Goal: Task Accomplishment & Management: Complete application form

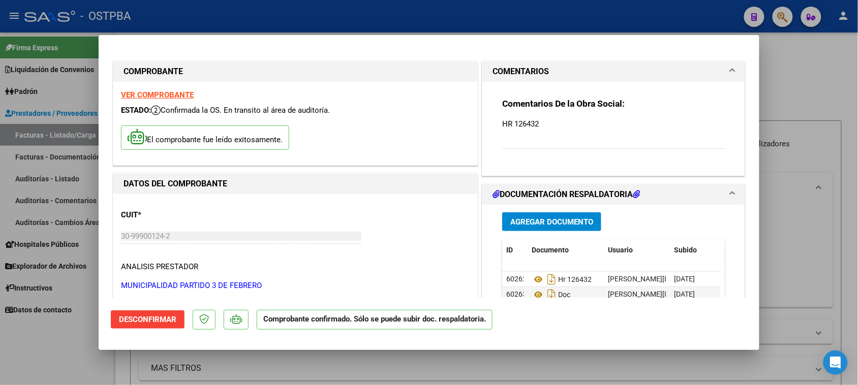
click at [60, 353] on div at bounding box center [429, 192] width 858 height 385
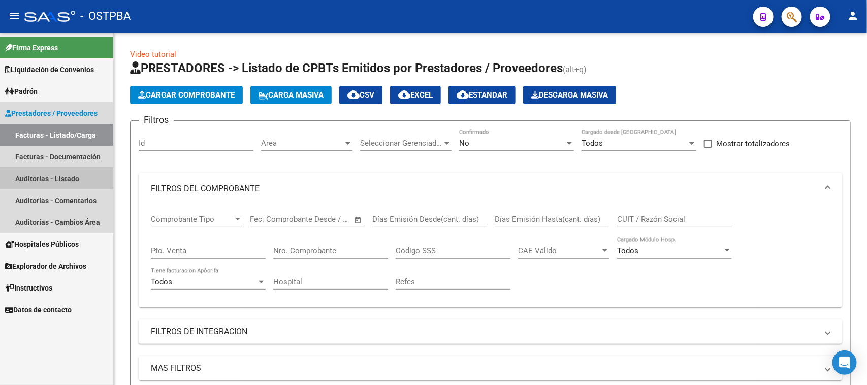
click at [51, 176] on link "Auditorías - Listado" at bounding box center [56, 179] width 113 height 22
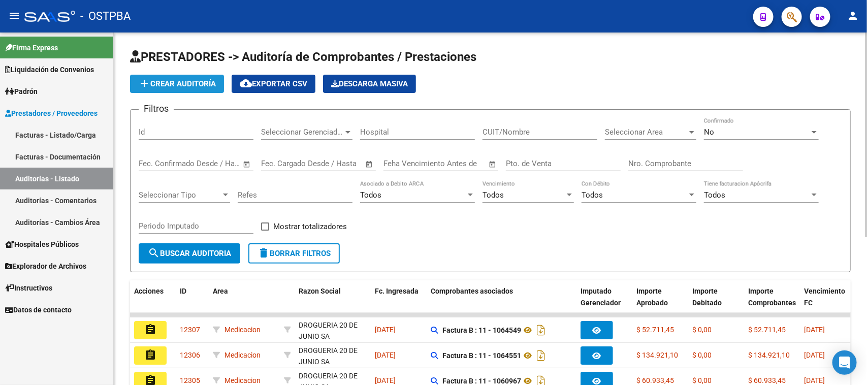
click at [197, 83] on span "add Crear Auditoría" at bounding box center [177, 83] width 78 height 9
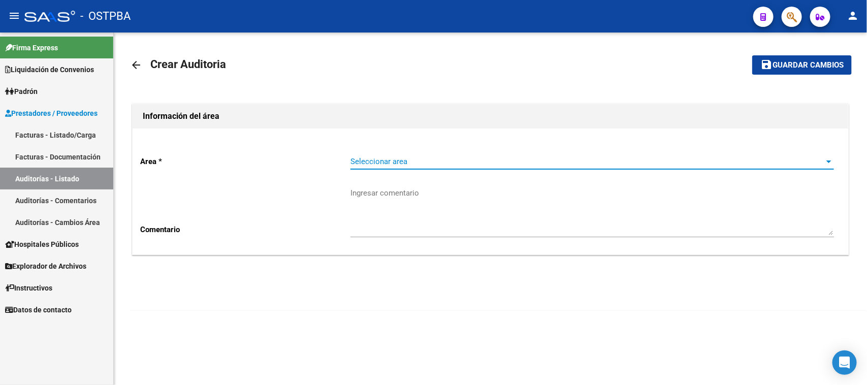
click at [437, 162] on span "Seleccionar area" at bounding box center [588, 161] width 474 height 9
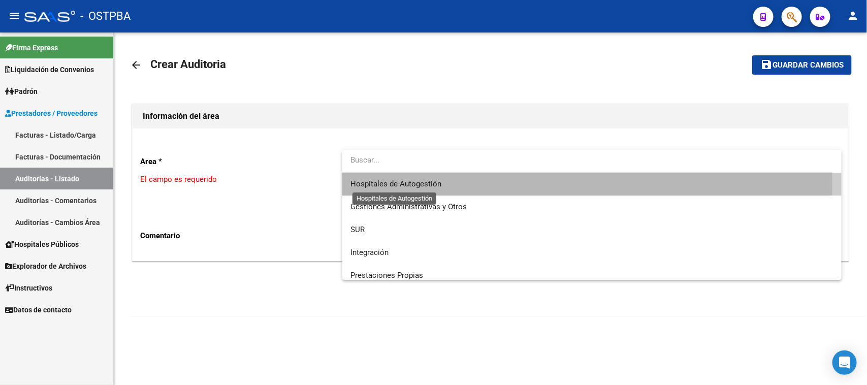
click at [433, 184] on span "Hospitales de Autogestión" at bounding box center [396, 183] width 91 height 9
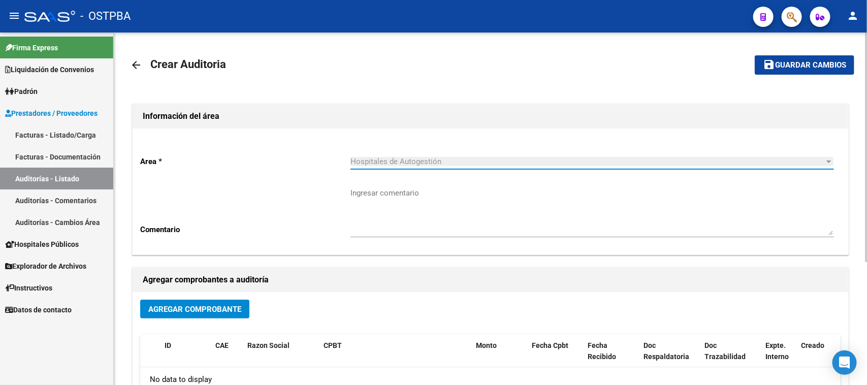
click at [228, 306] on span "Agregar Comprobante" at bounding box center [194, 309] width 93 height 9
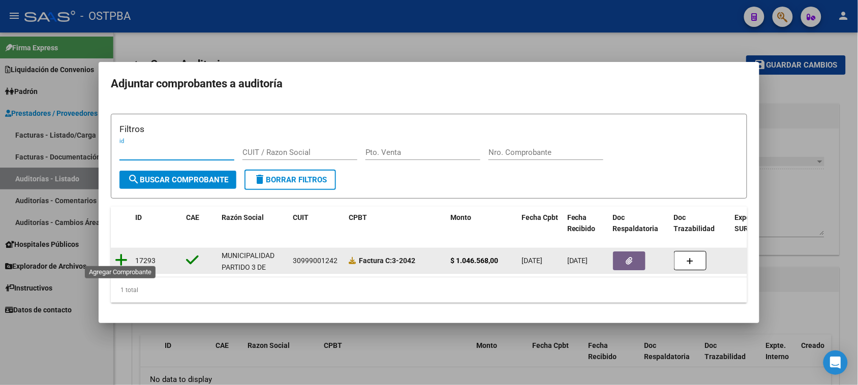
click at [124, 253] on icon at bounding box center [121, 260] width 13 height 14
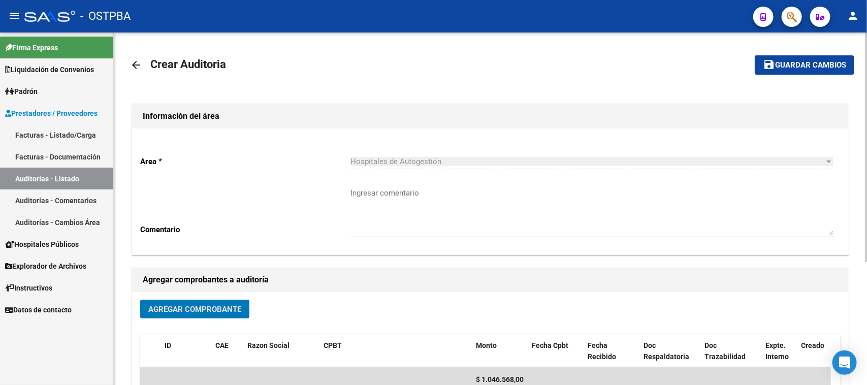
click at [844, 66] on span "Guardar cambios" at bounding box center [810, 65] width 71 height 9
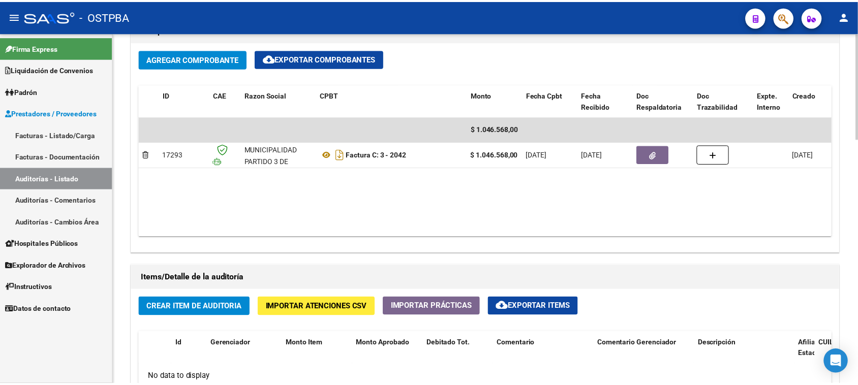
scroll to position [635, 0]
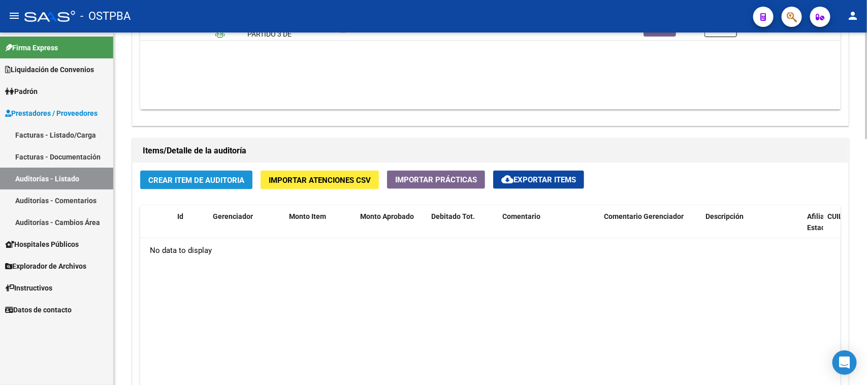
click at [245, 182] on button "Crear Item de Auditoria" at bounding box center [196, 180] width 112 height 19
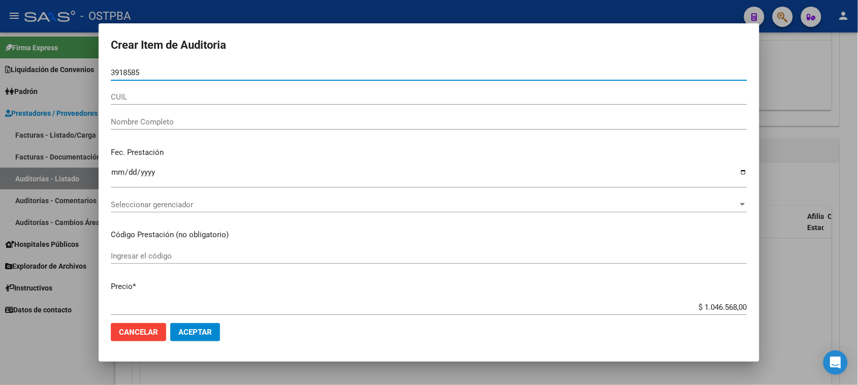
type input "39185856"
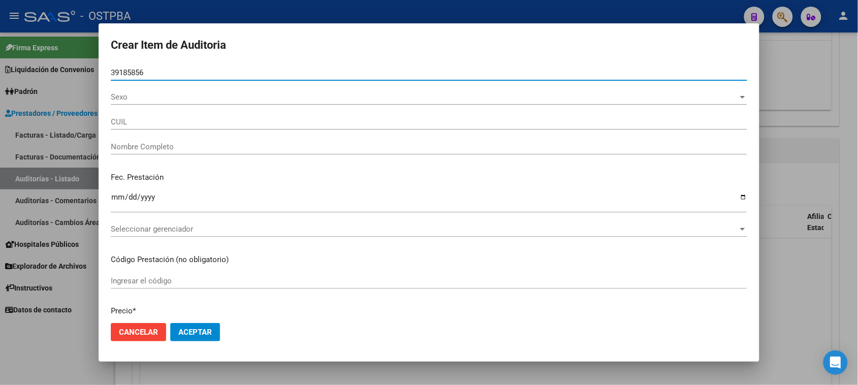
type input "20391858560"
type input "[PERSON_NAME] -"
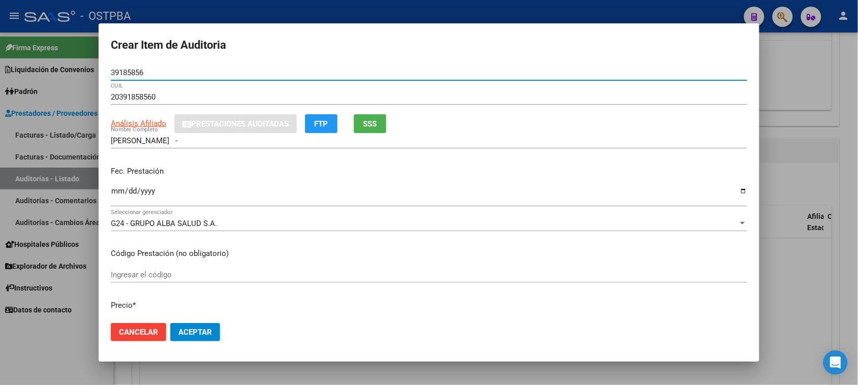
type input "39185856"
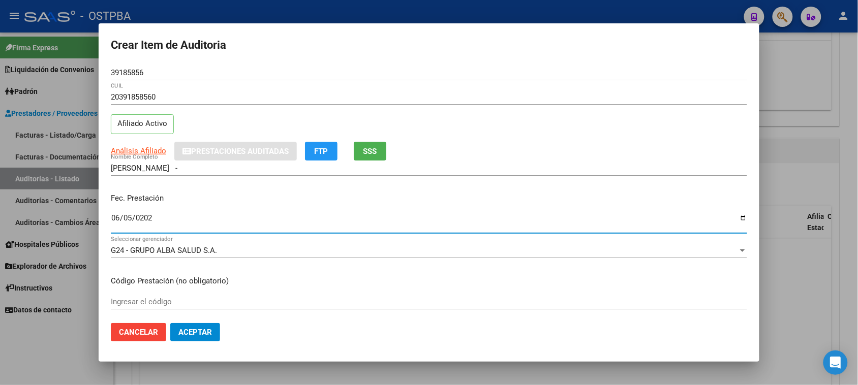
type input "[DATE]"
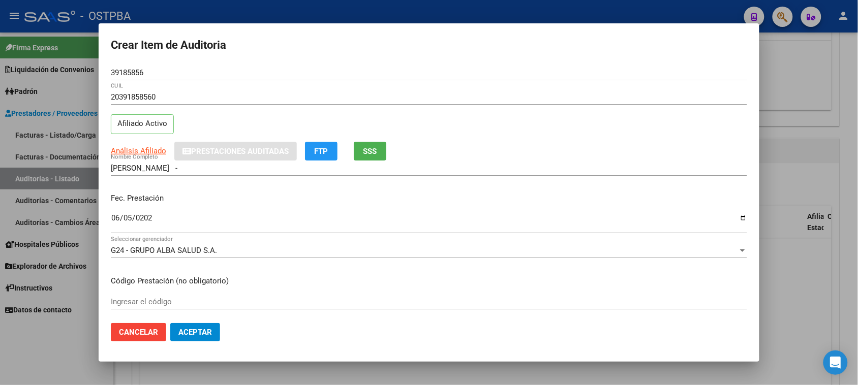
scroll to position [163, 0]
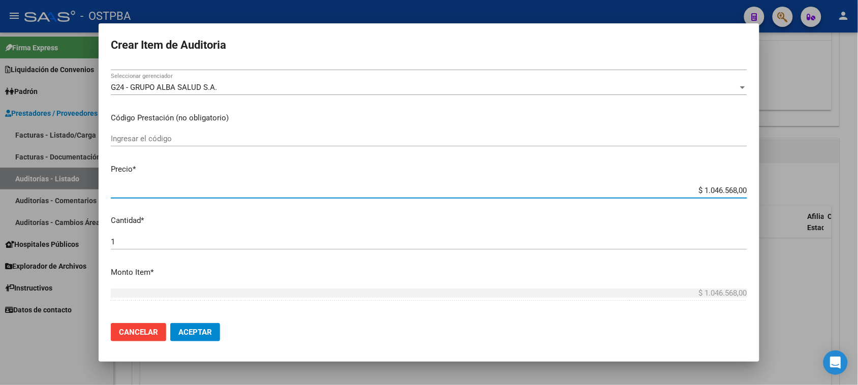
type input "$ 0,01"
type input "$ 0,18"
type input "$ 1,83"
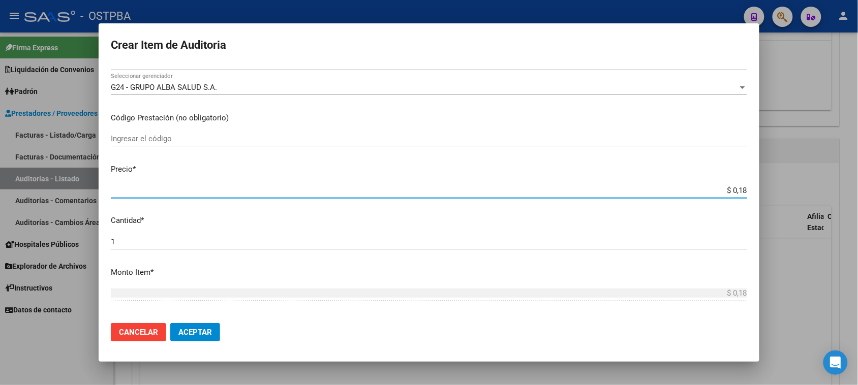
type input "$ 1,83"
type input "$ 18,32"
type input "$ 183,28"
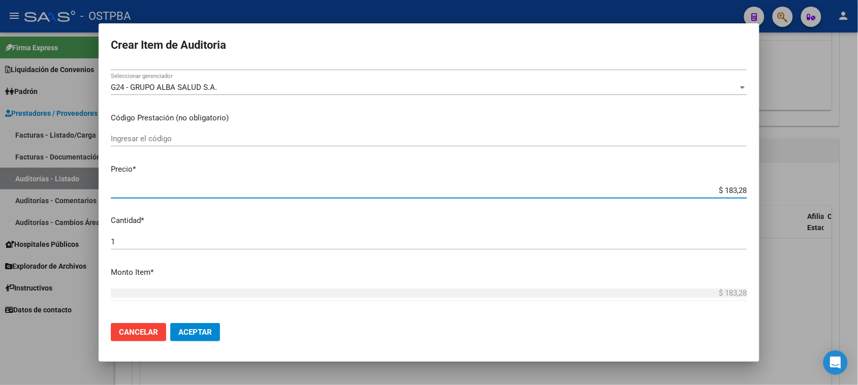
type input "$ 1.832,80"
type input "$ 18.328,00"
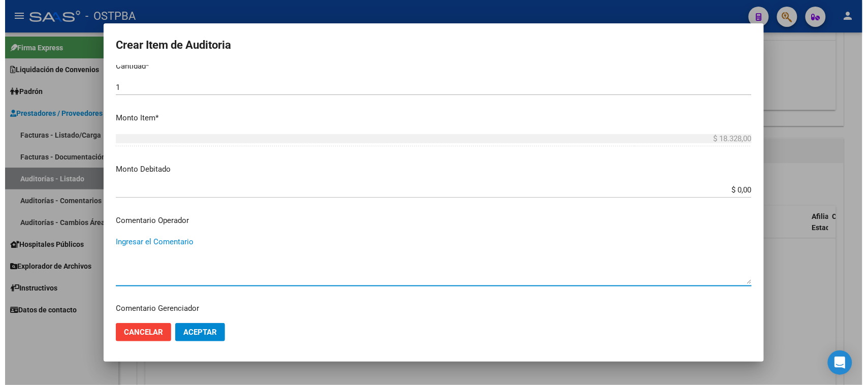
scroll to position [545, 0]
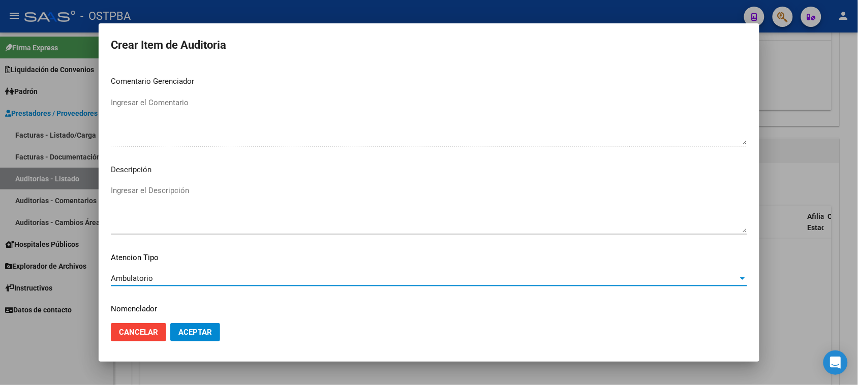
click at [191, 336] on span "Aceptar" at bounding box center [195, 332] width 34 height 9
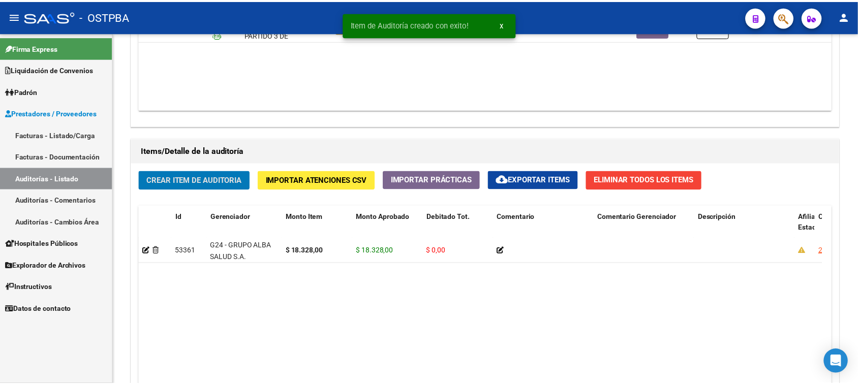
scroll to position [636, 0]
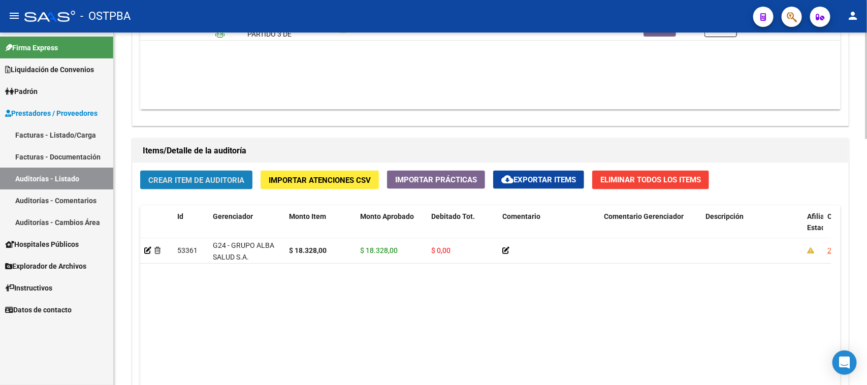
click at [171, 181] on span "Crear Item de Auditoria" at bounding box center [196, 180] width 96 height 9
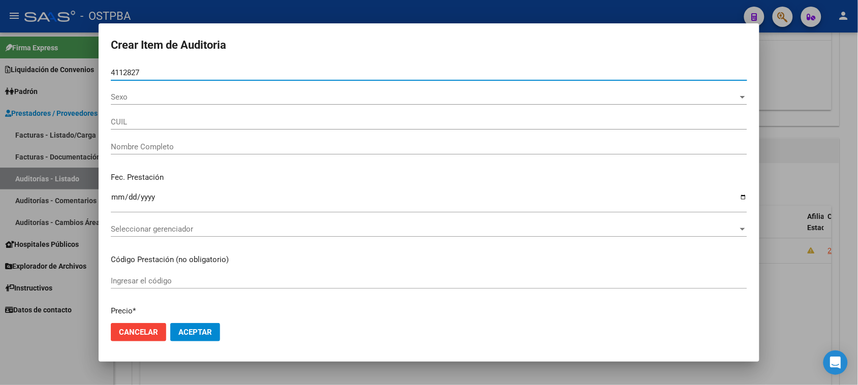
type input "41128273"
type input "27411282738"
type input "[PERSON_NAME] -"
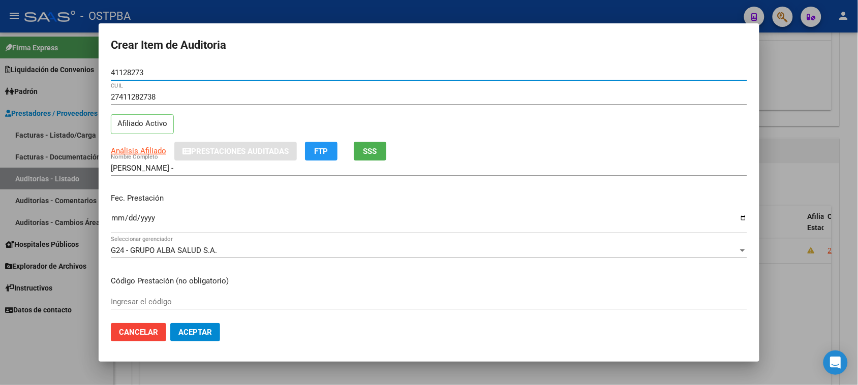
type input "41128273"
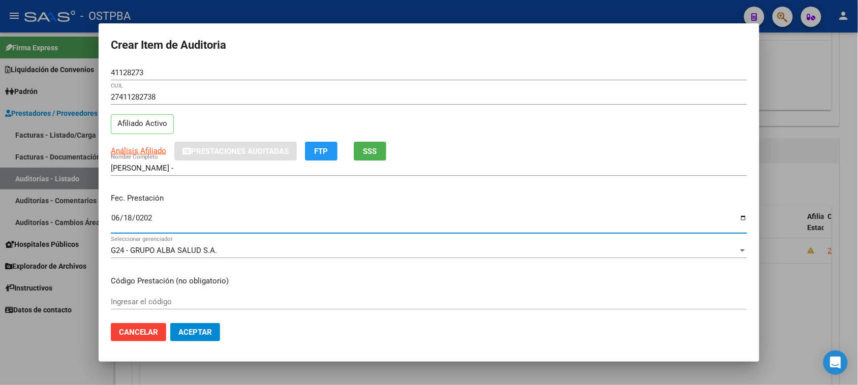
type input "[DATE]"
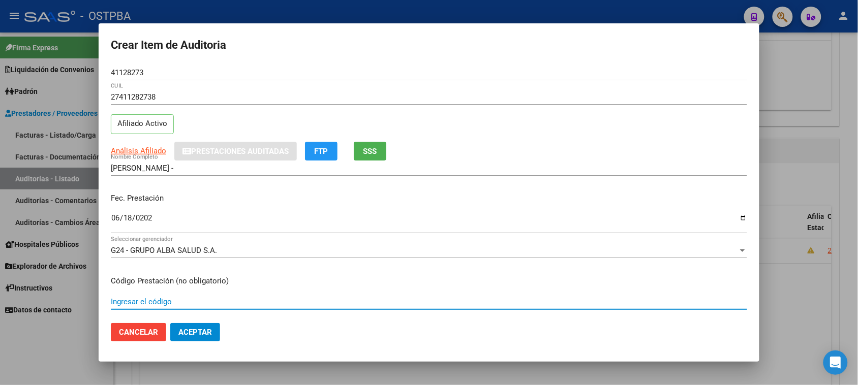
scroll to position [163, 0]
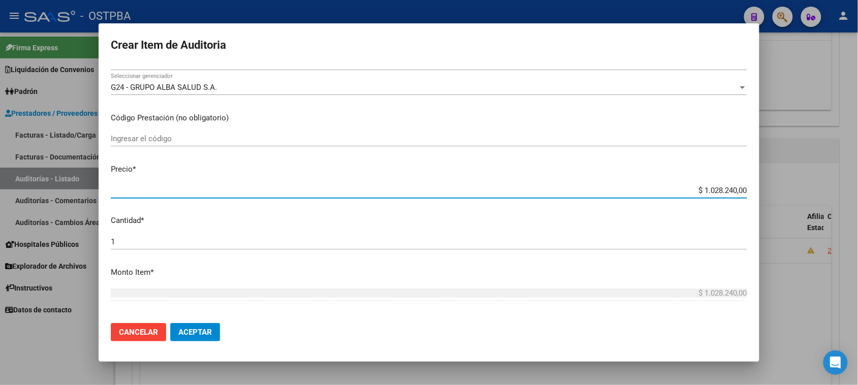
type input "$ 0,01"
type input "$ 0,18"
type input "$ 1,83"
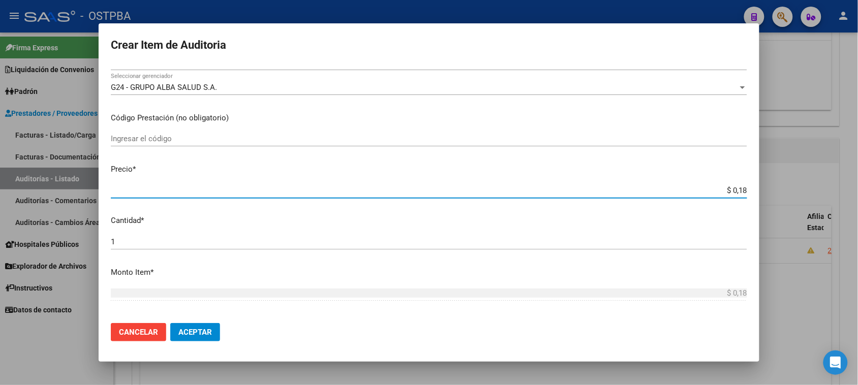
type input "$ 1,83"
type input "$ 18,32"
type input "$ 183,28"
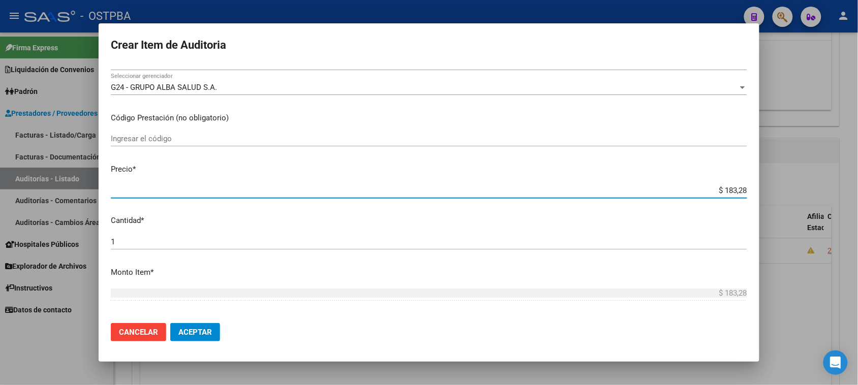
type input "$ 1.832,80"
type input "$ 18.328,00"
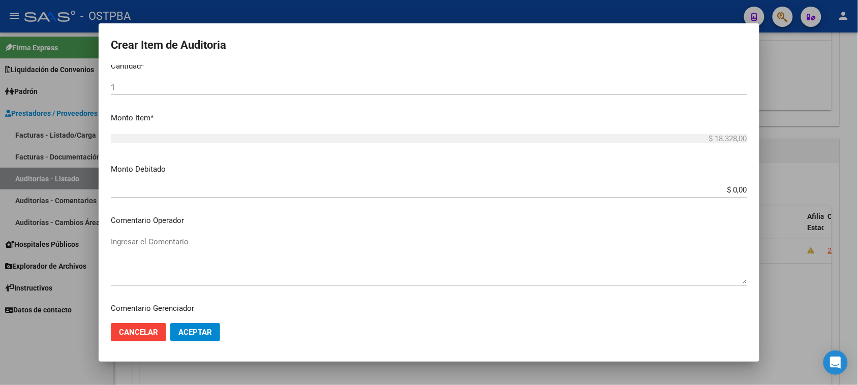
scroll to position [545, 0]
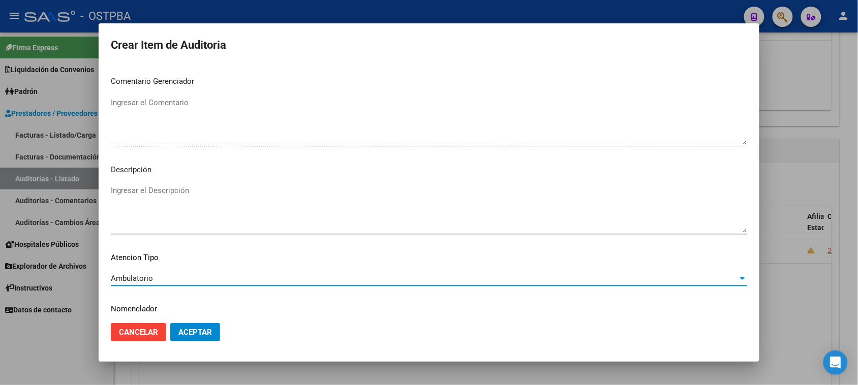
click at [179, 332] on span "Aceptar" at bounding box center [195, 332] width 34 height 9
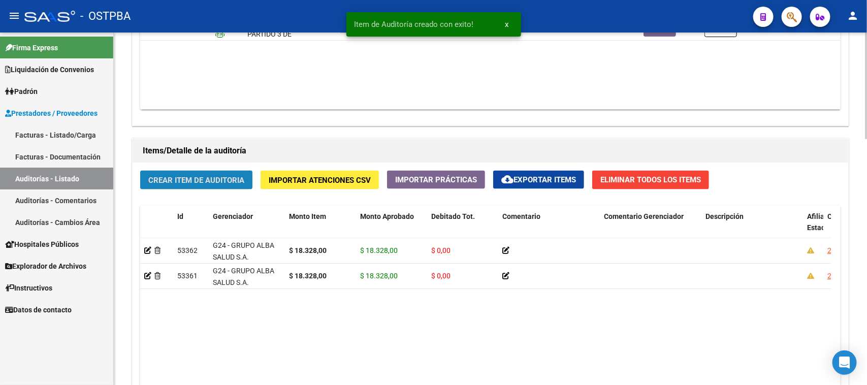
click at [177, 176] on span "Crear Item de Auditoria" at bounding box center [196, 180] width 96 height 9
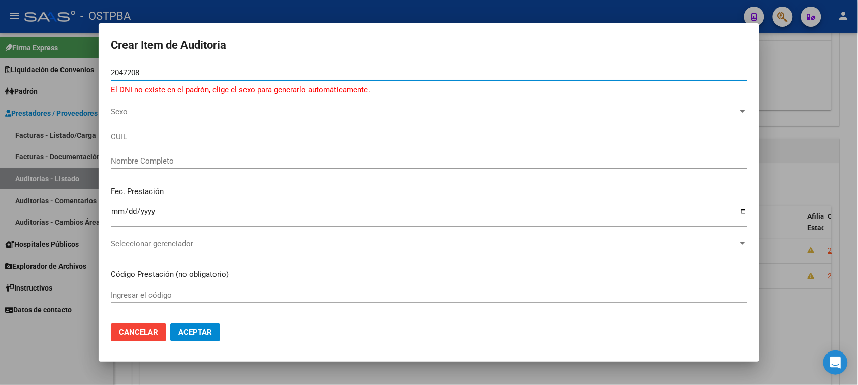
type input "20472080"
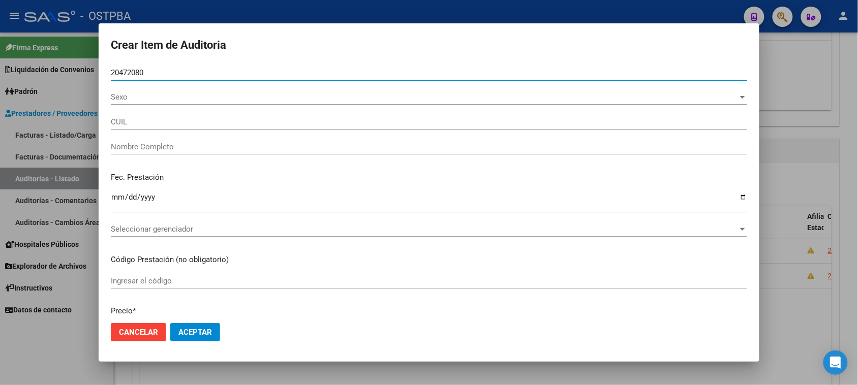
type input "27204720806"
type input "[PERSON_NAME]"
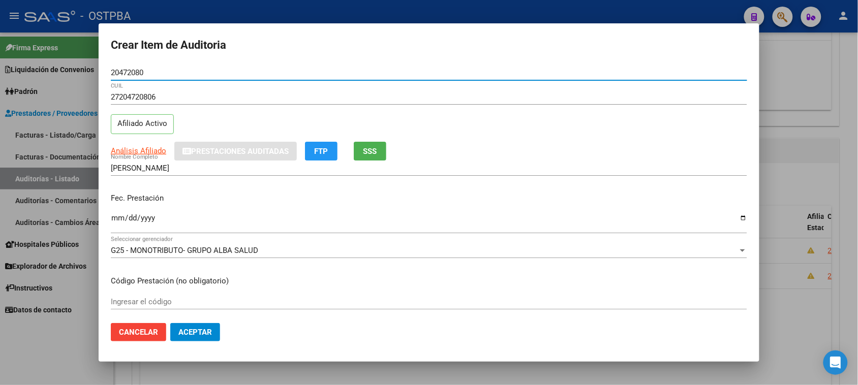
type input "20472080"
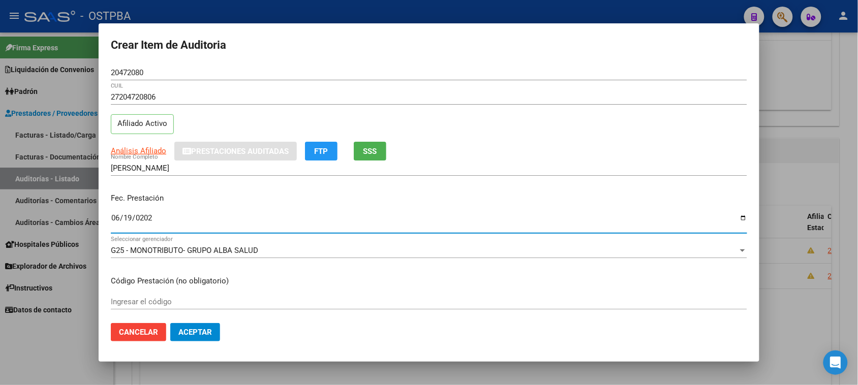
type input "[DATE]"
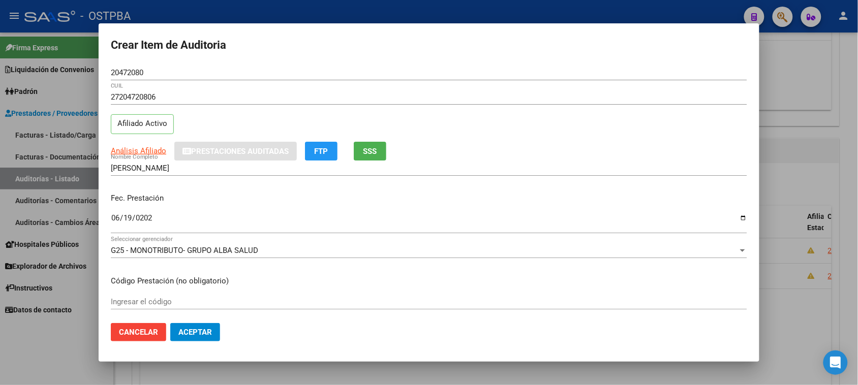
scroll to position [163, 0]
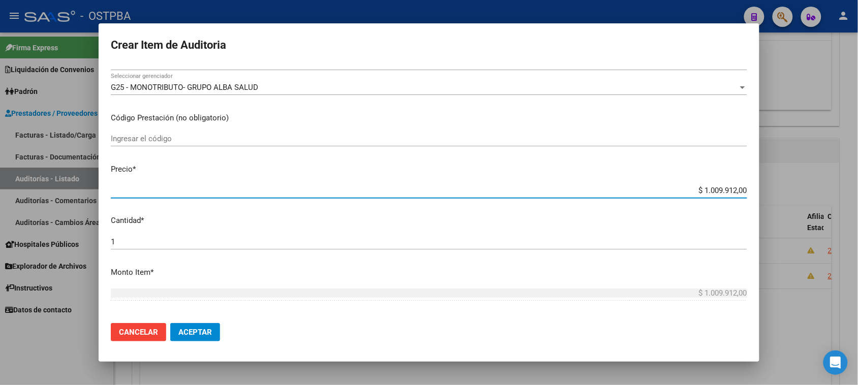
type input "$ 0,01"
type input "$ 0,11"
type input "$ 1,10"
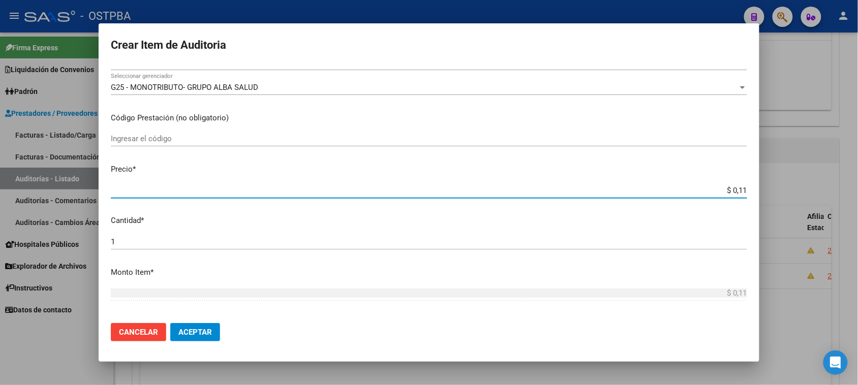
type input "$ 1,10"
type input "$ 11,02"
type input "$ 110,20"
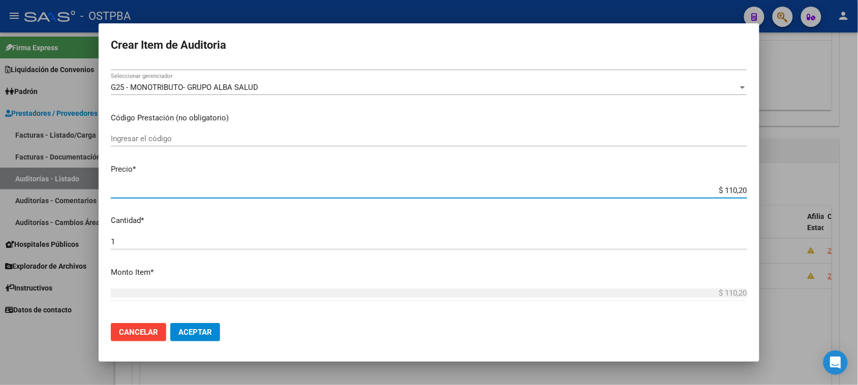
type input "$ 1.102,00"
type input "$ 11.020,00"
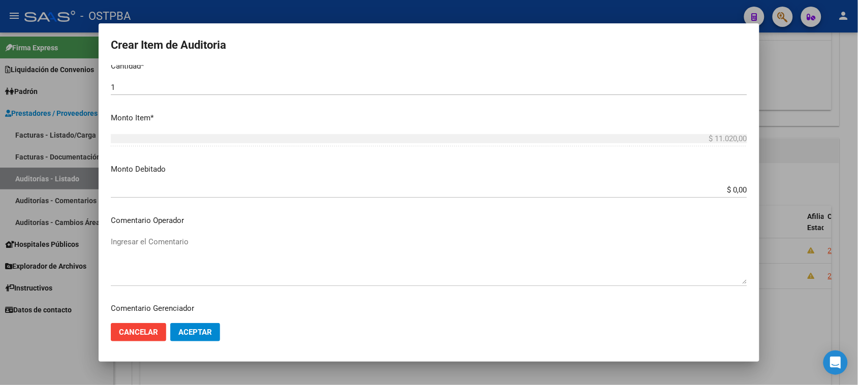
scroll to position [545, 0]
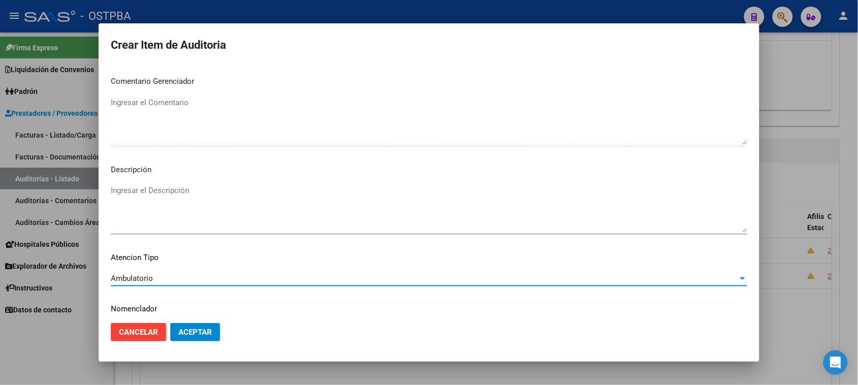
click at [208, 332] on span "Aceptar" at bounding box center [195, 332] width 34 height 9
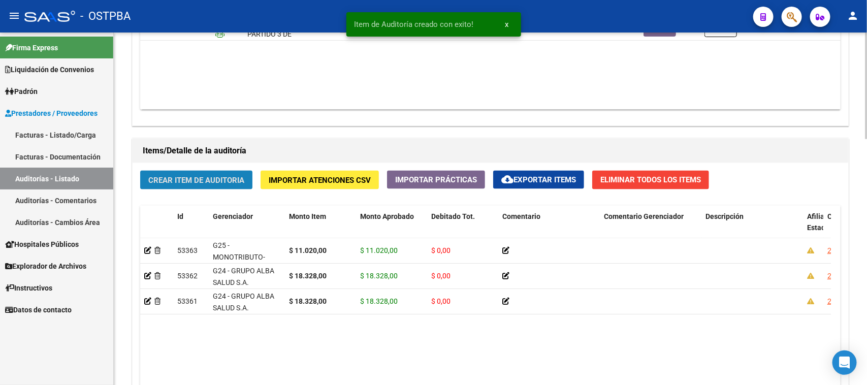
click at [184, 183] on span "Crear Item de Auditoria" at bounding box center [196, 180] width 96 height 9
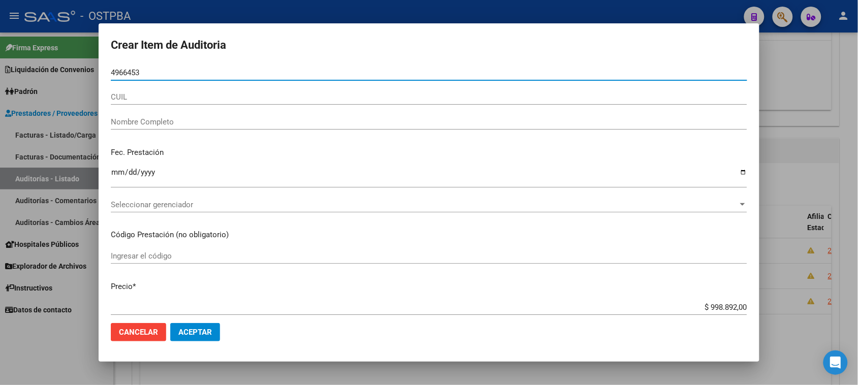
click at [111, 72] on input "4966453" at bounding box center [429, 72] width 636 height 9
type input "04966453"
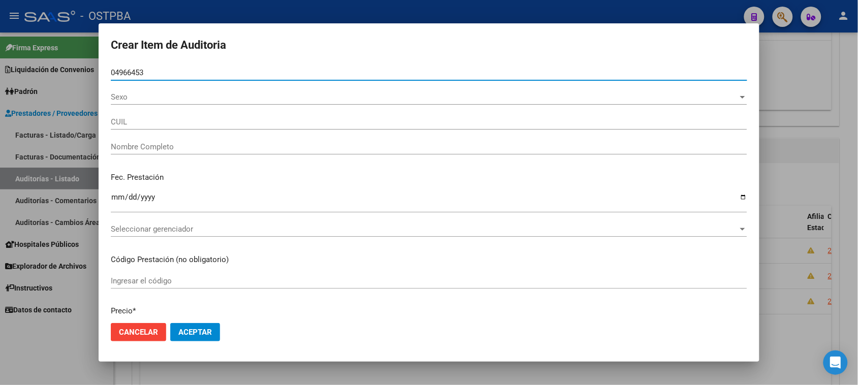
type input "20049664533"
type input "[PERSON_NAME]"
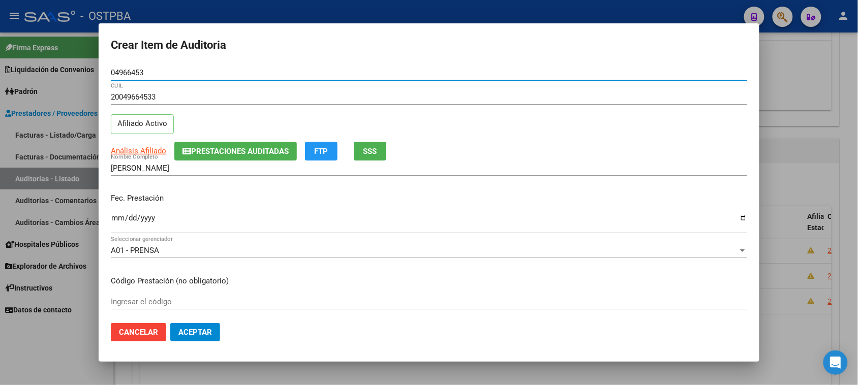
type input "04966453"
click at [367, 147] on span "SSS" at bounding box center [370, 151] width 14 height 9
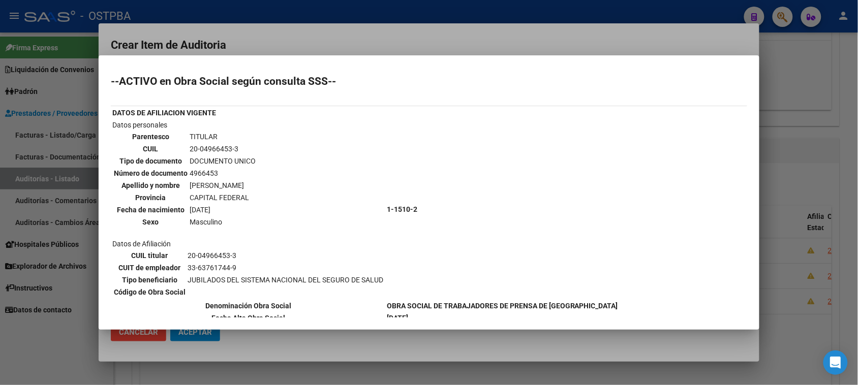
scroll to position [65, 0]
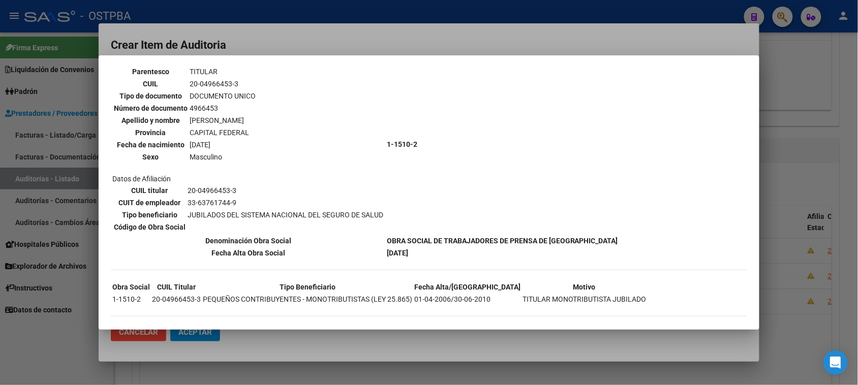
click at [80, 290] on div at bounding box center [429, 192] width 858 height 385
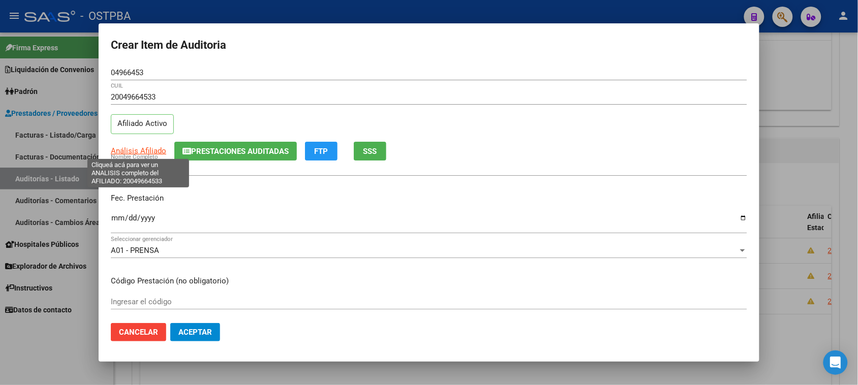
click at [143, 151] on span "Análisis Afiliado" at bounding box center [138, 150] width 55 height 9
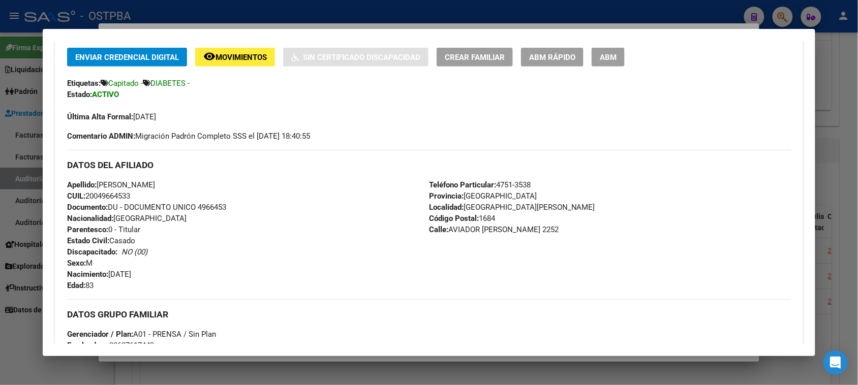
scroll to position [278, 0]
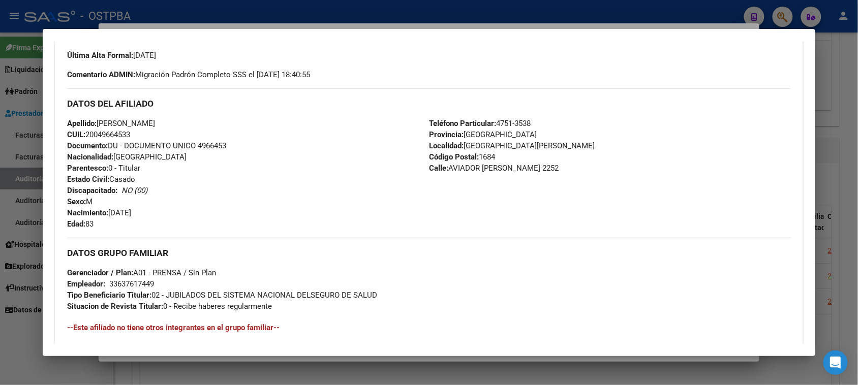
click at [24, 324] on div at bounding box center [429, 192] width 858 height 385
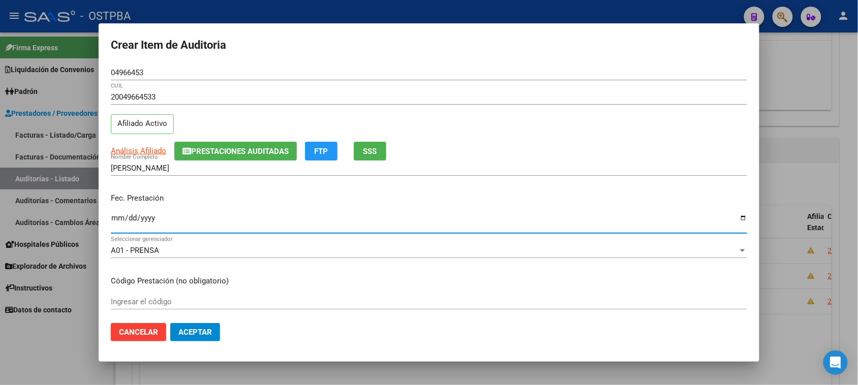
click at [114, 217] on input "Ingresar la fecha" at bounding box center [429, 222] width 636 height 16
type input "[DATE]"
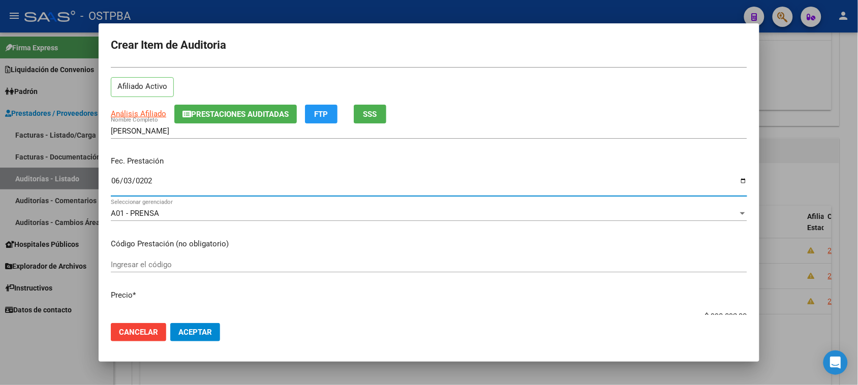
scroll to position [64, 0]
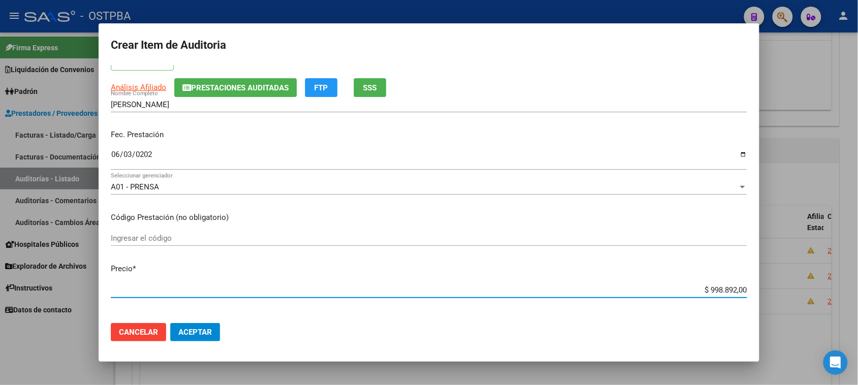
drag, startPoint x: 698, startPoint y: 288, endPoint x: 813, endPoint y: 289, distance: 115.3
click at [813, 289] on div "Crear Item de Auditoria 04966453 Nro Documento 20049664533 CUIL Afiliado Activo…" at bounding box center [429, 192] width 858 height 385
type input "$ 0,01"
type input "$ 0,11"
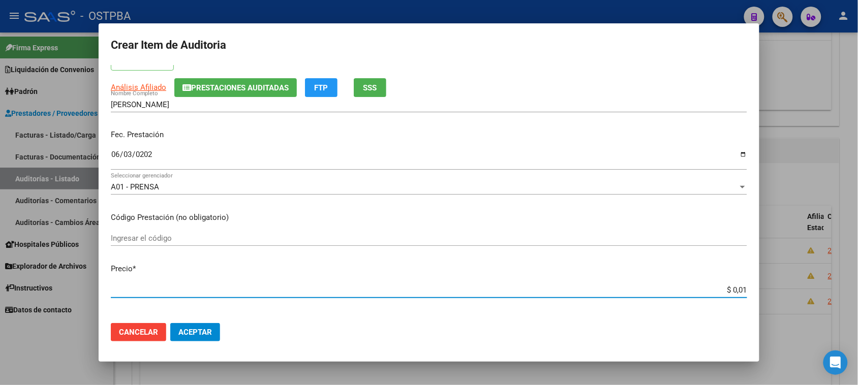
type input "$ 0,11"
type input "$ 1,10"
type input "$ 11,02"
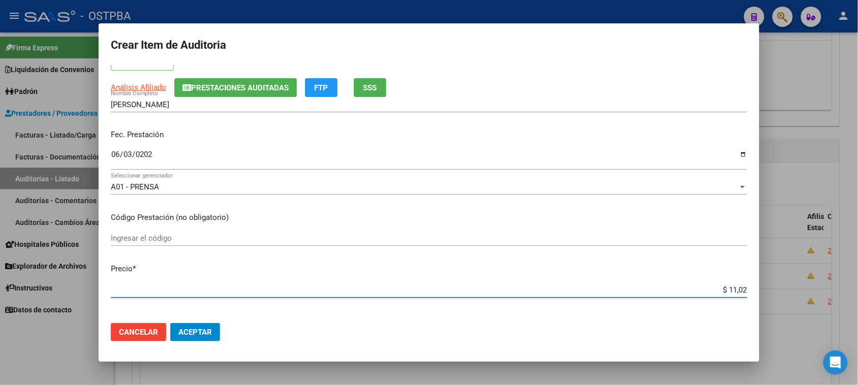
type input "$ 110,20"
type input "$ 1.102,00"
type input "$ 11.020,00"
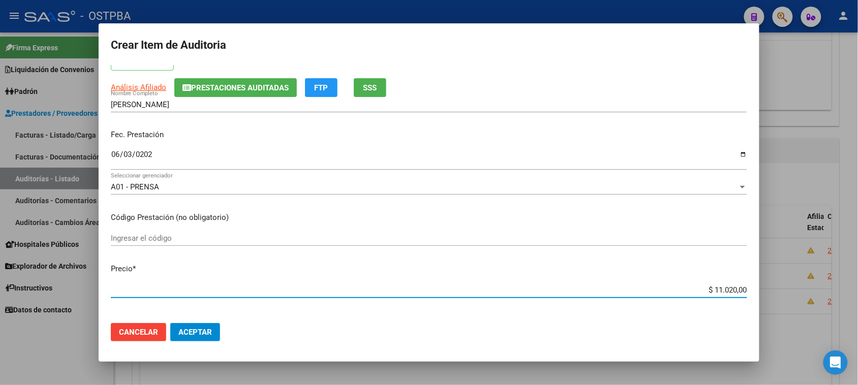
type input "$ 11.020,00"
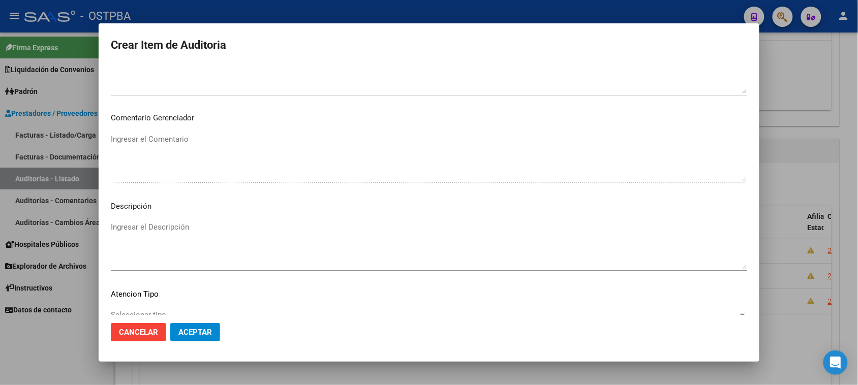
scroll to position [576, 0]
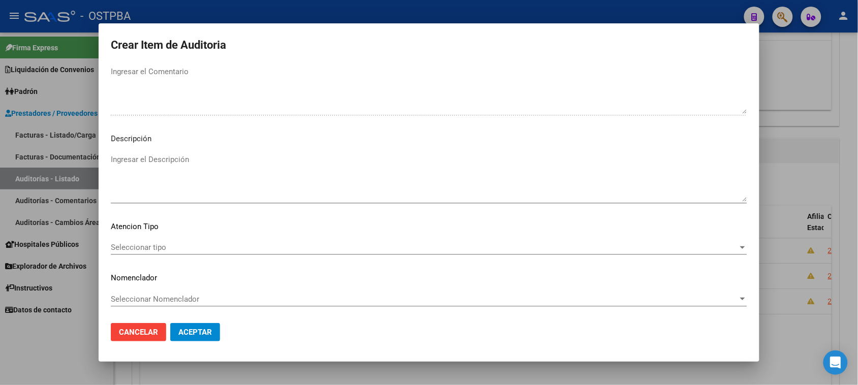
click at [179, 247] on span "Seleccionar tipo" at bounding box center [424, 247] width 627 height 9
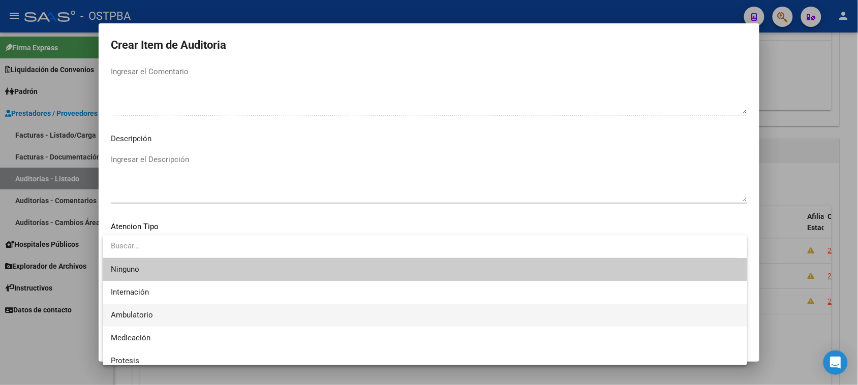
click at [155, 312] on span "Ambulatorio" at bounding box center [425, 315] width 628 height 23
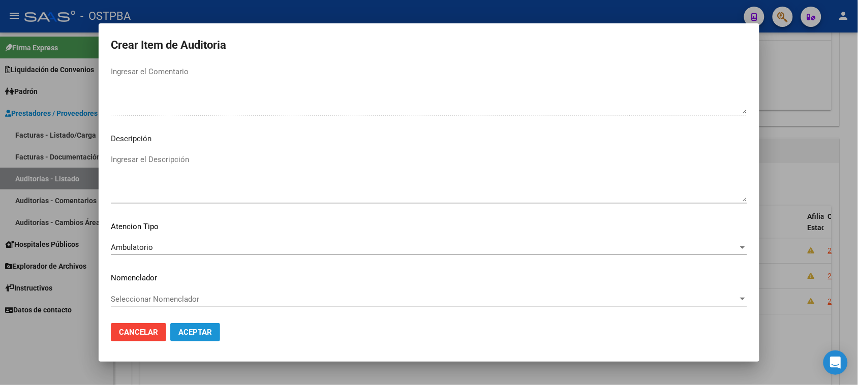
click at [213, 339] on button "Aceptar" at bounding box center [195, 332] width 50 height 18
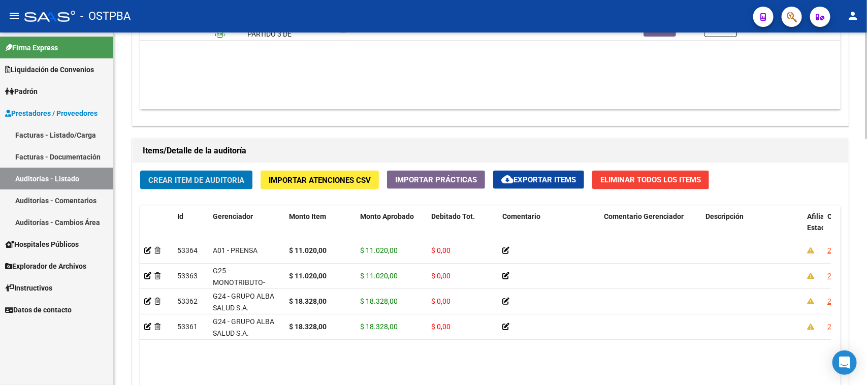
click at [202, 176] on span "Crear Item de Auditoria" at bounding box center [196, 180] width 96 height 9
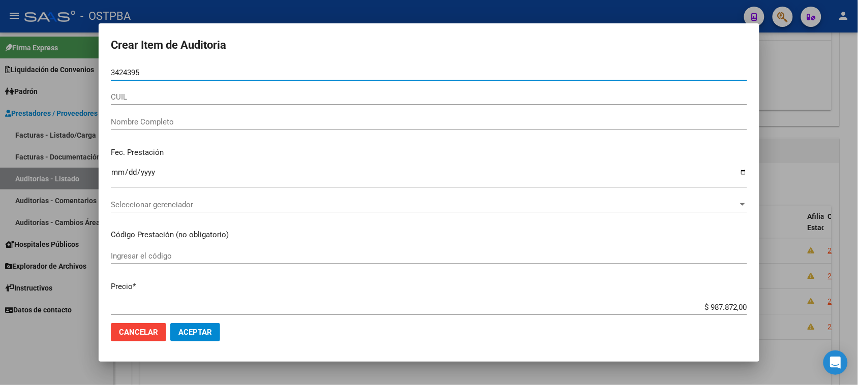
type input "34243955"
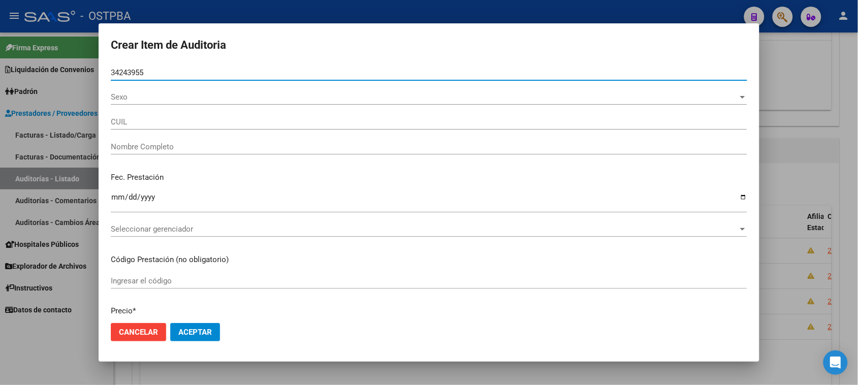
type input "27342439557"
type input "[PERSON_NAME] [PERSON_NAME] -"
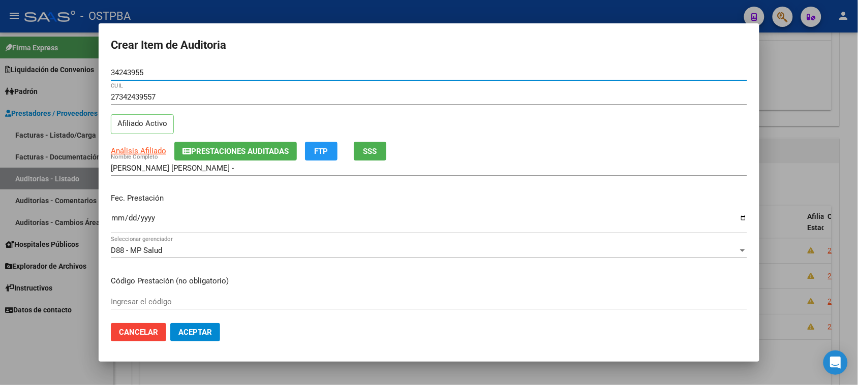
type input "34243955"
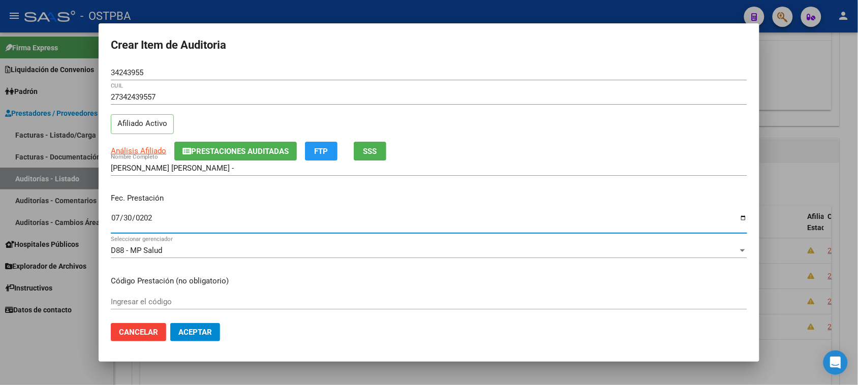
type input "[DATE]"
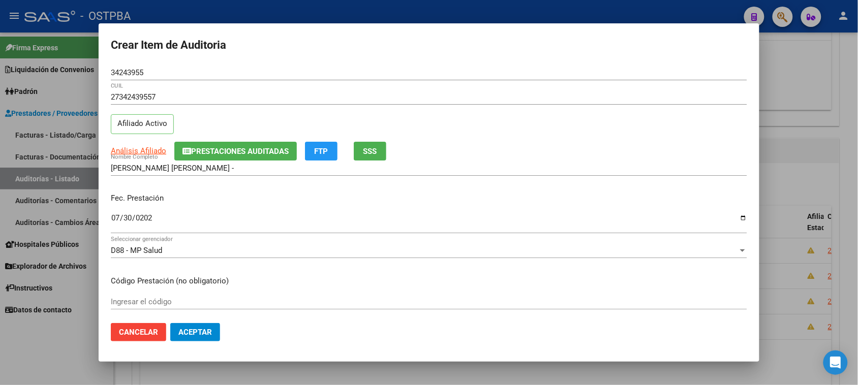
scroll to position [163, 0]
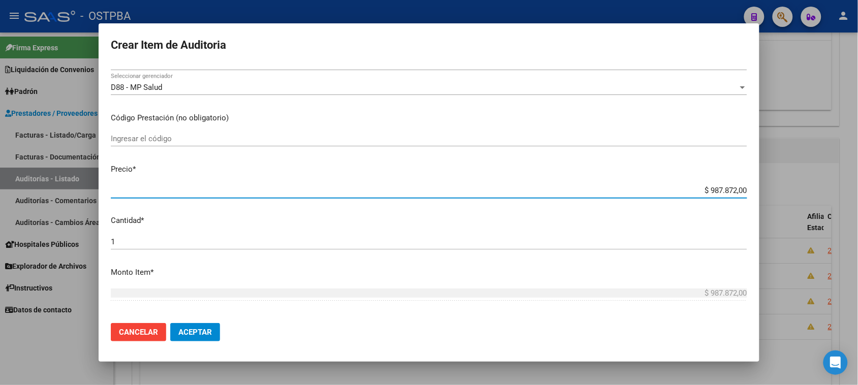
type input "$ 0,01"
type input "$ 0,19"
type input "$ 1,95"
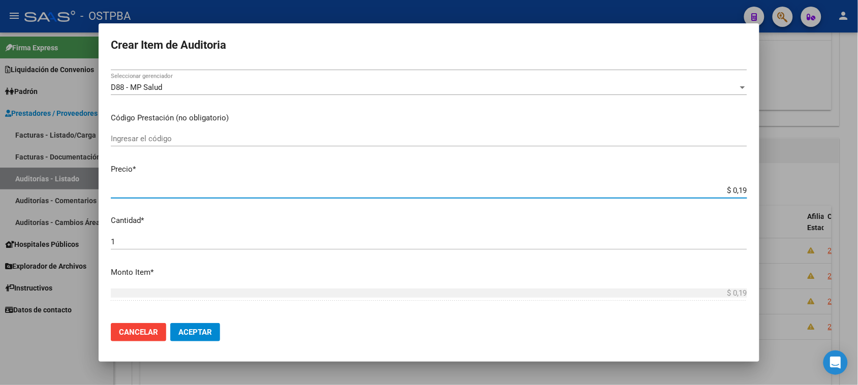
type input "$ 1,95"
type input "$ 19,59"
type input "$ 195,92"
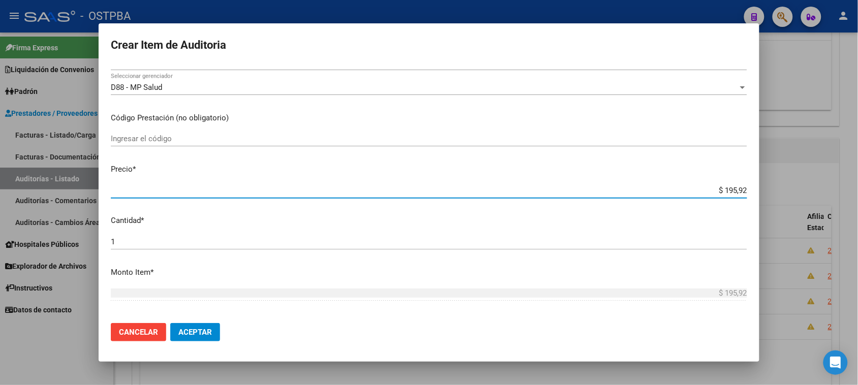
type input "$ 1.959,20"
type input "$ 19.592,00"
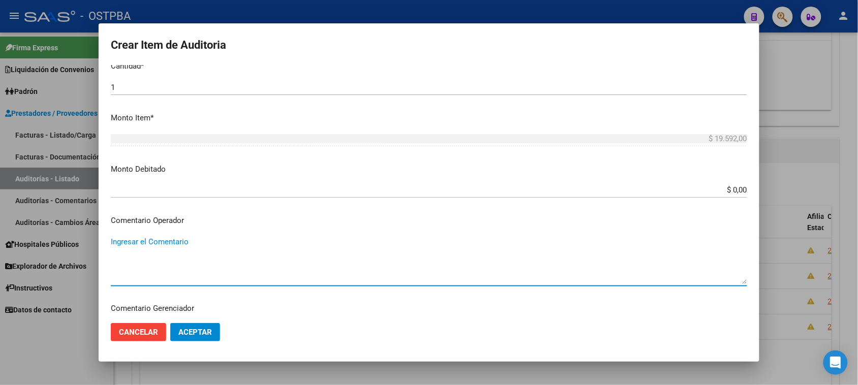
scroll to position [545, 0]
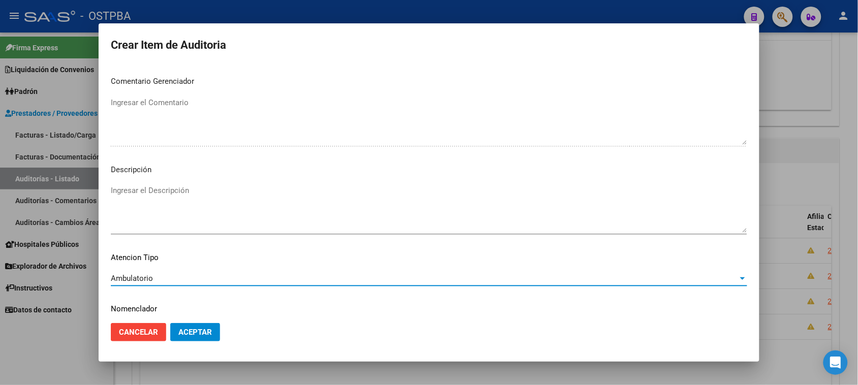
click at [192, 334] on span "Aceptar" at bounding box center [195, 332] width 34 height 9
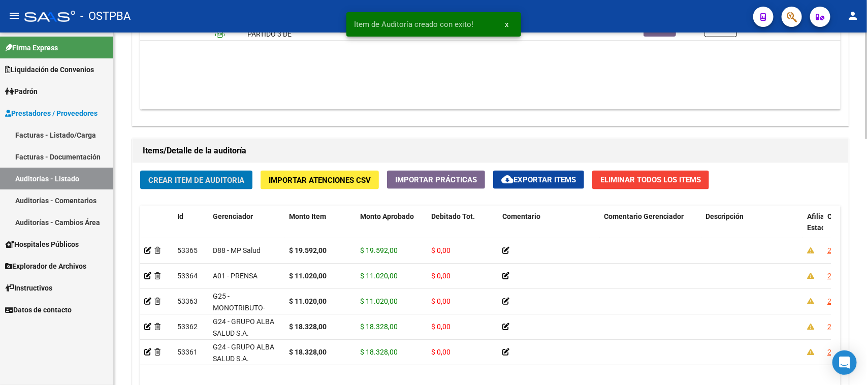
click at [230, 178] on span "Crear Item de Auditoria" at bounding box center [196, 180] width 96 height 9
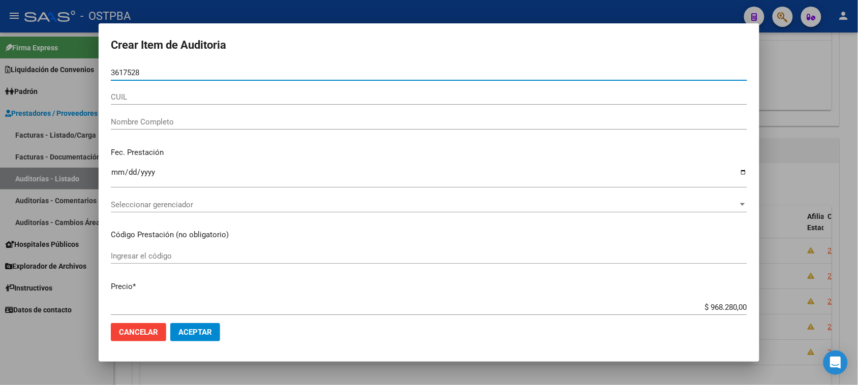
type input "36175286"
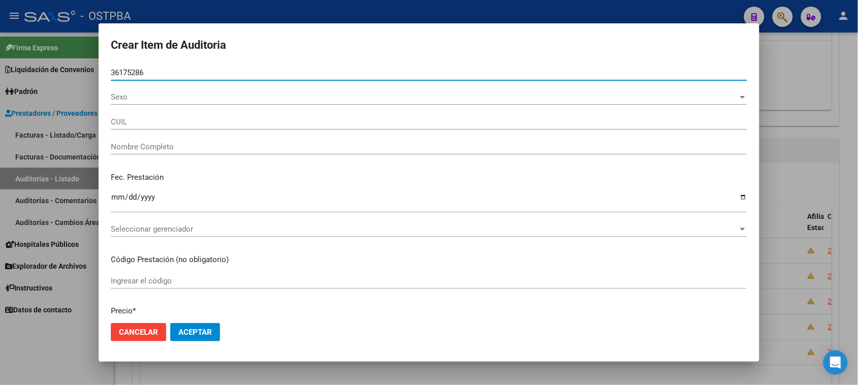
type input "23361752864"
type input "[PERSON_NAME] SOLEDAD -"
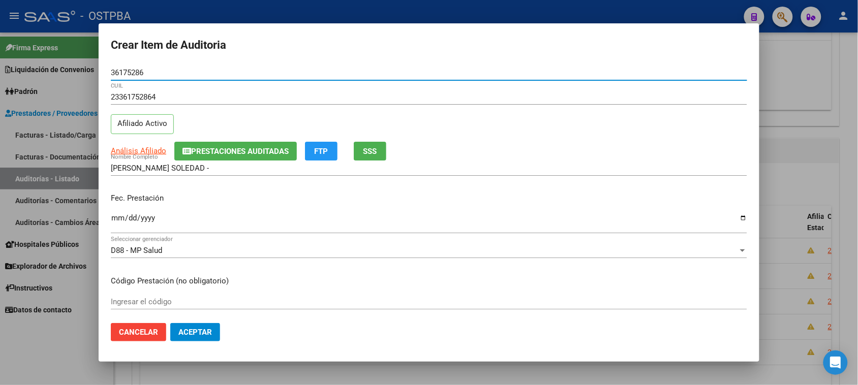
type input "36175286"
click at [120, 216] on input "Ingresar la fecha" at bounding box center [429, 222] width 636 height 16
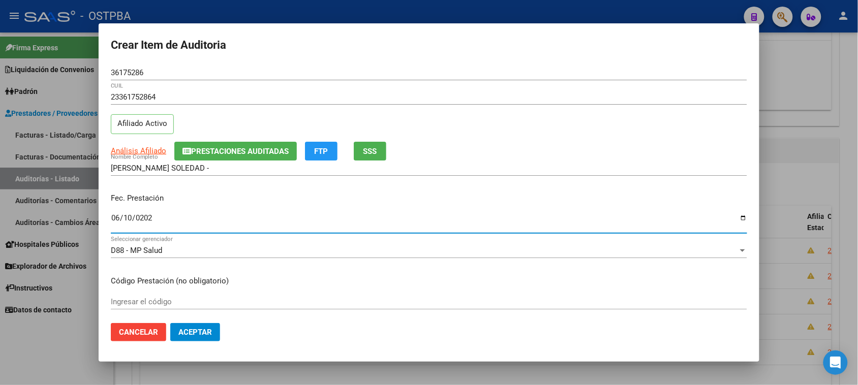
type input "[DATE]"
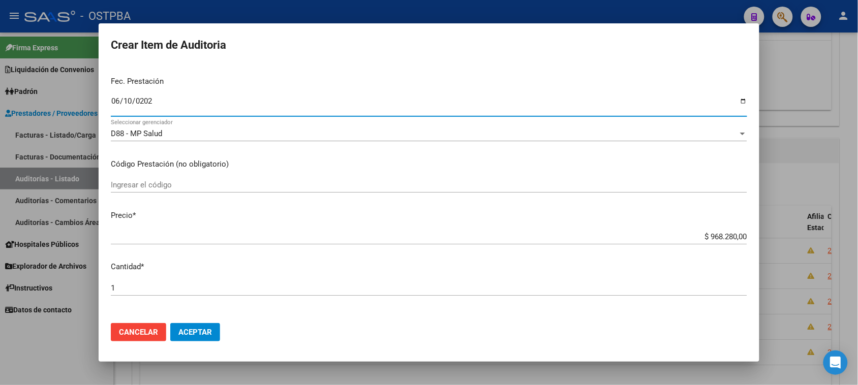
scroll to position [127, 0]
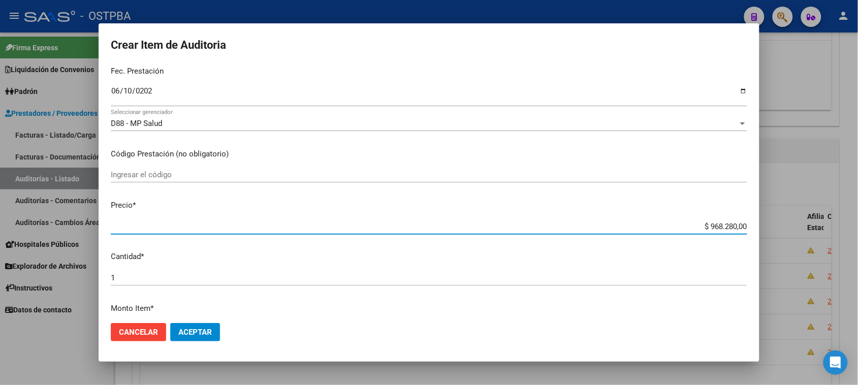
drag, startPoint x: 702, startPoint y: 227, endPoint x: 862, endPoint y: 229, distance: 160.0
click at [857, 229] on html "menu - OSTPBA person Firma Express Liquidación de Convenios Gastos - Items Gast…" at bounding box center [429, 192] width 858 height 385
type input "$ 0,01"
type input "$ 0,18"
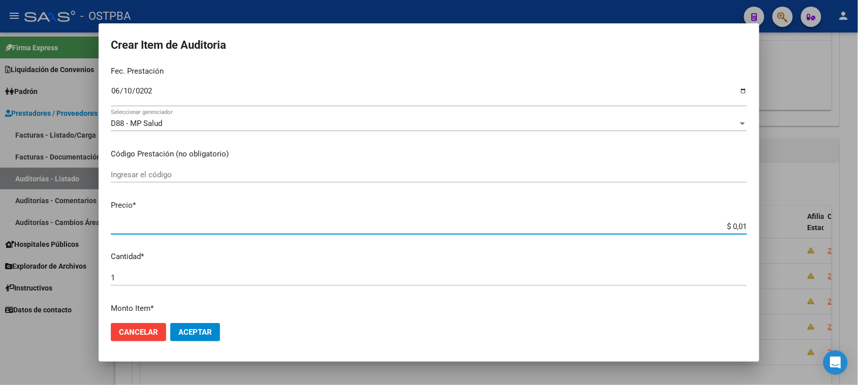
type input "$ 0,18"
type input "$ 1,83"
type input "$ 18,32"
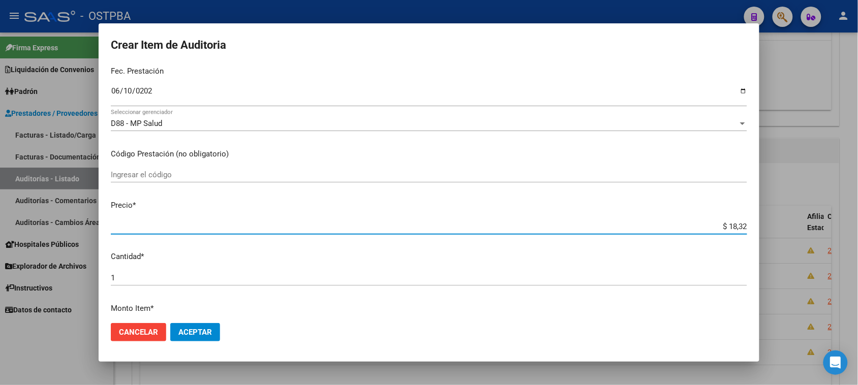
type input "$ 183,28"
type input "$ 1.832,80"
type input "$ 18.328,00"
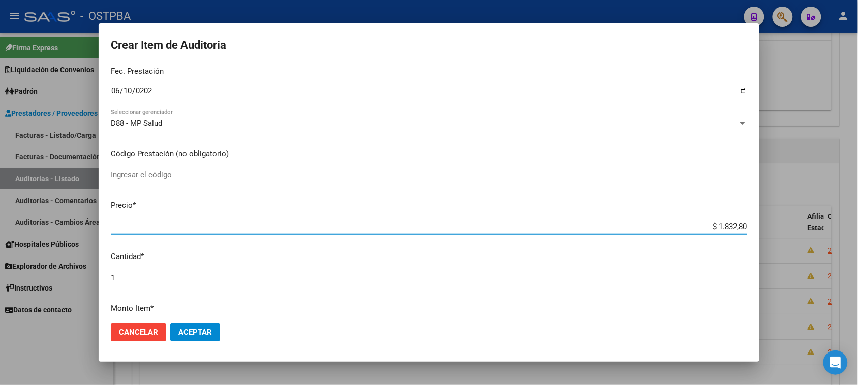
type input "$ 18.328,00"
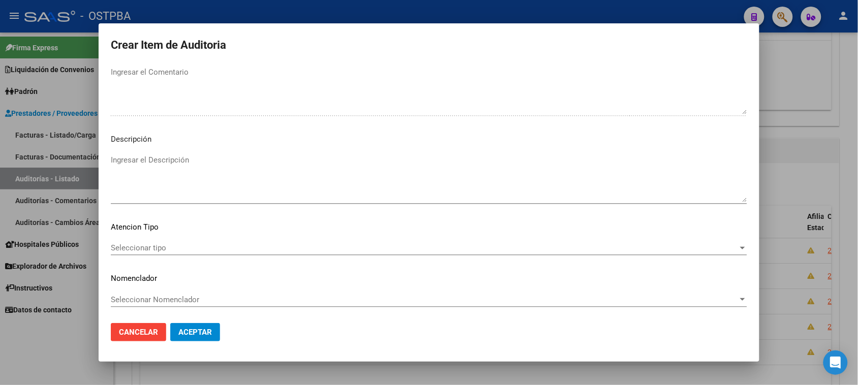
scroll to position [576, 0]
click at [159, 244] on span "Seleccionar tipo" at bounding box center [424, 247] width 627 height 9
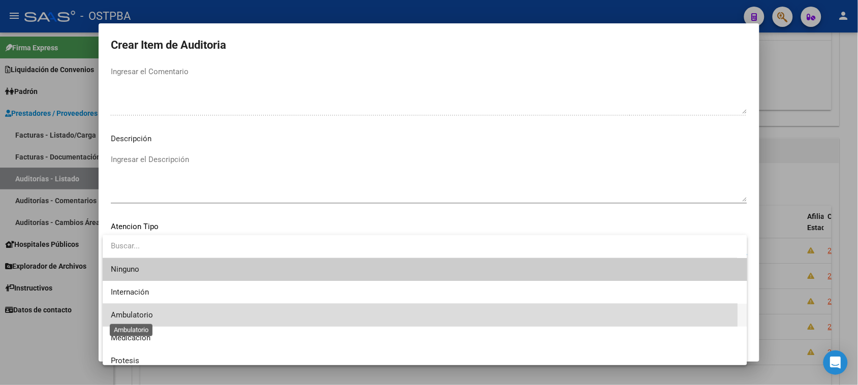
click at [143, 313] on span "Ambulatorio" at bounding box center [132, 314] width 42 height 9
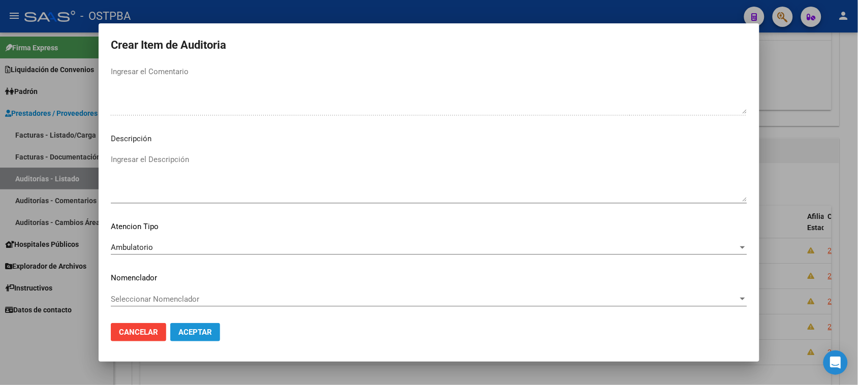
click at [184, 330] on span "Aceptar" at bounding box center [195, 332] width 34 height 9
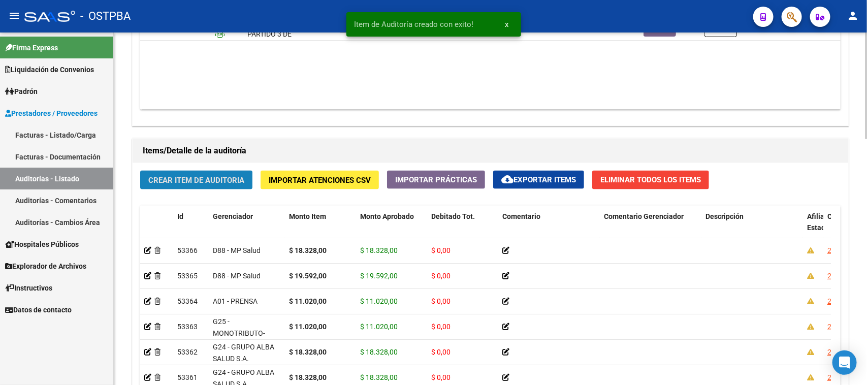
click at [225, 183] on span "Crear Item de Auditoria" at bounding box center [196, 180] width 96 height 9
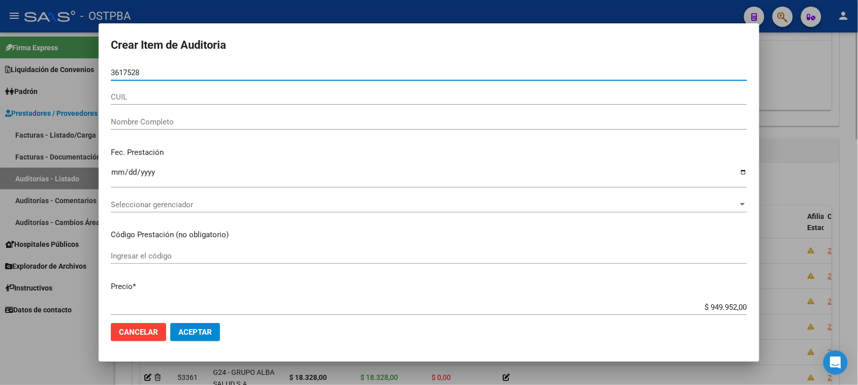
type input "36175286"
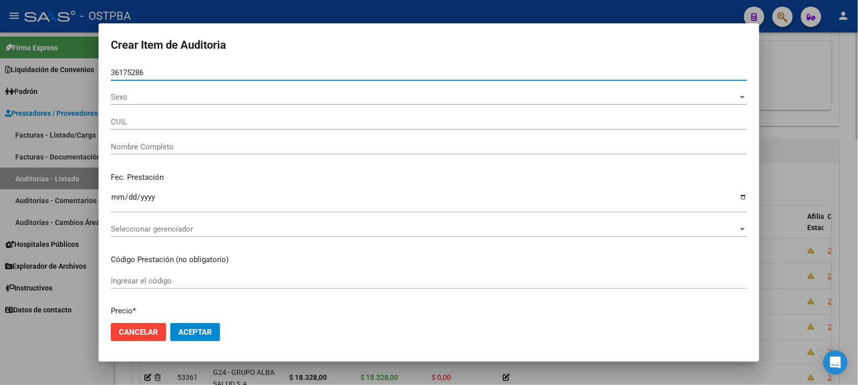
type input "23361752864"
type input "[PERSON_NAME] SOLEDAD -"
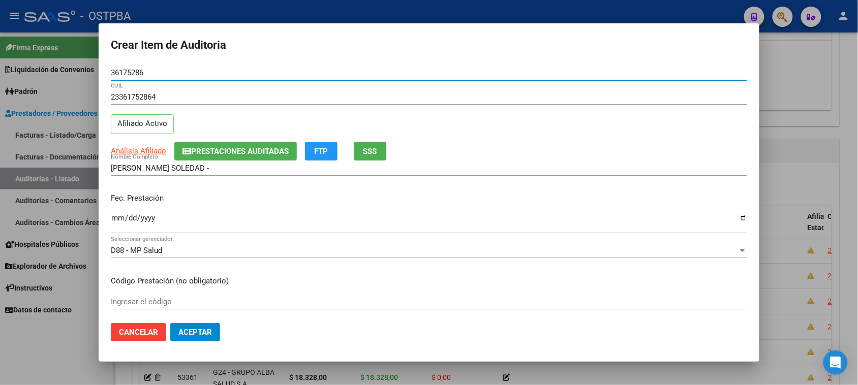
type input "36175286"
click at [123, 217] on input "Ingresar la fecha" at bounding box center [429, 222] width 636 height 16
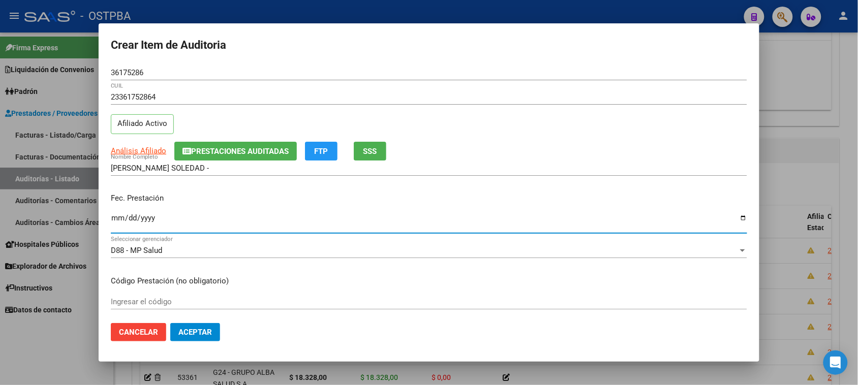
click at [115, 216] on input "Ingresar la fecha" at bounding box center [429, 222] width 636 height 16
type input "[DATE]"
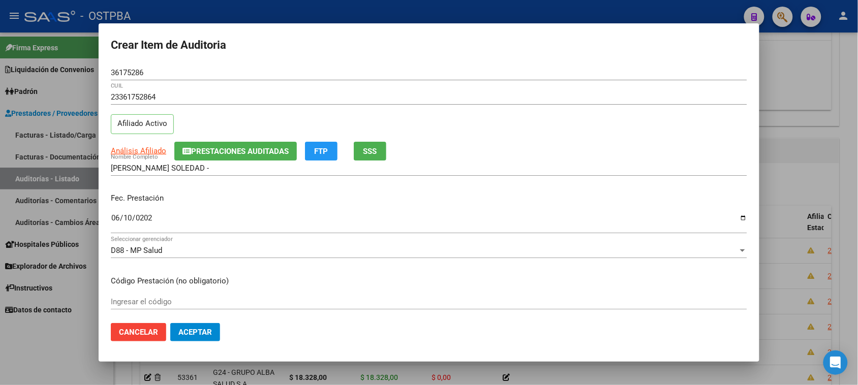
scroll to position [163, 0]
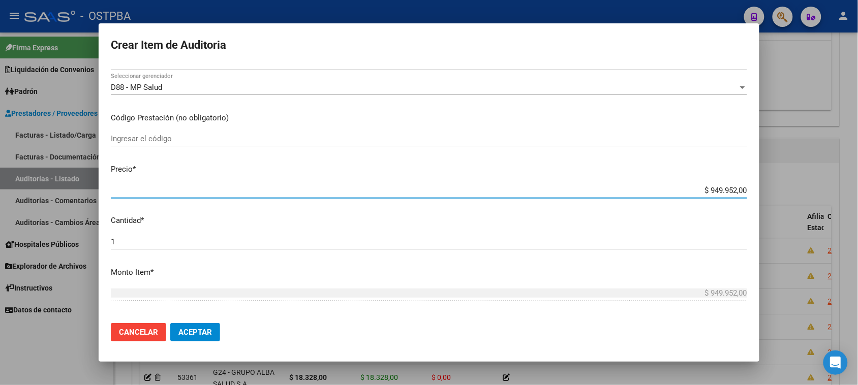
type input "$ 0,02"
type input "$ 0,26"
type input "$ 2,69"
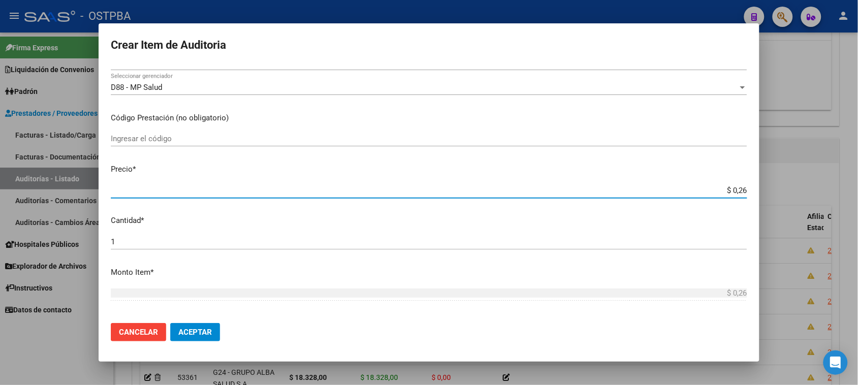
type input "$ 2,69"
type input "$ 26,91"
type input "$ 269,12"
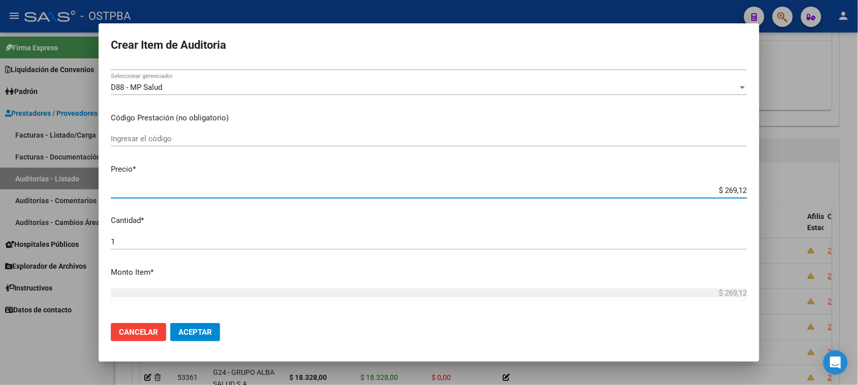
type input "$ 2.691,20"
type input "$ 26.912,00"
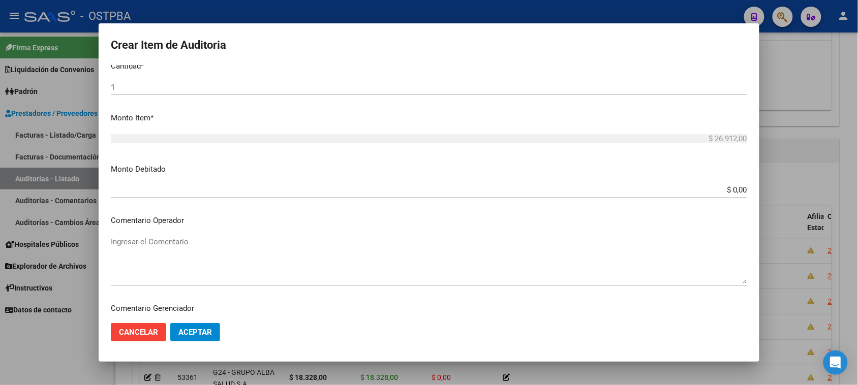
scroll to position [545, 0]
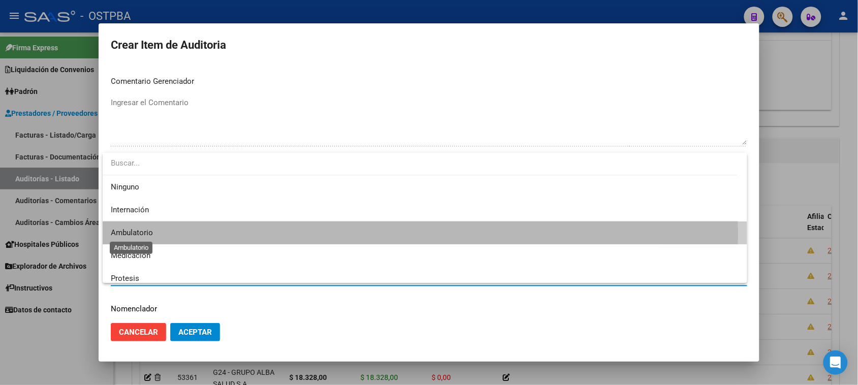
click at [118, 233] on span "Ambulatorio" at bounding box center [132, 232] width 42 height 9
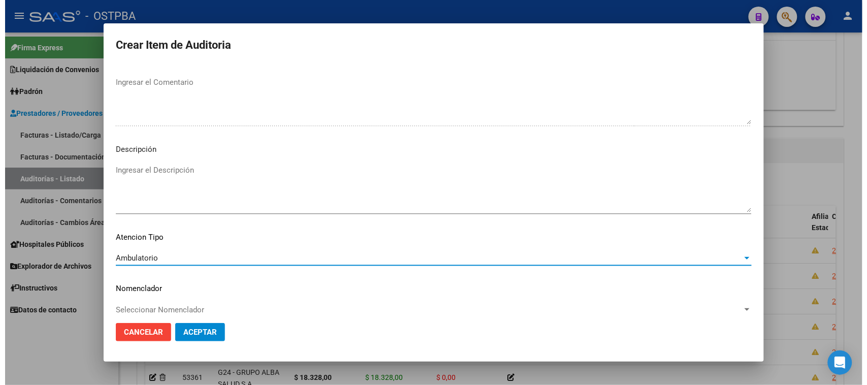
scroll to position [576, 0]
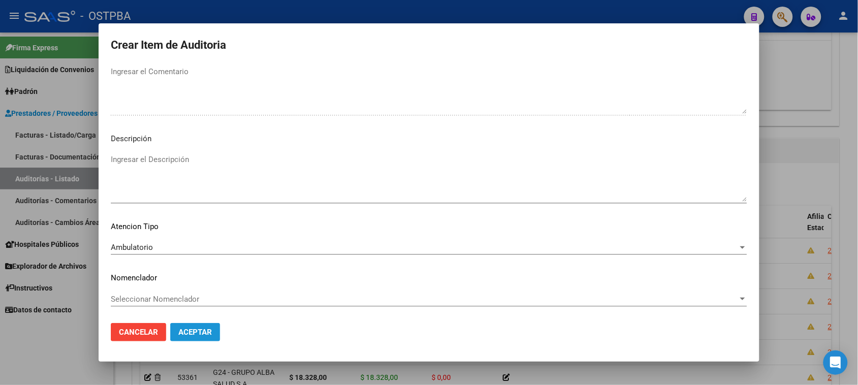
click at [191, 328] on span "Aceptar" at bounding box center [195, 332] width 34 height 9
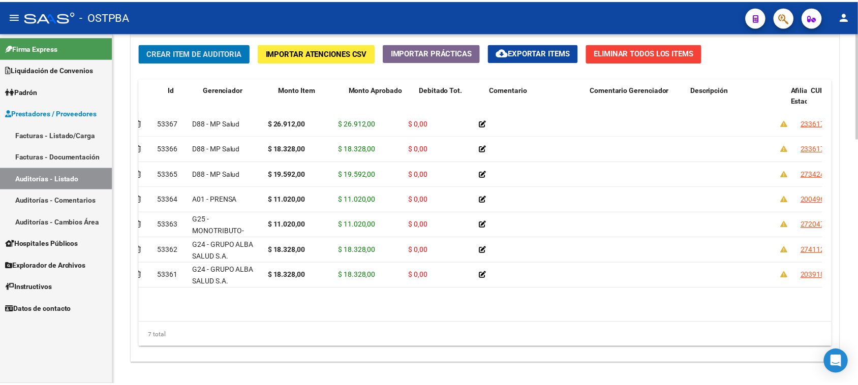
scroll to position [0, 0]
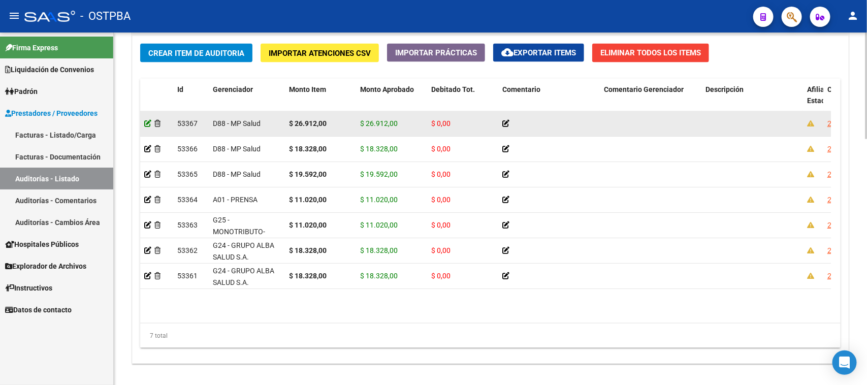
click at [144, 125] on icon at bounding box center [147, 123] width 7 height 7
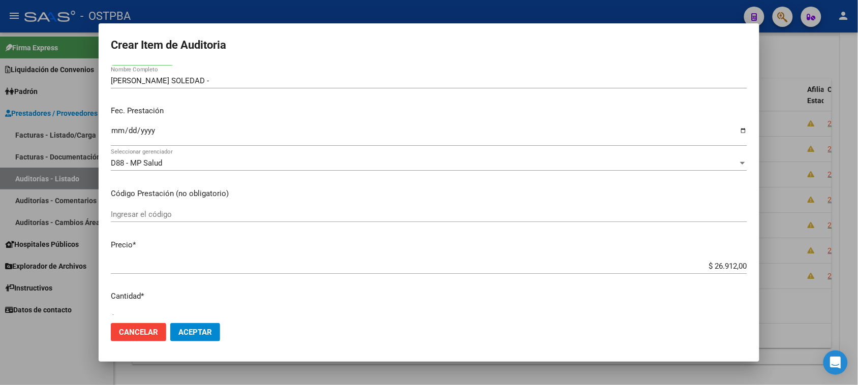
scroll to position [127, 0]
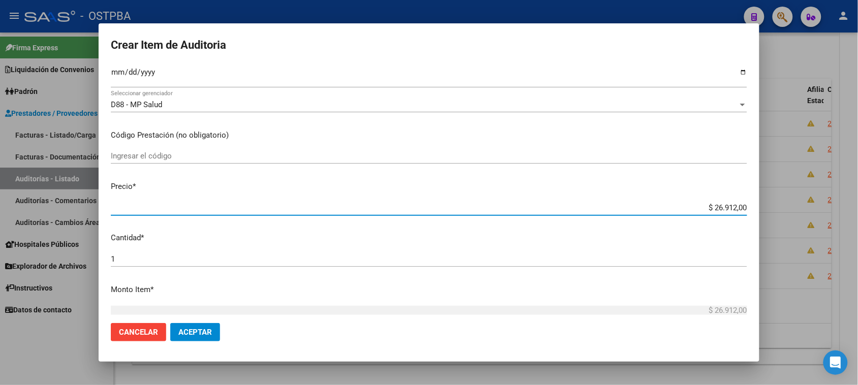
drag, startPoint x: 704, startPoint y: 209, endPoint x: 835, endPoint y: 208, distance: 130.6
click at [835, 208] on div "Crear Item de Auditoria 36175286 Nro Documento 23361752864 CUIL Afiliado Activo…" at bounding box center [429, 192] width 858 height 385
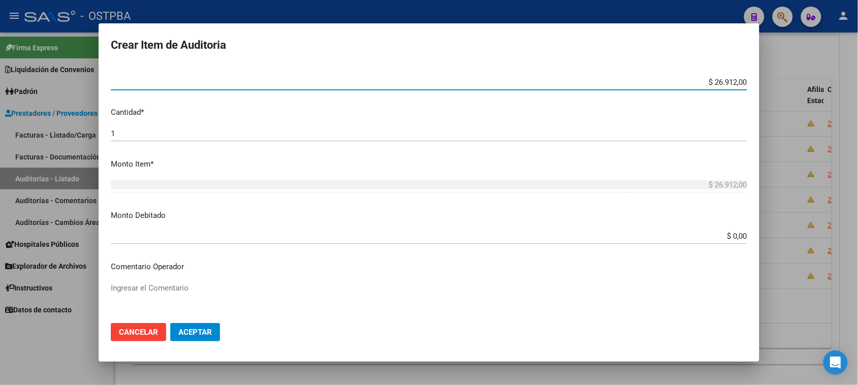
scroll to position [254, 0]
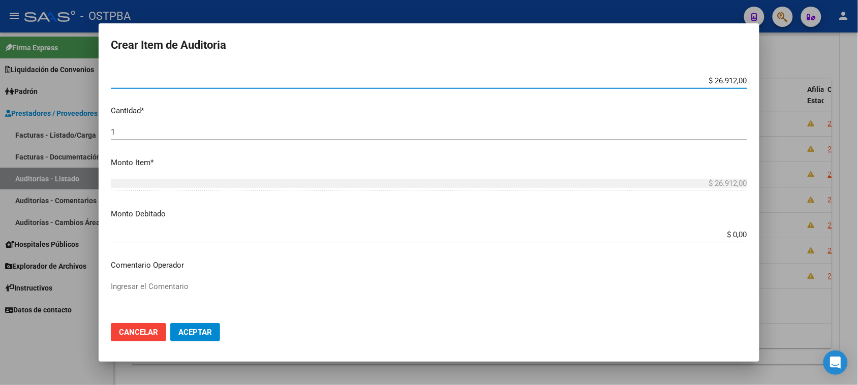
click at [199, 333] on span "Aceptar" at bounding box center [195, 332] width 34 height 9
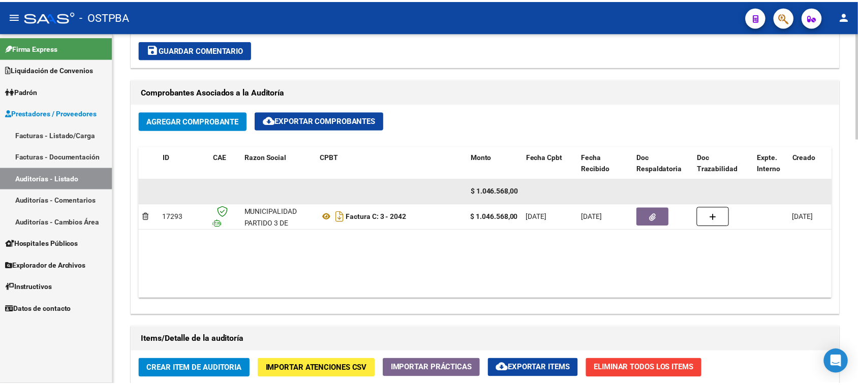
scroll to position [508, 0]
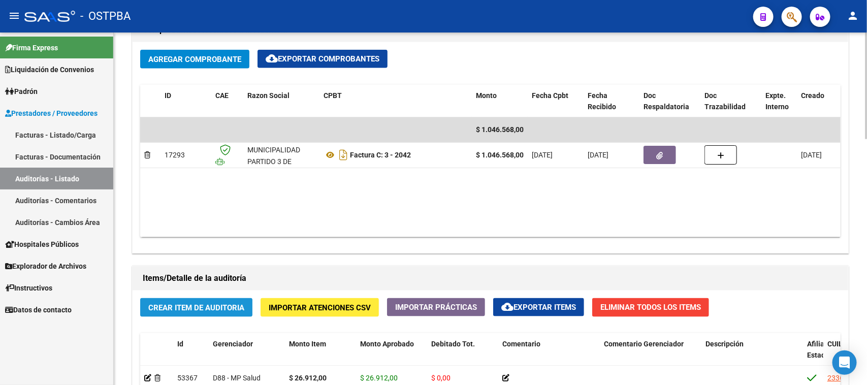
click at [224, 308] on span "Crear Item de Auditoria" at bounding box center [196, 307] width 96 height 9
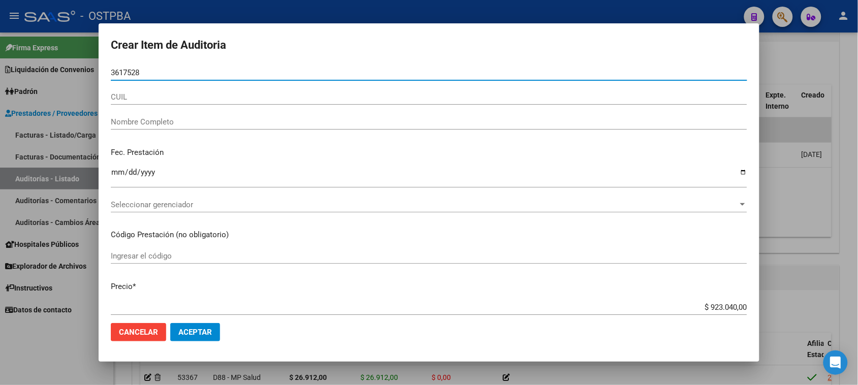
type input "36175286"
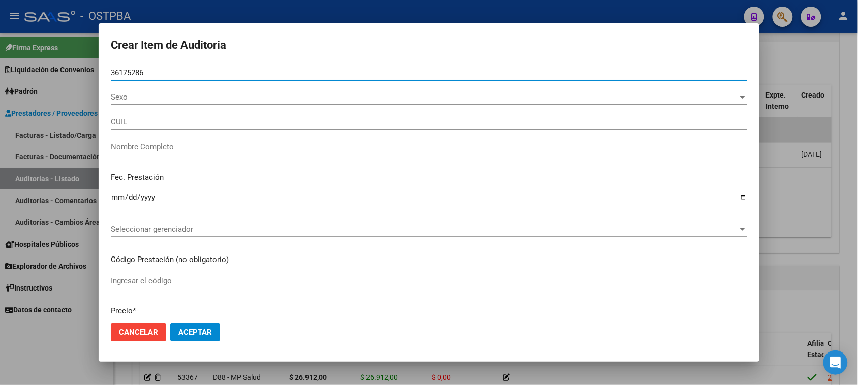
type input "23361752864"
type input "[PERSON_NAME] SOLEDAD -"
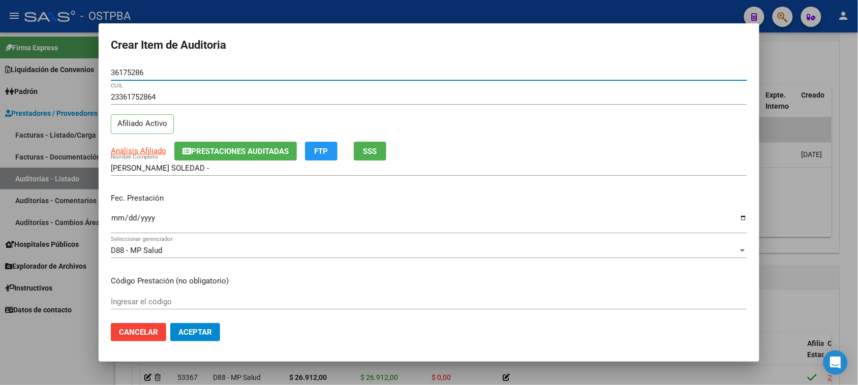
type input "36175286"
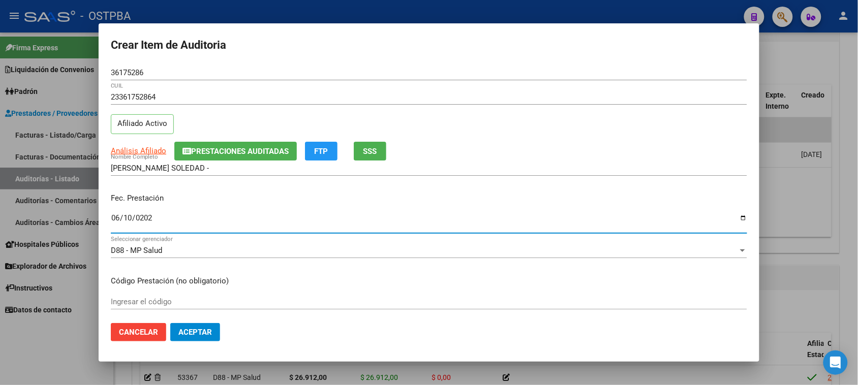
type input "[DATE]"
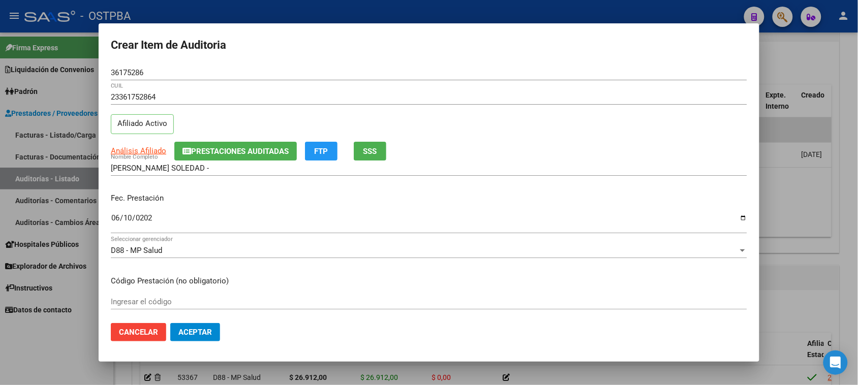
scroll to position [163, 0]
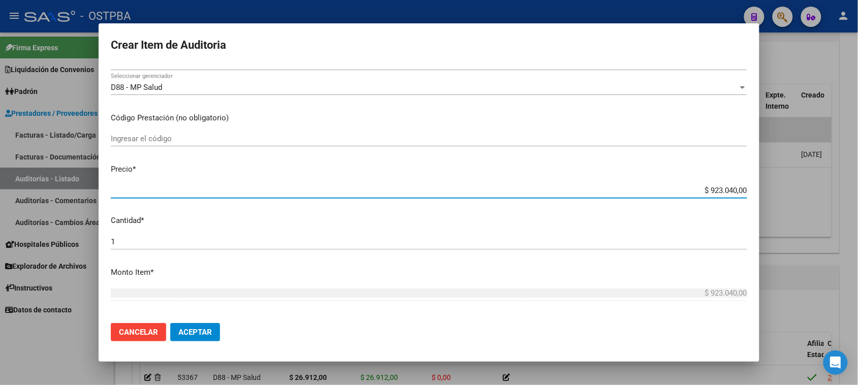
type input "$ 0,01"
type input "$ 0,11"
type input "$ 1,10"
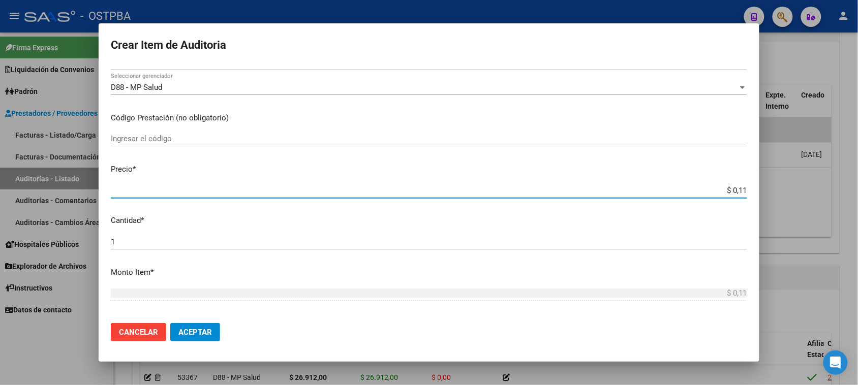
type input "$ 1,10"
type input "$ 11,02"
type input "$ 110,20"
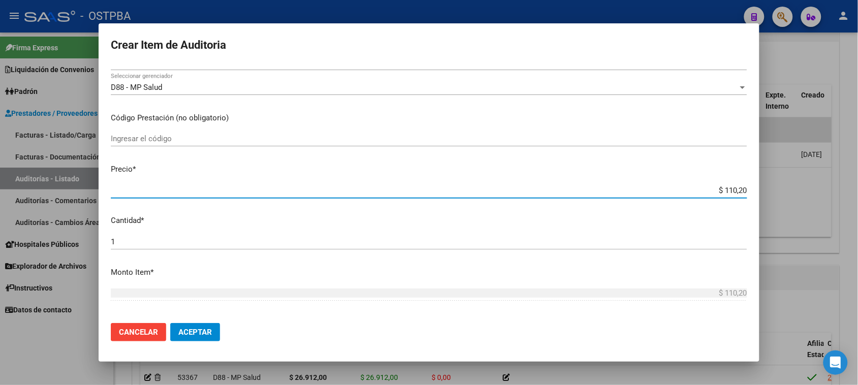
type input "$ 1.102,00"
type input "$ 11.020,00"
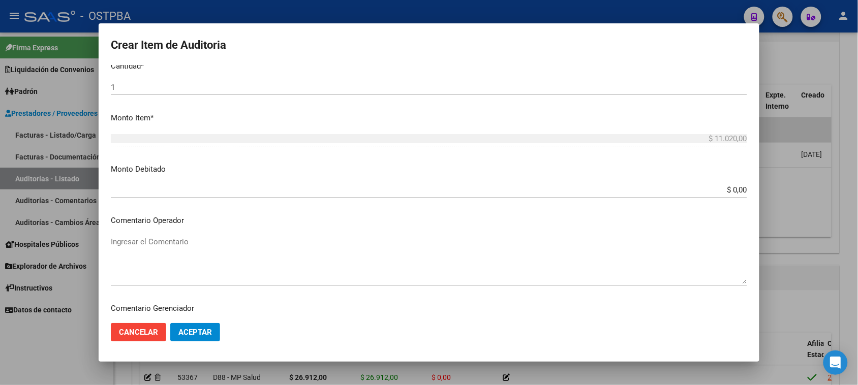
scroll to position [545, 0]
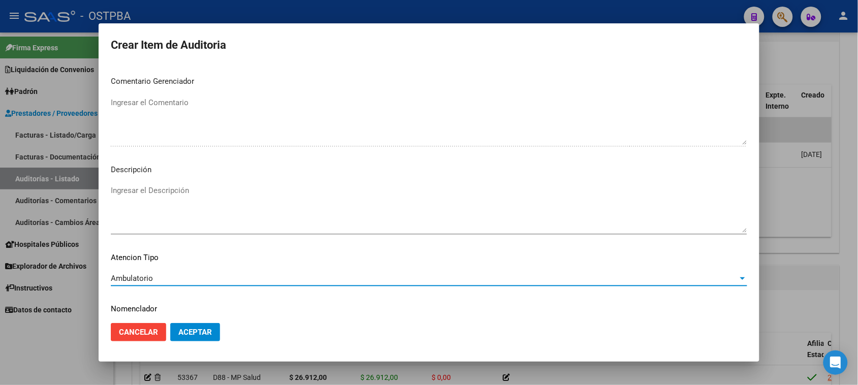
click at [212, 327] on button "Aceptar" at bounding box center [195, 332] width 50 height 18
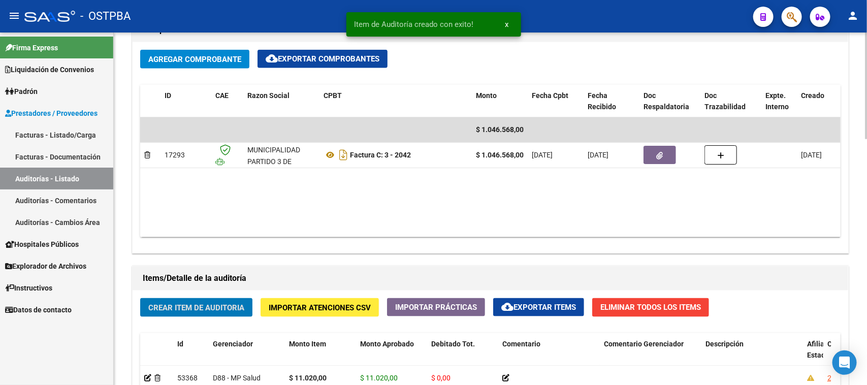
click at [227, 306] on span "Crear Item de Auditoria" at bounding box center [196, 307] width 96 height 9
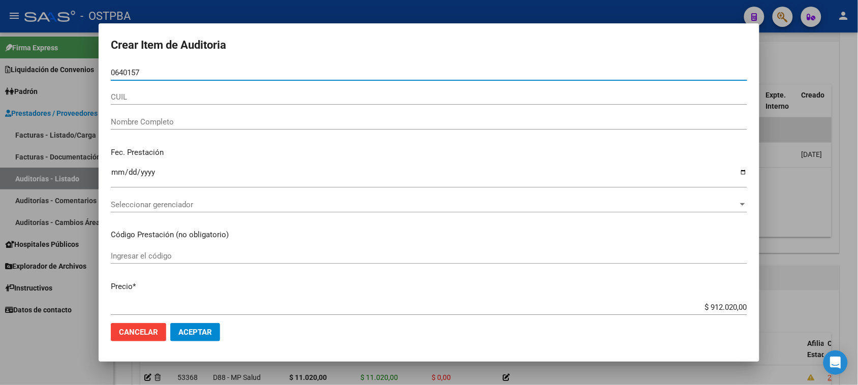
type input "06401574"
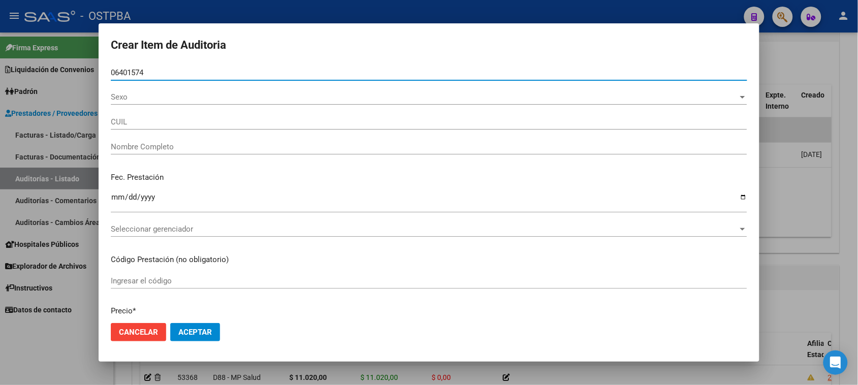
type input "24064015741"
type input "LUMINOSO [PERSON_NAME]"
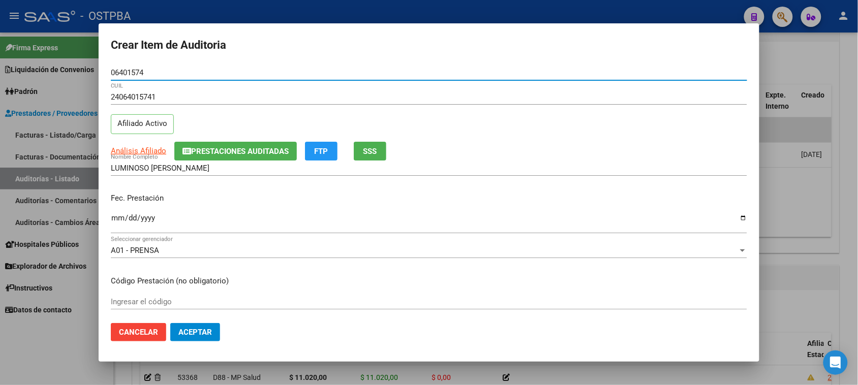
type input "06401574"
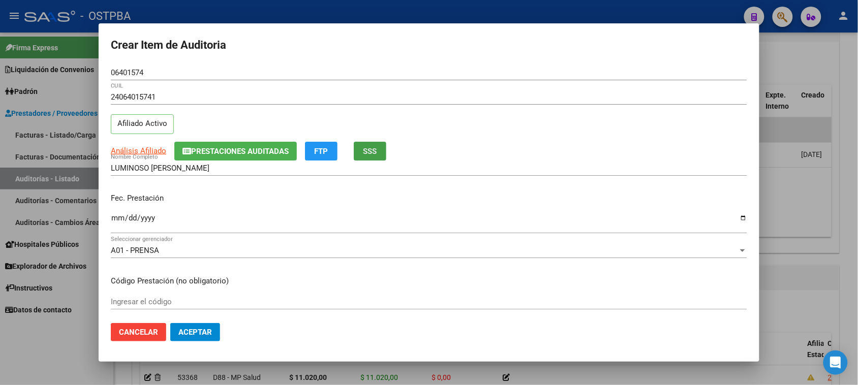
click at [377, 155] on span "SSS" at bounding box center [370, 151] width 14 height 9
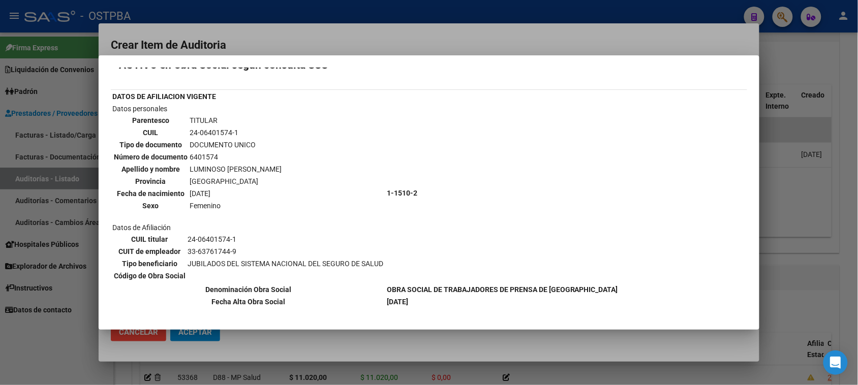
scroll to position [19, 0]
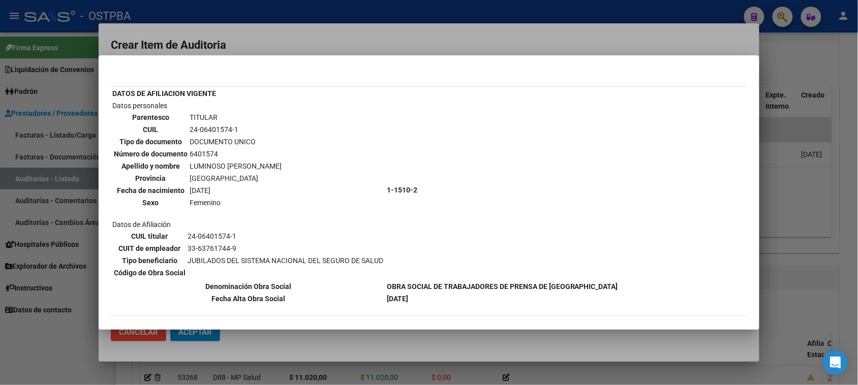
click at [85, 292] on div at bounding box center [429, 192] width 858 height 385
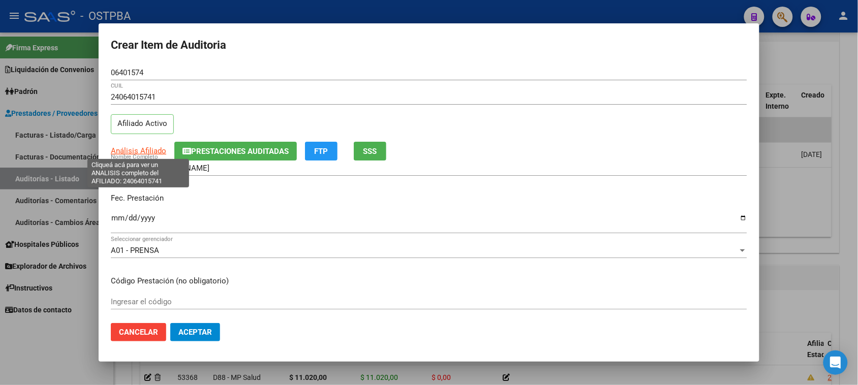
click at [129, 148] on span "Análisis Afiliado" at bounding box center [138, 150] width 55 height 9
type textarea "24064015741"
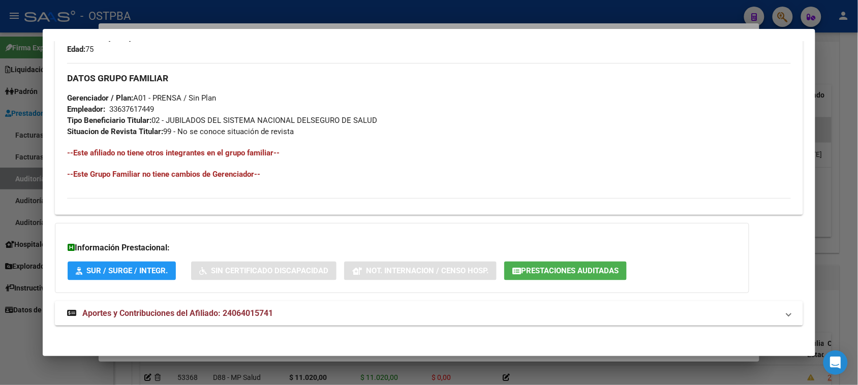
scroll to position [457, 0]
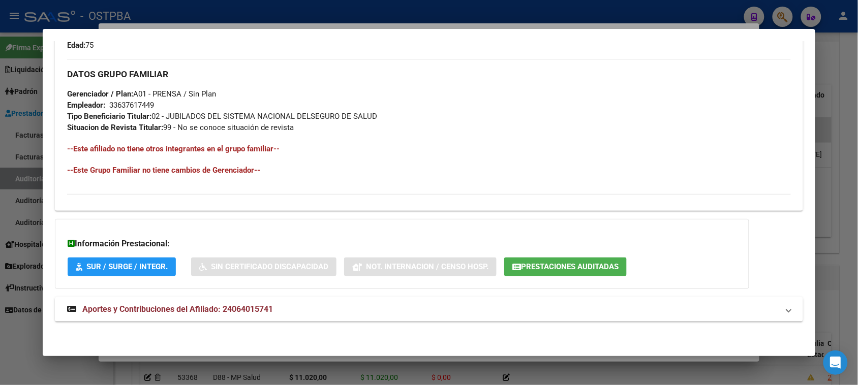
drag, startPoint x: 21, startPoint y: 339, endPoint x: 76, endPoint y: 289, distance: 75.1
click at [21, 339] on div at bounding box center [429, 192] width 858 height 385
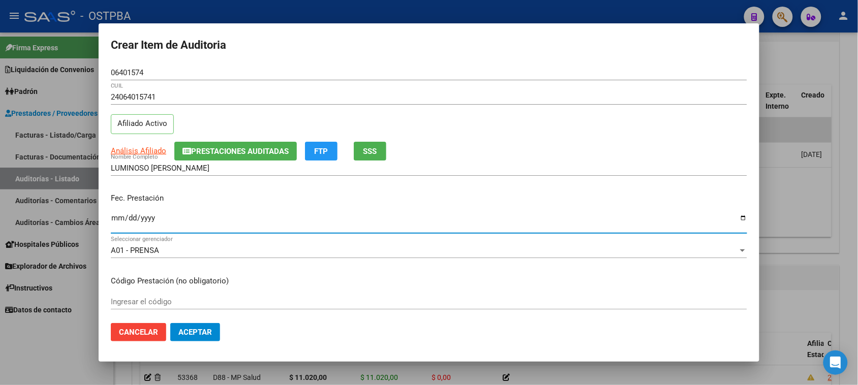
click at [116, 218] on input "Ingresar la fecha" at bounding box center [429, 222] width 636 height 16
type input "[DATE]"
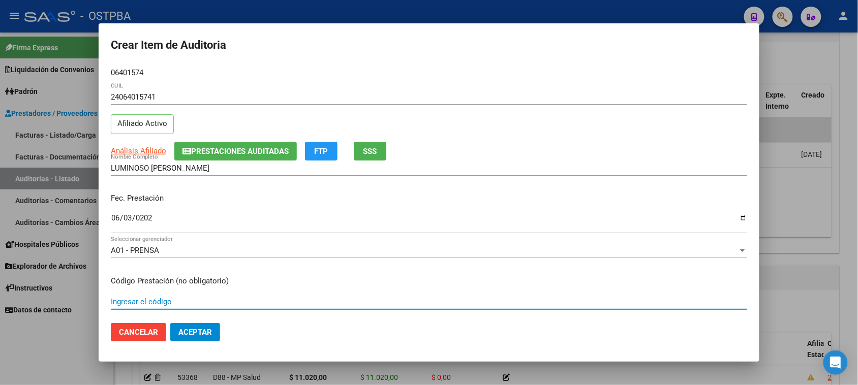
scroll to position [163, 0]
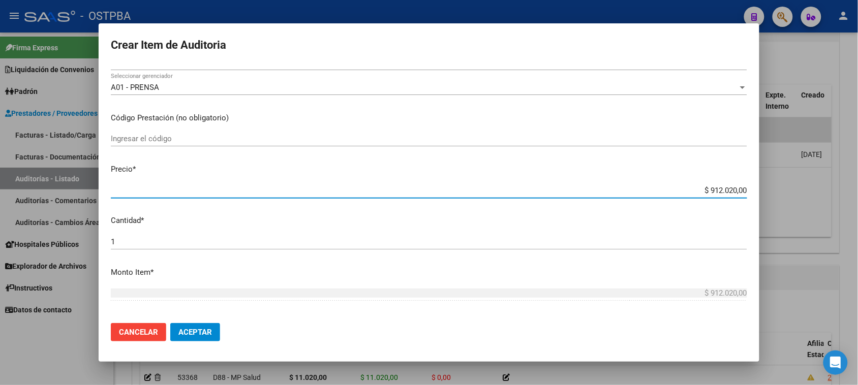
type input "$ 0,01"
type input "$ 0,11"
type input "$ 1,10"
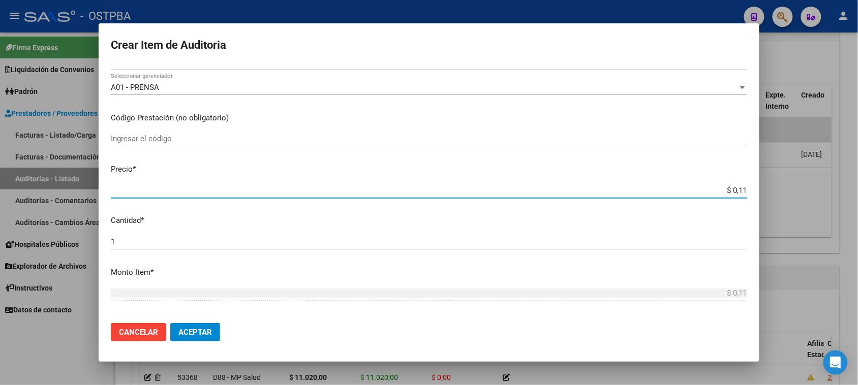
type input "$ 1,10"
type input "$ 11,02"
type input "$ 110,20"
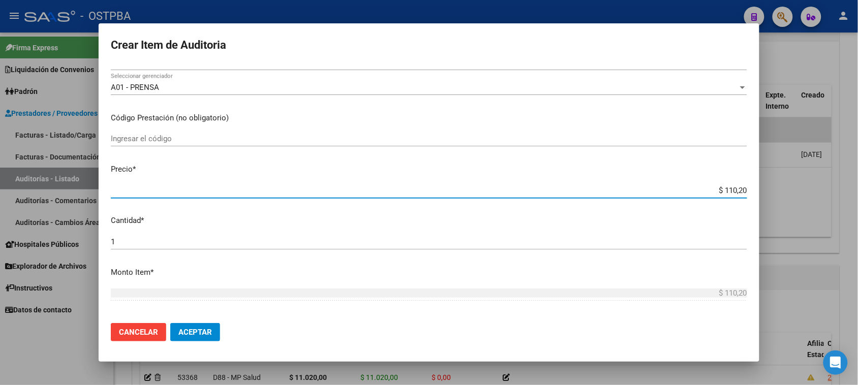
type input "$ 1.102,00"
type input "$ 11.020,00"
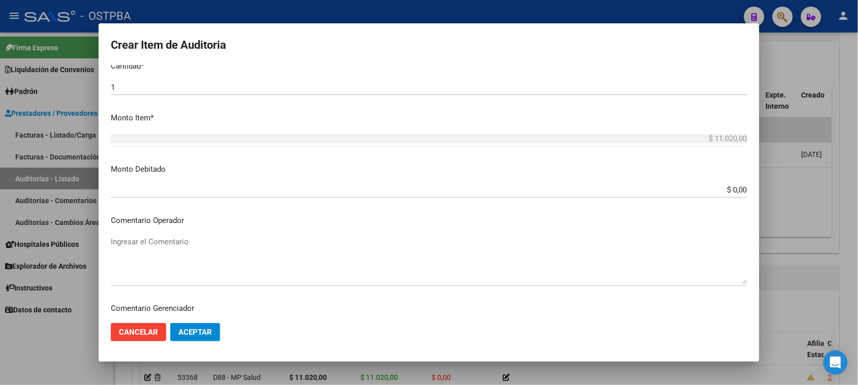
scroll to position [545, 0]
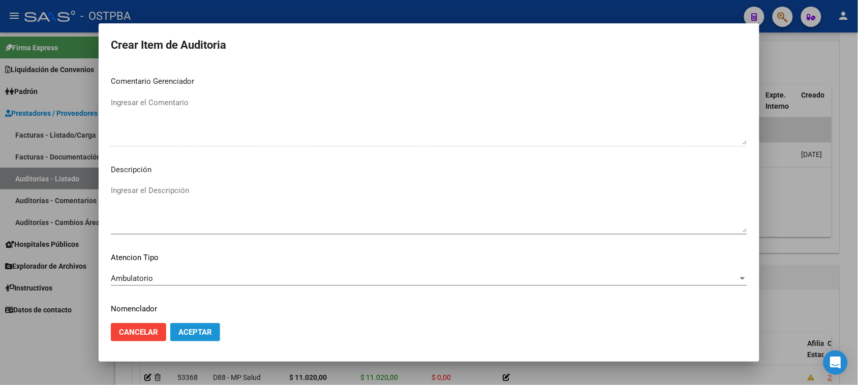
click at [197, 333] on span "Aceptar" at bounding box center [195, 332] width 34 height 9
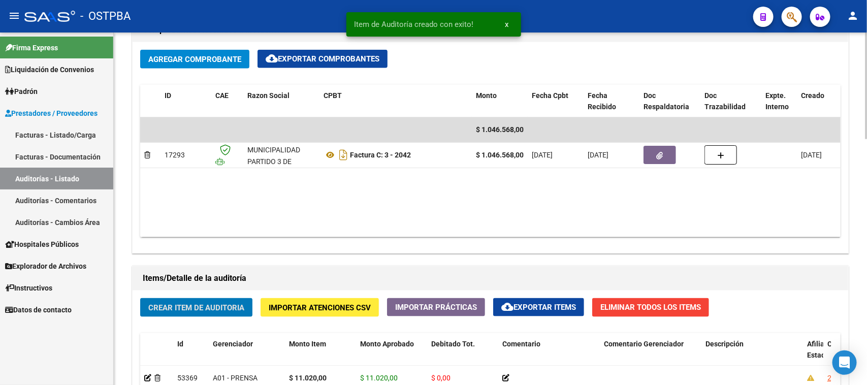
click at [207, 300] on button "Crear Item de Auditoria" at bounding box center [196, 307] width 112 height 19
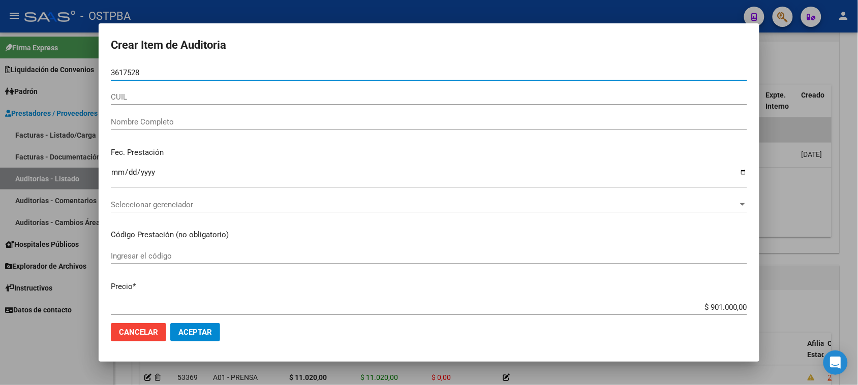
type input "36175286"
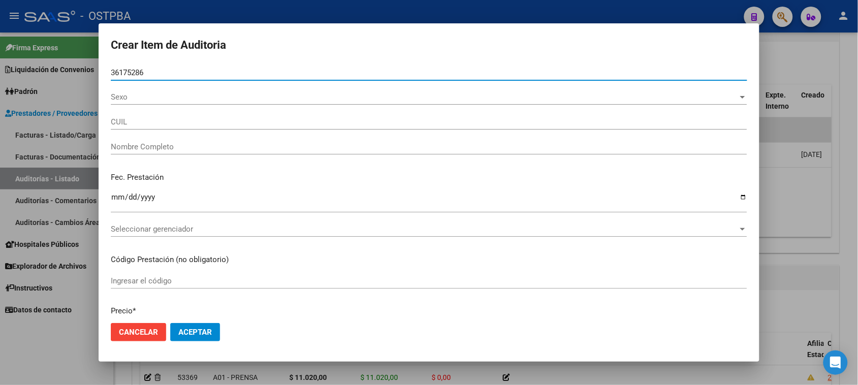
type input "23361752864"
type input "[PERSON_NAME] SOLEDAD -"
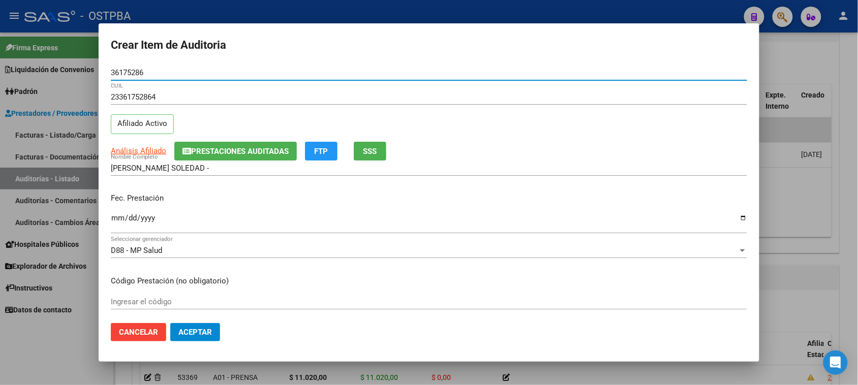
type input "36175286"
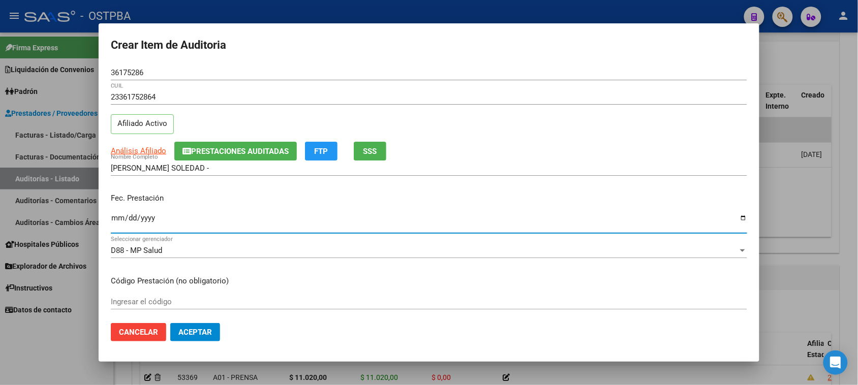
click at [119, 219] on input "Ingresar la fecha" at bounding box center [429, 222] width 636 height 16
type input "[DATE]"
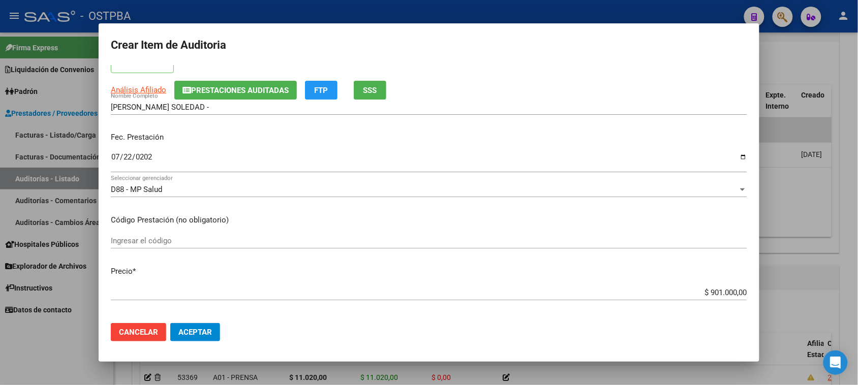
scroll to position [127, 0]
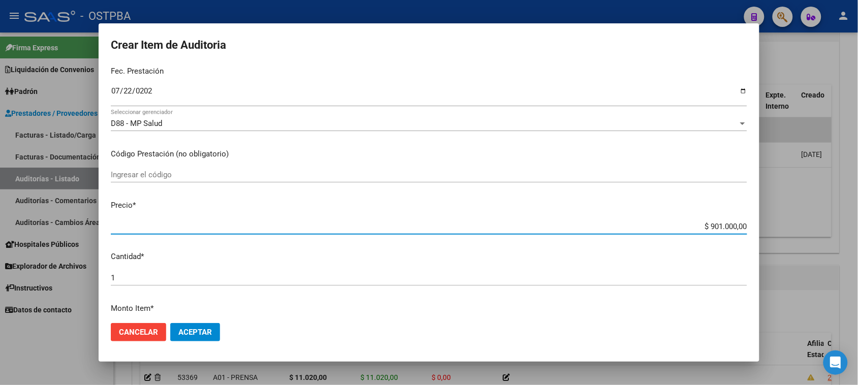
drag, startPoint x: 701, startPoint y: 224, endPoint x: 867, endPoint y: 247, distance: 167.2
click at [857, 247] on html "menu - OSTPBA person Firma Express Liquidación de Convenios Gastos - Items Gast…" at bounding box center [429, 192] width 858 height 385
type input "$ 0,01"
type input "$ 0,19"
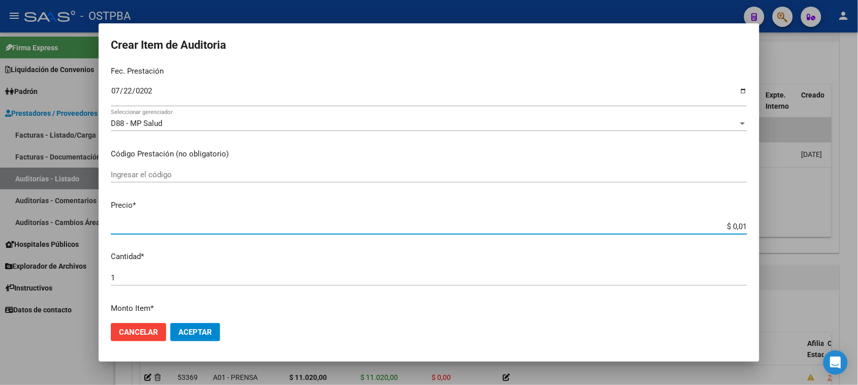
type input "$ 0,19"
type input "$ 1,99"
type input "$ 0,19"
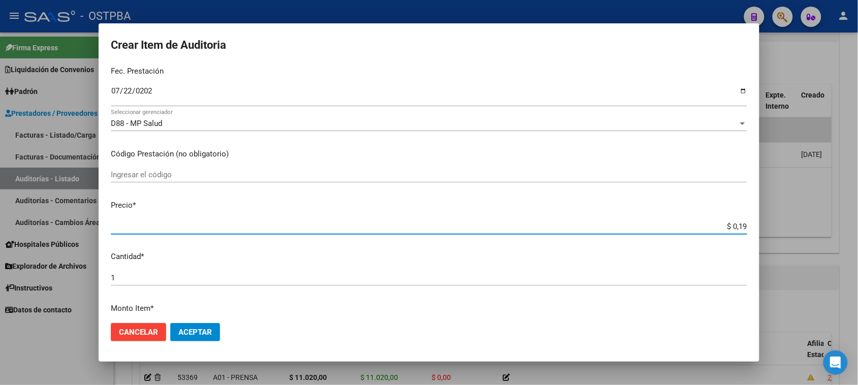
type input "$ 1,95"
type input "$ 19,59"
type input "$ 195,92"
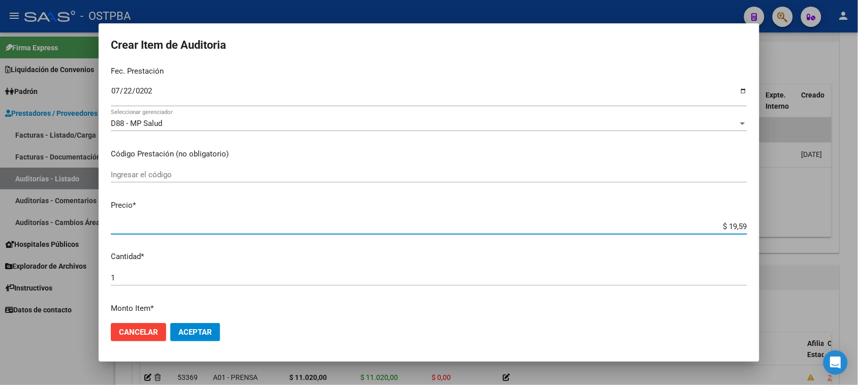
type input "$ 195,92"
type input "$ 1.959,20"
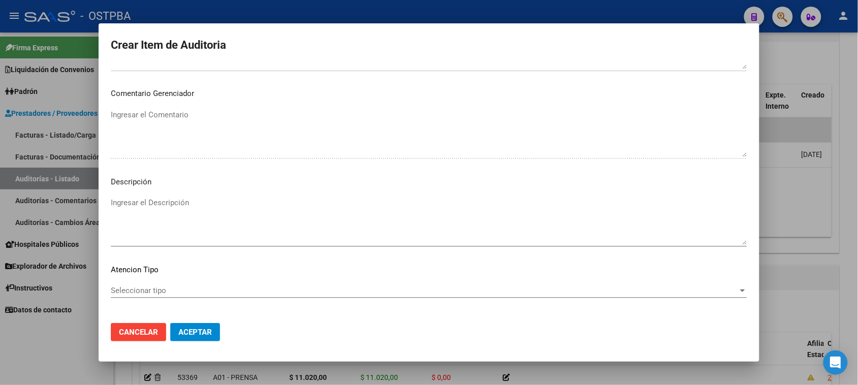
scroll to position [572, 0]
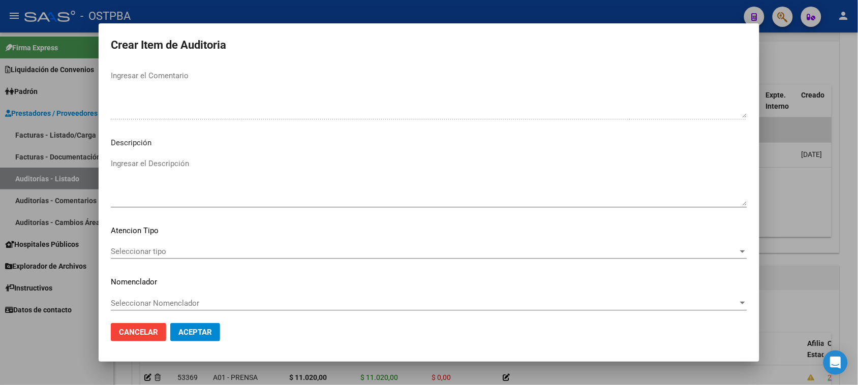
click at [152, 253] on span "Seleccionar tipo" at bounding box center [424, 251] width 627 height 9
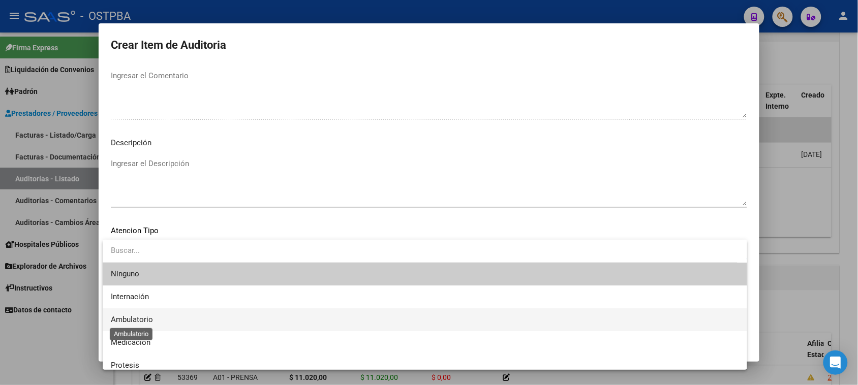
click at [148, 316] on span "Ambulatorio" at bounding box center [132, 319] width 42 height 9
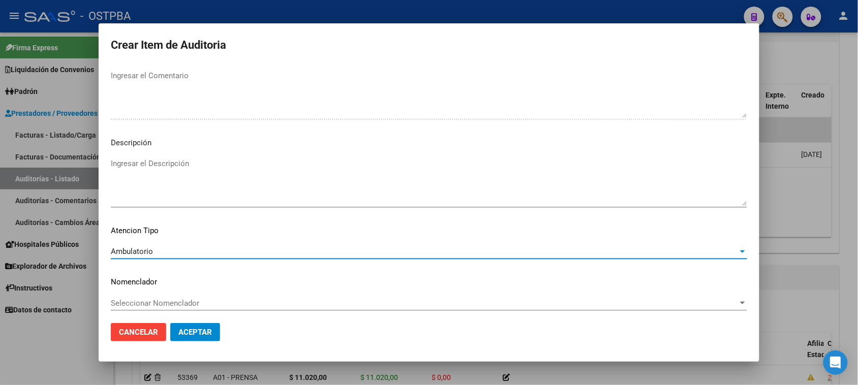
click at [195, 333] on span "Aceptar" at bounding box center [195, 332] width 34 height 9
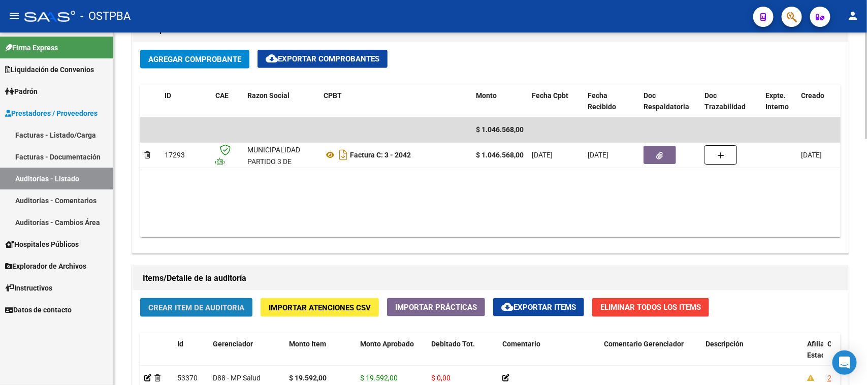
click at [214, 310] on span "Crear Item de Auditoria" at bounding box center [196, 307] width 96 height 9
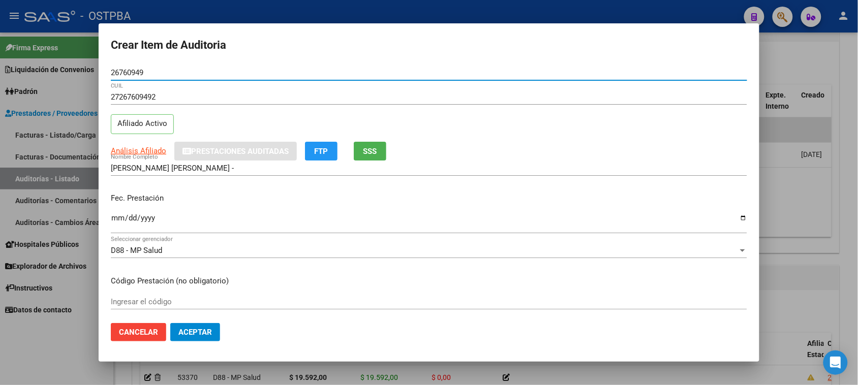
click at [117, 215] on input "Ingresar la fecha" at bounding box center [429, 222] width 636 height 16
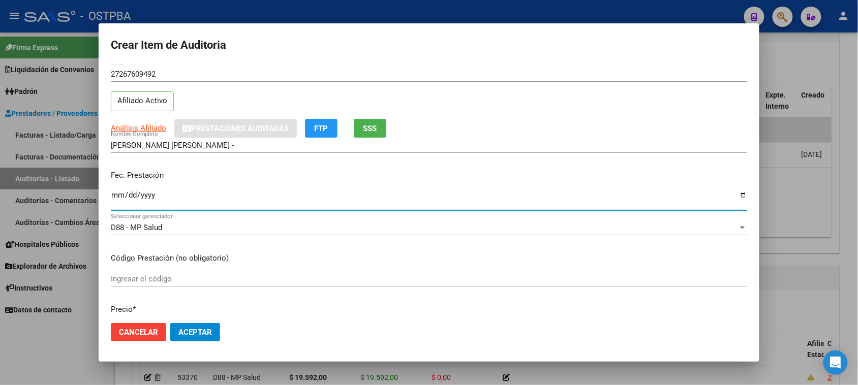
scroll to position [64, 0]
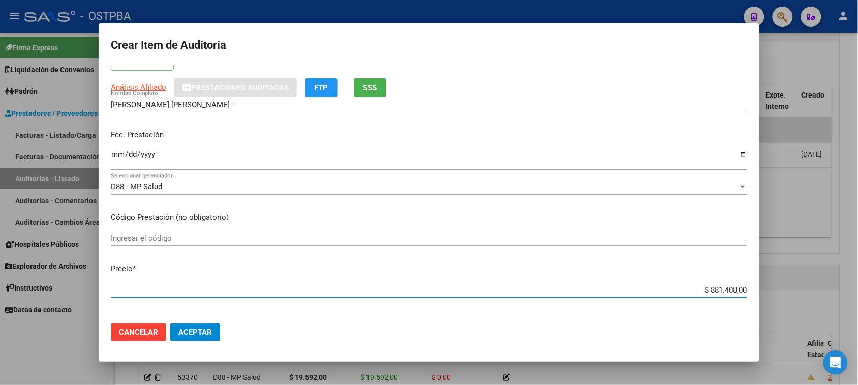
drag, startPoint x: 700, startPoint y: 291, endPoint x: 859, endPoint y: 259, distance: 162.1
click at [834, 283] on div "Crear Item de Auditoria 26760949 Nro Documento 27267609492 CUIL Afiliado Activo…" at bounding box center [429, 192] width 858 height 385
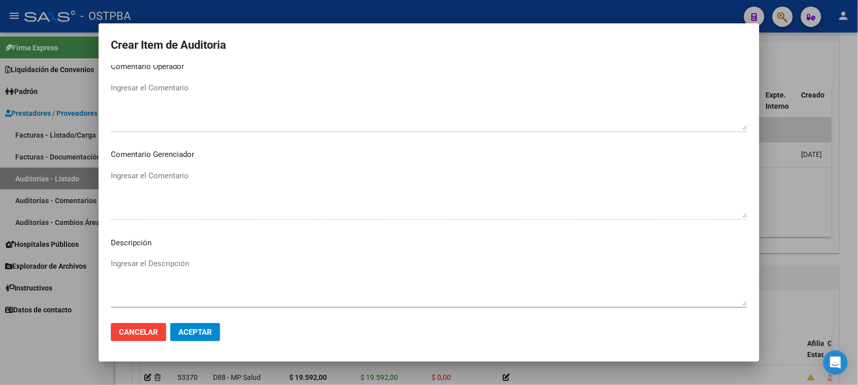
scroll to position [576, 0]
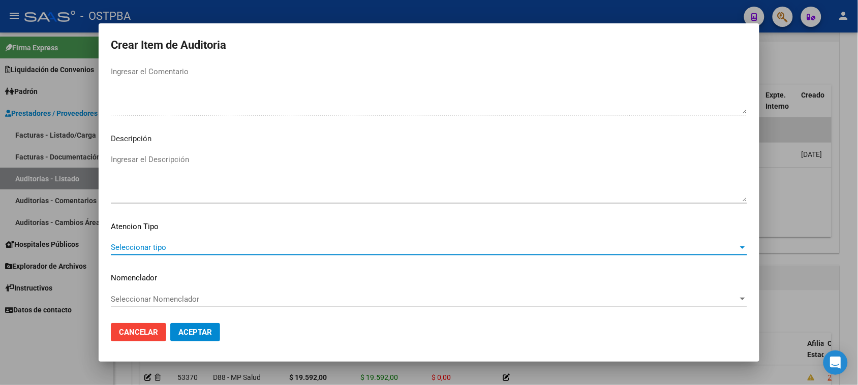
click at [159, 243] on span "Seleccionar tipo" at bounding box center [424, 247] width 627 height 9
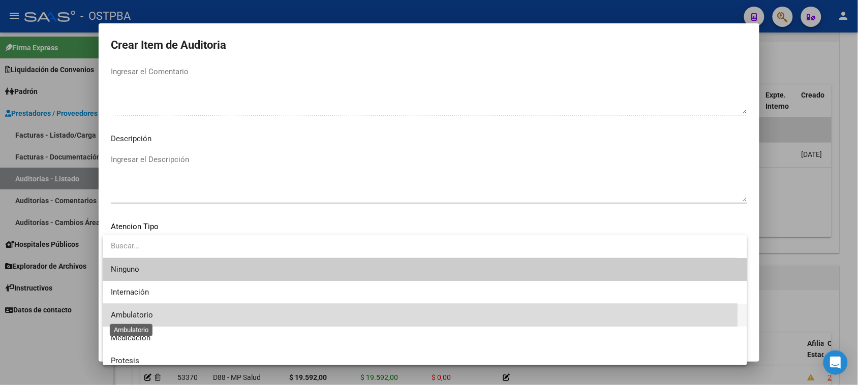
click at [138, 310] on span "Ambulatorio" at bounding box center [132, 314] width 42 height 9
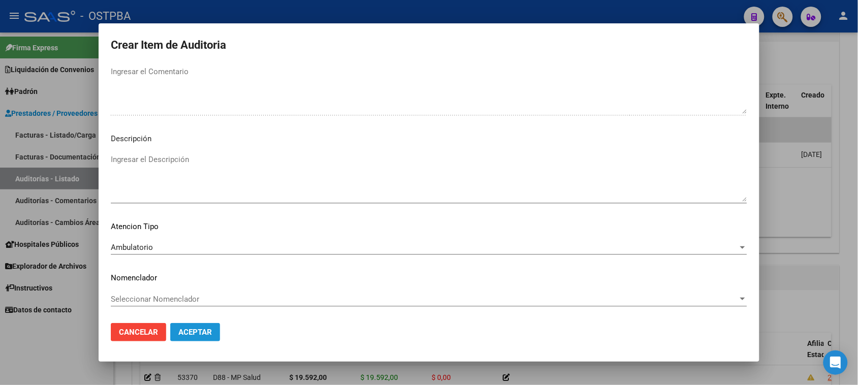
click at [181, 331] on span "Aceptar" at bounding box center [195, 332] width 34 height 9
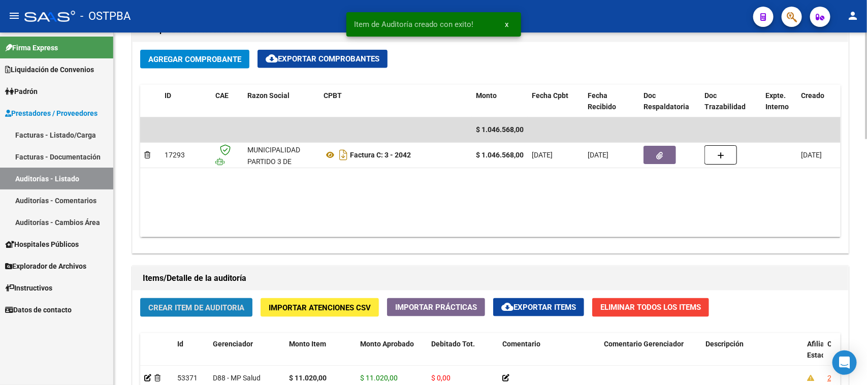
click at [212, 305] on span "Crear Item de Auditoria" at bounding box center [196, 307] width 96 height 9
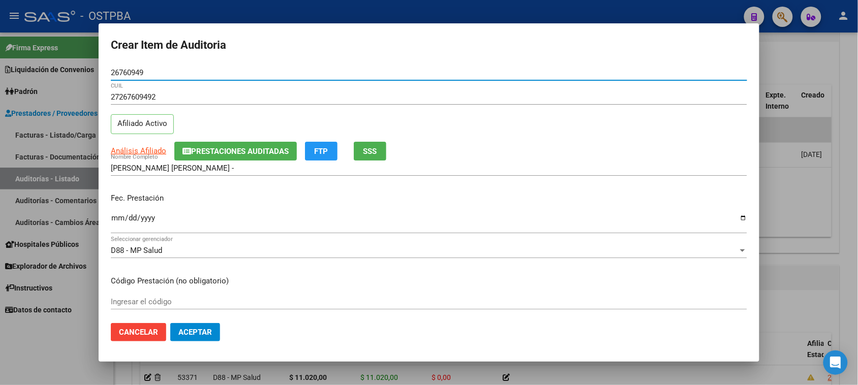
click at [113, 219] on input "Ingresar la fecha" at bounding box center [429, 222] width 636 height 16
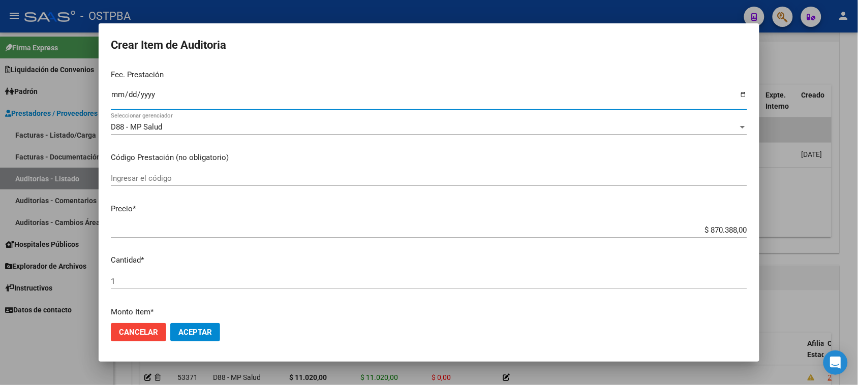
scroll to position [127, 0]
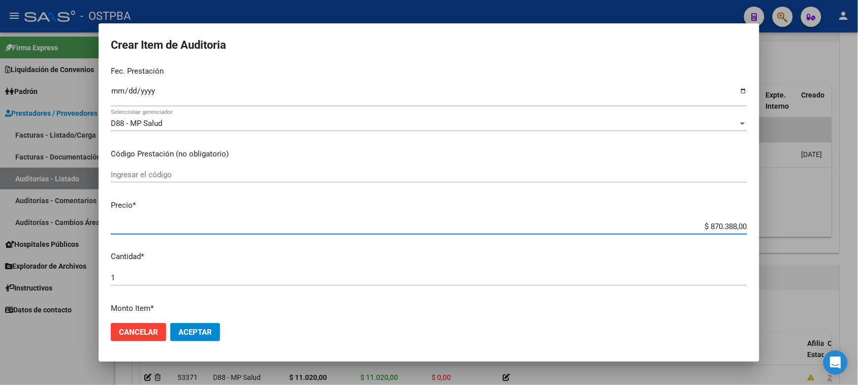
drag, startPoint x: 699, startPoint y: 224, endPoint x: 828, endPoint y: 224, distance: 129.0
click at [828, 224] on div "Crear Item de Auditoria 26760949 Nro Documento 27267609492 CUIL Afiliado Activo…" at bounding box center [429, 192] width 858 height 385
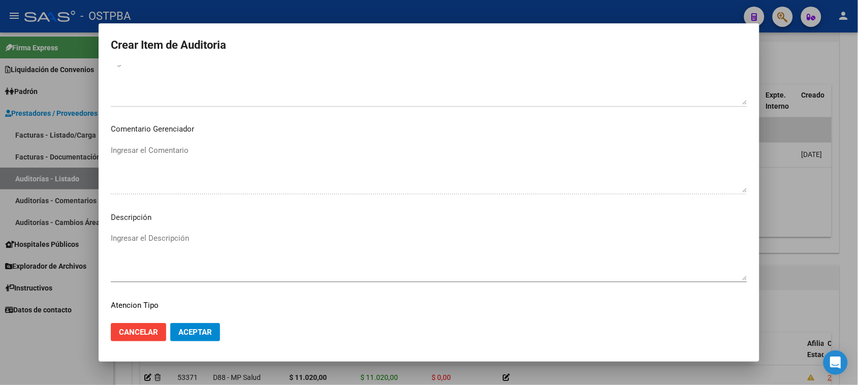
scroll to position [576, 0]
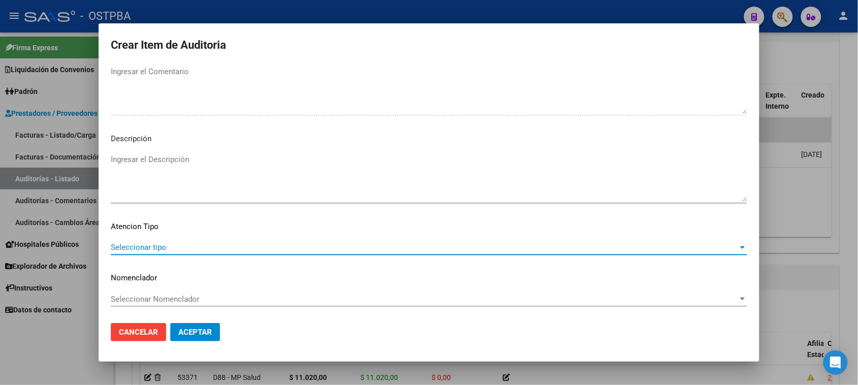
click at [128, 248] on span "Seleccionar tipo" at bounding box center [424, 247] width 627 height 9
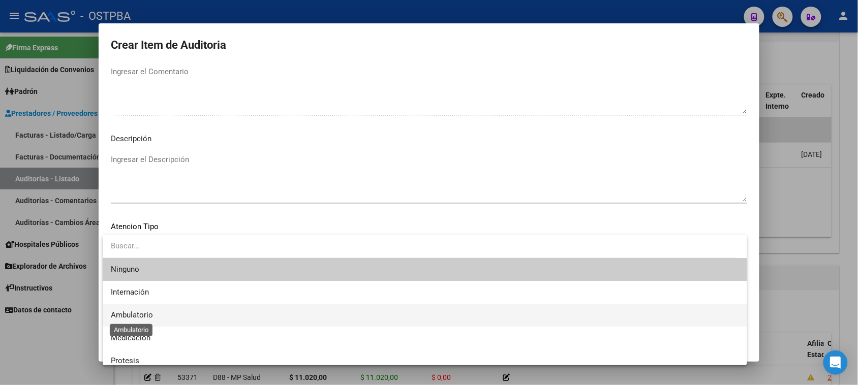
click at [133, 311] on span "Ambulatorio" at bounding box center [132, 314] width 42 height 9
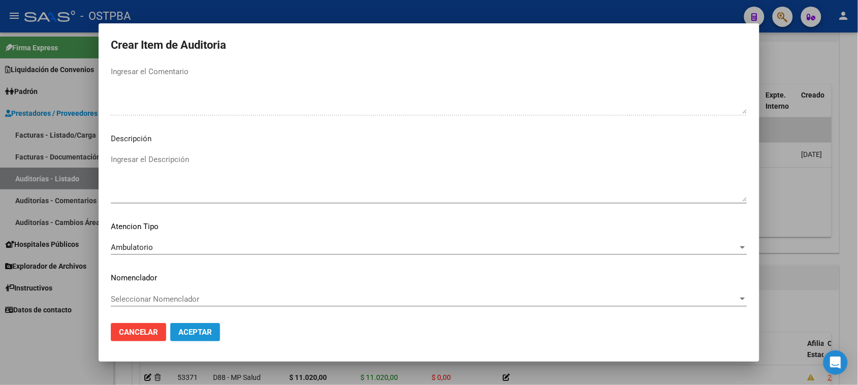
click at [181, 335] on span "Aceptar" at bounding box center [195, 332] width 34 height 9
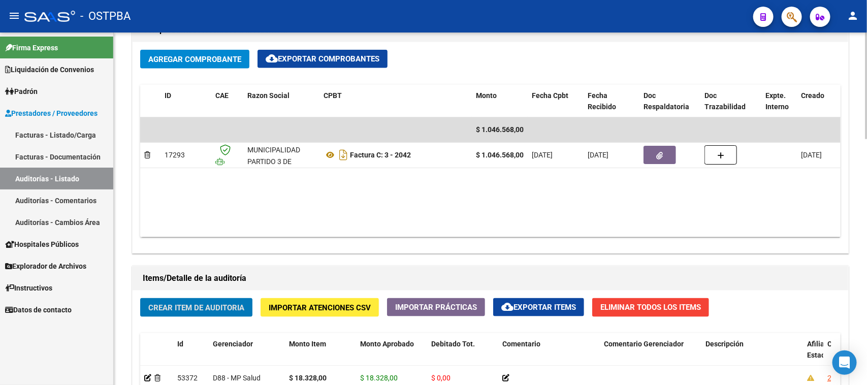
click at [230, 308] on span "Crear Item de Auditoria" at bounding box center [196, 307] width 96 height 9
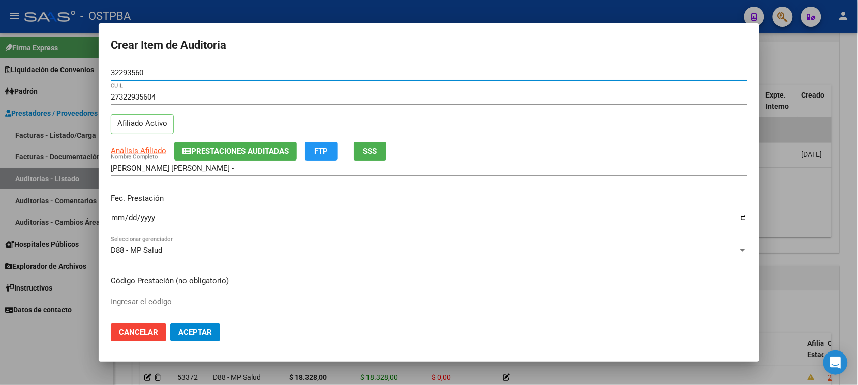
click at [117, 221] on input "Ingresar la fecha" at bounding box center [429, 222] width 636 height 16
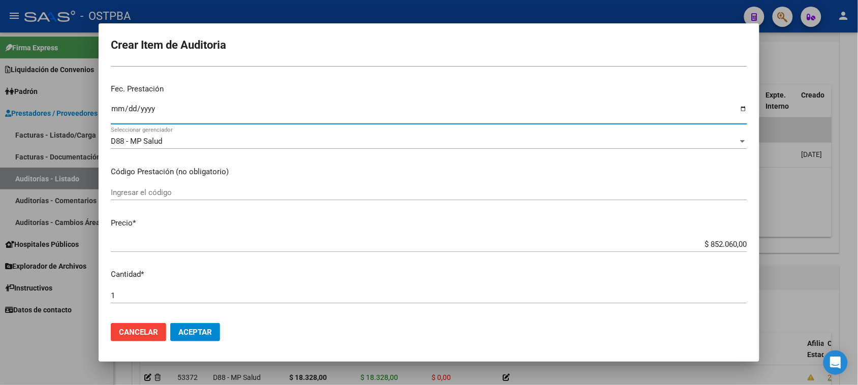
scroll to position [127, 0]
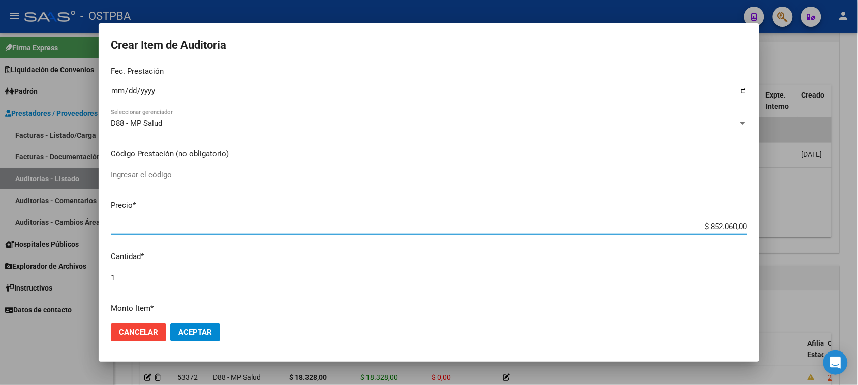
drag, startPoint x: 699, startPoint y: 225, endPoint x: 780, endPoint y: 227, distance: 81.3
click at [780, 227] on div "Crear Item de Auditoria 32293560 Nro Documento 27322935604 CUIL Afiliado Activo…" at bounding box center [429, 192] width 858 height 385
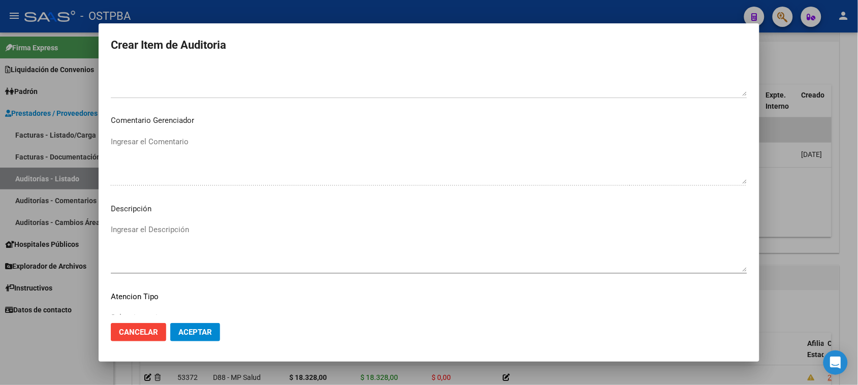
scroll to position [576, 0]
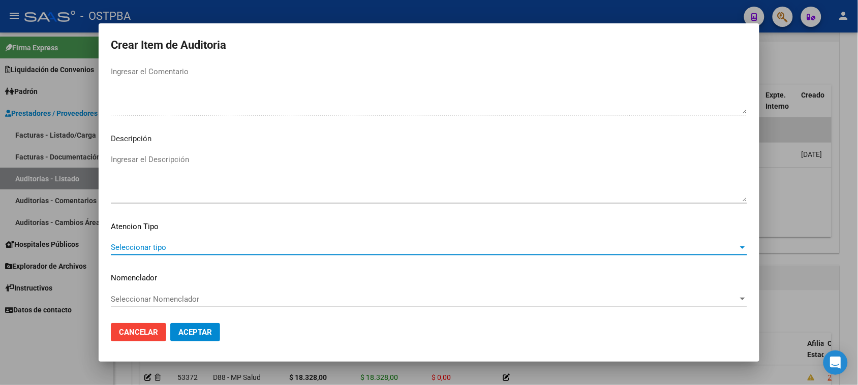
click at [157, 249] on span "Seleccionar tipo" at bounding box center [424, 247] width 627 height 9
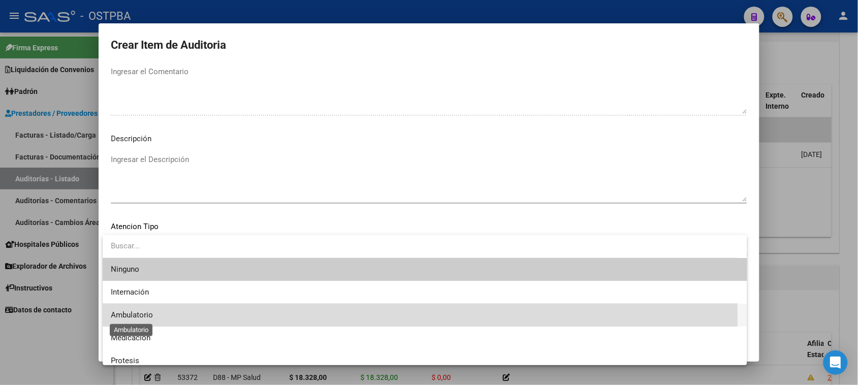
click at [138, 316] on span "Ambulatorio" at bounding box center [132, 314] width 42 height 9
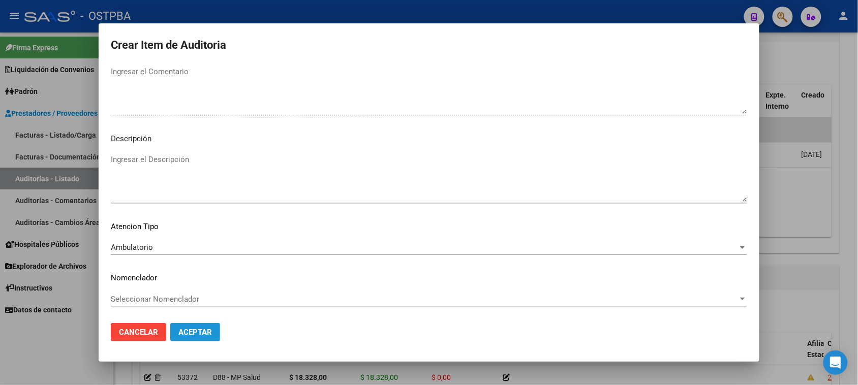
click at [184, 330] on span "Aceptar" at bounding box center [195, 332] width 34 height 9
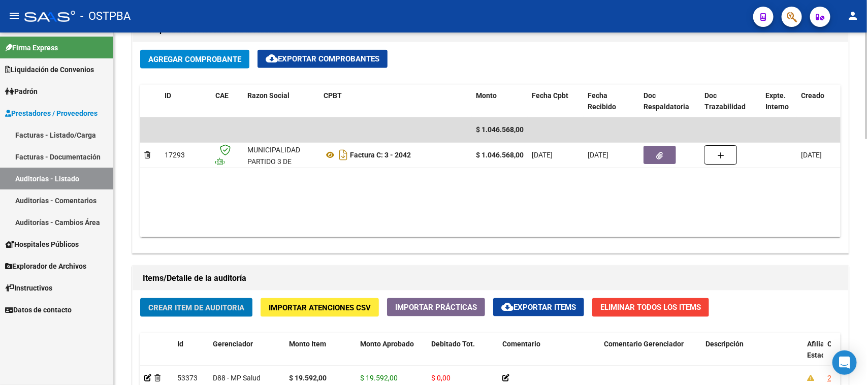
click at [214, 307] on span "Crear Item de Auditoria" at bounding box center [196, 307] width 96 height 9
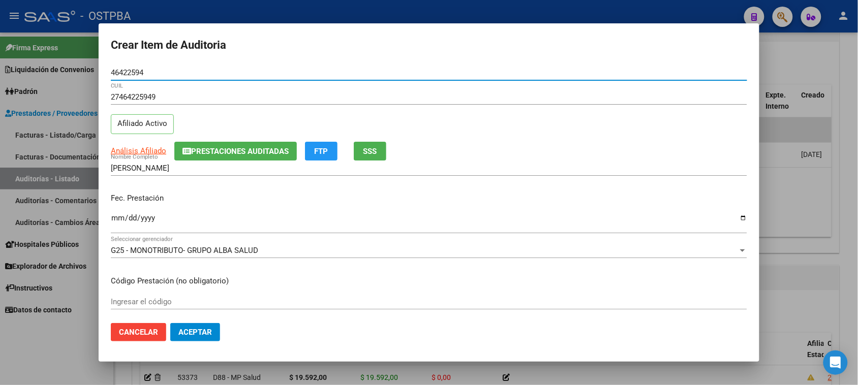
click at [113, 219] on input "Ingresar la fecha" at bounding box center [429, 222] width 636 height 16
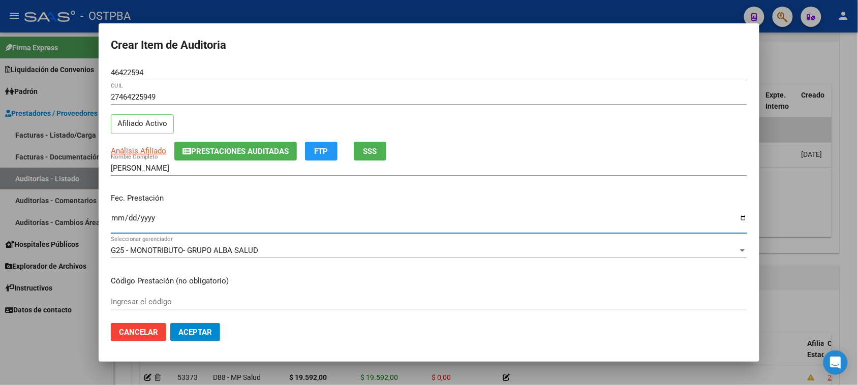
scroll to position [64, 0]
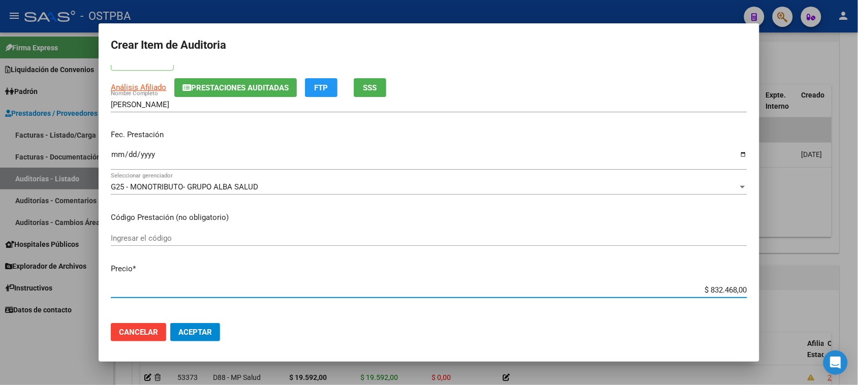
drag, startPoint x: 700, startPoint y: 289, endPoint x: 813, endPoint y: 289, distance: 113.3
click at [813, 289] on div "Crear Item de Auditoria 46422594 Nro Documento 27464225949 CUIL Afiliado Activo…" at bounding box center [429, 192] width 858 height 385
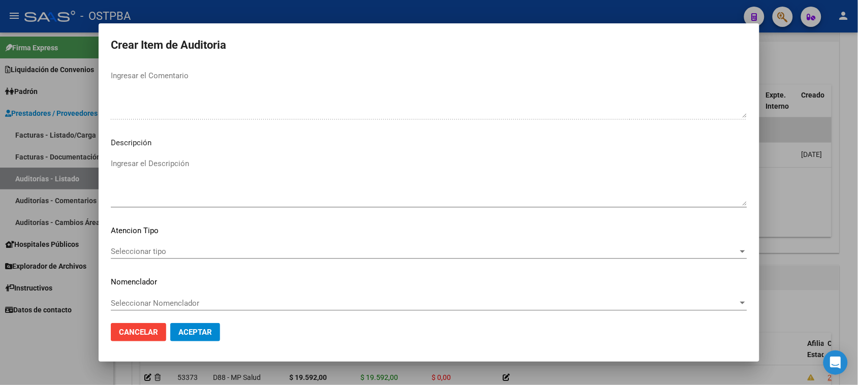
scroll to position [576, 0]
click at [174, 244] on span "Seleccionar tipo" at bounding box center [424, 247] width 627 height 9
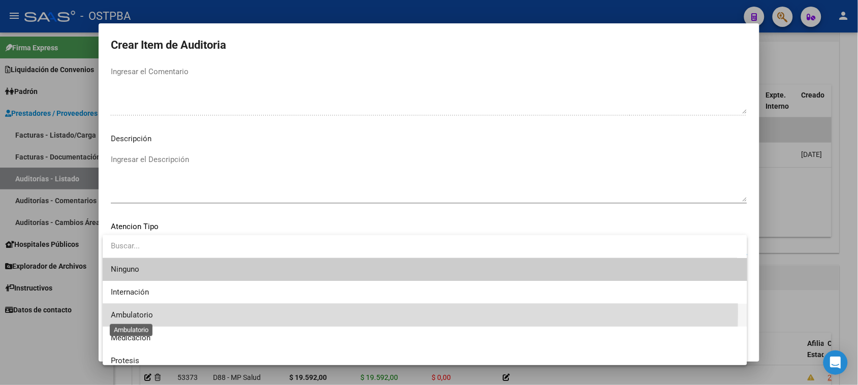
drag, startPoint x: 130, startPoint y: 311, endPoint x: 161, endPoint y: 316, distance: 31.3
click at [130, 311] on span "Ambulatorio" at bounding box center [132, 314] width 42 height 9
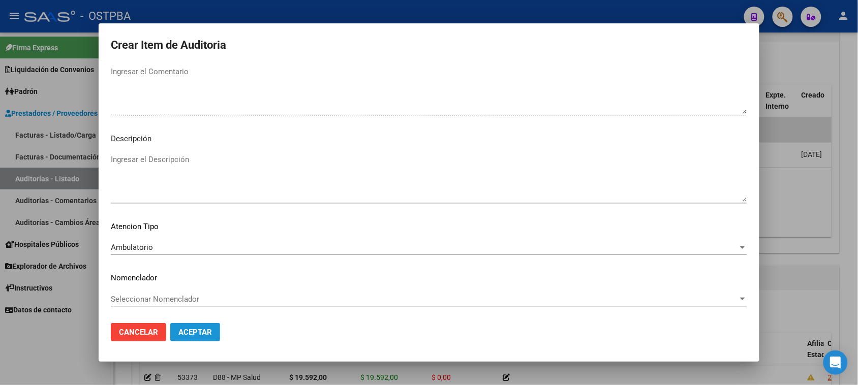
click at [179, 326] on button "Aceptar" at bounding box center [195, 332] width 50 height 18
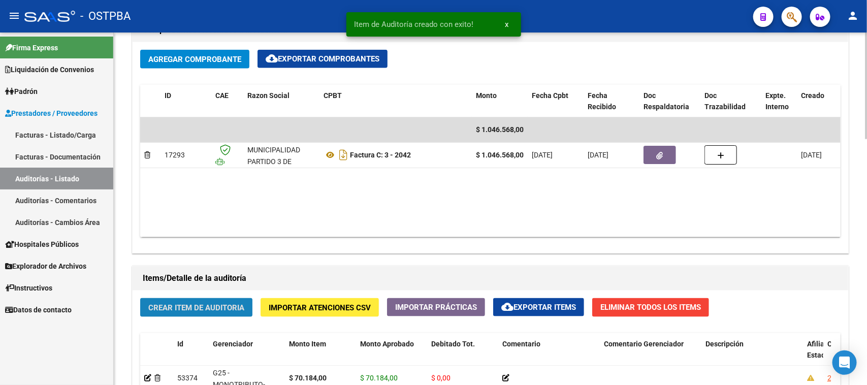
click at [201, 305] on span "Crear Item de Auditoria" at bounding box center [196, 307] width 96 height 9
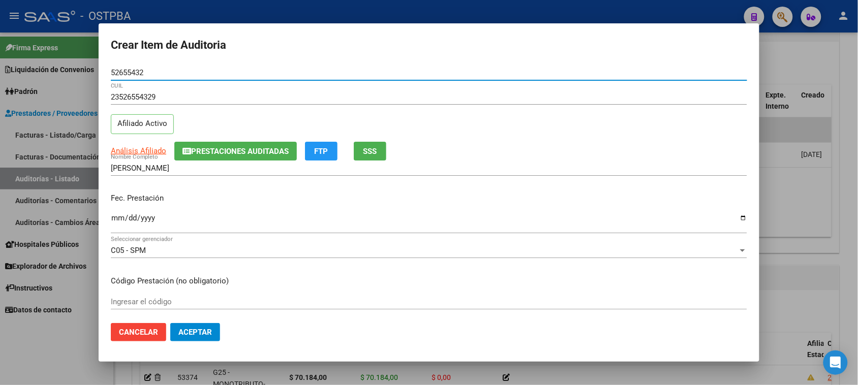
click at [120, 217] on input "Ingresar la fecha" at bounding box center [429, 222] width 636 height 16
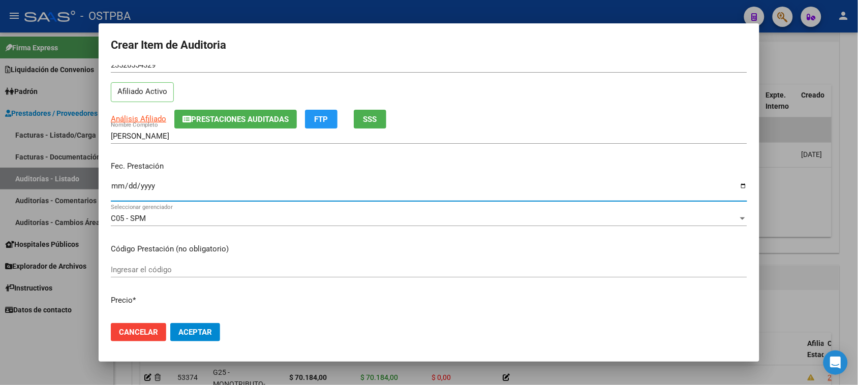
scroll to position [64, 0]
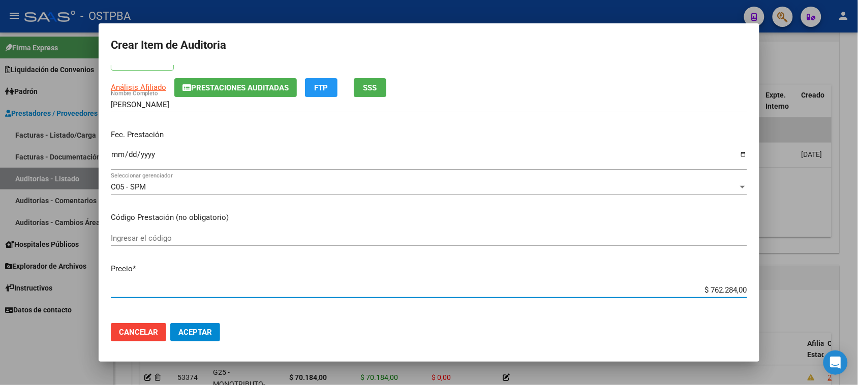
drag, startPoint x: 702, startPoint y: 291, endPoint x: 834, endPoint y: 301, distance: 132.5
click at [834, 301] on div "Crear Item de Auditoria 52655432 Nro Documento 23526554329 CUIL Afiliado Activo…" at bounding box center [429, 192] width 858 height 385
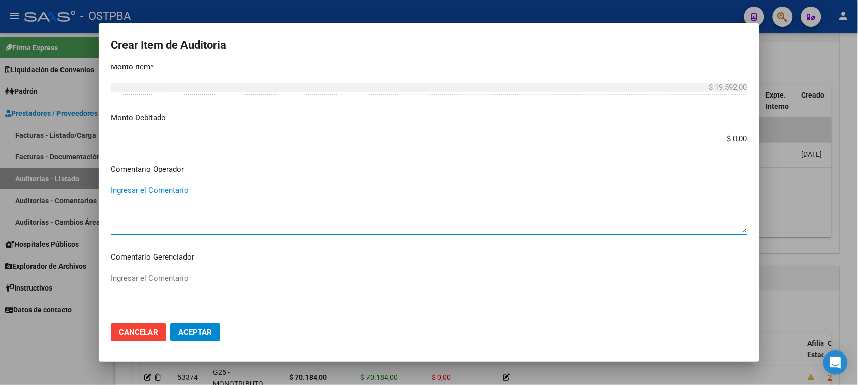
scroll to position [545, 0]
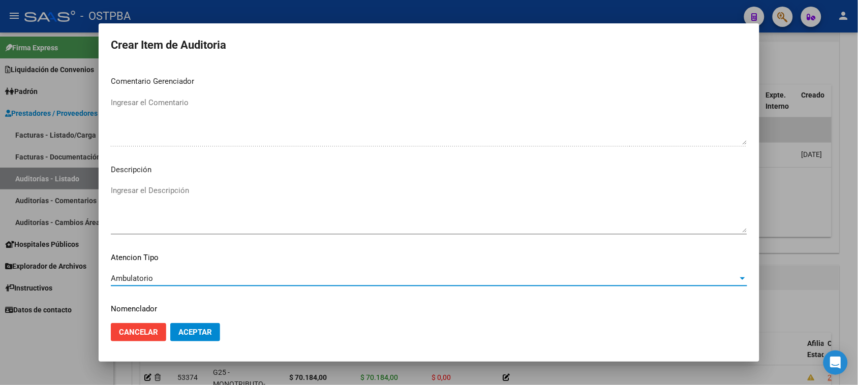
click at [212, 331] on span "Aceptar" at bounding box center [195, 332] width 34 height 9
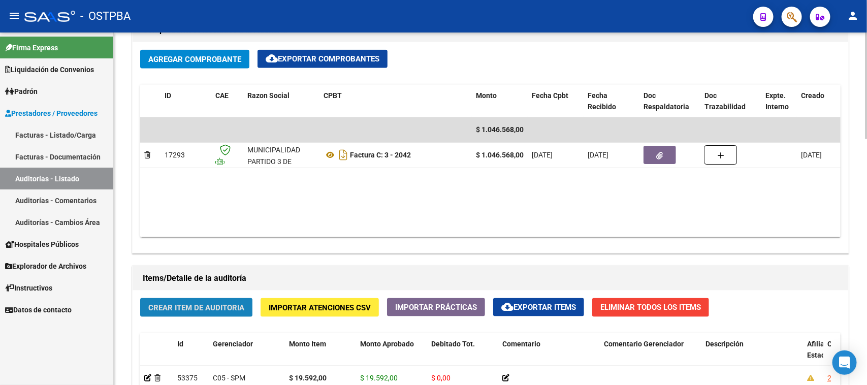
click at [202, 306] on span "Crear Item de Auditoria" at bounding box center [196, 307] width 96 height 9
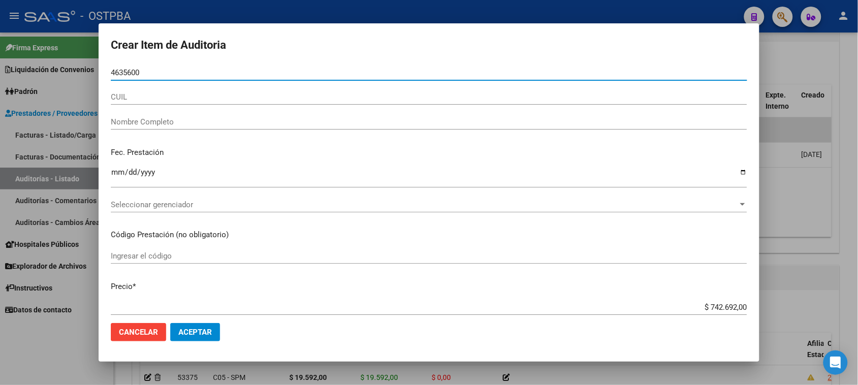
drag, startPoint x: 141, startPoint y: 72, endPoint x: 105, endPoint y: 71, distance: 36.6
click at [105, 71] on mat-dialog-content "4635600 Nro Documento CUIL Nombre Completo Fec. Prestación Ingresar la fecha Se…" at bounding box center [429, 190] width 660 height 250
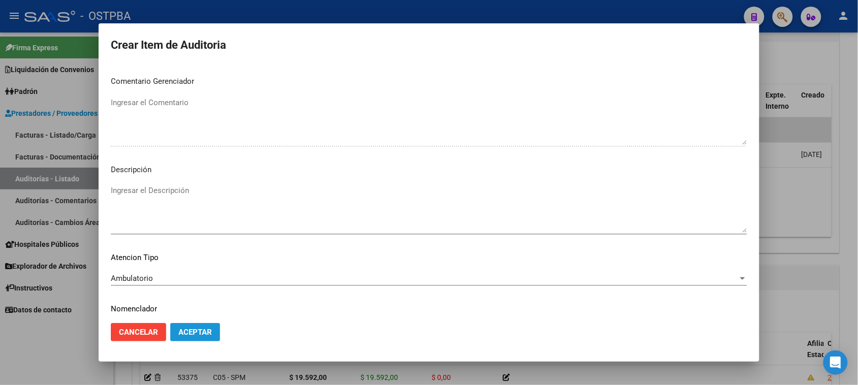
click at [183, 331] on span "Aceptar" at bounding box center [195, 332] width 34 height 9
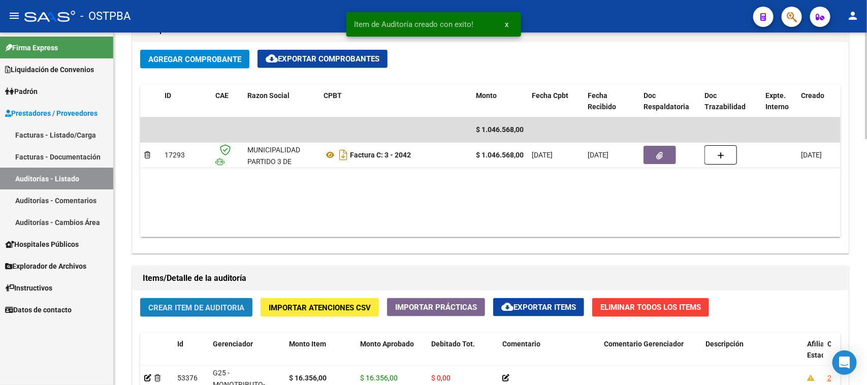
click at [244, 306] on span "Crear Item de Auditoria" at bounding box center [196, 307] width 96 height 9
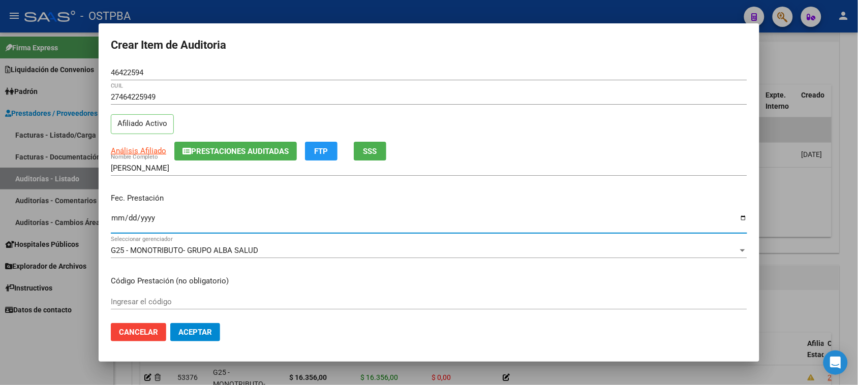
click at [117, 221] on input "Ingresar la fecha" at bounding box center [429, 222] width 636 height 16
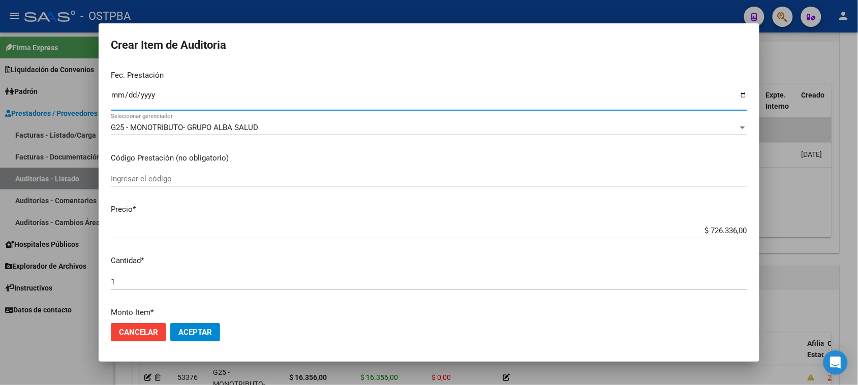
scroll to position [127, 0]
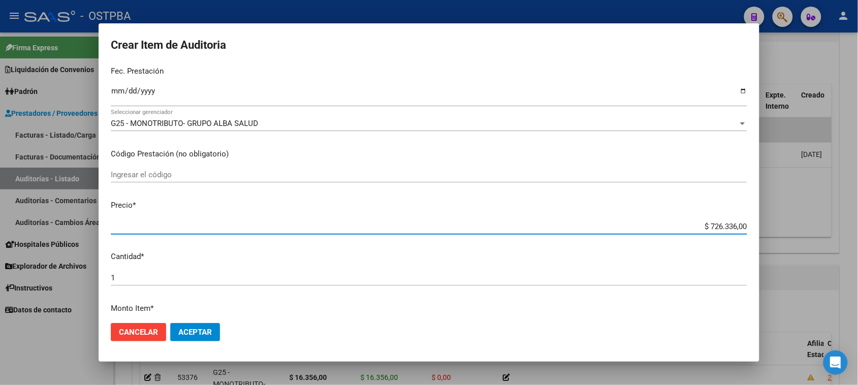
drag, startPoint x: 700, startPoint y: 225, endPoint x: 802, endPoint y: 235, distance: 102.6
click at [802, 235] on div "Crear Item de Auditoria 46422594 Nro Documento 27464225949 CUIL Afiliado Activo…" at bounding box center [429, 192] width 858 height 385
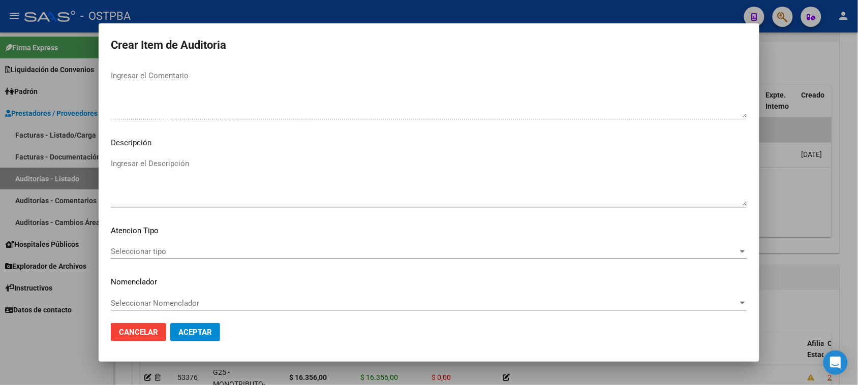
scroll to position [576, 0]
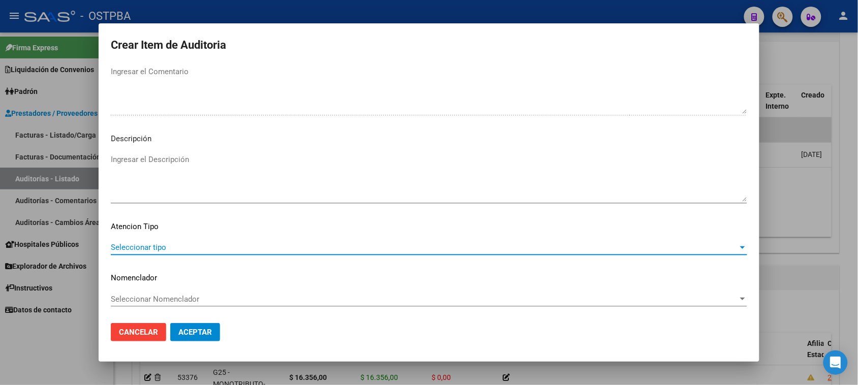
click at [148, 246] on span "Seleccionar tipo" at bounding box center [424, 247] width 627 height 9
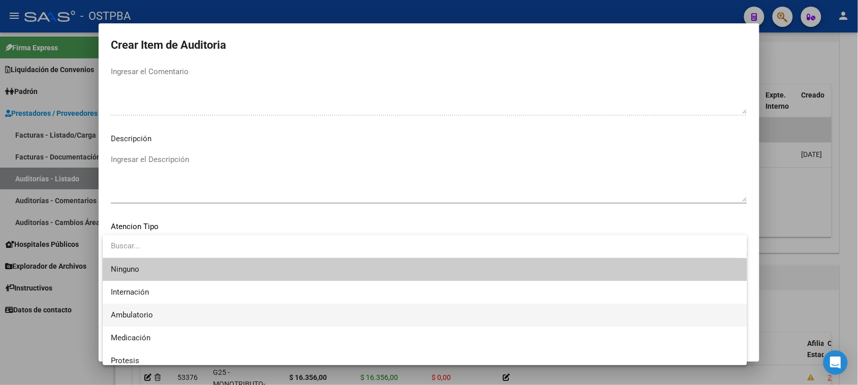
click at [153, 311] on span "Ambulatorio" at bounding box center [425, 315] width 628 height 23
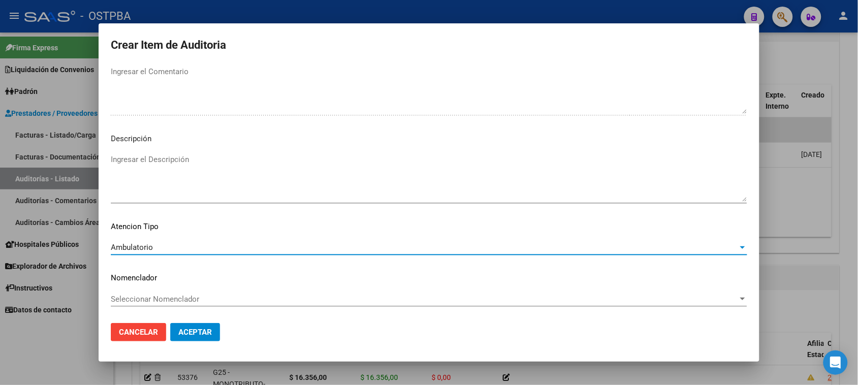
click at [181, 333] on span "Aceptar" at bounding box center [195, 332] width 34 height 9
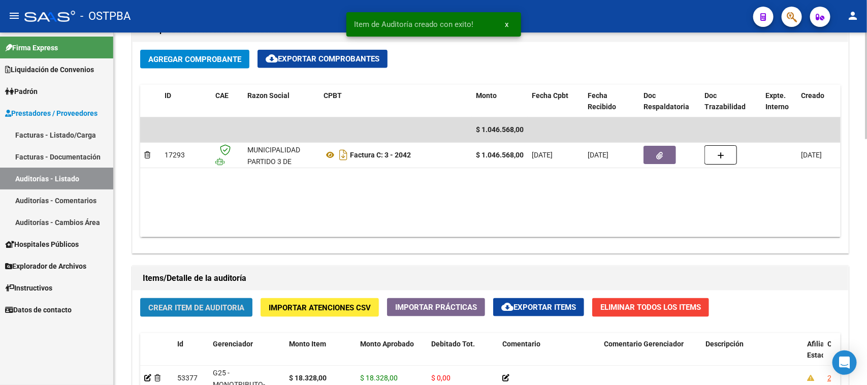
click at [234, 308] on span "Crear Item de Auditoria" at bounding box center [196, 307] width 96 height 9
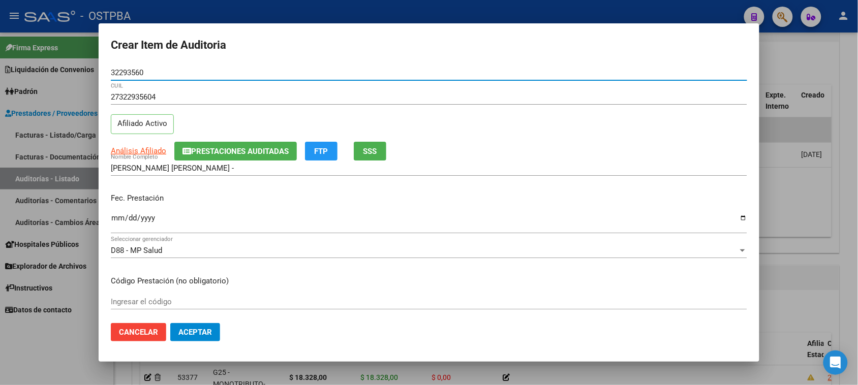
click at [117, 217] on input "Ingresar la fecha" at bounding box center [429, 222] width 636 height 16
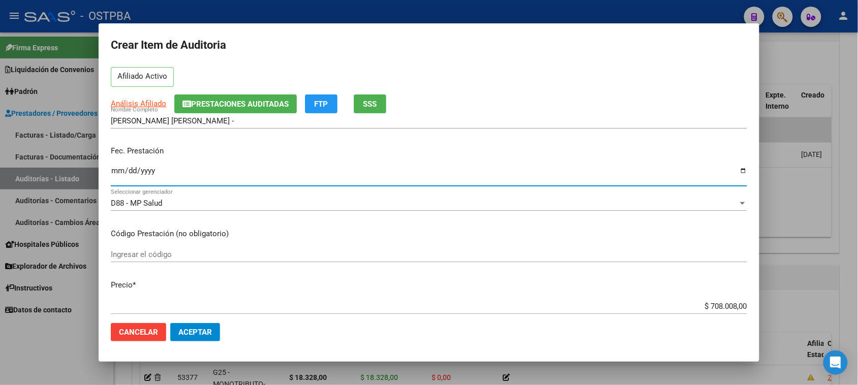
scroll to position [191, 0]
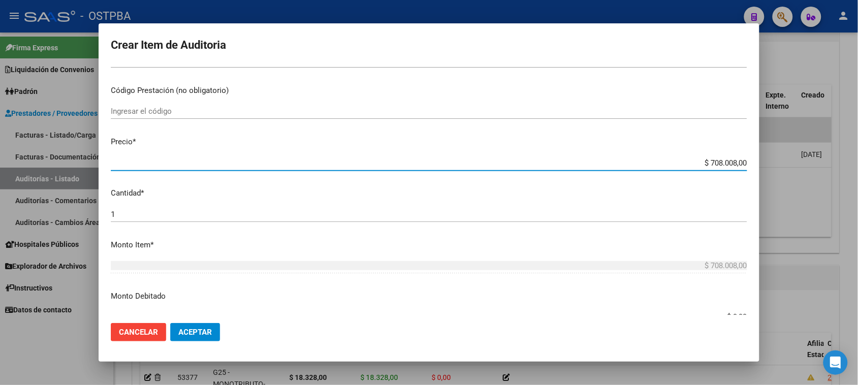
drag, startPoint x: 703, startPoint y: 162, endPoint x: 854, endPoint y: 163, distance: 151.9
click at [854, 163] on div "Crear Item de Auditoria 32293560 Nro Documento 27322935604 CUIL Afiliado Activo…" at bounding box center [429, 192] width 858 height 385
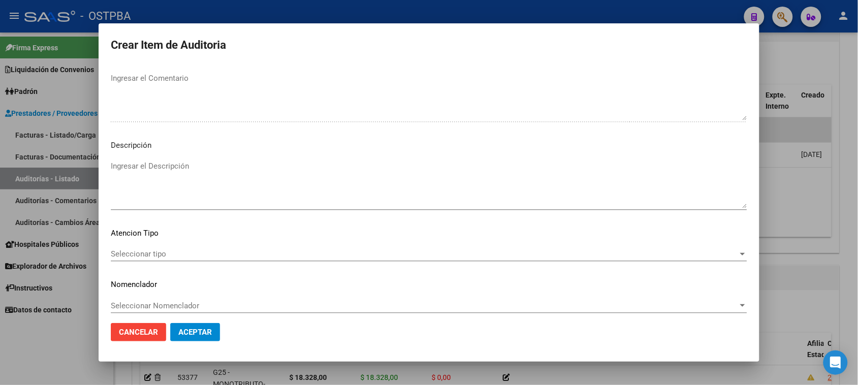
scroll to position [576, 0]
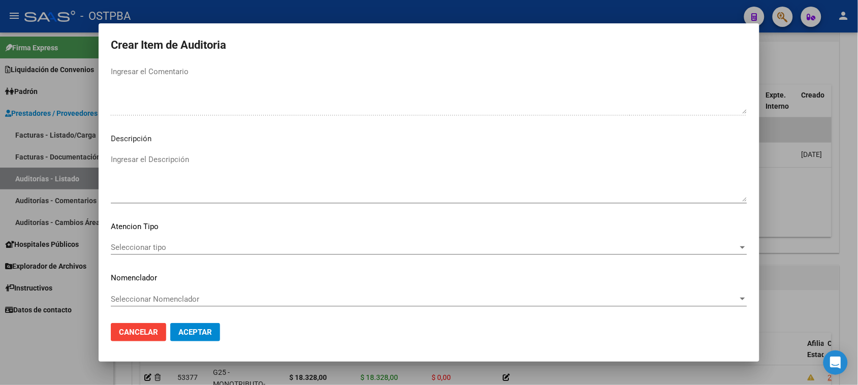
click at [155, 248] on span "Seleccionar tipo" at bounding box center [424, 247] width 627 height 9
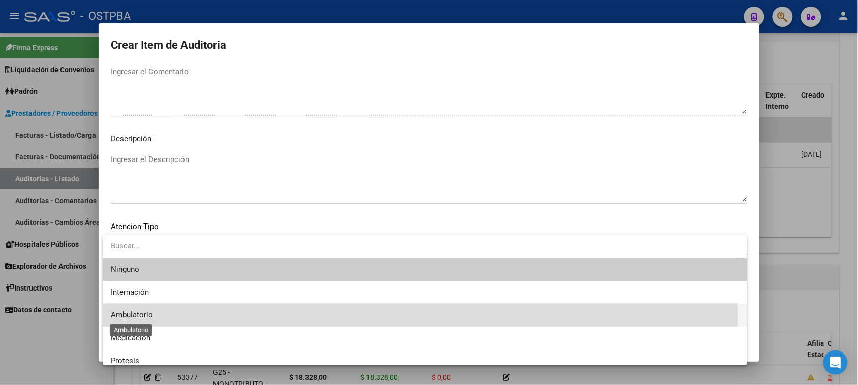
click at [138, 315] on span "Ambulatorio" at bounding box center [132, 314] width 42 height 9
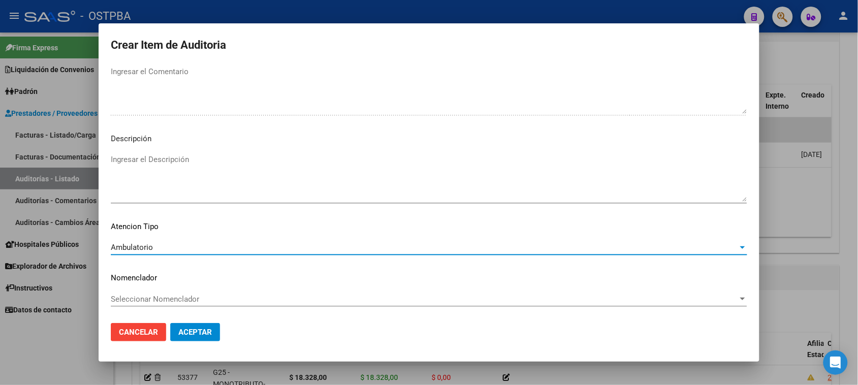
click at [183, 331] on span "Aceptar" at bounding box center [195, 332] width 34 height 9
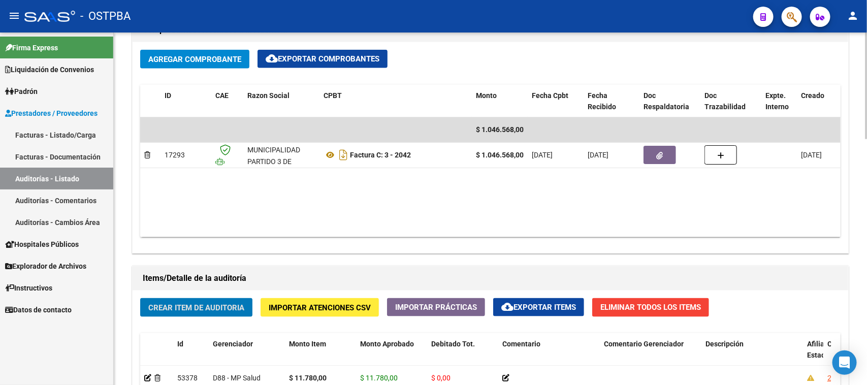
click at [225, 310] on span "Crear Item de Auditoria" at bounding box center [196, 307] width 96 height 9
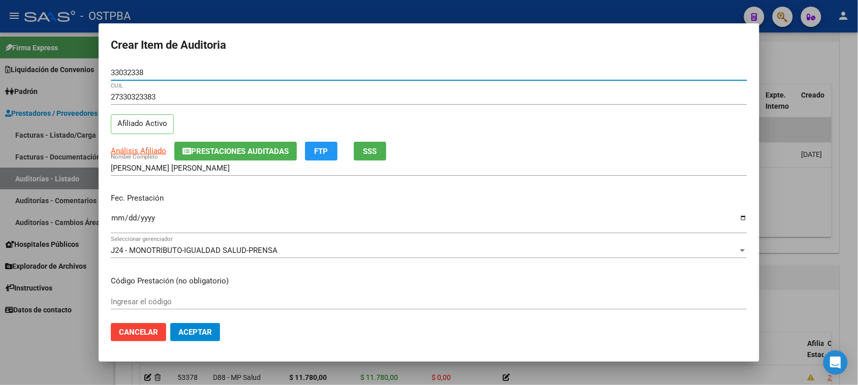
click at [113, 220] on input "Ingresar la fecha" at bounding box center [429, 222] width 636 height 16
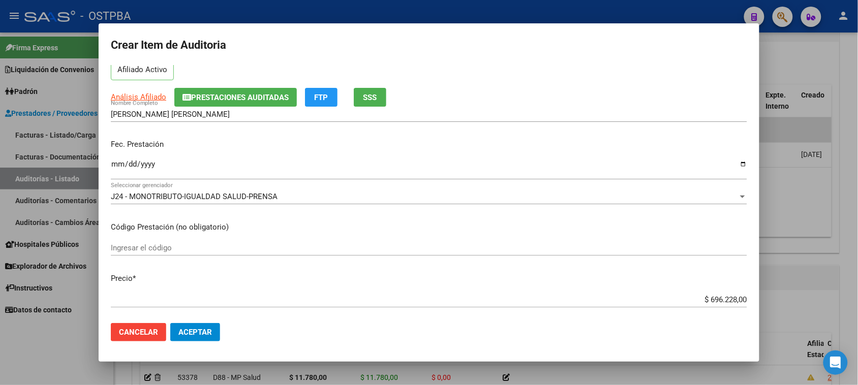
scroll to position [127, 0]
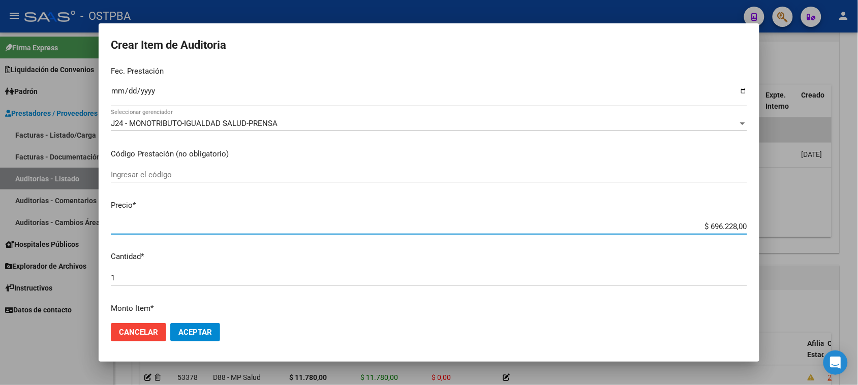
drag, startPoint x: 697, startPoint y: 225, endPoint x: 837, endPoint y: 233, distance: 140.5
click at [837, 233] on div "Crear Item de Auditoria 33032338 Nro Documento 27330323383 CUIL Afiliado Activo…" at bounding box center [429, 192] width 858 height 385
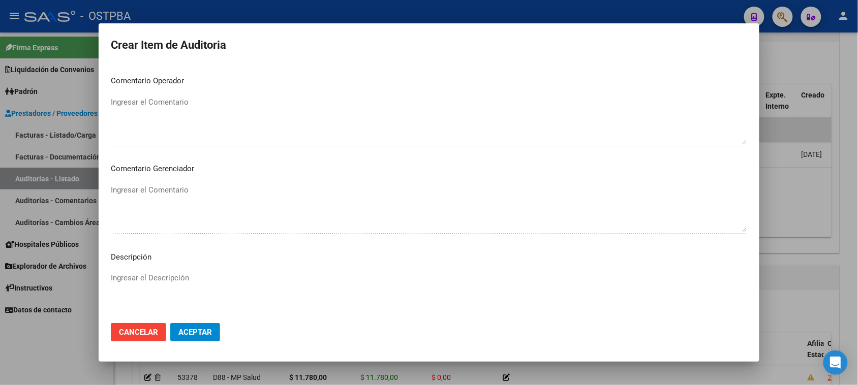
scroll to position [572, 0]
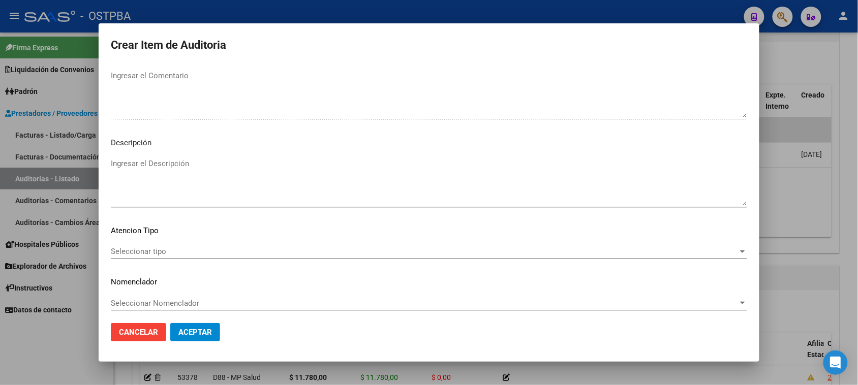
click at [183, 244] on div "Seleccionar tipo Seleccionar tipo" at bounding box center [429, 251] width 636 height 15
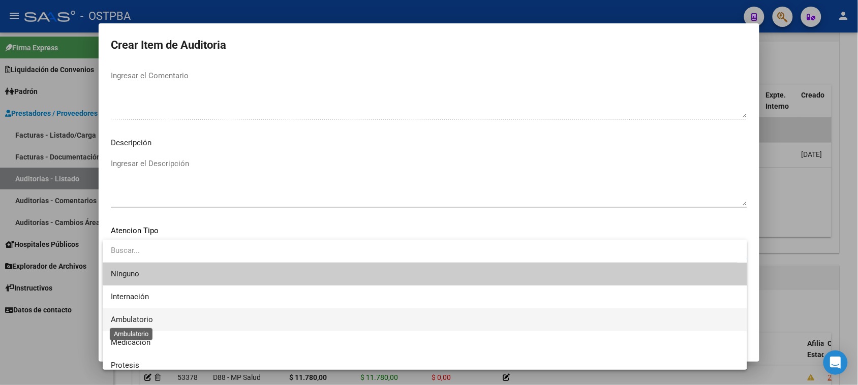
click at [138, 316] on span "Ambulatorio" at bounding box center [132, 319] width 42 height 9
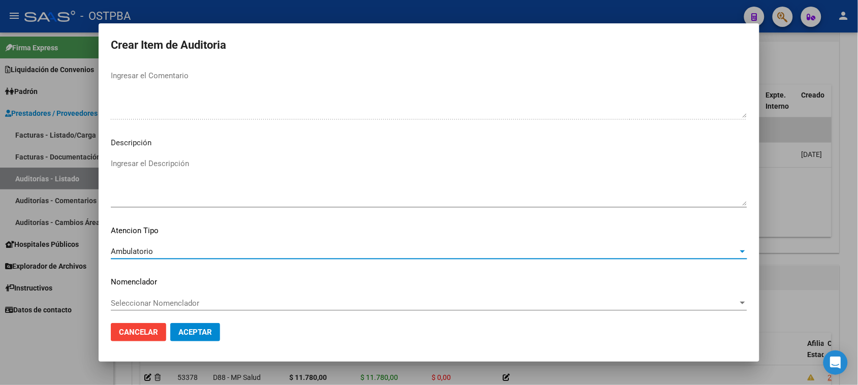
click at [183, 334] on span "Aceptar" at bounding box center [195, 332] width 34 height 9
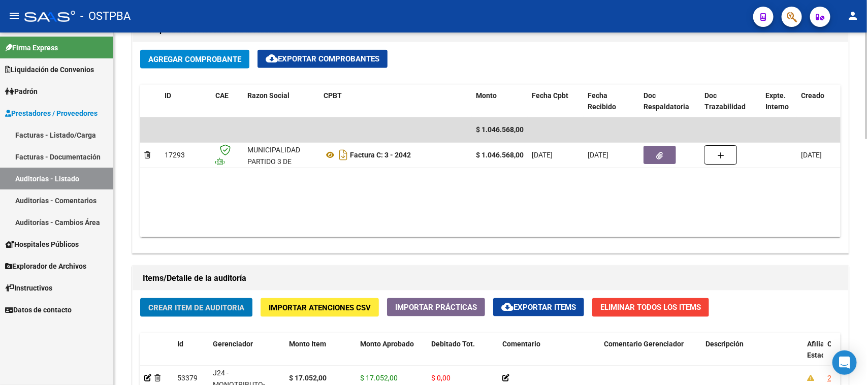
click at [204, 303] on span "Crear Item de Auditoria" at bounding box center [196, 307] width 96 height 9
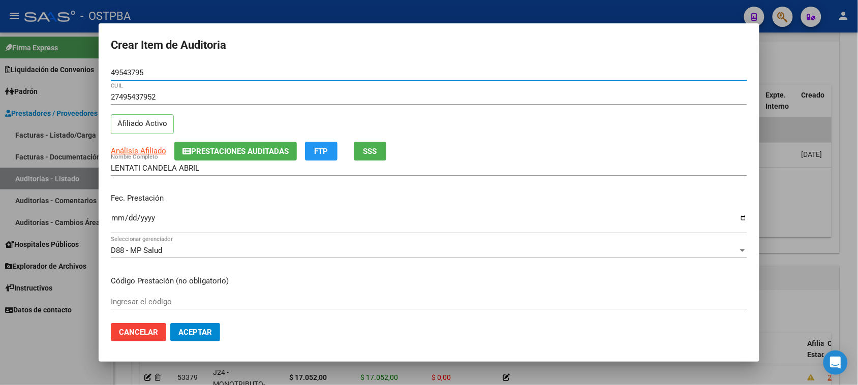
click at [119, 217] on input "Ingresar la fecha" at bounding box center [429, 222] width 636 height 16
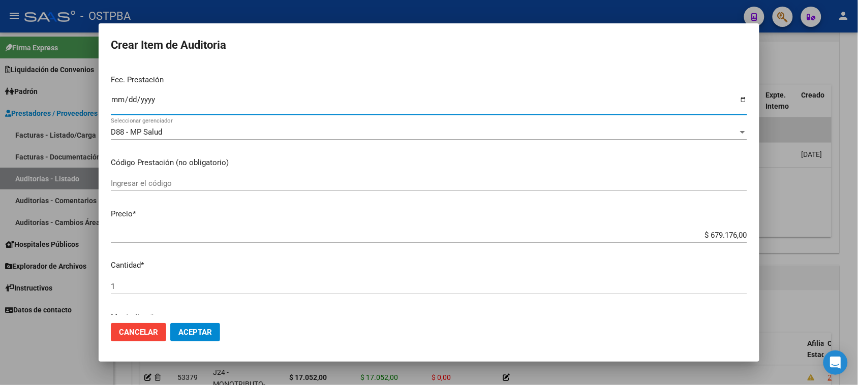
scroll to position [127, 0]
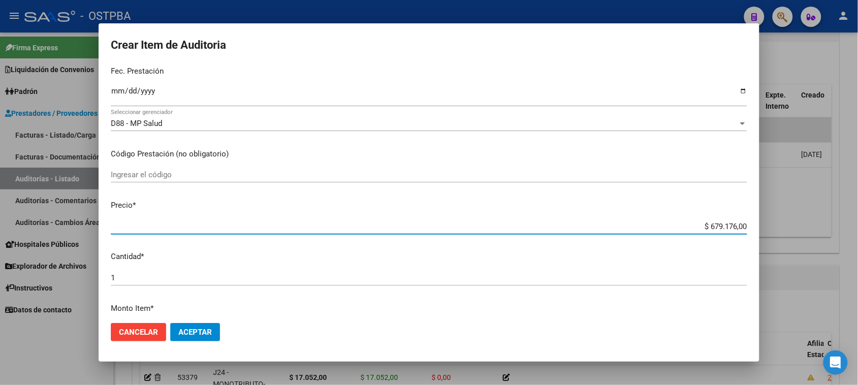
drag, startPoint x: 699, startPoint y: 226, endPoint x: 824, endPoint y: 230, distance: 125.0
click at [824, 230] on div "Crear Item de Auditoria 49543795 Nro Documento 27495437952 CUIL Afiliado Activo…" at bounding box center [429, 192] width 858 height 385
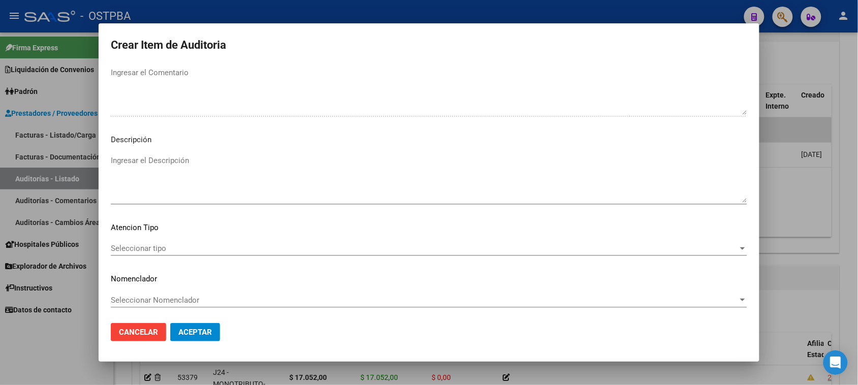
scroll to position [576, 0]
click at [174, 239] on mat-dialog-content "49543795 Nro Documento 27495437952 CUIL Afiliado Activo Análisis Afiliado Prest…" at bounding box center [429, 190] width 660 height 250
click at [156, 245] on span "Seleccionar tipo" at bounding box center [424, 247] width 627 height 9
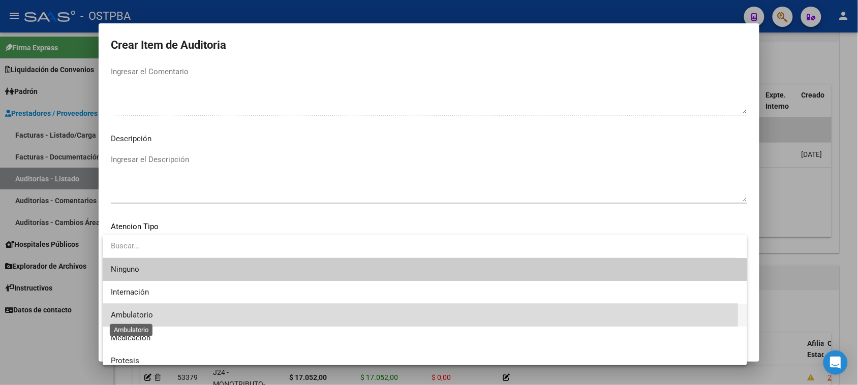
click at [132, 314] on span "Ambulatorio" at bounding box center [132, 314] width 42 height 9
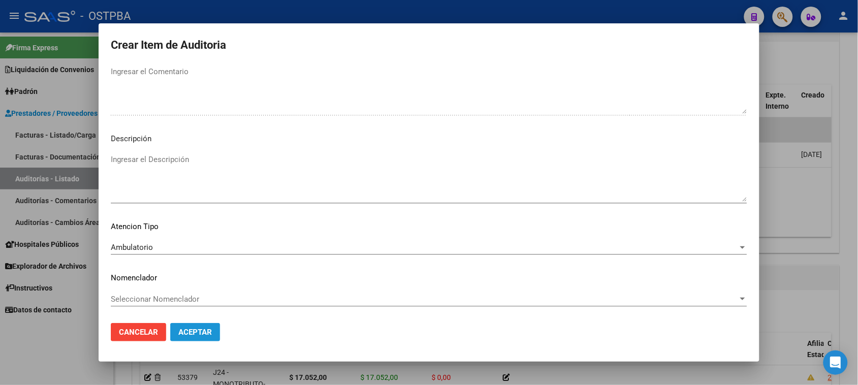
click at [180, 333] on span "Aceptar" at bounding box center [195, 332] width 34 height 9
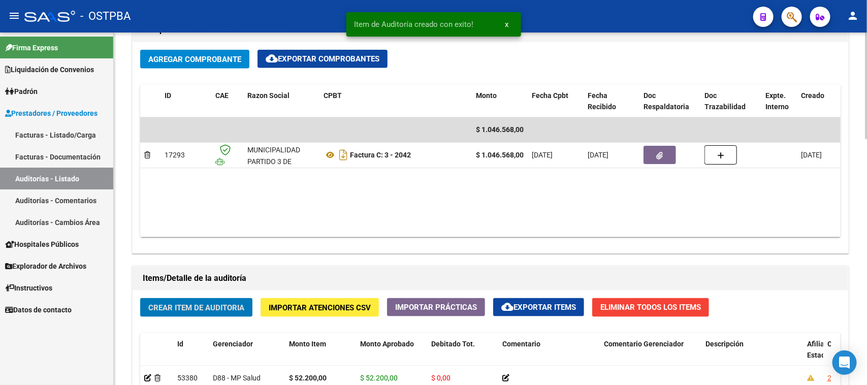
click at [218, 308] on span "Crear Item de Auditoria" at bounding box center [196, 307] width 96 height 9
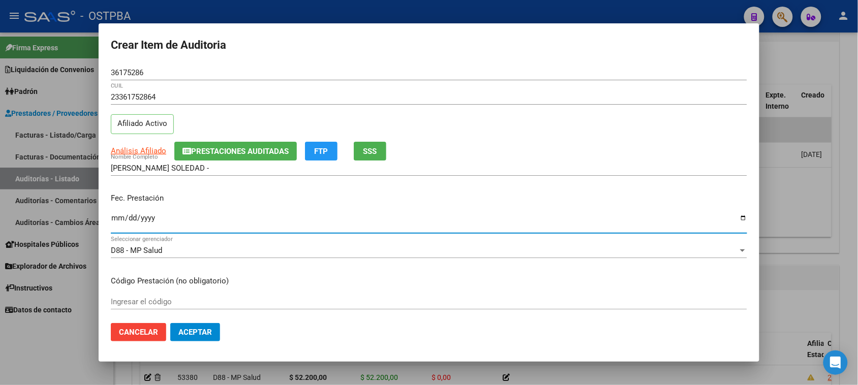
click at [117, 217] on input "Ingresar la fecha" at bounding box center [429, 222] width 636 height 16
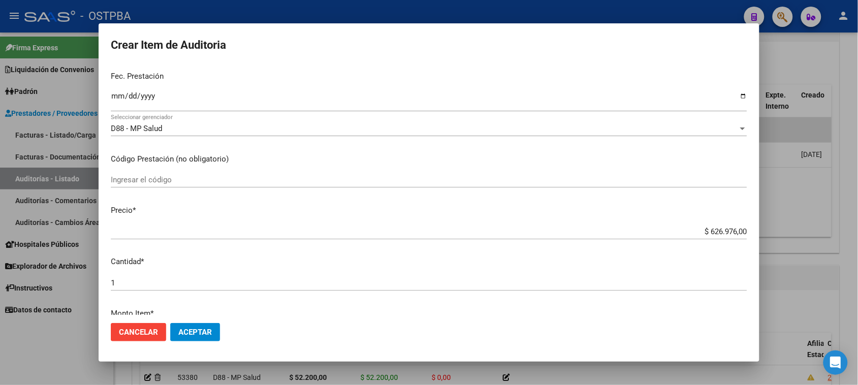
scroll to position [127, 0]
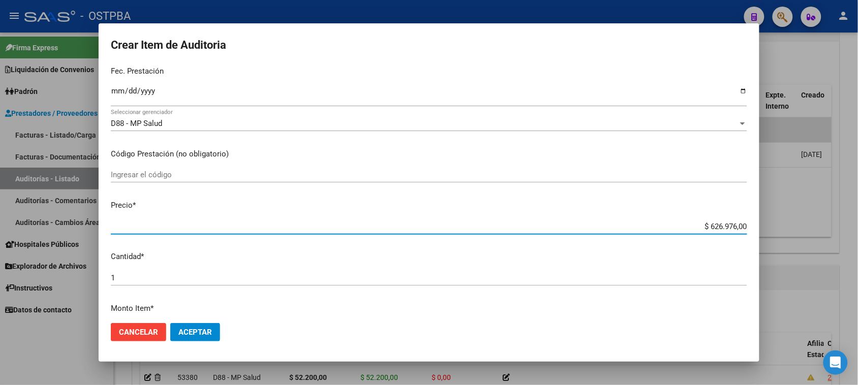
drag, startPoint x: 700, startPoint y: 229, endPoint x: 831, endPoint y: 227, distance: 131.6
click at [831, 227] on div "Crear Item de Auditoria 36175286 Nro Documento 23361752864 CUIL Afiliado Activo…" at bounding box center [429, 192] width 858 height 385
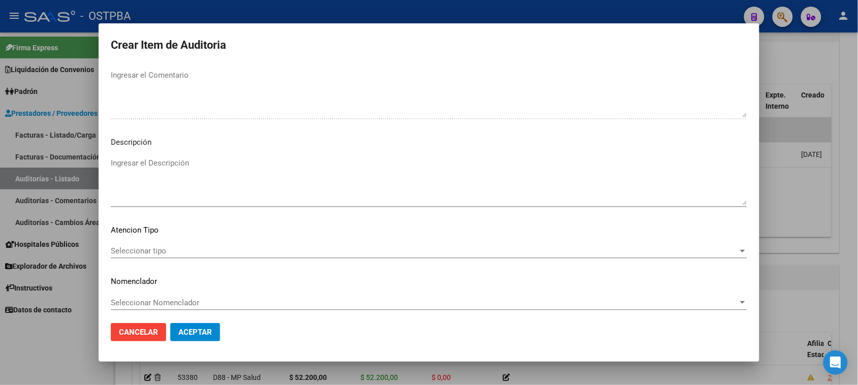
scroll to position [576, 0]
click at [148, 240] on div "Seleccionar tipo Seleccionar tipo" at bounding box center [429, 247] width 636 height 15
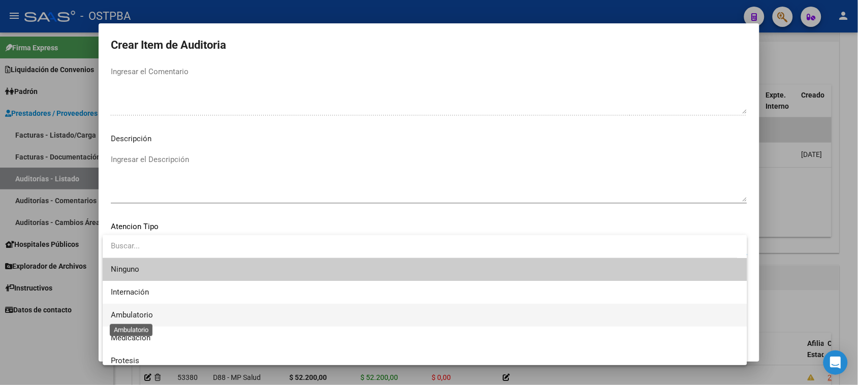
click at [146, 314] on span "Ambulatorio" at bounding box center [132, 314] width 42 height 9
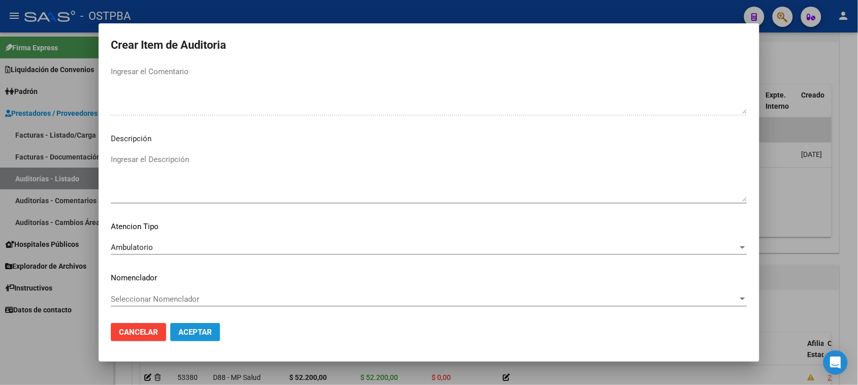
click at [186, 333] on span "Aceptar" at bounding box center [195, 332] width 34 height 9
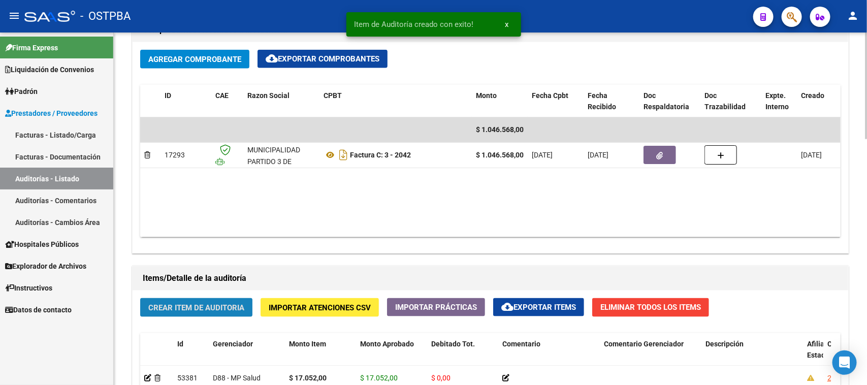
click at [236, 310] on span "Crear Item de Auditoria" at bounding box center [196, 307] width 96 height 9
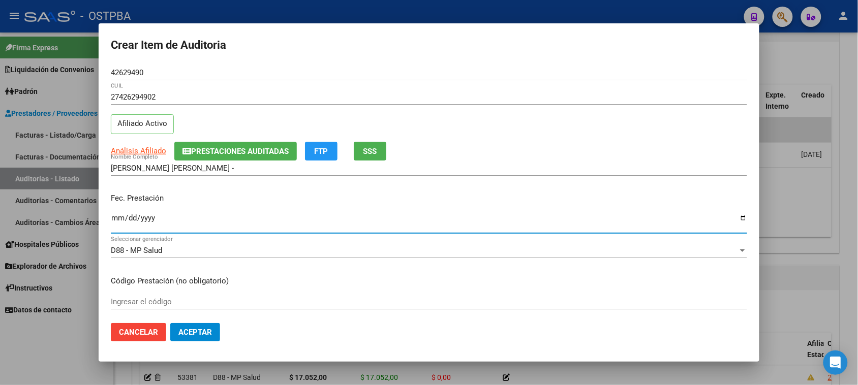
click at [117, 217] on input "Ingresar la fecha" at bounding box center [429, 222] width 636 height 16
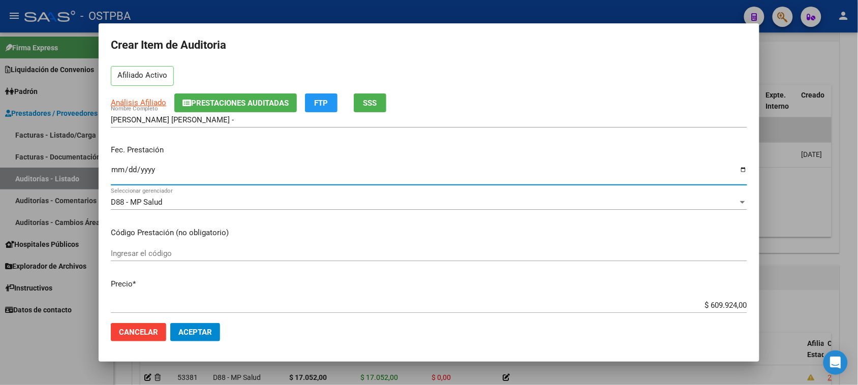
scroll to position [127, 0]
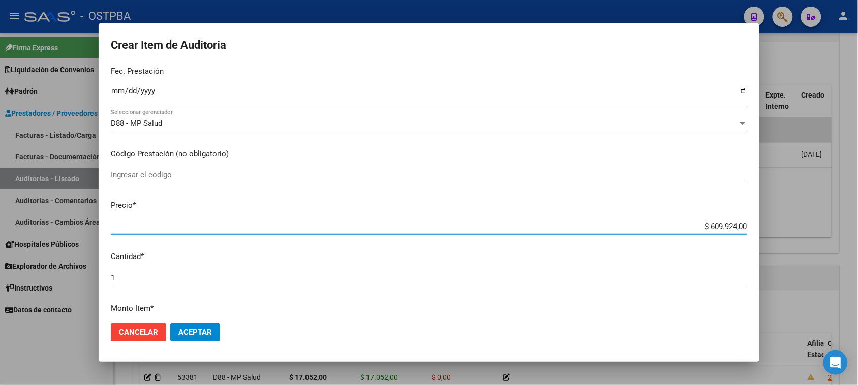
drag, startPoint x: 700, startPoint y: 229, endPoint x: 867, endPoint y: 229, distance: 166.6
click at [857, 229] on html "menu - OSTPBA person Firma Express Liquidación de Convenios Gastos - Items Gast…" at bounding box center [429, 192] width 858 height 385
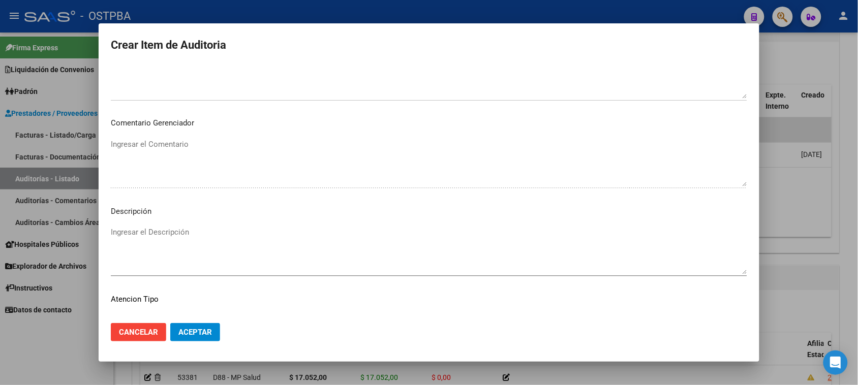
scroll to position [576, 0]
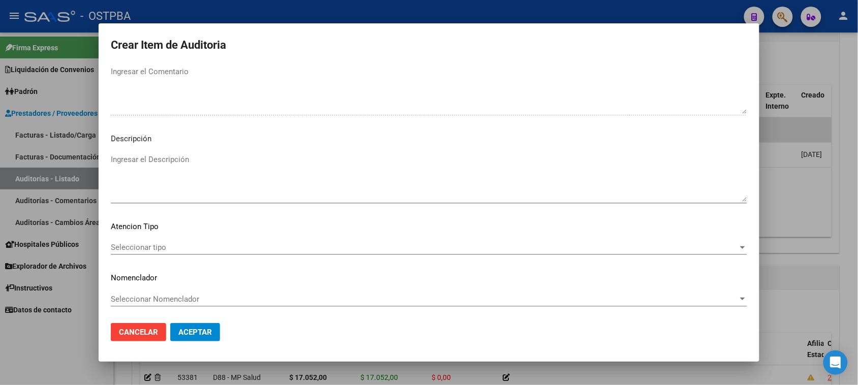
click at [153, 243] on span "Seleccionar tipo" at bounding box center [424, 247] width 627 height 9
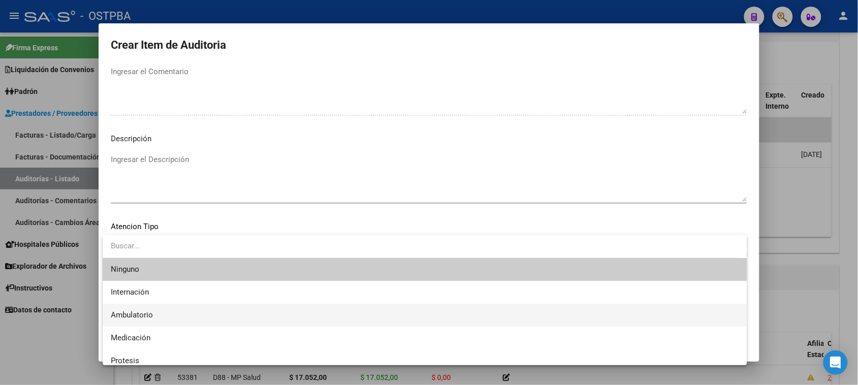
click at [143, 309] on span "Ambulatorio" at bounding box center [425, 315] width 628 height 23
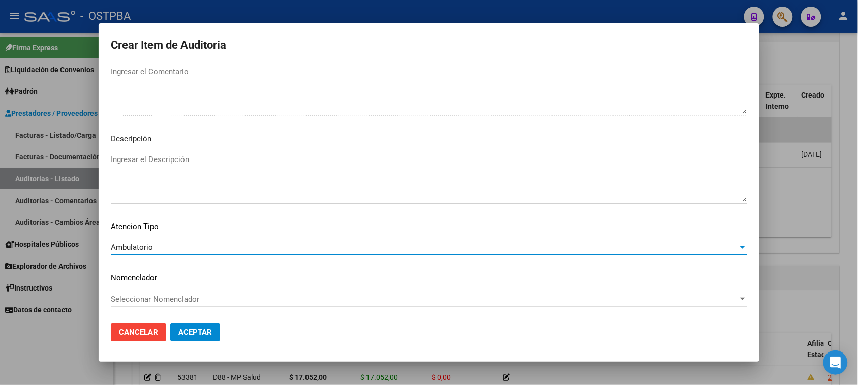
click at [182, 331] on span "Aceptar" at bounding box center [195, 332] width 34 height 9
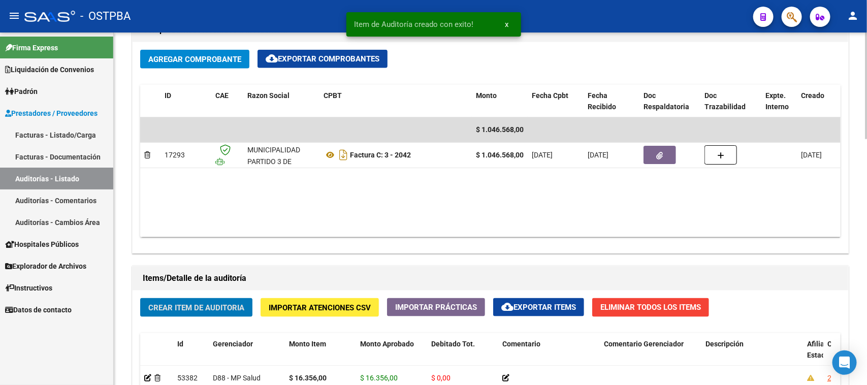
click at [221, 303] on span "Crear Item de Auditoria" at bounding box center [196, 307] width 96 height 9
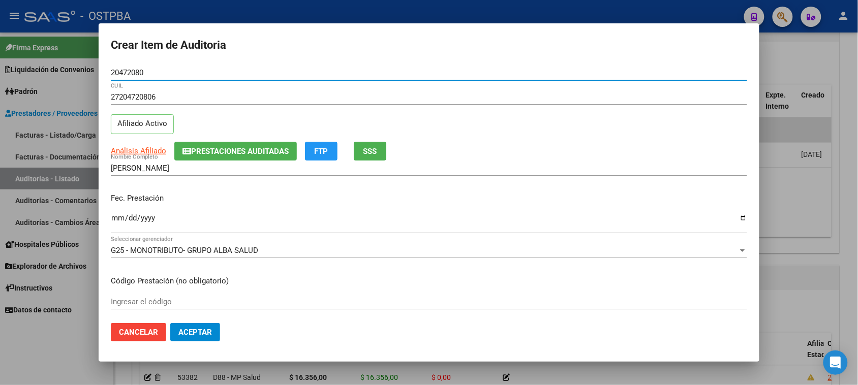
click at [118, 221] on input "Ingresar la fecha" at bounding box center [429, 222] width 636 height 16
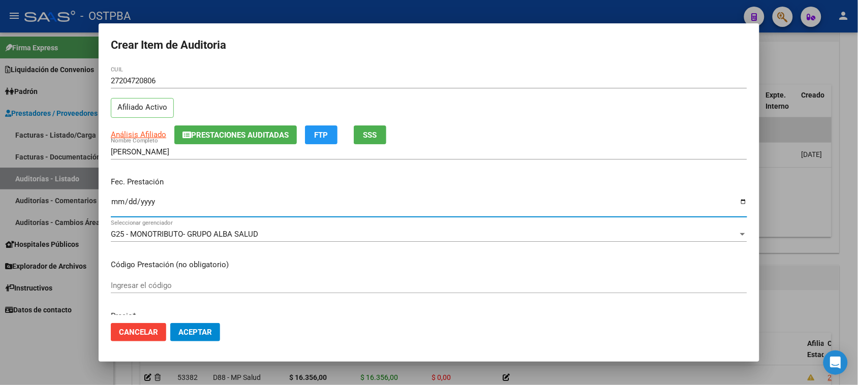
scroll to position [64, 0]
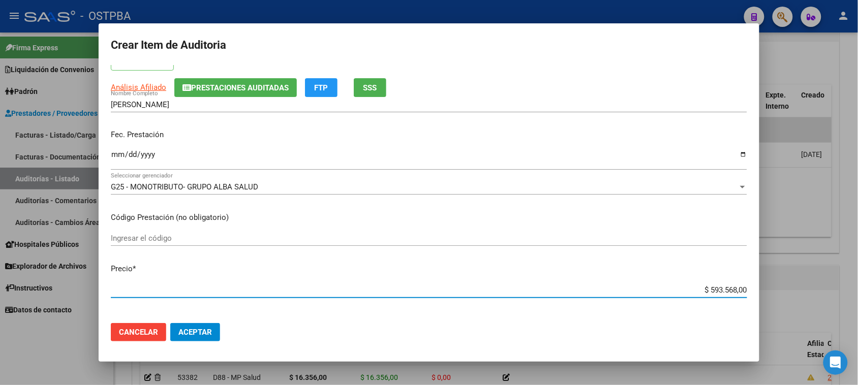
drag, startPoint x: 699, startPoint y: 286, endPoint x: 847, endPoint y: 295, distance: 148.7
click at [847, 295] on div "Crear Item de Auditoria 20472080 Nro Documento 27204720806 CUIL Afiliado Activo…" at bounding box center [429, 192] width 858 height 385
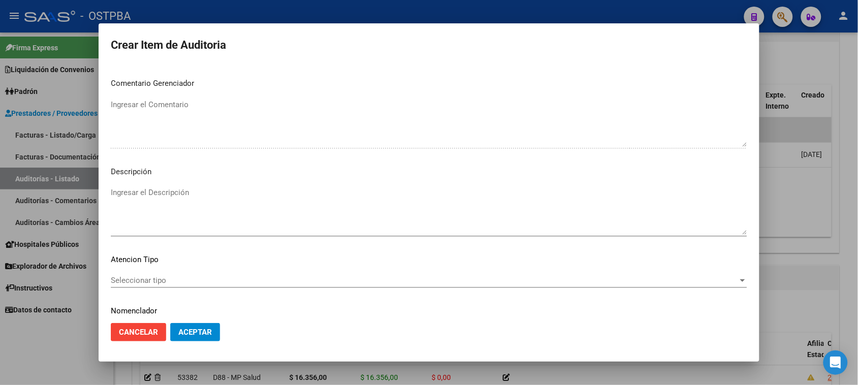
scroll to position [576, 0]
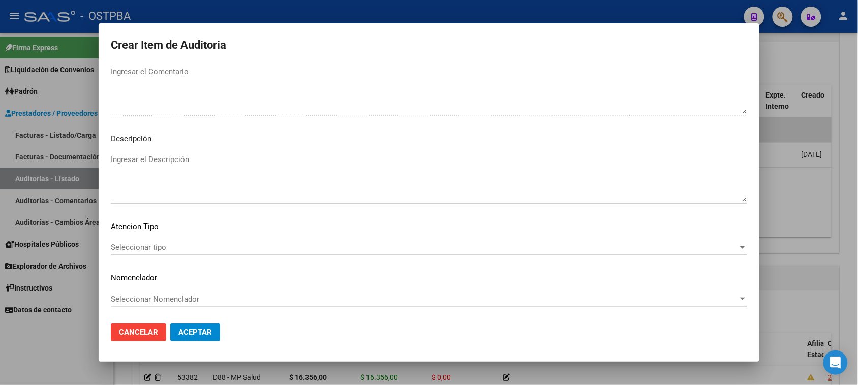
click at [148, 247] on span "Seleccionar tipo" at bounding box center [424, 247] width 627 height 9
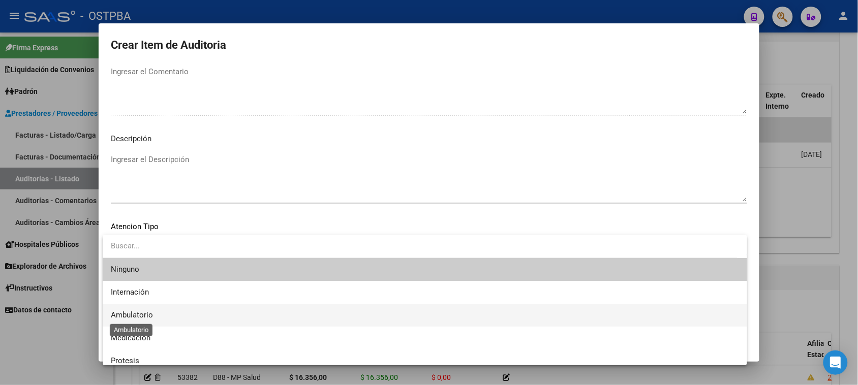
click at [137, 315] on span "Ambulatorio" at bounding box center [132, 314] width 42 height 9
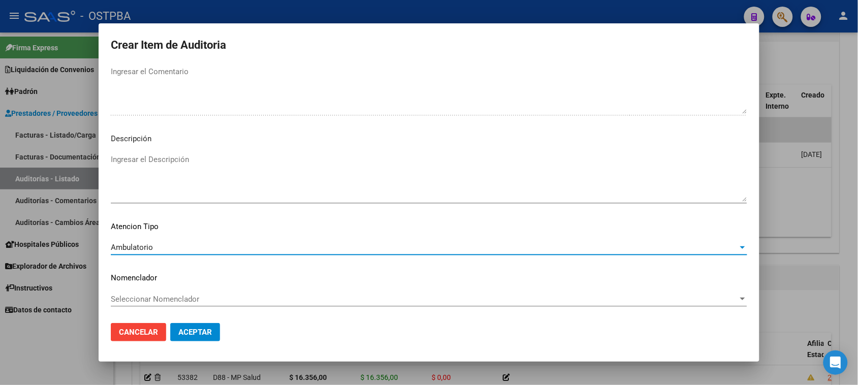
click at [182, 331] on span "Aceptar" at bounding box center [195, 332] width 34 height 9
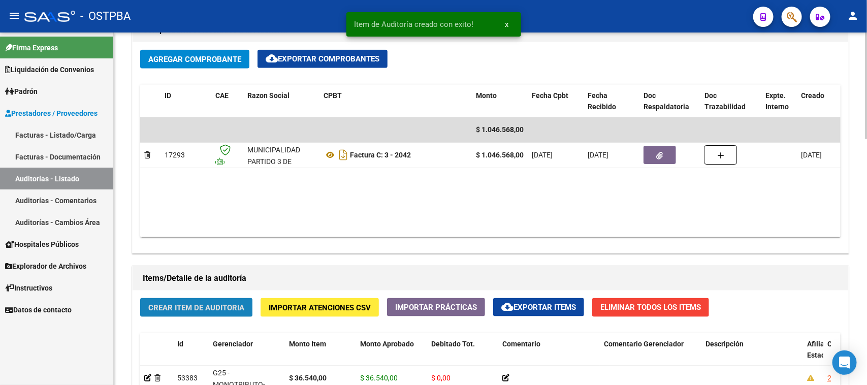
click at [239, 311] on button "Crear Item de Auditoria" at bounding box center [196, 307] width 112 height 19
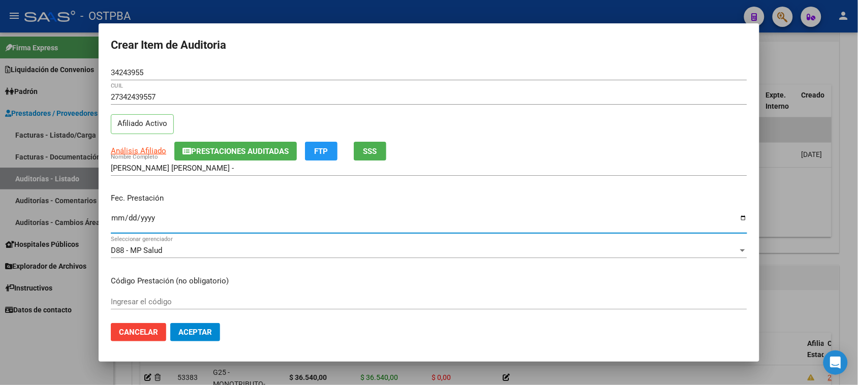
click at [115, 223] on input "Ingresar la fecha" at bounding box center [429, 222] width 636 height 16
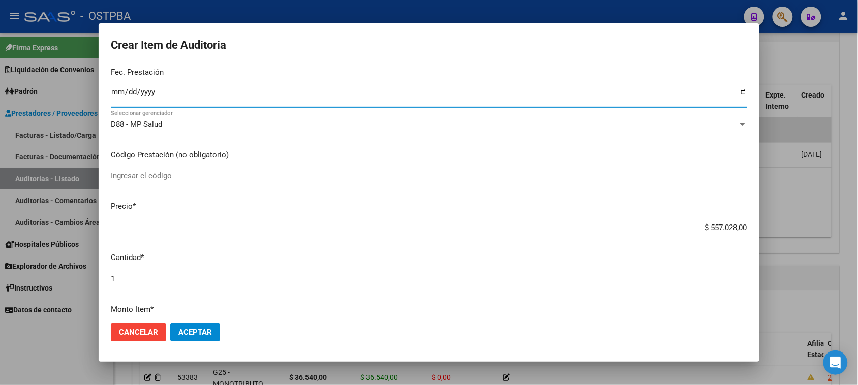
scroll to position [127, 0]
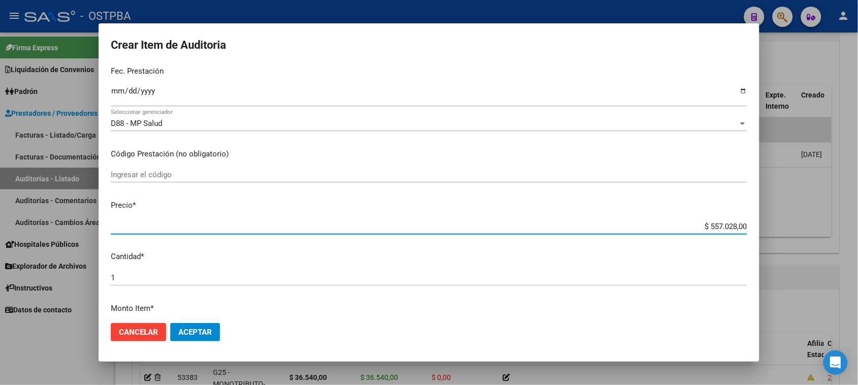
drag, startPoint x: 699, startPoint y: 229, endPoint x: 859, endPoint y: 227, distance: 160.0
click at [857, 227] on html "menu - OSTPBA person Firma Express Liquidación de Convenios Gastos - Items Gast…" at bounding box center [429, 192] width 858 height 385
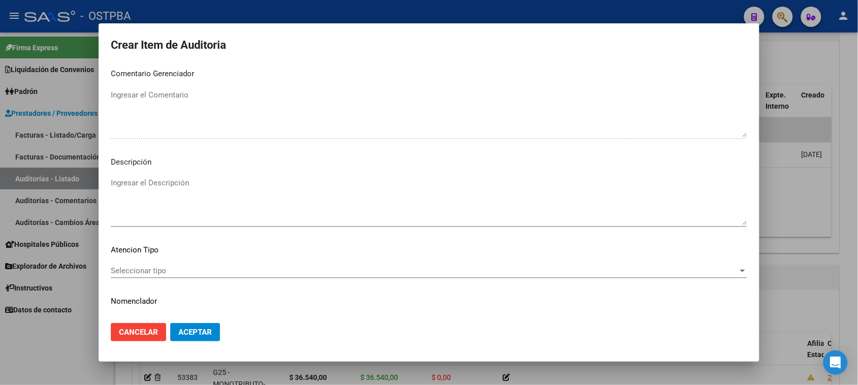
scroll to position [576, 0]
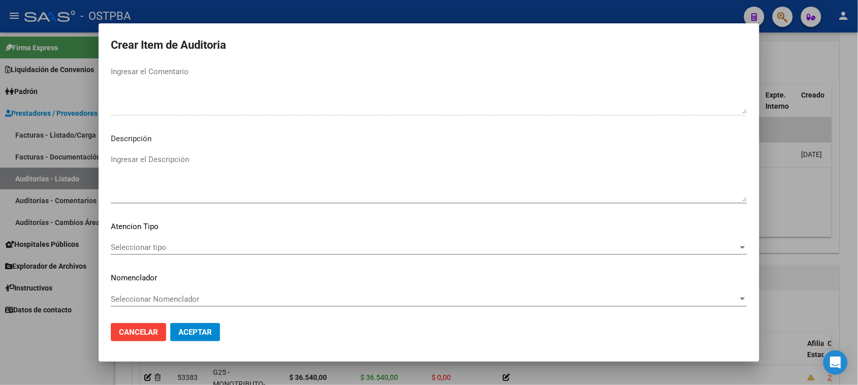
click at [140, 243] on span "Seleccionar tipo" at bounding box center [424, 247] width 627 height 9
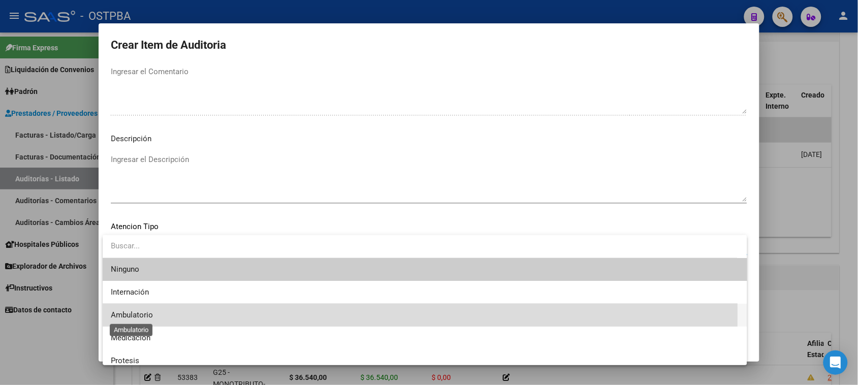
click at [135, 313] on span "Ambulatorio" at bounding box center [132, 314] width 42 height 9
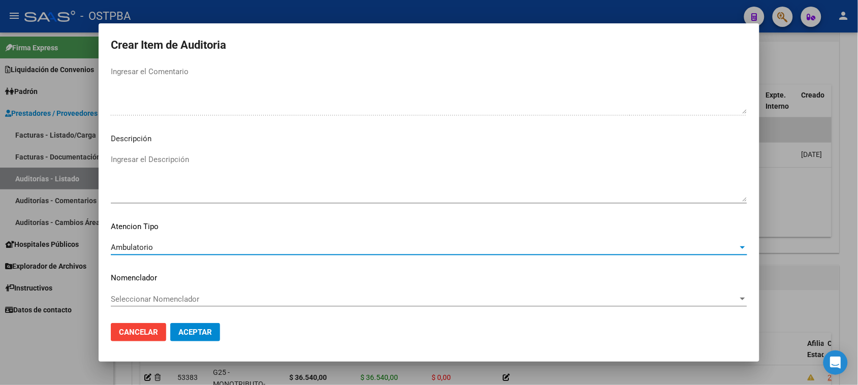
click at [181, 328] on span "Aceptar" at bounding box center [195, 332] width 34 height 9
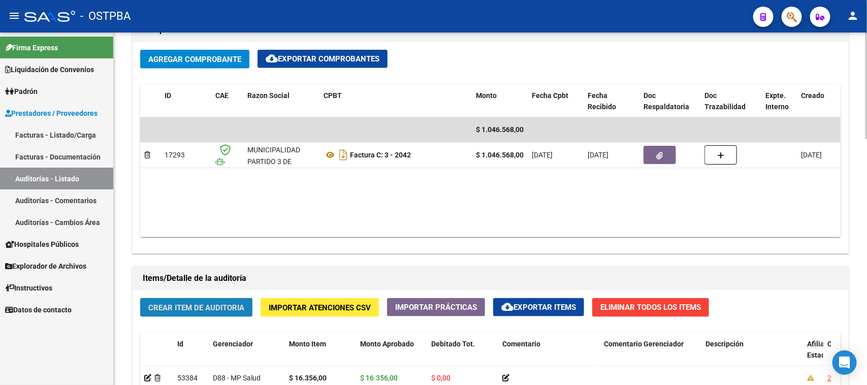
click at [162, 310] on span "Crear Item de Auditoria" at bounding box center [196, 307] width 96 height 9
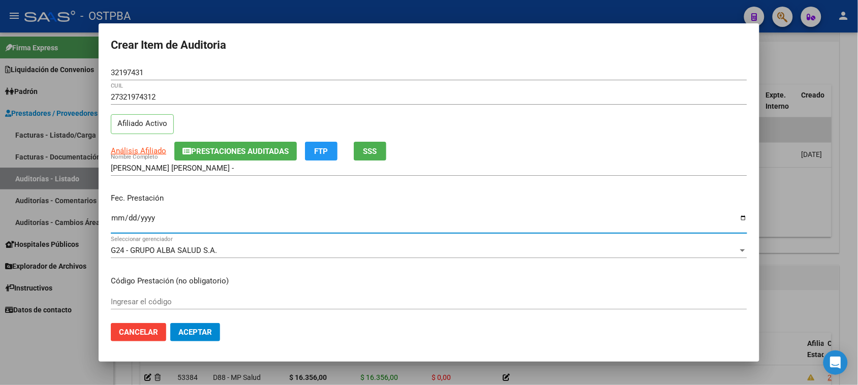
click at [115, 220] on input "Ingresar la fecha" at bounding box center [429, 222] width 636 height 16
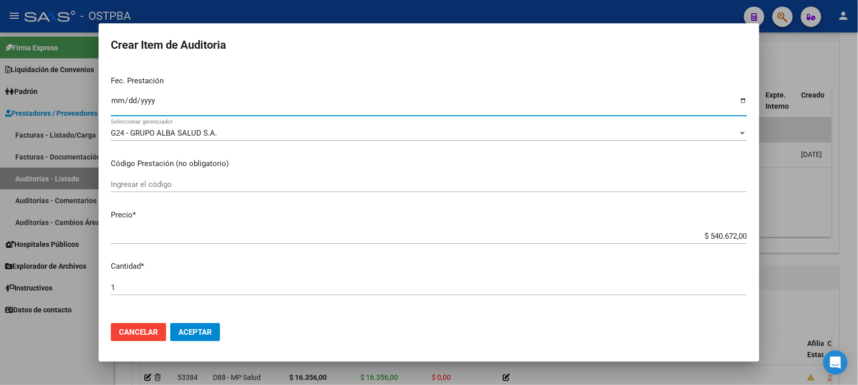
scroll to position [127, 0]
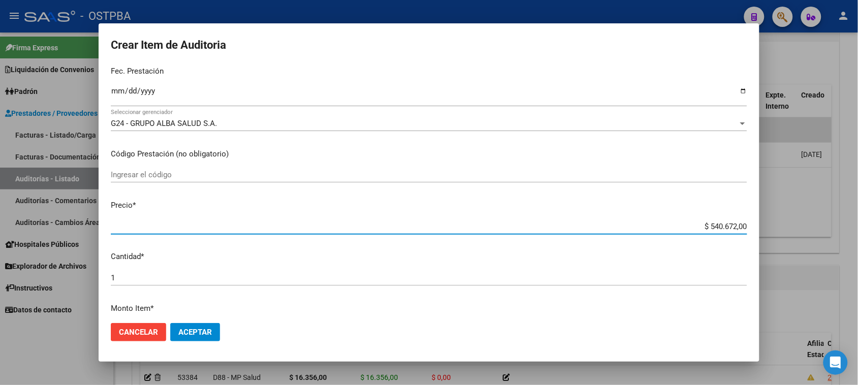
drag, startPoint x: 723, startPoint y: 229, endPoint x: 867, endPoint y: 255, distance: 146.2
click at [857, 255] on html "menu - OSTPBA person Firma Express Liquidación de Convenios Gastos - Items Gast…" at bounding box center [429, 192] width 858 height 385
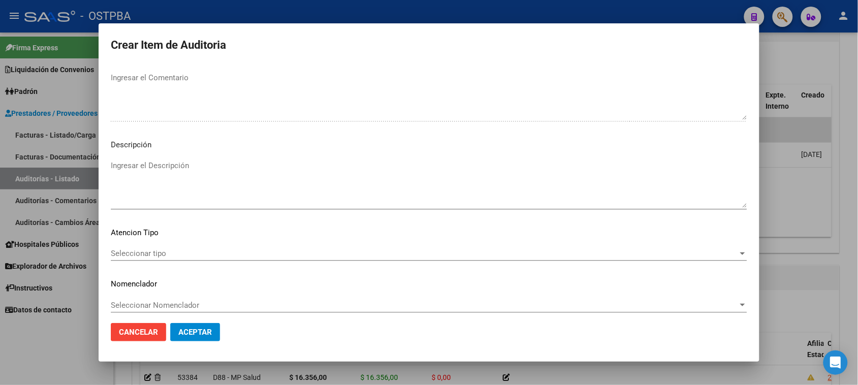
scroll to position [576, 0]
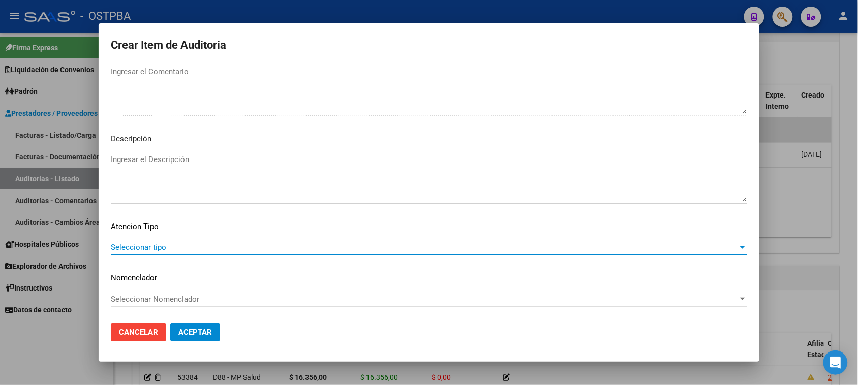
click at [125, 247] on span "Seleccionar tipo" at bounding box center [424, 247] width 627 height 9
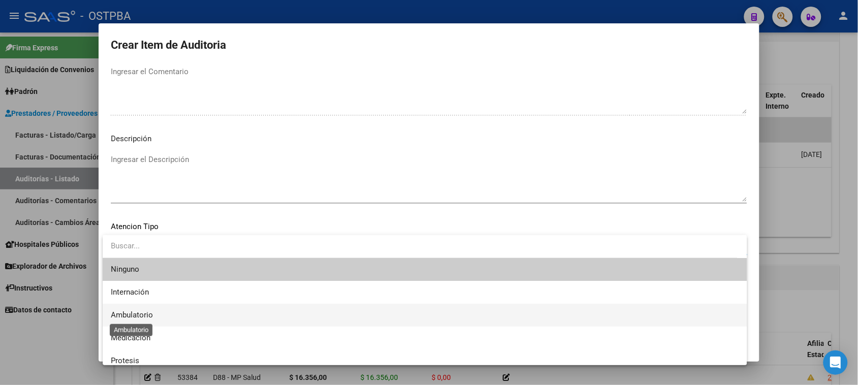
click at [151, 313] on span "Ambulatorio" at bounding box center [132, 314] width 42 height 9
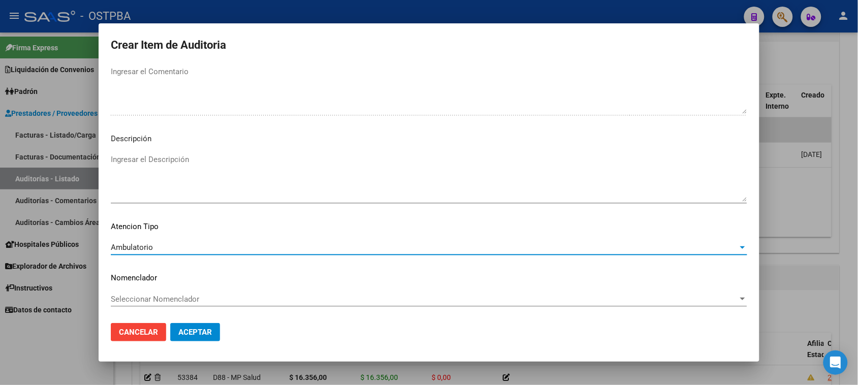
click at [185, 329] on span "Aceptar" at bounding box center [195, 332] width 34 height 9
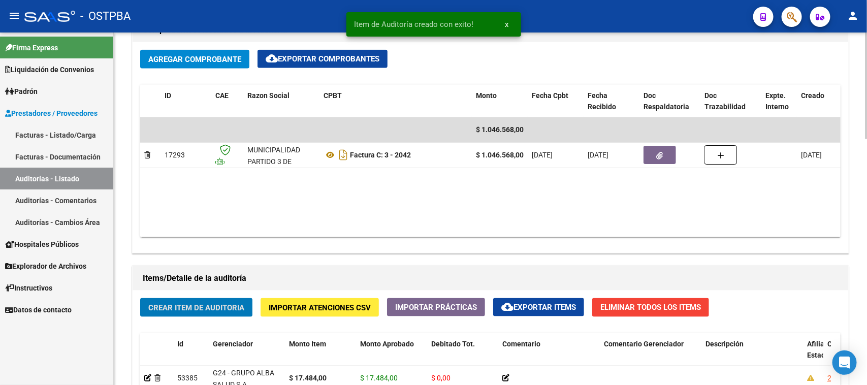
click at [217, 306] on span "Crear Item de Auditoria" at bounding box center [196, 307] width 96 height 9
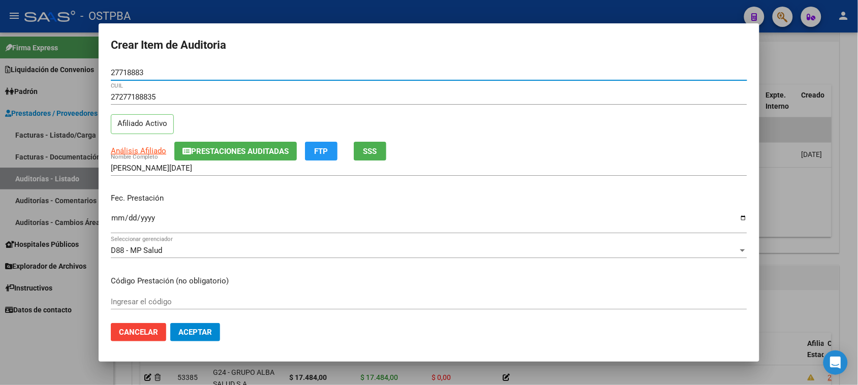
click at [116, 219] on input "Ingresar la fecha" at bounding box center [429, 222] width 636 height 16
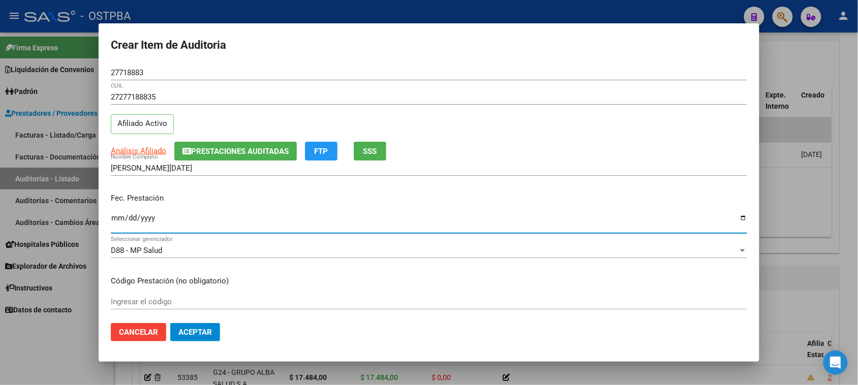
scroll to position [127, 0]
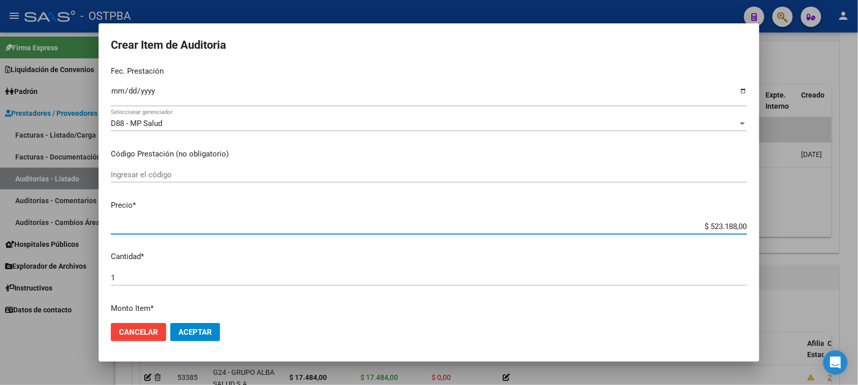
drag, startPoint x: 700, startPoint y: 225, endPoint x: 867, endPoint y: 246, distance: 168.0
click at [857, 246] on html "menu - OSTPBA person Firma Express Liquidación de Convenios Gastos - Items Gast…" at bounding box center [429, 192] width 858 height 385
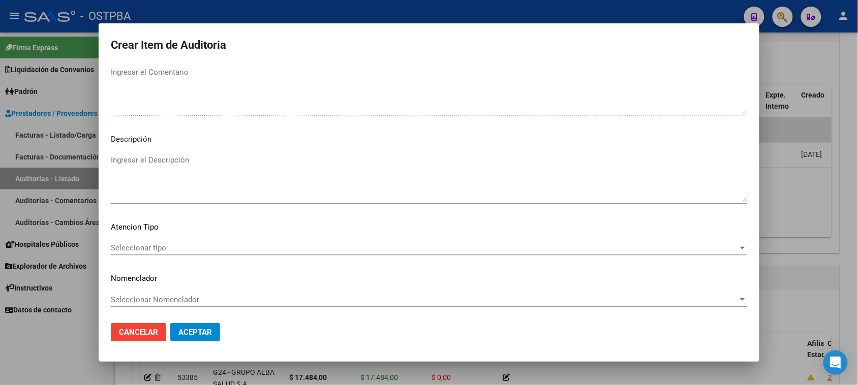
scroll to position [576, 0]
click at [145, 244] on span "Seleccionar tipo" at bounding box center [424, 247] width 627 height 9
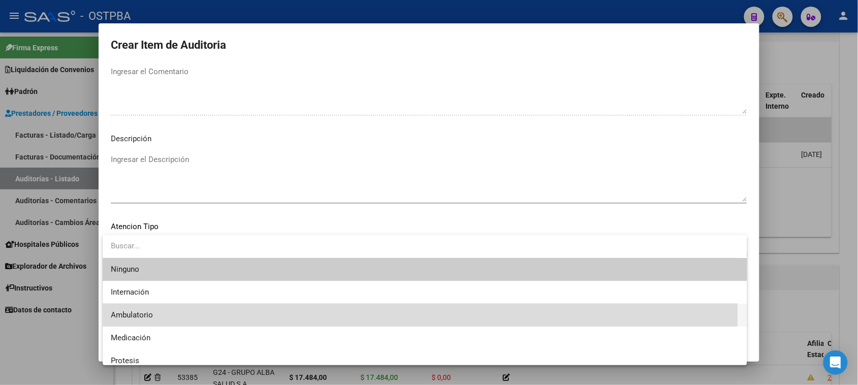
click at [136, 309] on span "Ambulatorio" at bounding box center [425, 315] width 628 height 23
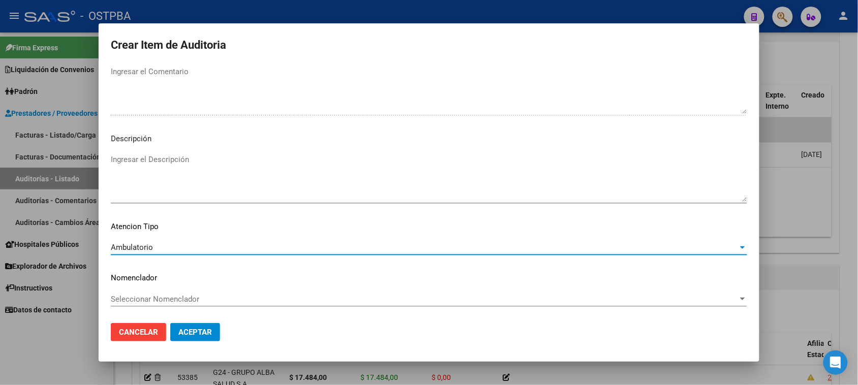
click at [184, 333] on span "Aceptar" at bounding box center [195, 332] width 34 height 9
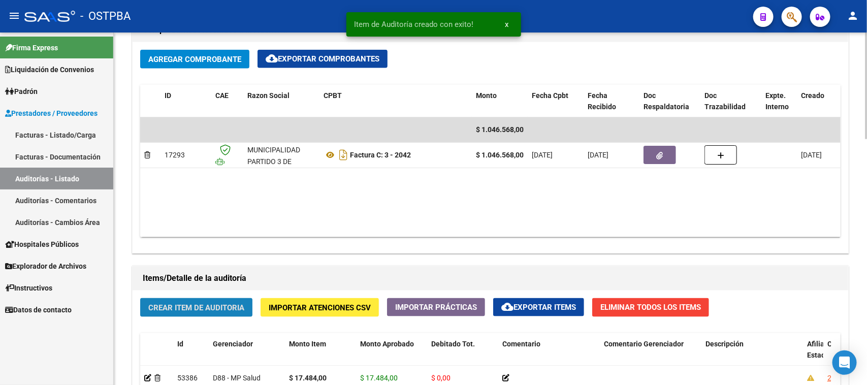
click at [225, 298] on button "Crear Item de Auditoria" at bounding box center [196, 307] width 112 height 19
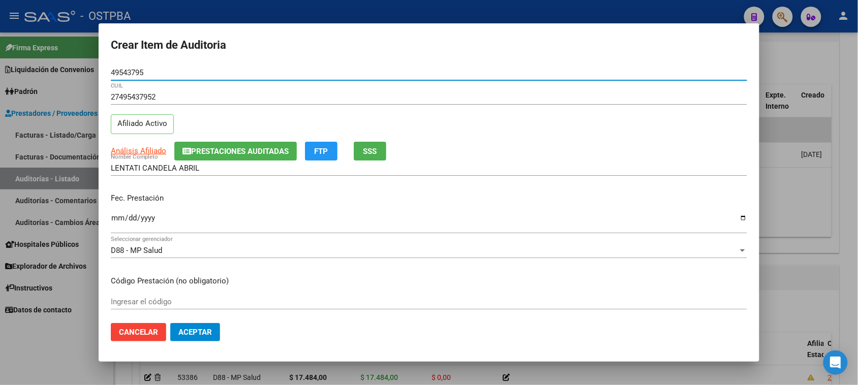
click at [117, 219] on input "Ingresar la fecha" at bounding box center [429, 222] width 636 height 16
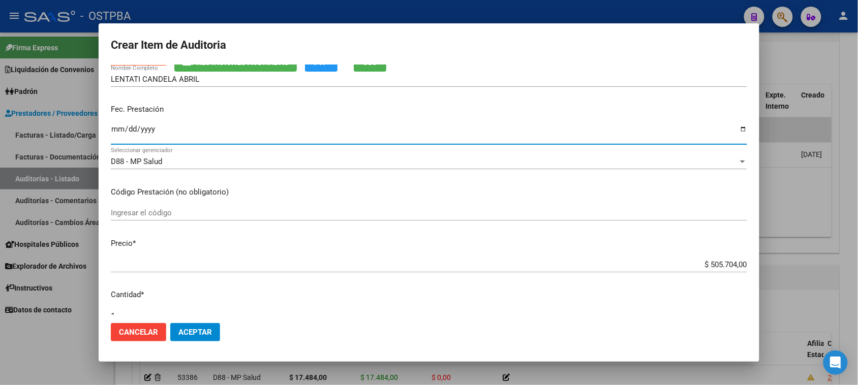
scroll to position [127, 0]
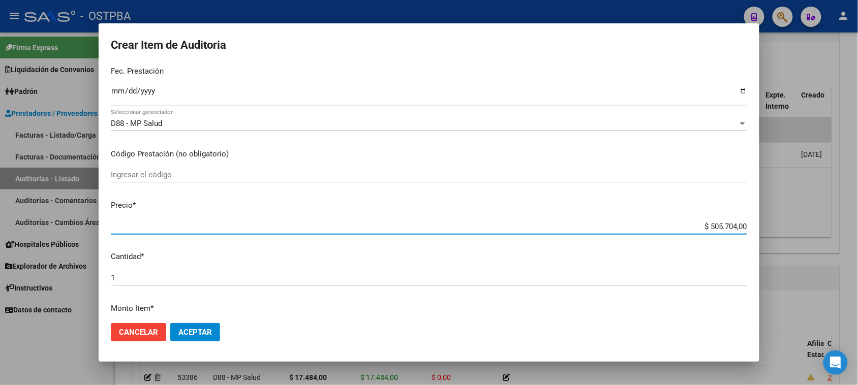
drag, startPoint x: 698, startPoint y: 227, endPoint x: 814, endPoint y: 227, distance: 116.3
click at [813, 227] on div "Crear Item de Auditoria 49543795 Nro Documento 27495437952 CUIL Afiliado Activo…" at bounding box center [429, 192] width 858 height 385
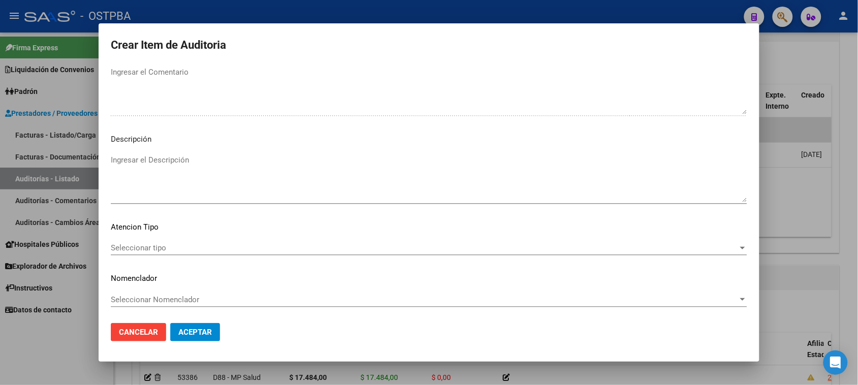
scroll to position [576, 0]
click at [155, 245] on span "Seleccionar tipo" at bounding box center [424, 247] width 627 height 9
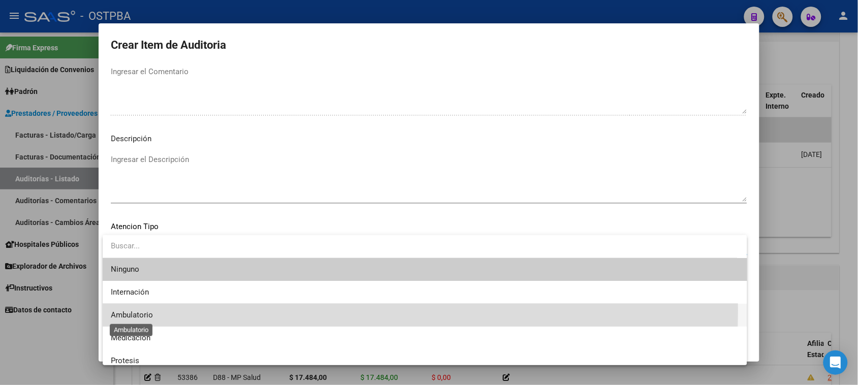
click at [133, 310] on span "Ambulatorio" at bounding box center [132, 314] width 42 height 9
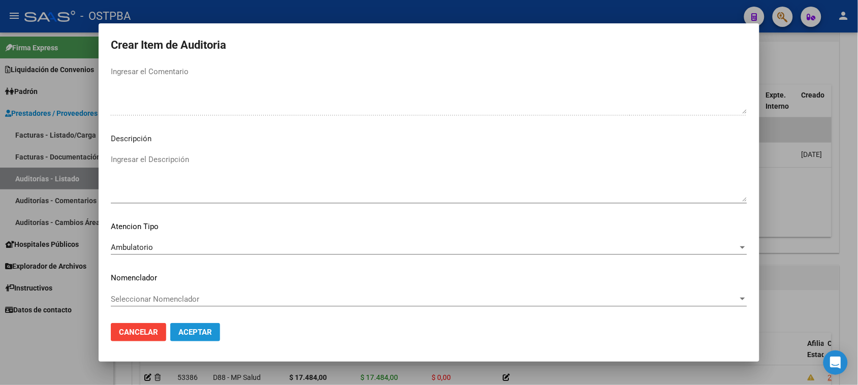
click at [182, 331] on span "Aceptar" at bounding box center [195, 332] width 34 height 9
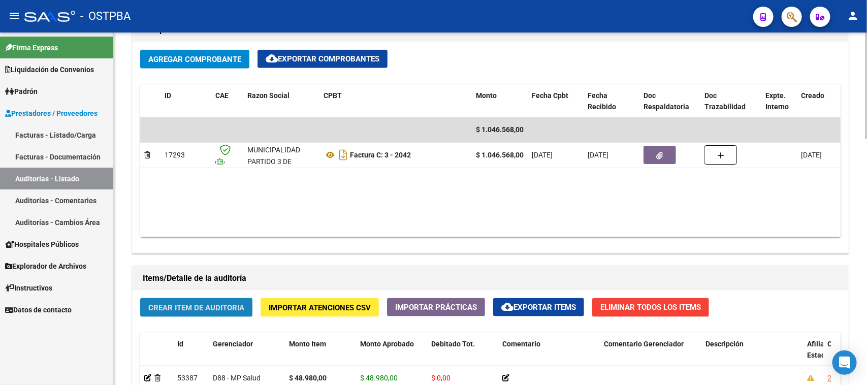
click at [187, 308] on span "Crear Item de Auditoria" at bounding box center [196, 307] width 96 height 9
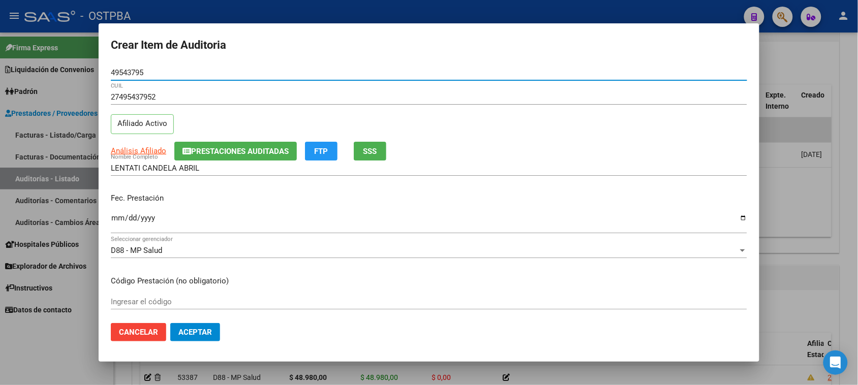
click at [115, 217] on input "Ingresar la fecha" at bounding box center [429, 222] width 636 height 16
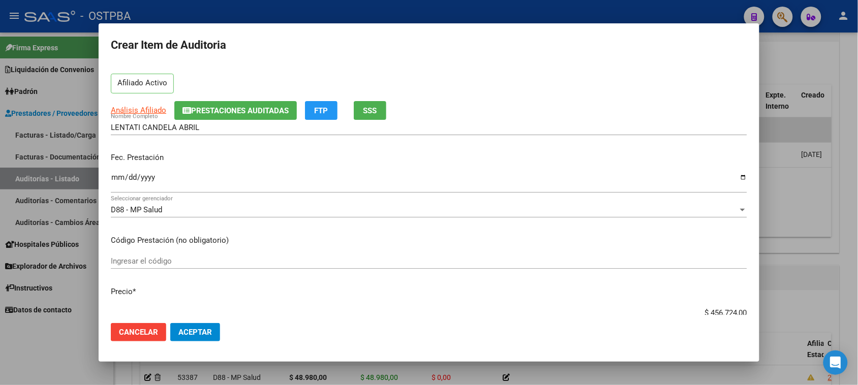
scroll to position [64, 0]
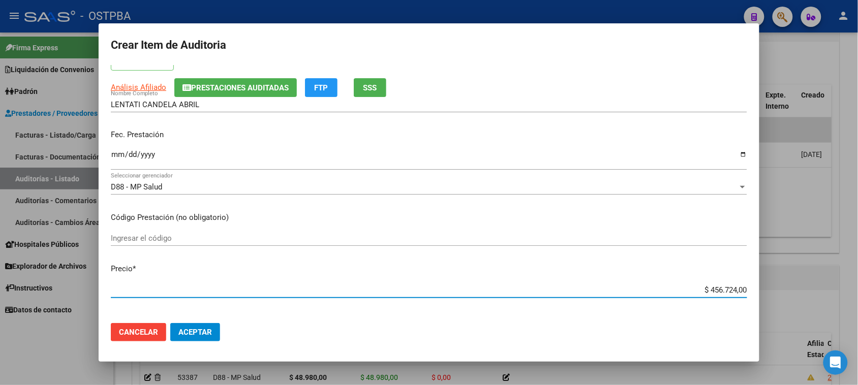
drag, startPoint x: 698, startPoint y: 288, endPoint x: 832, endPoint y: 290, distance: 134.6
click at [832, 290] on div "Crear Item de Auditoria 49543795 Nro Documento 27495437952 CUIL Afiliado Activo…" at bounding box center [429, 192] width 858 height 385
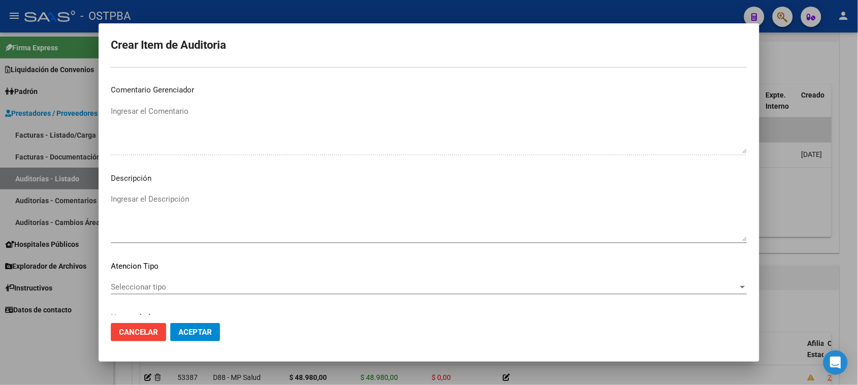
scroll to position [572, 0]
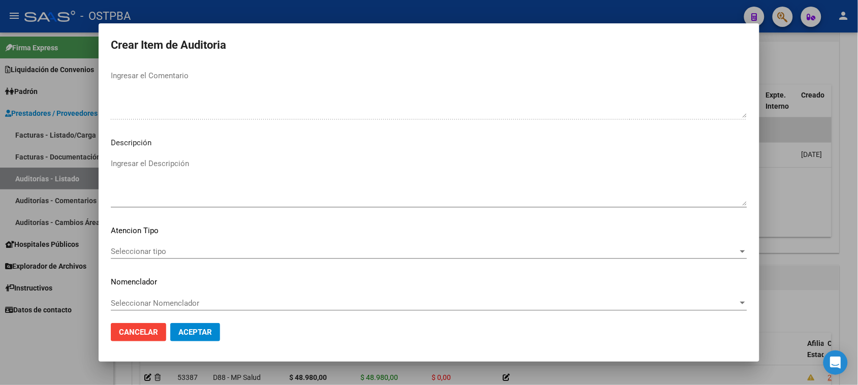
click at [144, 245] on div "Seleccionar tipo Seleccionar tipo" at bounding box center [429, 251] width 636 height 15
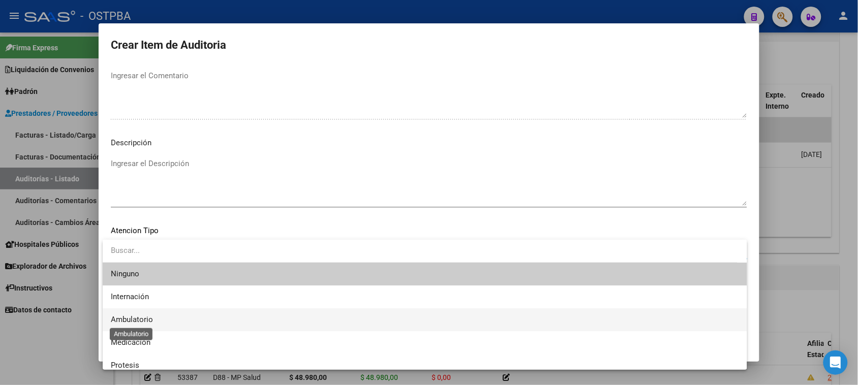
click at [144, 318] on span "Ambulatorio" at bounding box center [132, 319] width 42 height 9
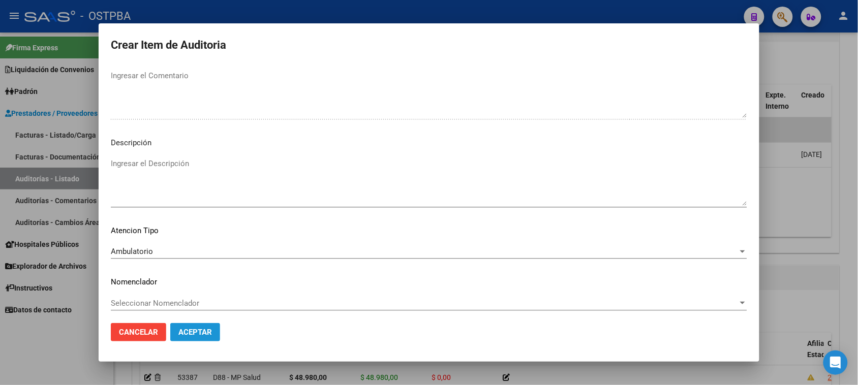
click at [187, 328] on span "Aceptar" at bounding box center [195, 332] width 34 height 9
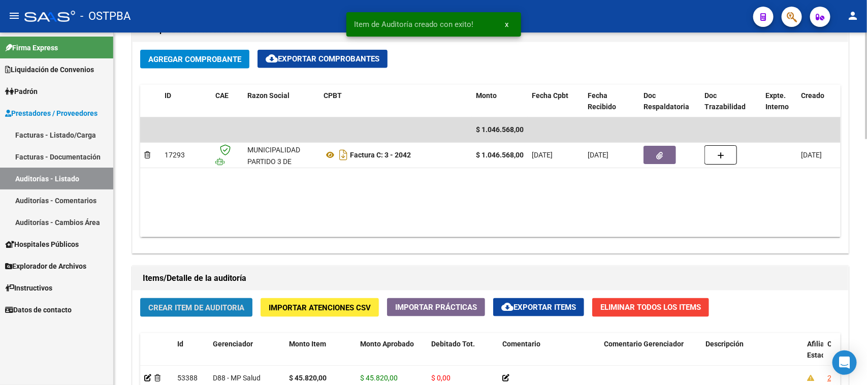
click at [229, 305] on span "Crear Item de Auditoria" at bounding box center [196, 307] width 96 height 9
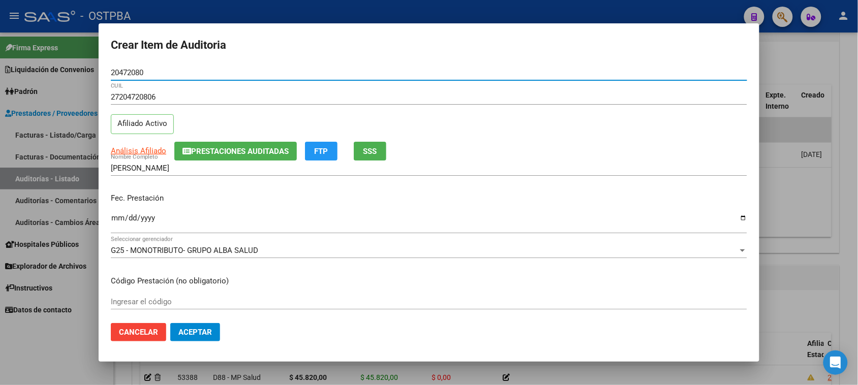
click at [111, 216] on input "Ingresar la fecha" at bounding box center [429, 222] width 636 height 16
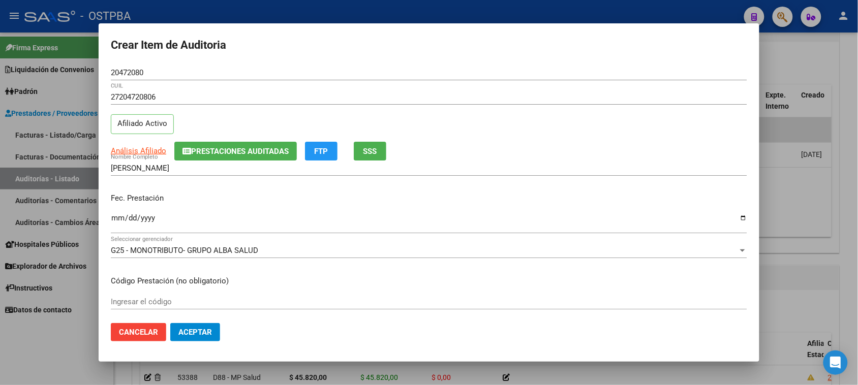
scroll to position [127, 0]
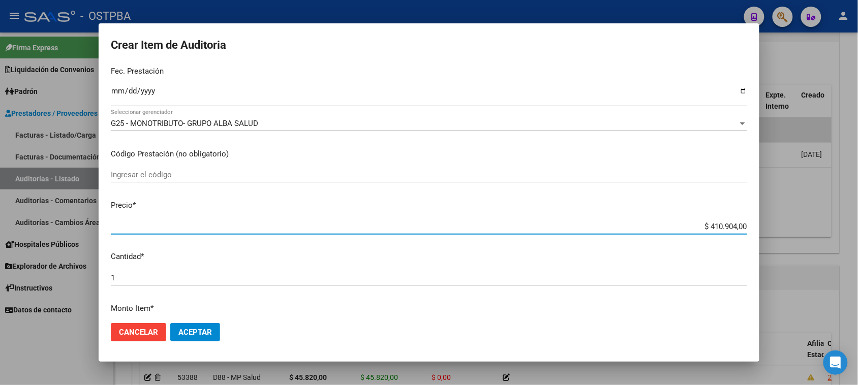
drag, startPoint x: 700, startPoint y: 225, endPoint x: 826, endPoint y: 225, distance: 126.0
click at [826, 225] on div "Crear Item de Auditoria 20472080 Nro Documento 27204720806 CUIL Afiliado Activo…" at bounding box center [429, 192] width 858 height 385
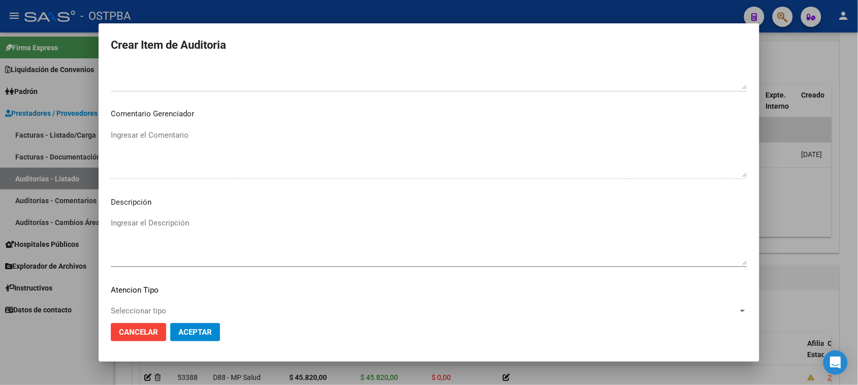
scroll to position [576, 0]
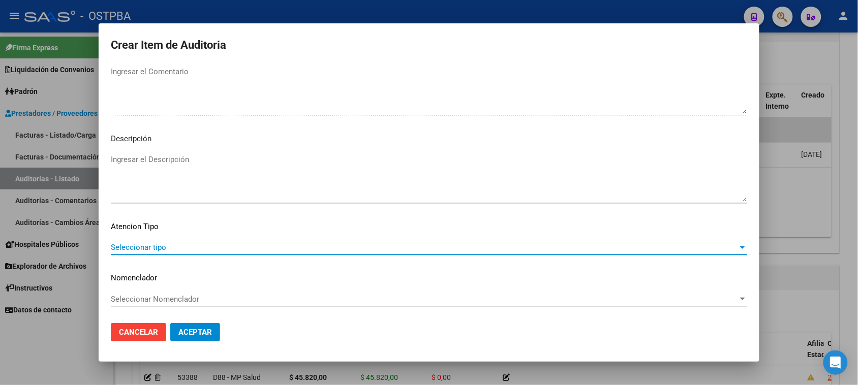
click at [134, 249] on span "Seleccionar tipo" at bounding box center [424, 247] width 627 height 9
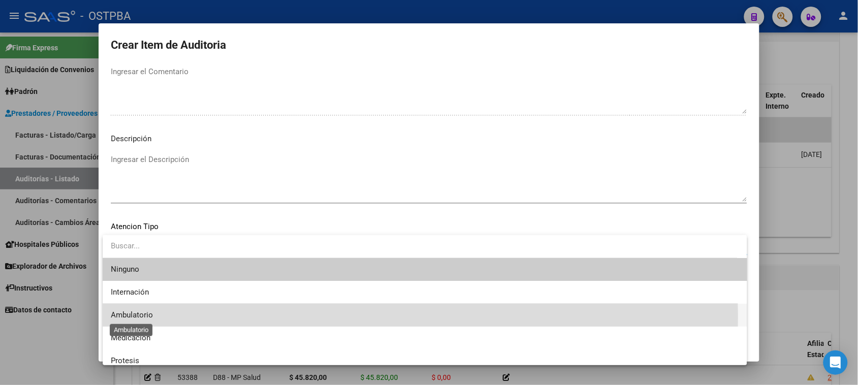
click at [115, 316] on span "Ambulatorio" at bounding box center [132, 314] width 42 height 9
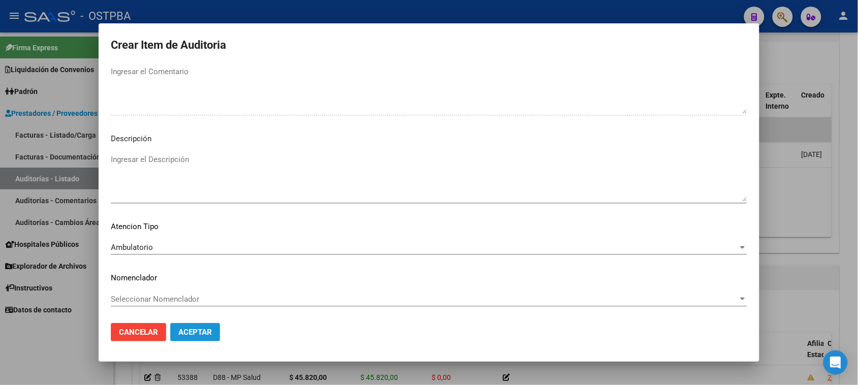
click at [193, 332] on span "Aceptar" at bounding box center [195, 332] width 34 height 9
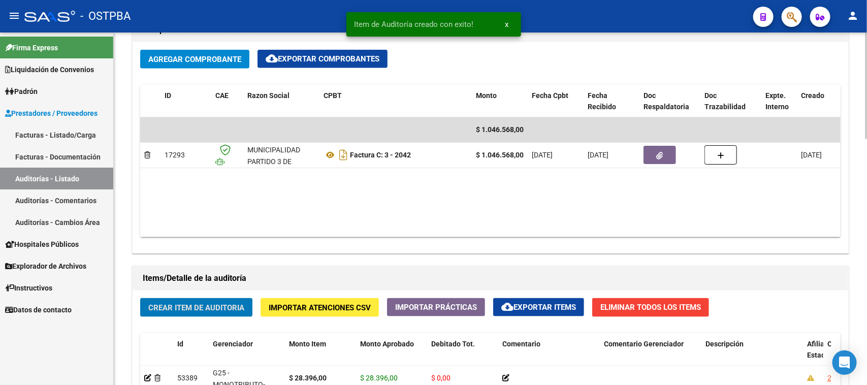
click at [186, 305] on span "Crear Item de Auditoria" at bounding box center [196, 307] width 96 height 9
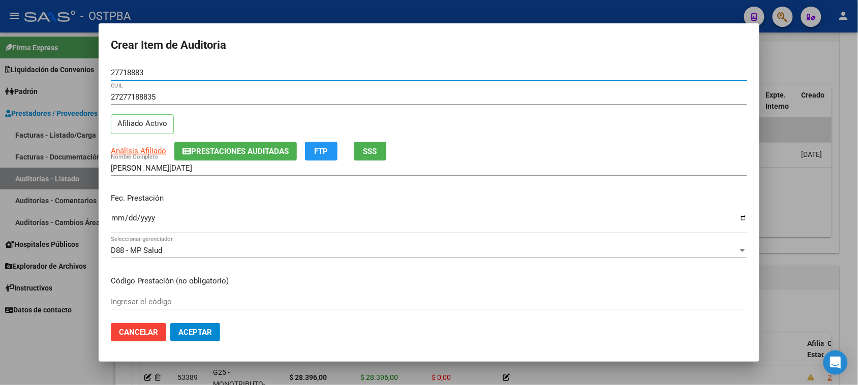
click at [112, 218] on input "Ingresar la fecha" at bounding box center [429, 222] width 636 height 16
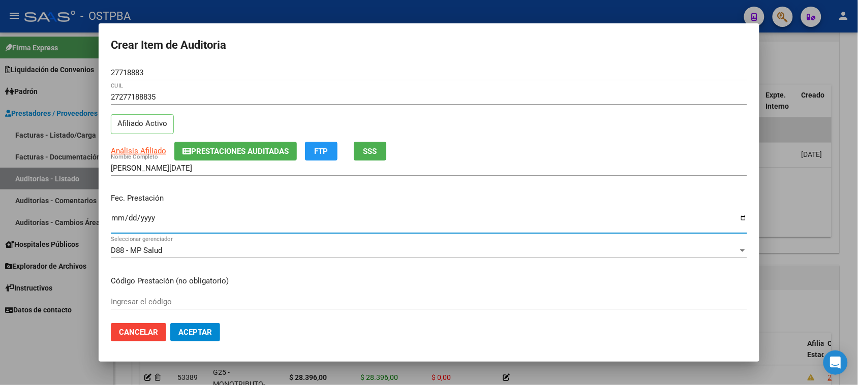
scroll to position [64, 0]
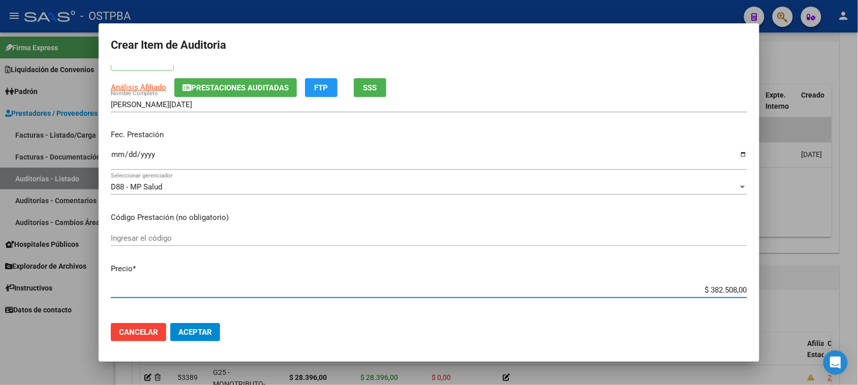
drag, startPoint x: 700, startPoint y: 291, endPoint x: 867, endPoint y: 291, distance: 166.6
click at [857, 291] on html "menu - OSTPBA person Firma Express Liquidación de Convenios Gastos - Items Gast…" at bounding box center [429, 192] width 858 height 385
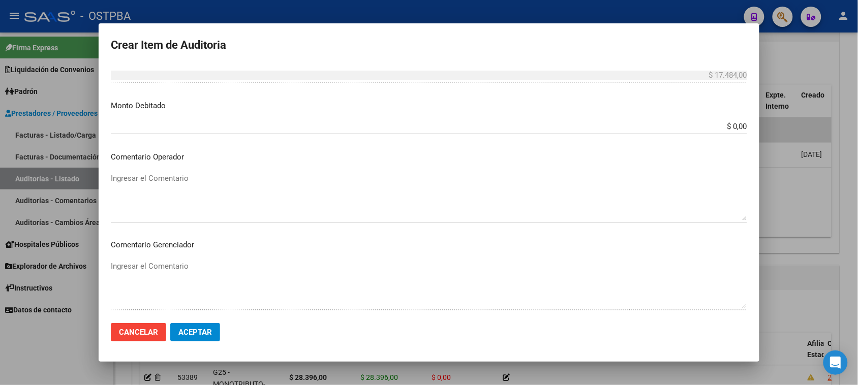
scroll to position [572, 0]
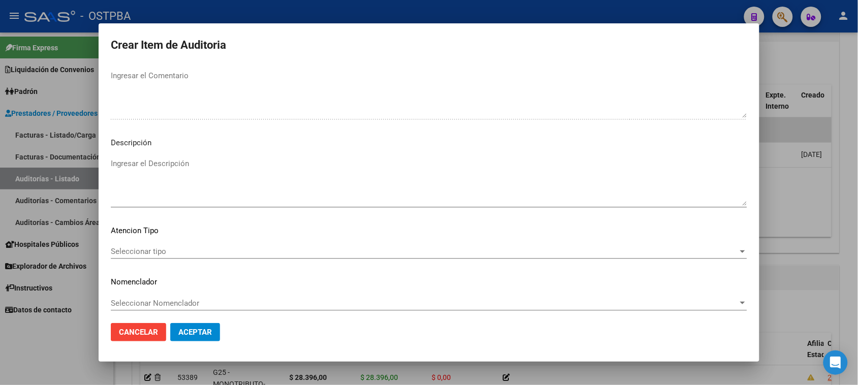
click at [172, 245] on div "Seleccionar tipo Seleccionar tipo" at bounding box center [429, 251] width 636 height 15
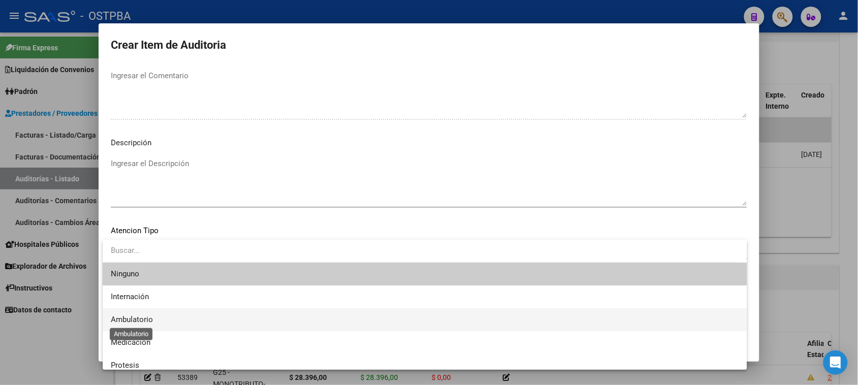
click at [146, 316] on span "Ambulatorio" at bounding box center [132, 319] width 42 height 9
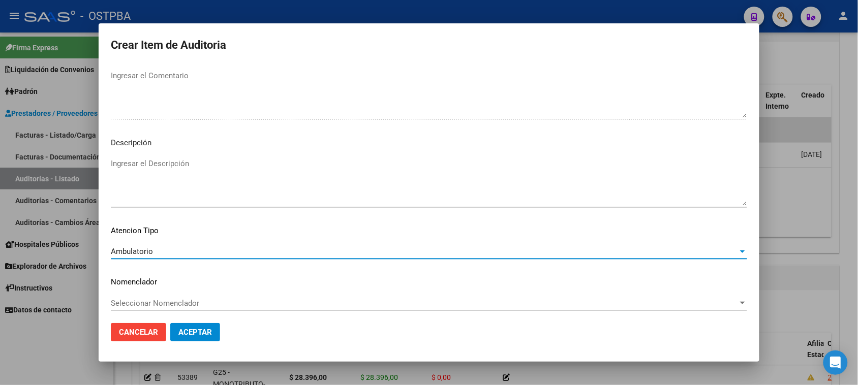
click at [193, 335] on span "Aceptar" at bounding box center [195, 332] width 34 height 9
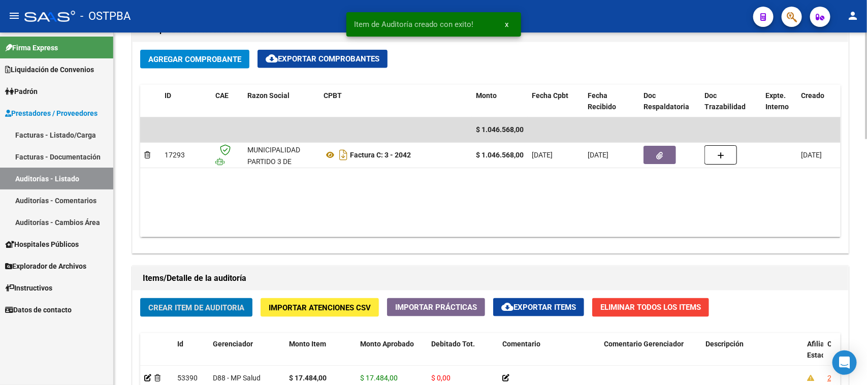
click at [232, 307] on span "Crear Item de Auditoria" at bounding box center [196, 307] width 96 height 9
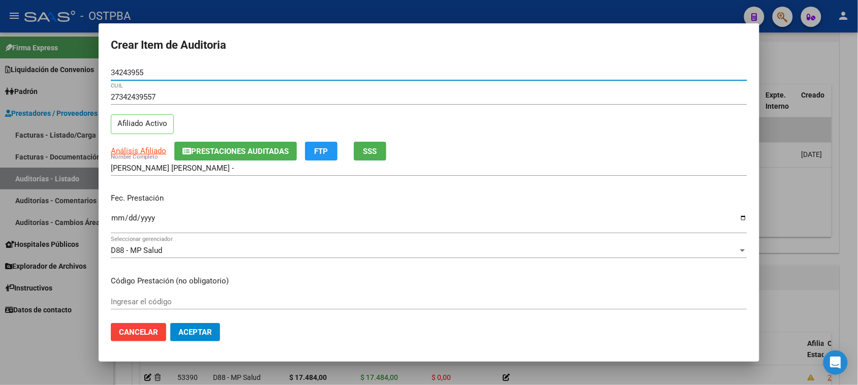
click at [114, 219] on input "Ingresar la fecha" at bounding box center [429, 222] width 636 height 16
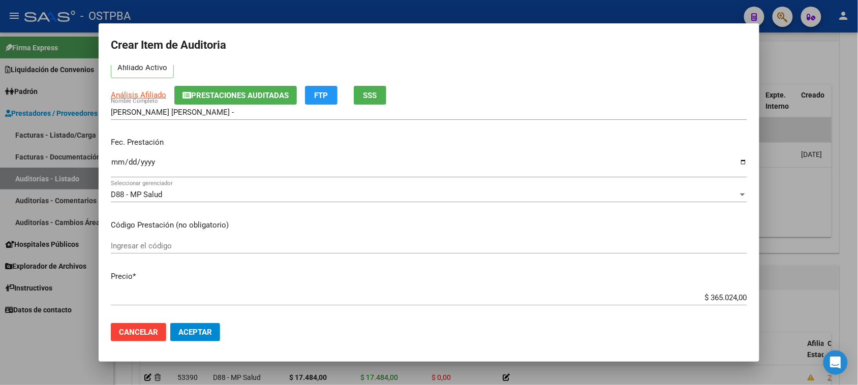
scroll to position [127, 0]
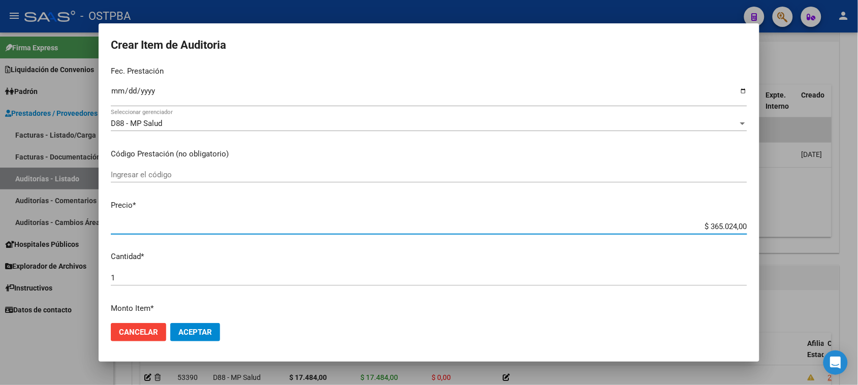
drag, startPoint x: 699, startPoint y: 225, endPoint x: 837, endPoint y: 225, distance: 137.7
click at [837, 225] on div "Crear Item de Auditoria 34243955 Nro Documento 27342439557 CUIL Afiliado Activo…" at bounding box center [429, 192] width 858 height 385
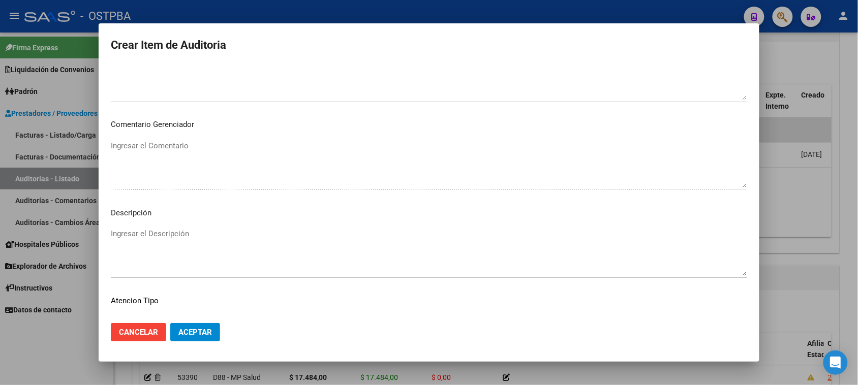
scroll to position [576, 0]
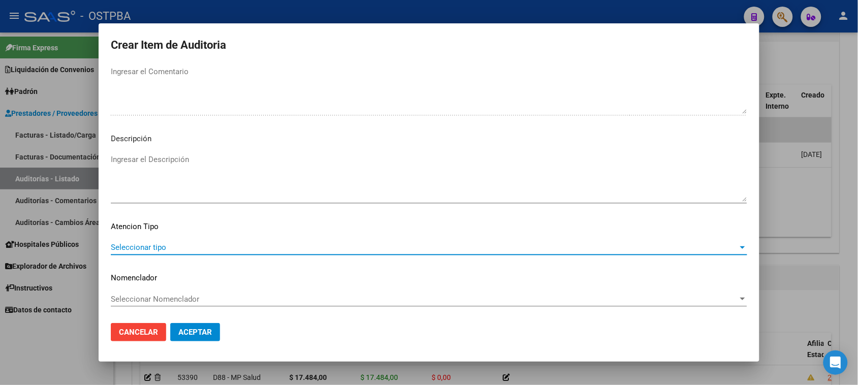
click at [166, 244] on span "Seleccionar tipo" at bounding box center [424, 247] width 627 height 9
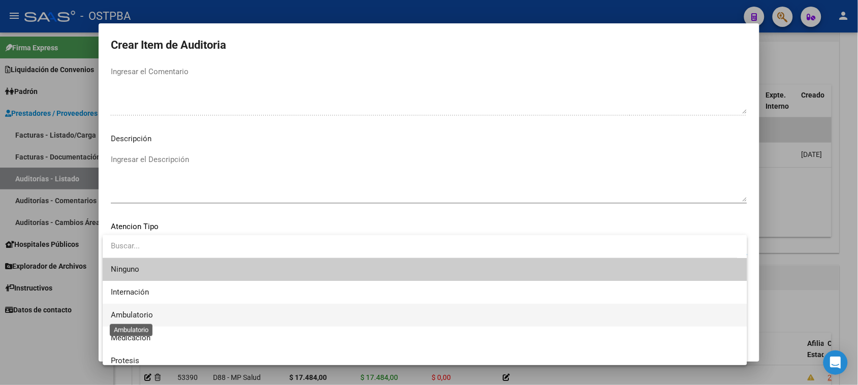
click at [147, 310] on span "Ambulatorio" at bounding box center [132, 314] width 42 height 9
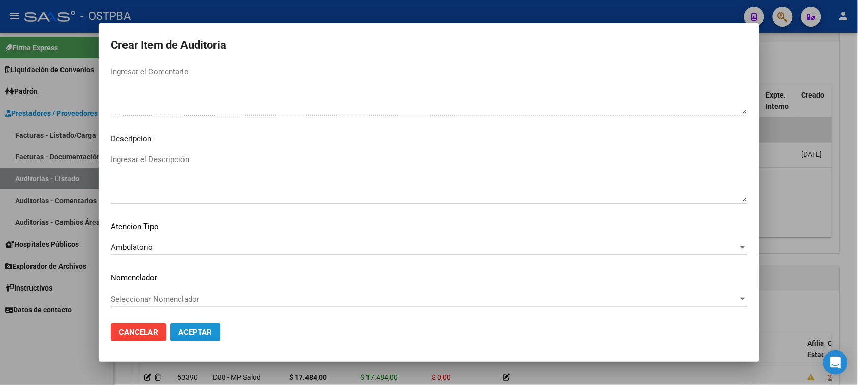
click at [176, 326] on button "Aceptar" at bounding box center [195, 332] width 50 height 18
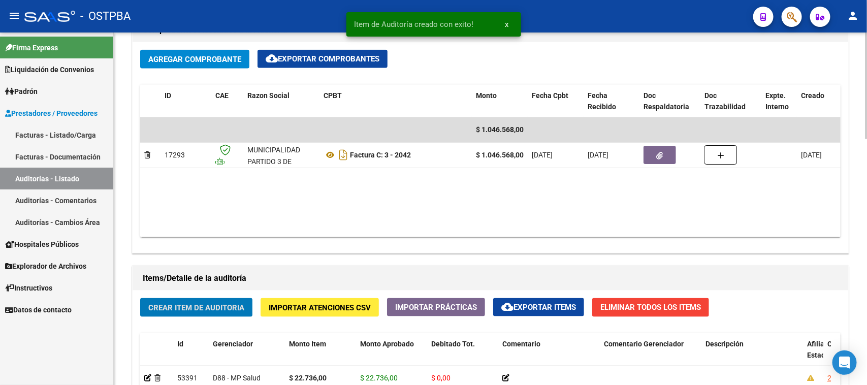
click at [217, 303] on span "Crear Item de Auditoria" at bounding box center [196, 307] width 96 height 9
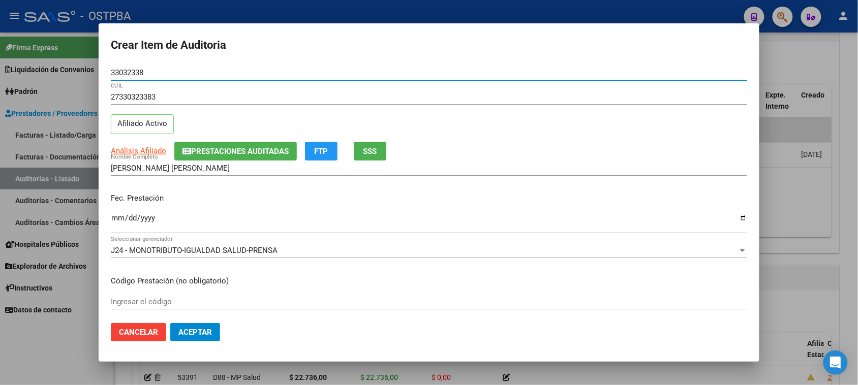
click at [118, 217] on input "Ingresar la fecha" at bounding box center [429, 222] width 636 height 16
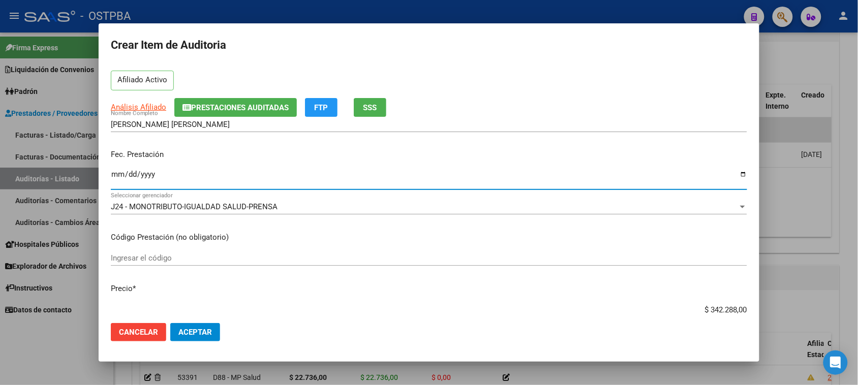
scroll to position [64, 0]
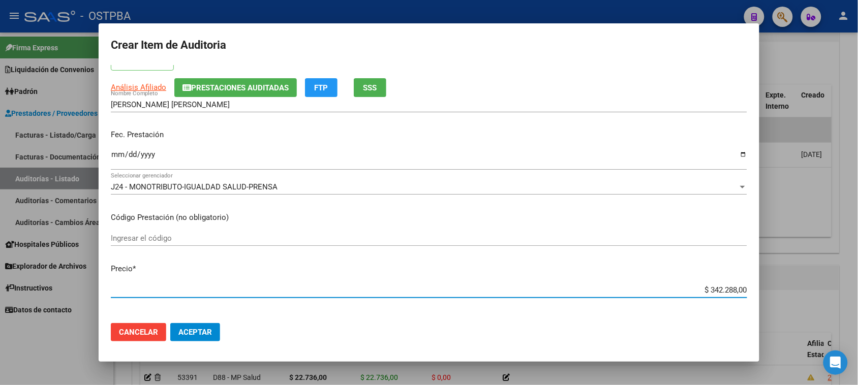
drag, startPoint x: 700, startPoint y: 288, endPoint x: 860, endPoint y: 292, distance: 160.1
click at [857, 292] on html "menu - OSTPBA person Firma Express Liquidación de Convenios Gastos - Items Gast…" at bounding box center [429, 192] width 858 height 385
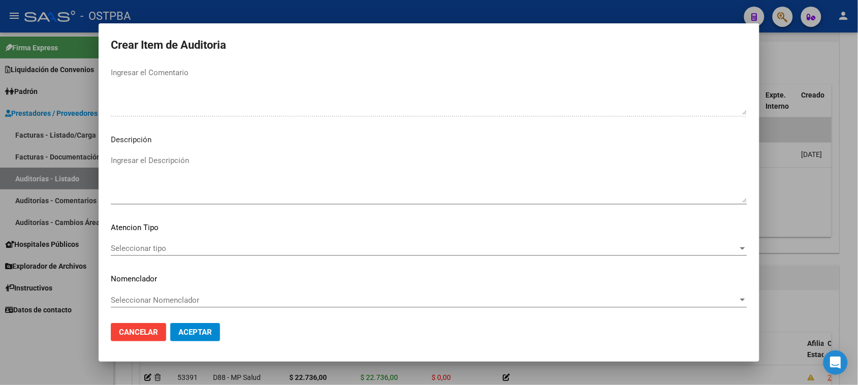
scroll to position [576, 0]
click at [151, 241] on div "Seleccionar tipo Seleccionar tipo" at bounding box center [429, 247] width 636 height 15
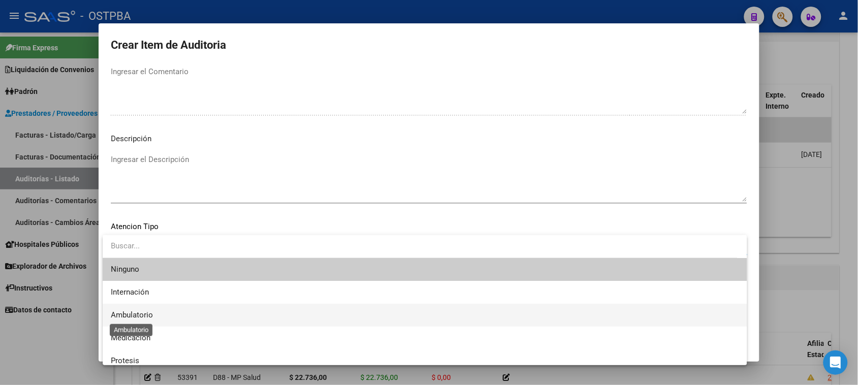
click at [135, 313] on span "Ambulatorio" at bounding box center [132, 314] width 42 height 9
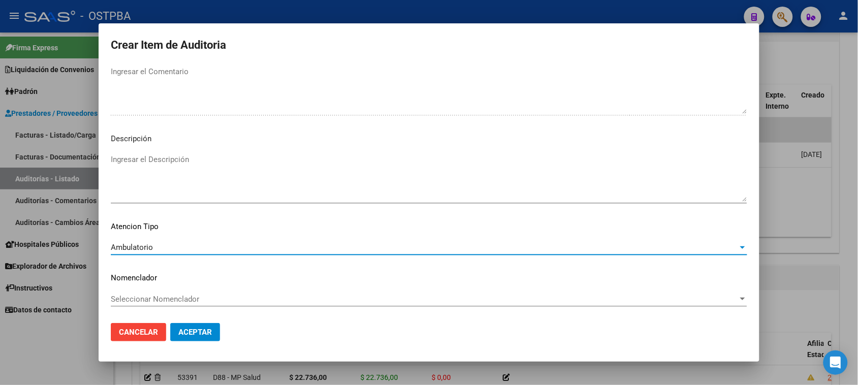
click at [186, 335] on span "Aceptar" at bounding box center [195, 332] width 34 height 9
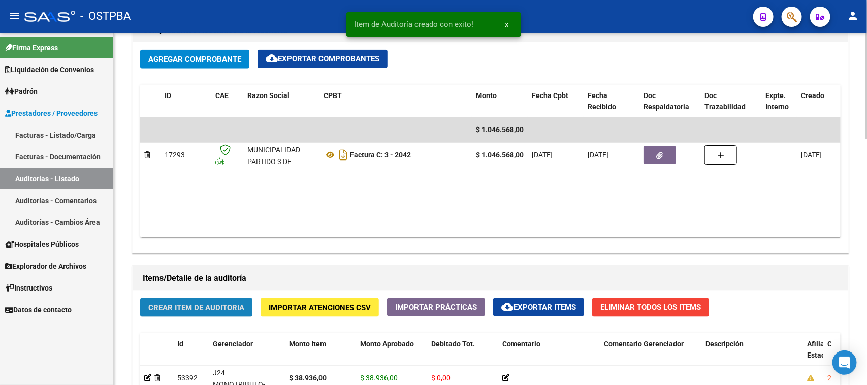
click at [206, 303] on span "Crear Item de Auditoria" at bounding box center [196, 307] width 96 height 9
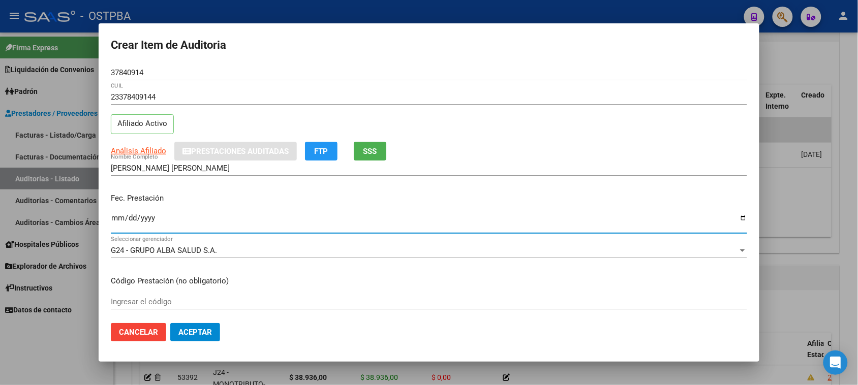
click at [120, 217] on input "Ingresar la fecha" at bounding box center [429, 222] width 636 height 16
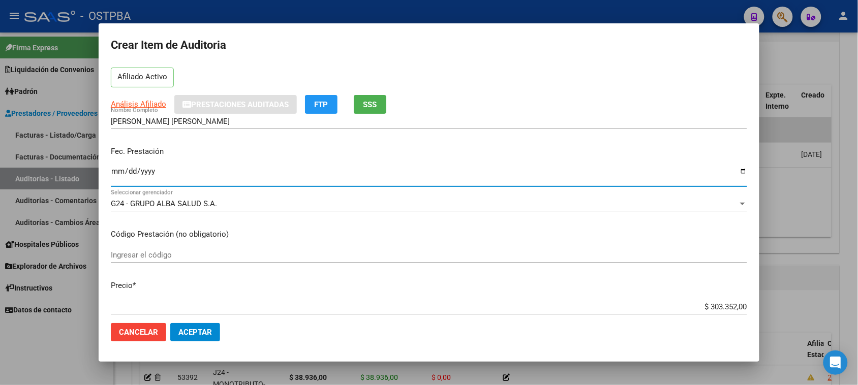
scroll to position [127, 0]
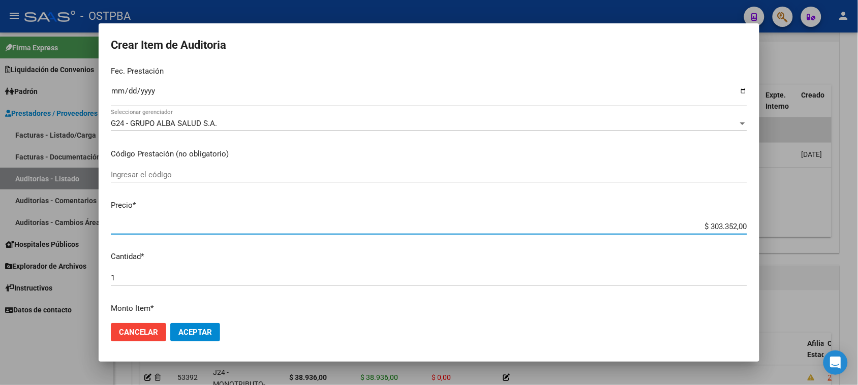
drag, startPoint x: 700, startPoint y: 225, endPoint x: 867, endPoint y: 234, distance: 166.9
click at [857, 234] on html "menu - OSTPBA person Firma Express Liquidación de Convenios Gastos - Items Gast…" at bounding box center [429, 192] width 858 height 385
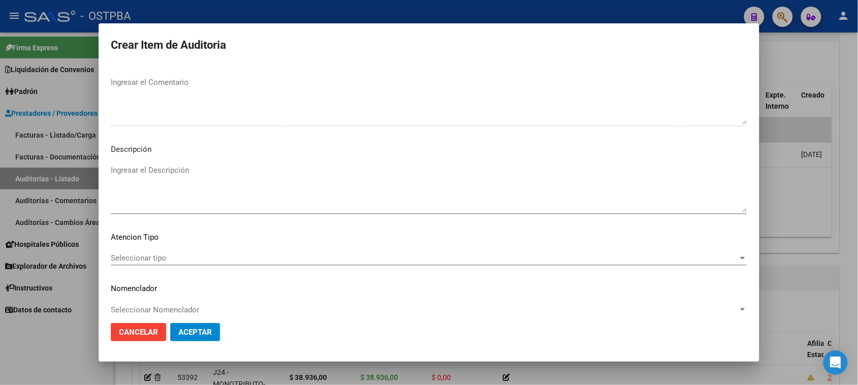
scroll to position [576, 0]
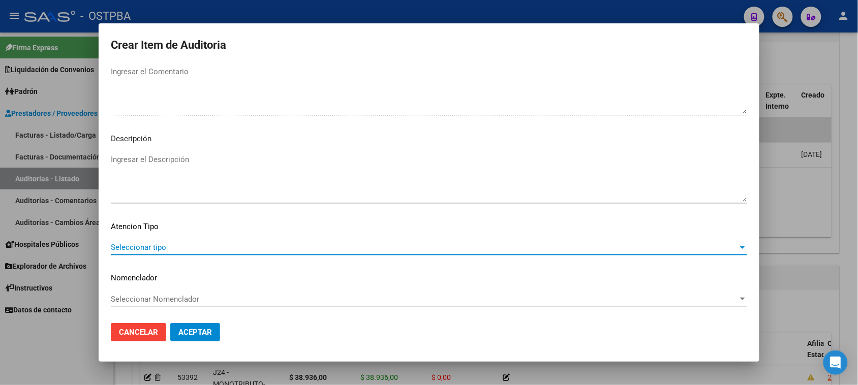
click at [152, 247] on span "Seleccionar tipo" at bounding box center [424, 247] width 627 height 9
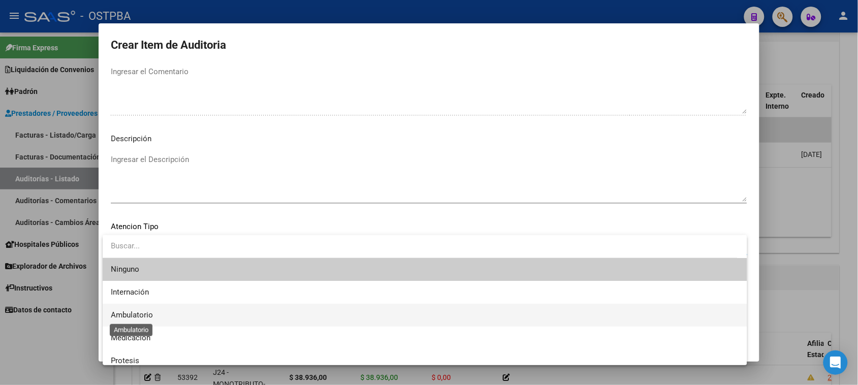
click at [143, 316] on span "Ambulatorio" at bounding box center [132, 314] width 42 height 9
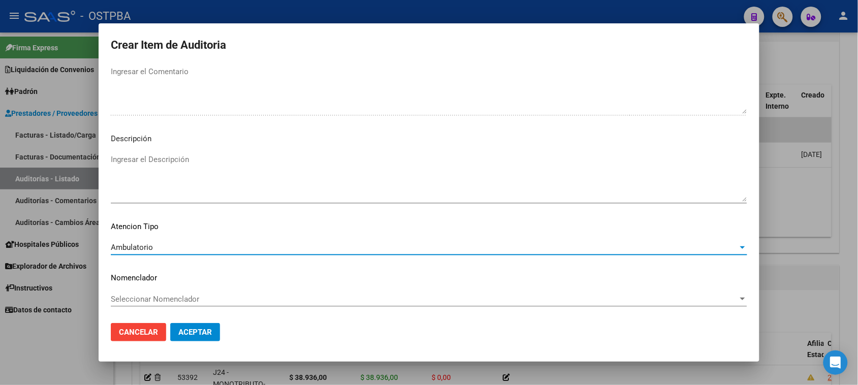
click at [187, 333] on span "Aceptar" at bounding box center [195, 332] width 34 height 9
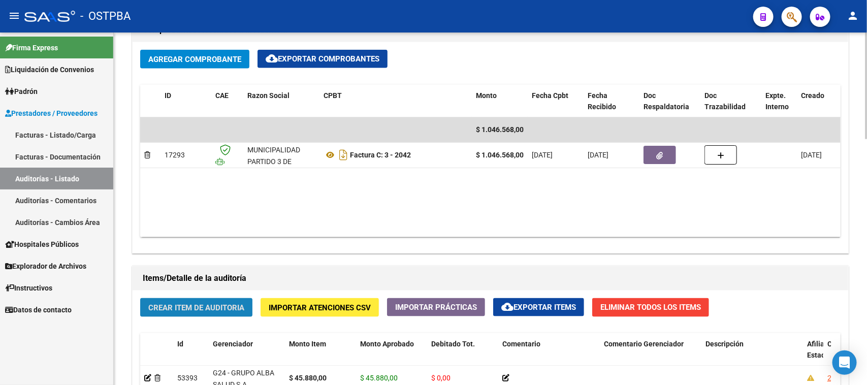
click at [194, 298] on button "Crear Item de Auditoria" at bounding box center [196, 307] width 112 height 19
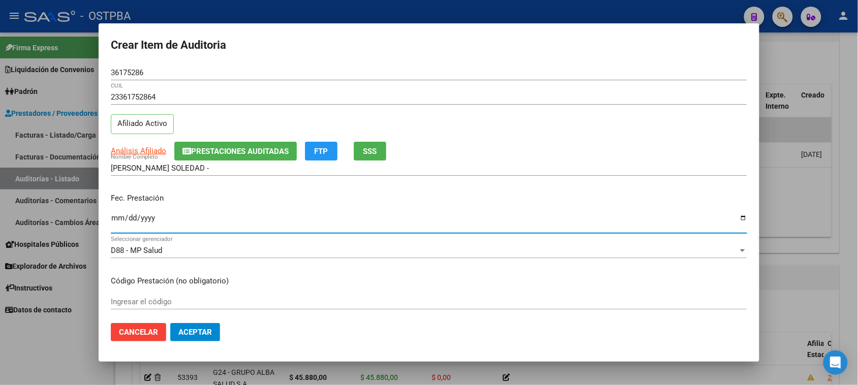
click at [115, 222] on input "Ingresar la fecha" at bounding box center [429, 222] width 636 height 16
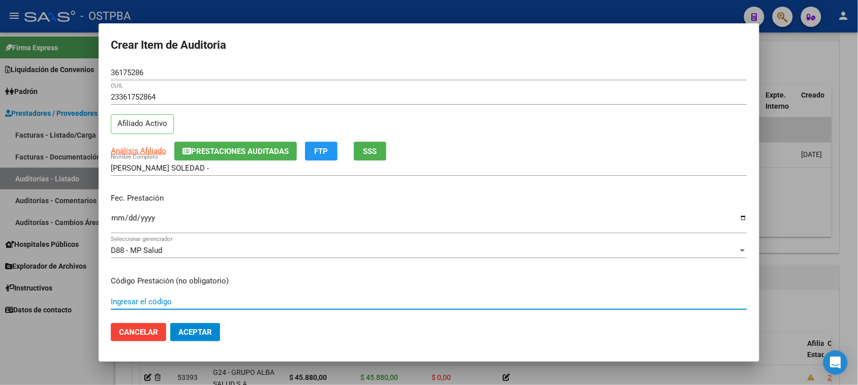
scroll to position [163, 0]
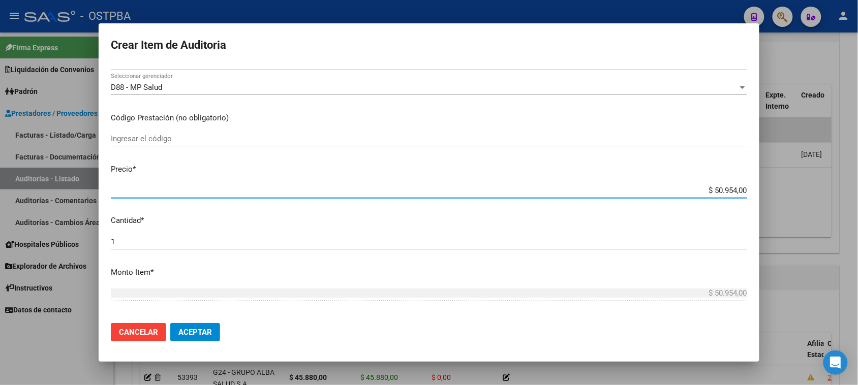
click at [724, 191] on input "$ 50.954,00" at bounding box center [429, 190] width 636 height 9
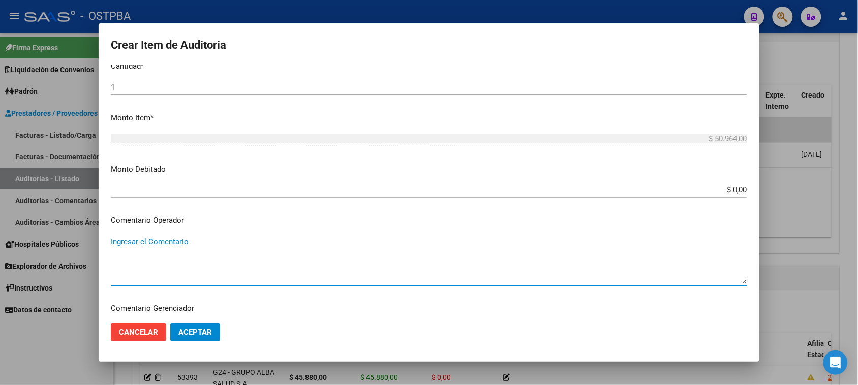
scroll to position [545, 0]
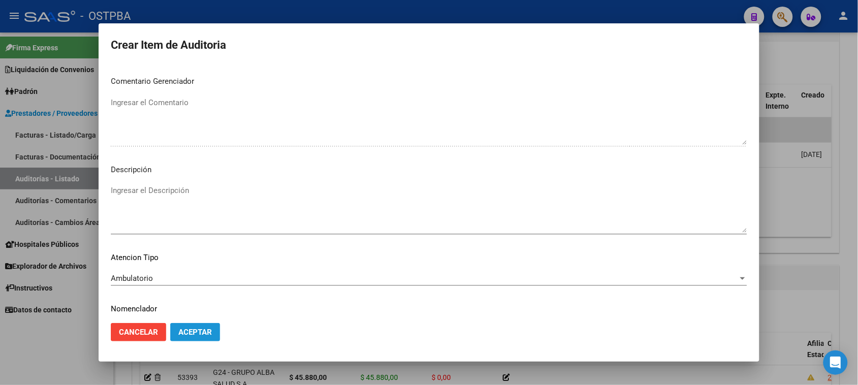
click at [191, 330] on span "Aceptar" at bounding box center [195, 332] width 34 height 9
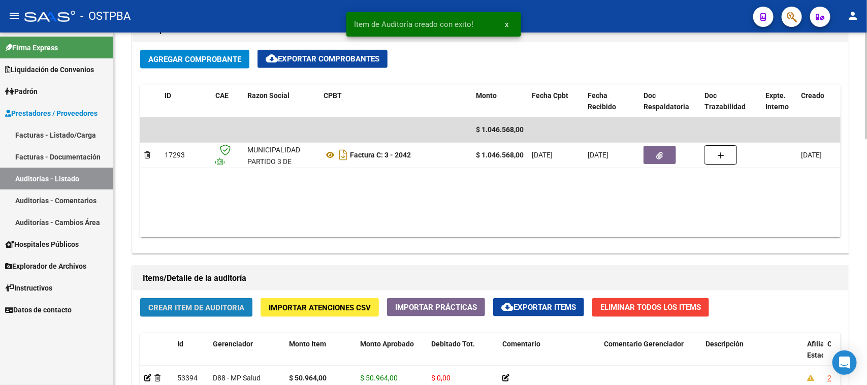
click at [184, 306] on span "Crear Item de Auditoria" at bounding box center [196, 307] width 96 height 9
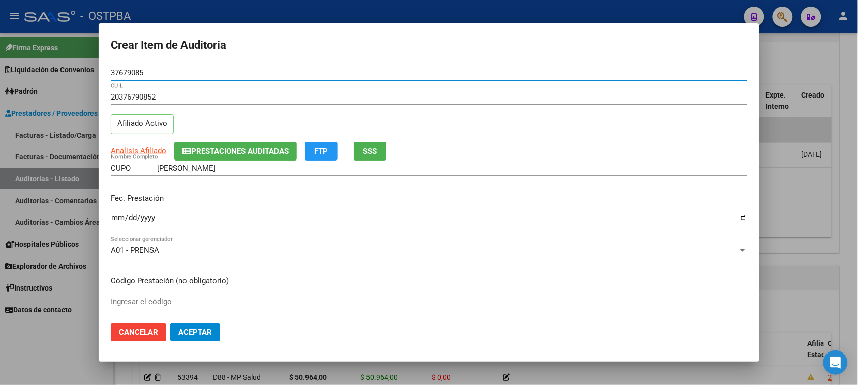
click at [377, 154] on span "SSS" at bounding box center [370, 151] width 14 height 9
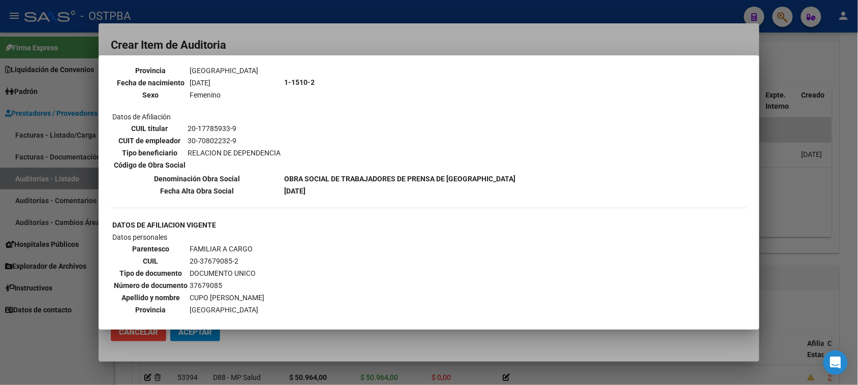
scroll to position [445, 0]
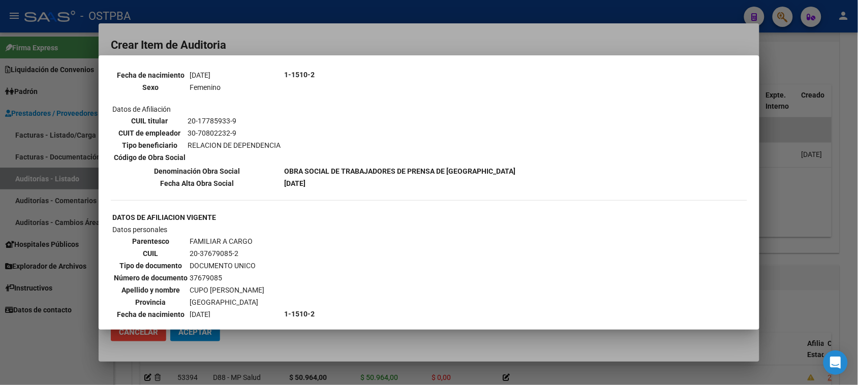
click at [48, 347] on div at bounding box center [429, 192] width 858 height 385
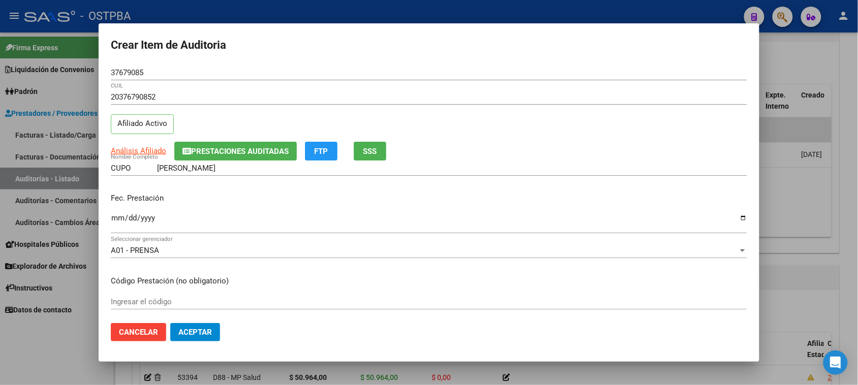
click at [232, 152] on span "Prestaciones Auditadas" at bounding box center [240, 151] width 98 height 9
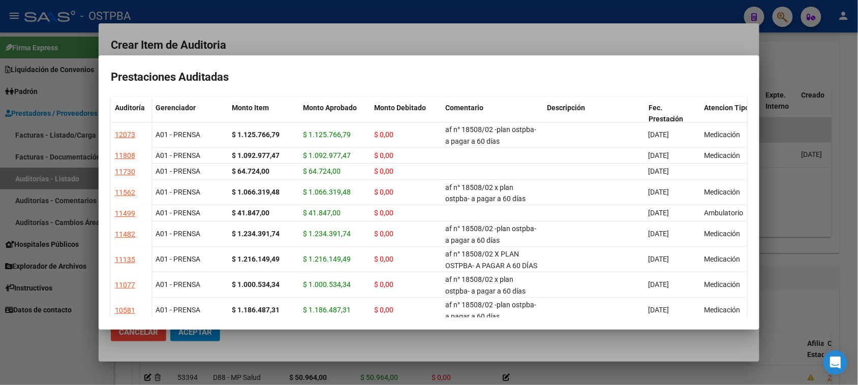
click at [49, 349] on div at bounding box center [429, 192] width 858 height 385
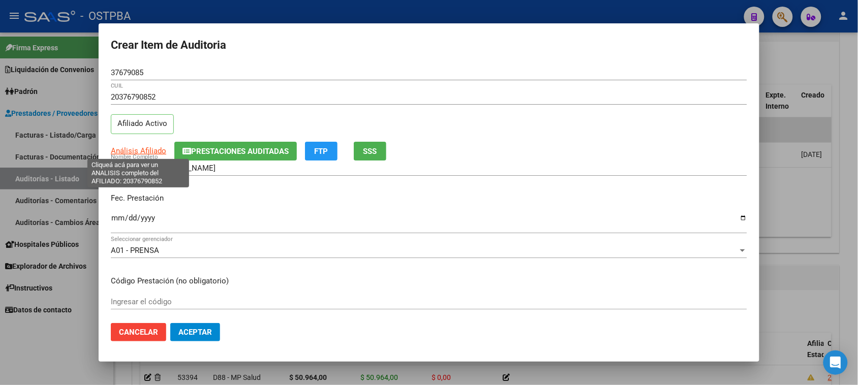
click at [125, 151] on span "Análisis Afiliado" at bounding box center [138, 150] width 55 height 9
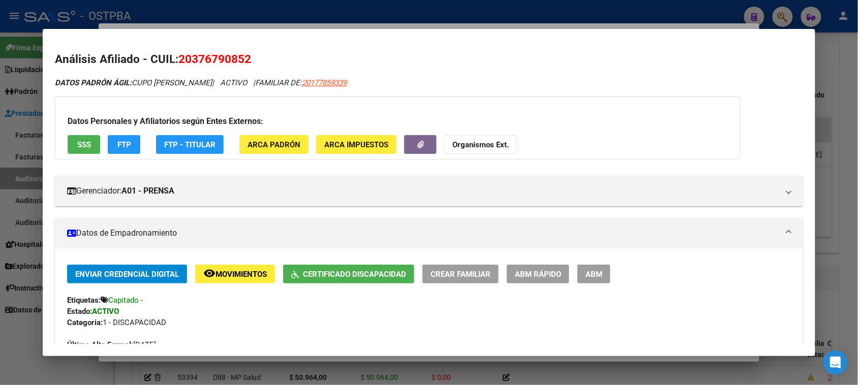
click at [77, 142] on span "SSS" at bounding box center [84, 144] width 14 height 9
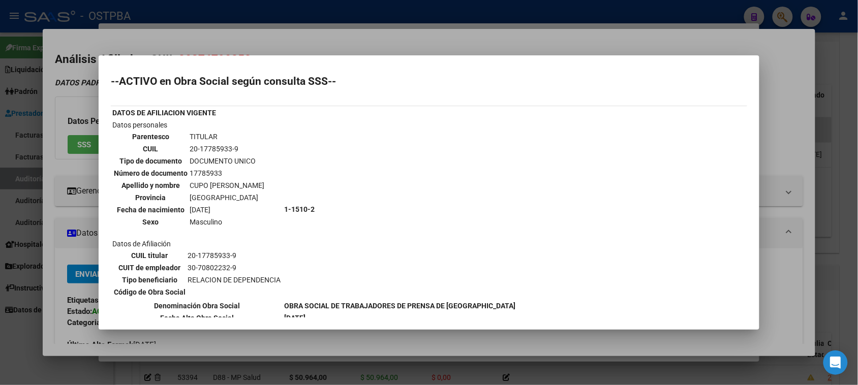
click at [42, 336] on div at bounding box center [429, 192] width 858 height 385
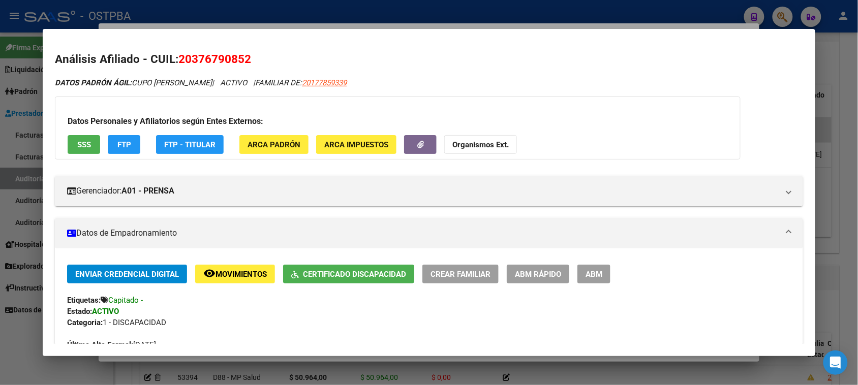
click at [4, 348] on div at bounding box center [429, 192] width 858 height 385
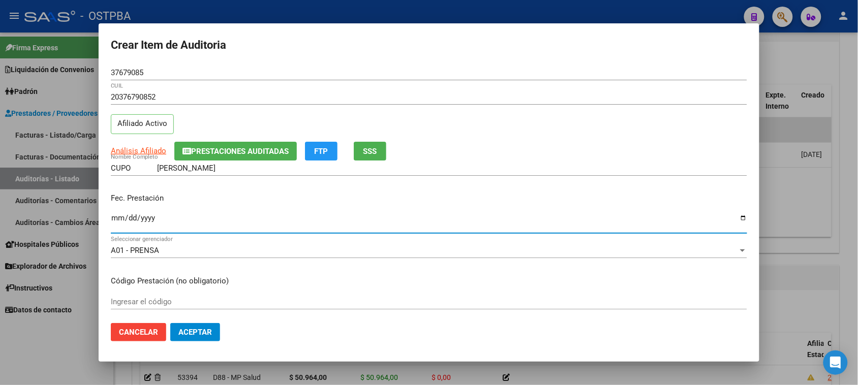
click at [113, 220] on input "Ingresar la fecha" at bounding box center [429, 222] width 636 height 16
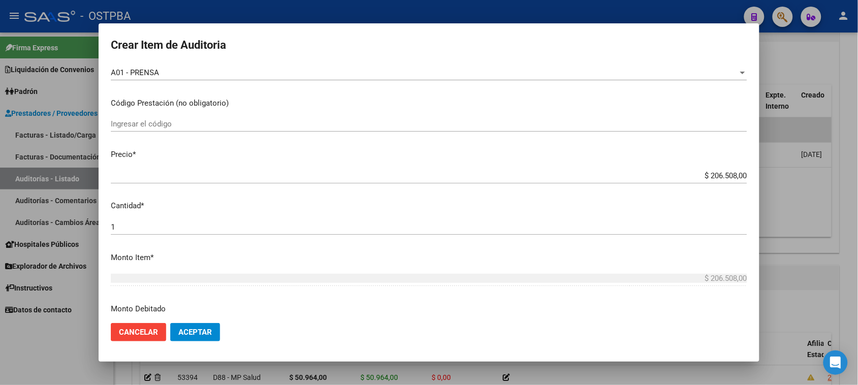
scroll to position [191, 0]
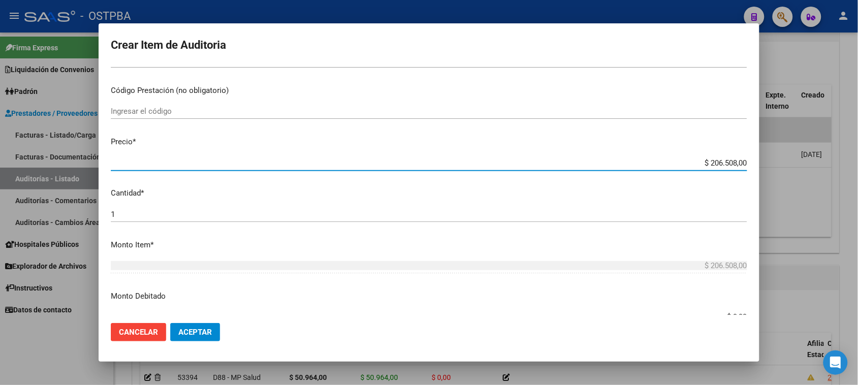
drag, startPoint x: 700, startPoint y: 163, endPoint x: 837, endPoint y: 163, distance: 137.2
click at [837, 163] on div "Crear Item de Auditoria 37679085 Nro Documento 20376790852 CUIL Afiliado Activo…" at bounding box center [429, 192] width 858 height 385
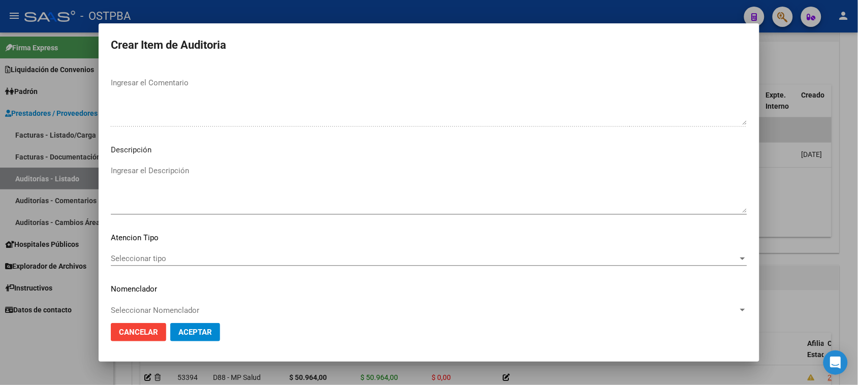
scroll to position [576, 0]
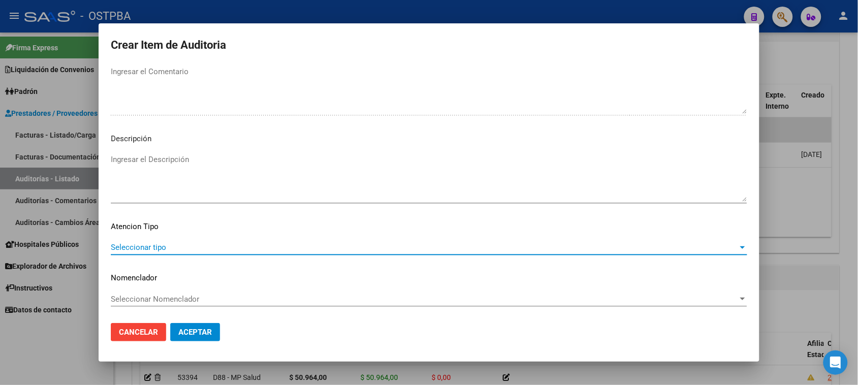
click at [155, 246] on span "Seleccionar tipo" at bounding box center [424, 247] width 627 height 9
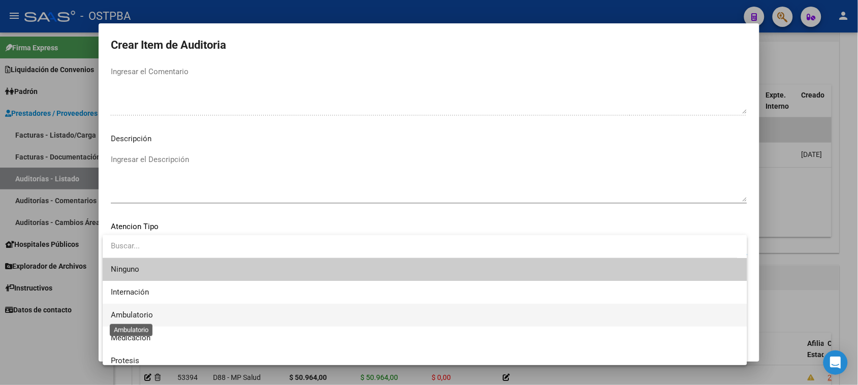
drag, startPoint x: 131, startPoint y: 314, endPoint x: 168, endPoint y: 325, distance: 38.7
click at [131, 314] on span "Ambulatorio" at bounding box center [132, 314] width 42 height 9
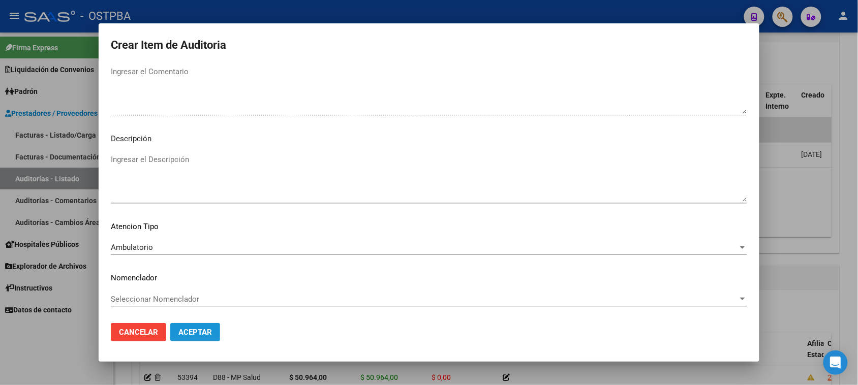
click at [184, 332] on span "Aceptar" at bounding box center [195, 332] width 34 height 9
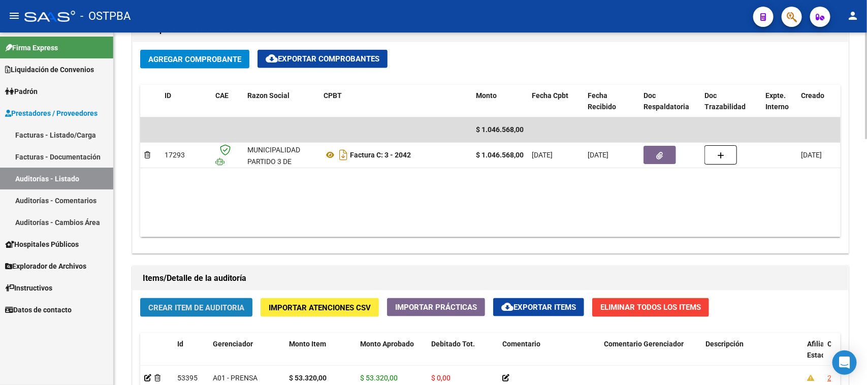
click at [194, 309] on span "Crear Item de Auditoria" at bounding box center [196, 307] width 96 height 9
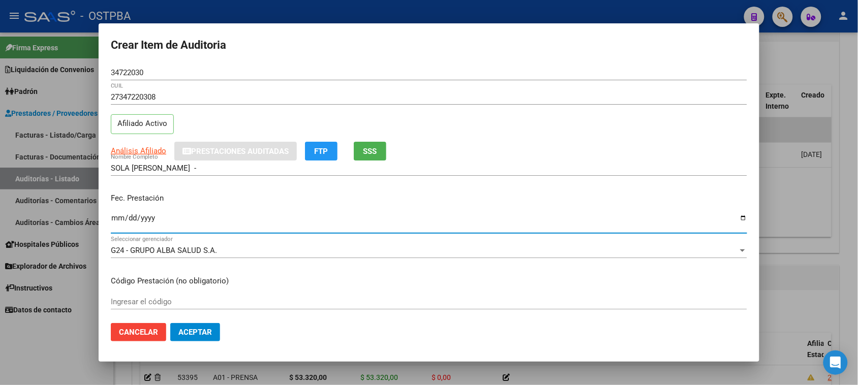
click at [120, 216] on input "Ingresar la fecha" at bounding box center [429, 222] width 636 height 16
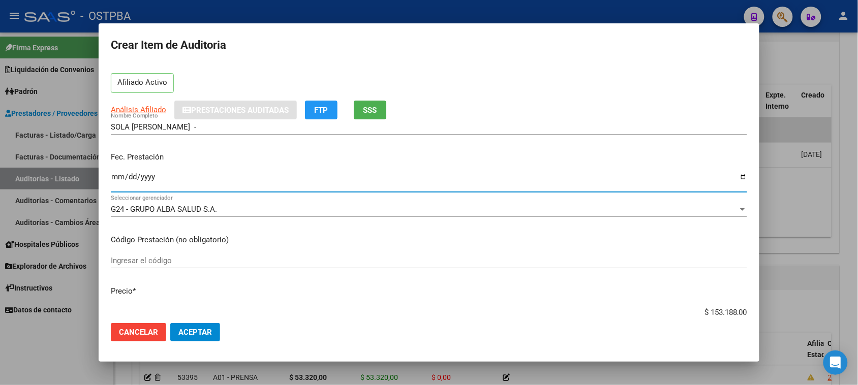
scroll to position [64, 0]
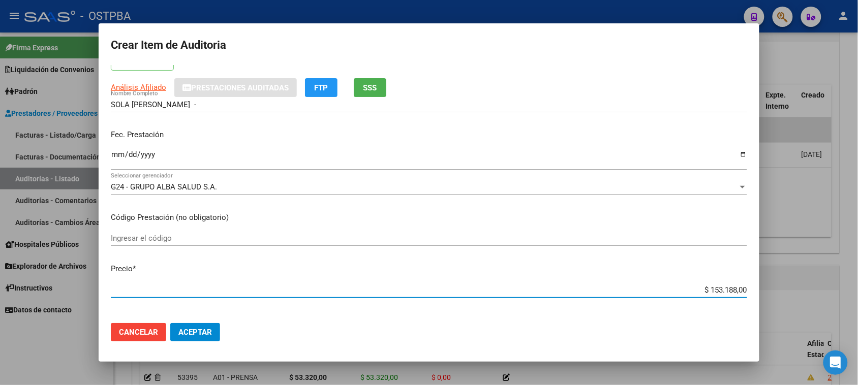
drag, startPoint x: 699, startPoint y: 290, endPoint x: 867, endPoint y: 286, distance: 167.7
click at [857, 286] on html "menu - OSTPBA person Firma Express Liquidación de Convenios Gastos - Items Gast…" at bounding box center [429, 192] width 858 height 385
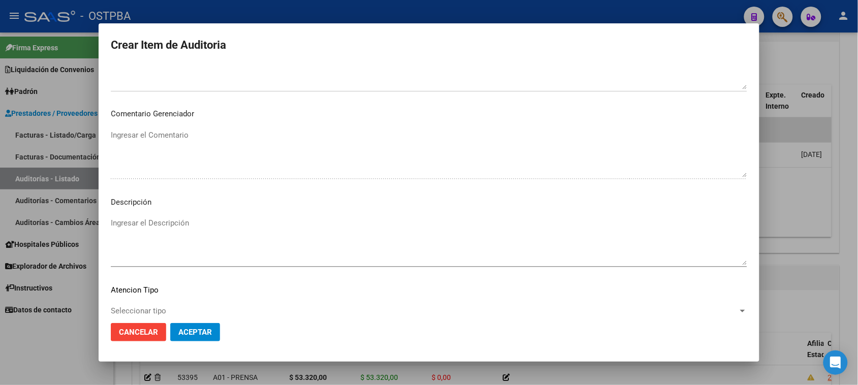
scroll to position [576, 0]
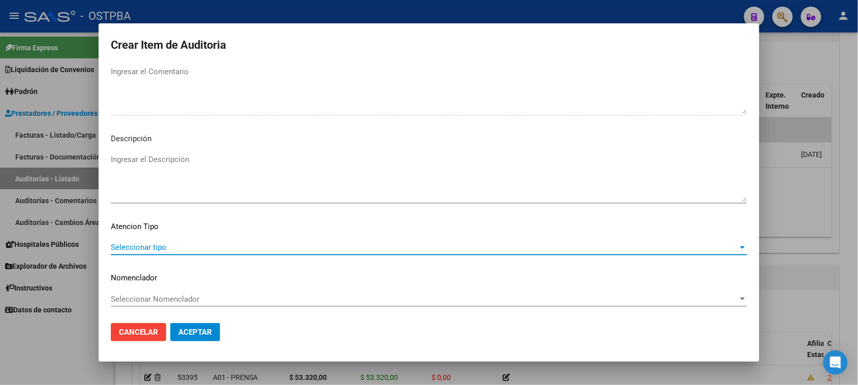
click at [161, 245] on span "Seleccionar tipo" at bounding box center [424, 247] width 627 height 9
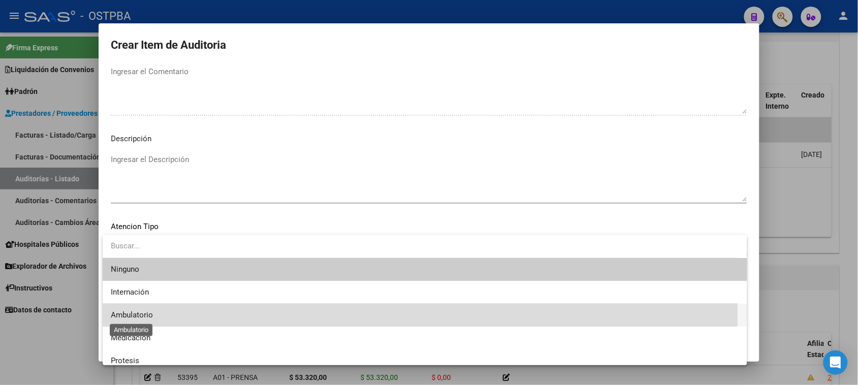
click at [143, 313] on span "Ambulatorio" at bounding box center [132, 314] width 42 height 9
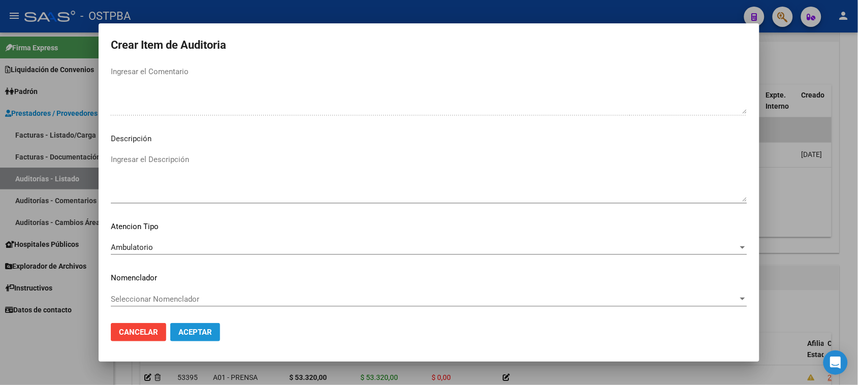
click at [196, 331] on span "Aceptar" at bounding box center [195, 332] width 34 height 9
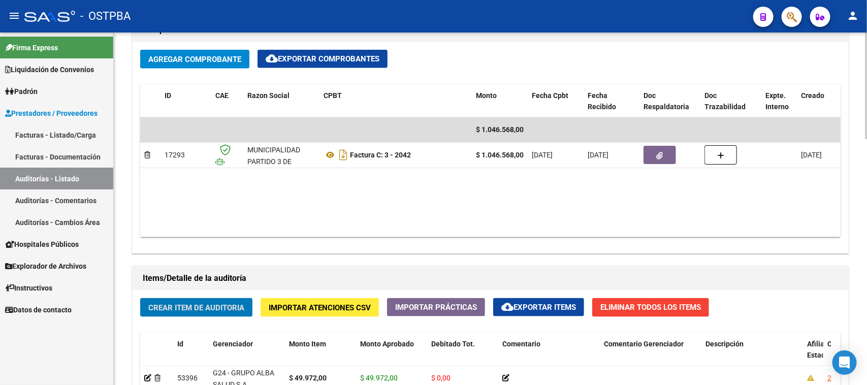
click at [192, 304] on span "Crear Item de Auditoria" at bounding box center [196, 307] width 96 height 9
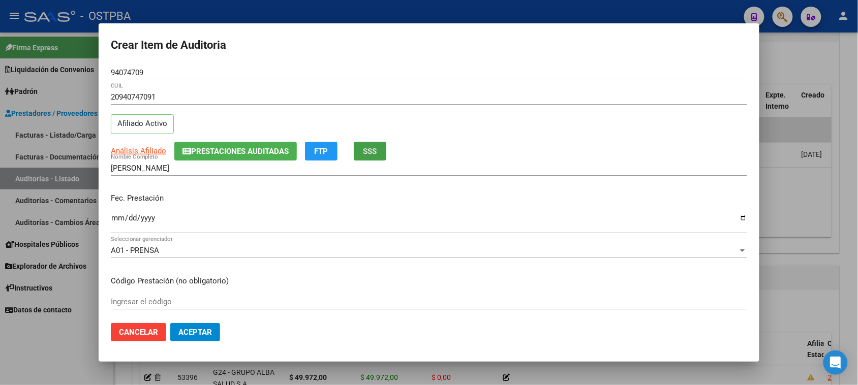
click at [373, 155] on span "SSS" at bounding box center [370, 151] width 14 height 9
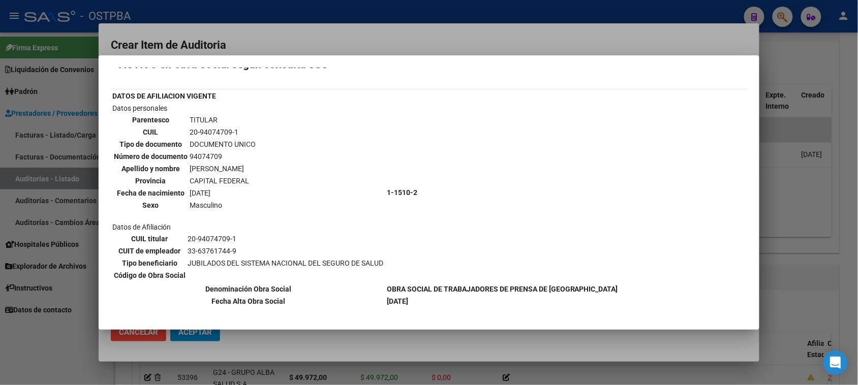
scroll to position [19, 0]
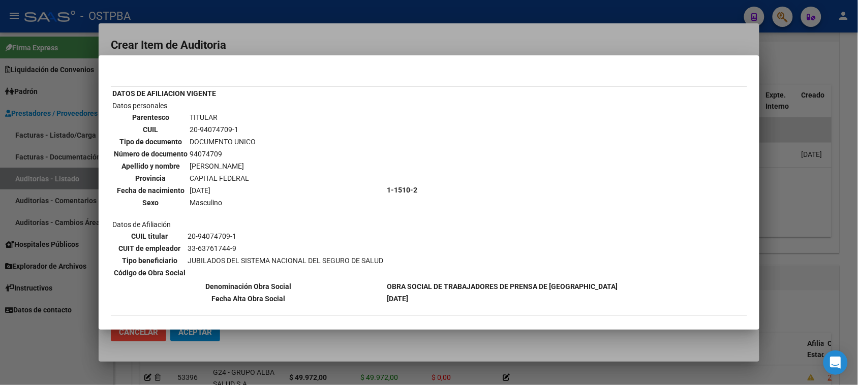
drag, startPoint x: 72, startPoint y: 330, endPoint x: 123, endPoint y: 263, distance: 85.1
click at [72, 329] on div at bounding box center [429, 192] width 858 height 385
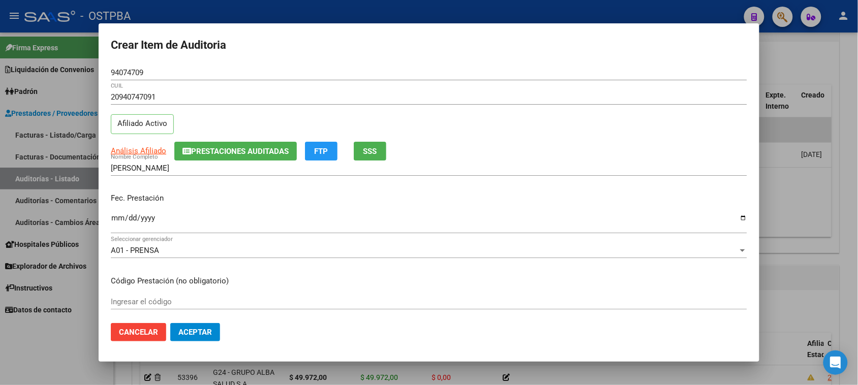
click at [117, 219] on input "Ingresar la fecha" at bounding box center [429, 222] width 636 height 16
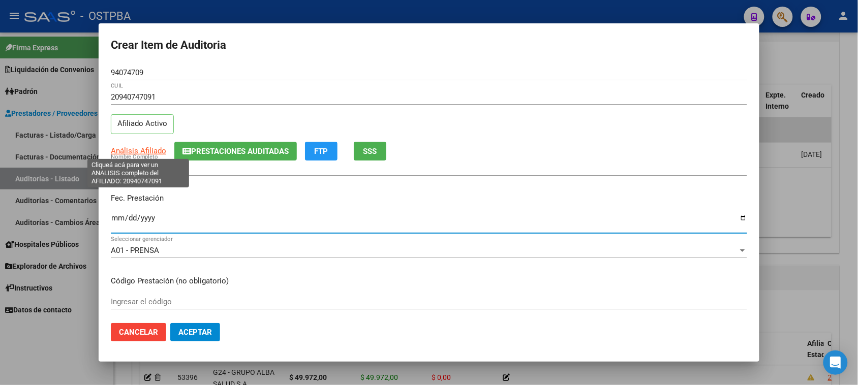
click at [160, 147] on span "Análisis Afiliado" at bounding box center [138, 150] width 55 height 9
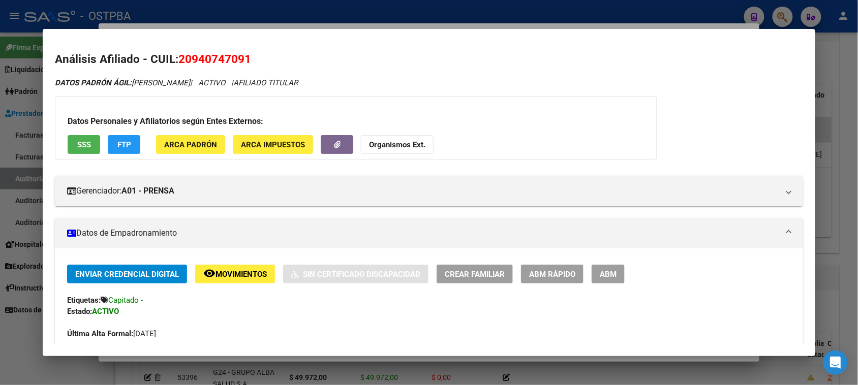
click at [15, 344] on div at bounding box center [429, 192] width 858 height 385
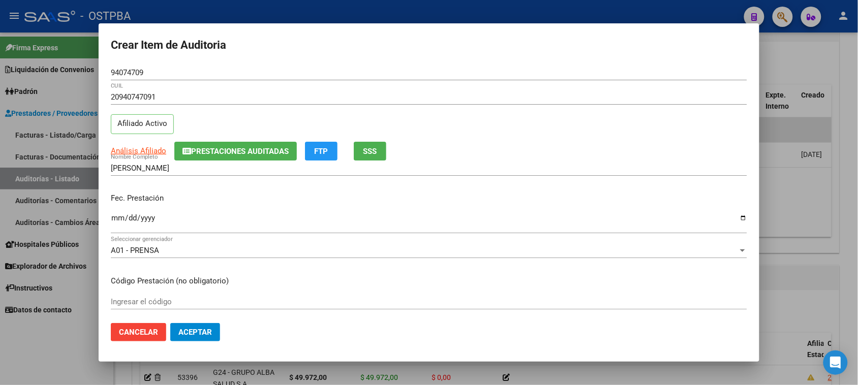
click at [117, 218] on input "Ingresar la fecha" at bounding box center [429, 222] width 636 height 16
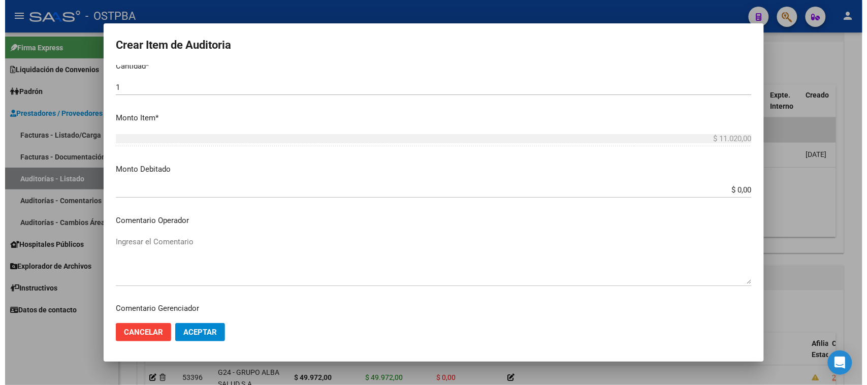
scroll to position [545, 0]
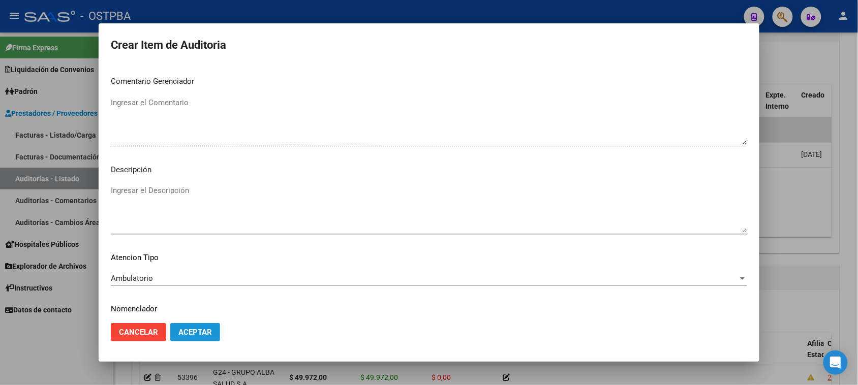
click at [199, 338] on button "Aceptar" at bounding box center [195, 332] width 50 height 18
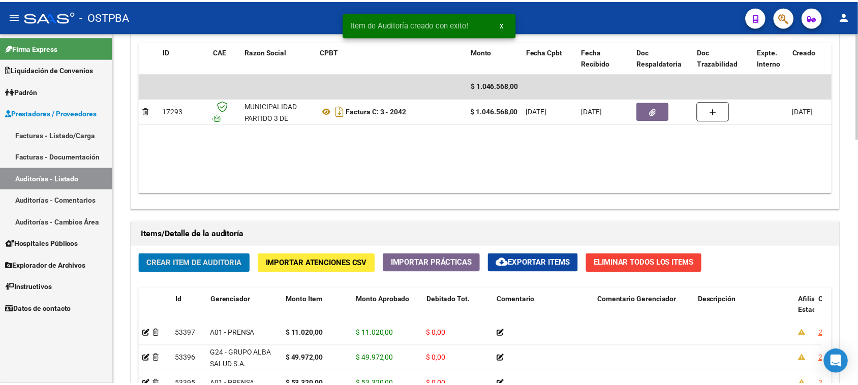
scroll to position [699, 0]
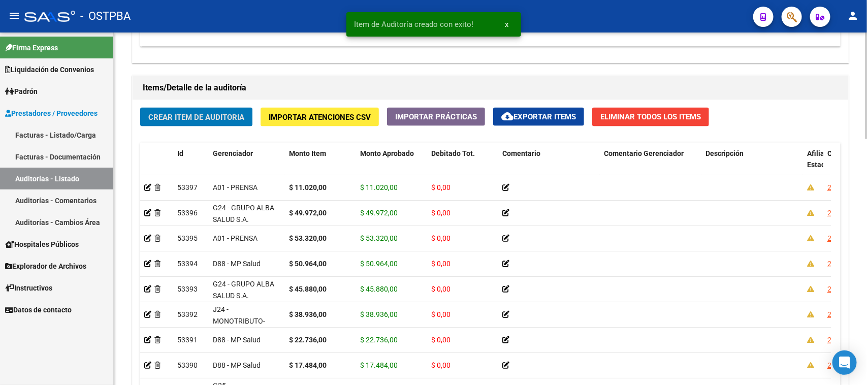
click at [225, 108] on button "Crear Item de Auditoria" at bounding box center [196, 117] width 112 height 19
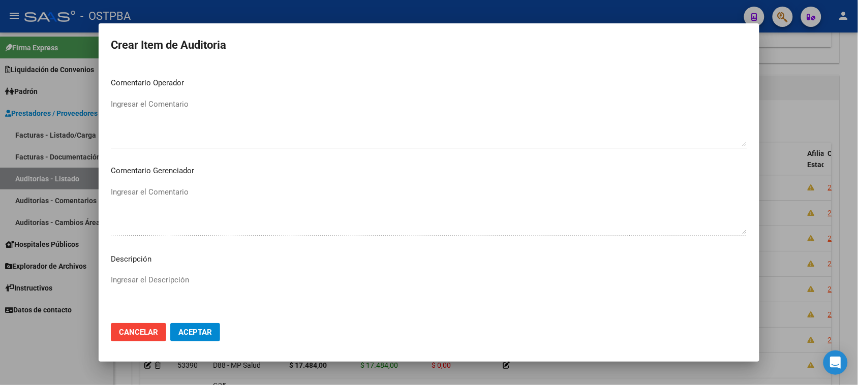
scroll to position [576, 0]
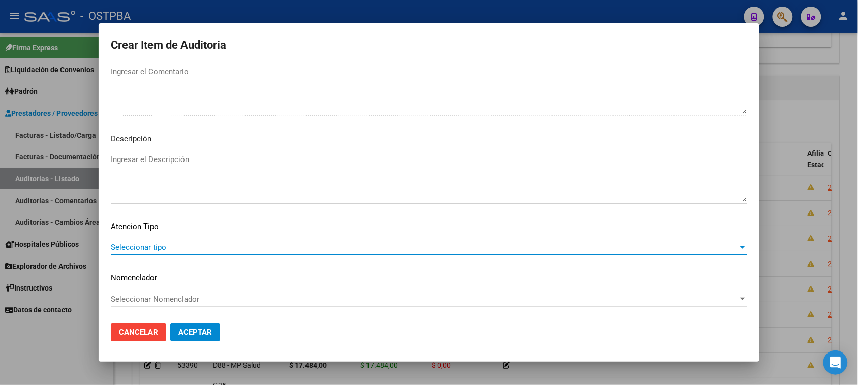
click at [161, 244] on span "Seleccionar tipo" at bounding box center [424, 247] width 627 height 9
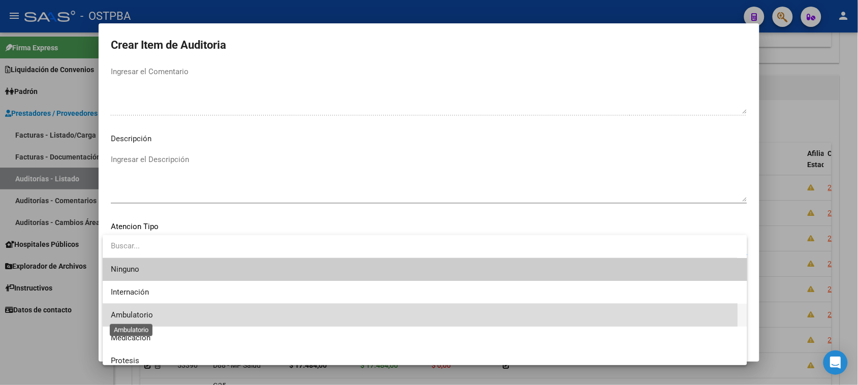
click at [141, 315] on span "Ambulatorio" at bounding box center [132, 314] width 42 height 9
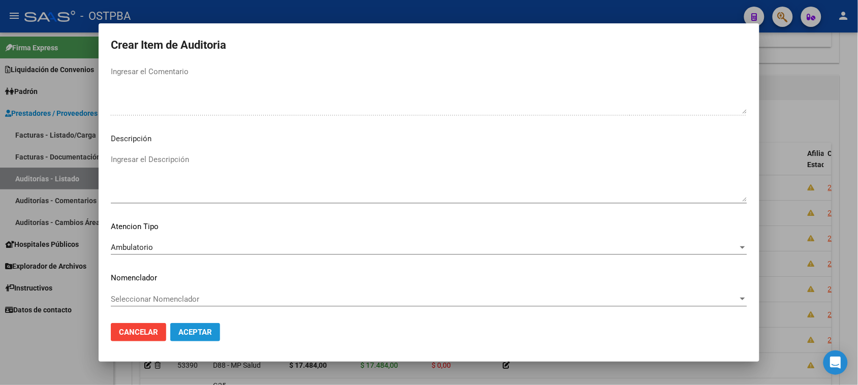
click at [179, 336] on span "Aceptar" at bounding box center [195, 332] width 34 height 9
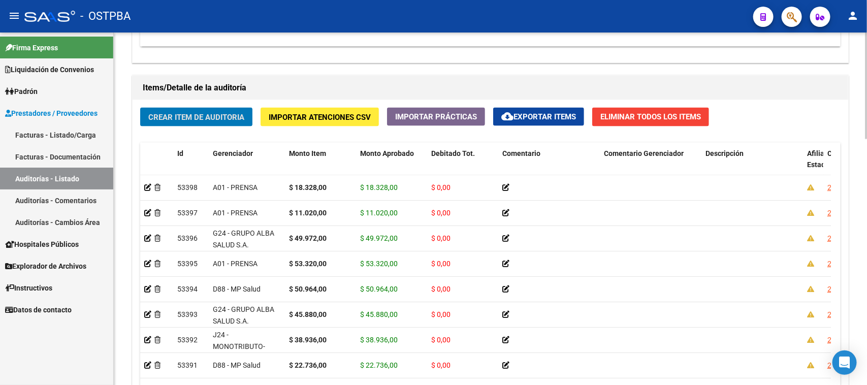
click at [224, 115] on span "Crear Item de Auditoria" at bounding box center [196, 117] width 96 height 9
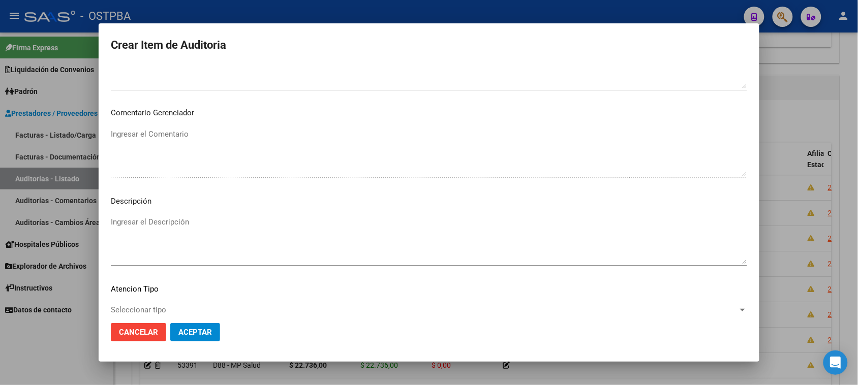
scroll to position [544, 0]
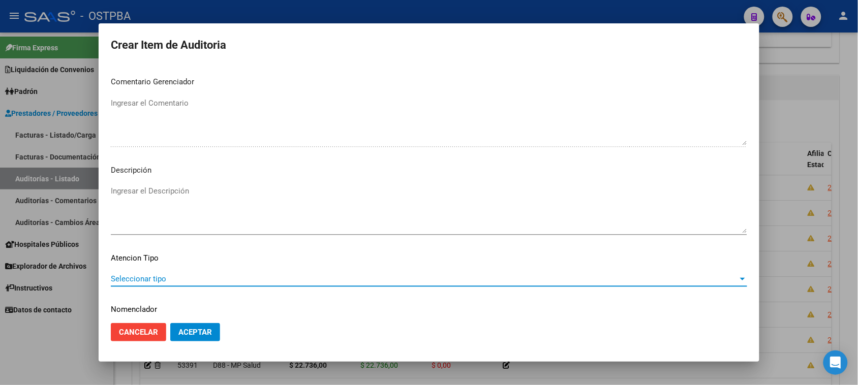
click at [146, 277] on span "Seleccionar tipo" at bounding box center [424, 278] width 627 height 9
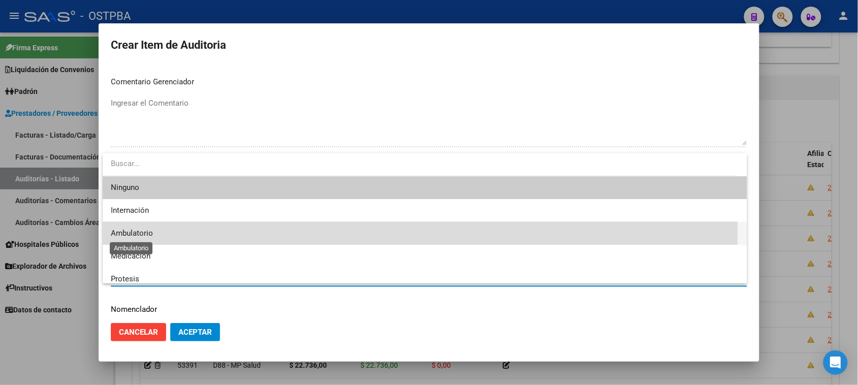
click at [139, 233] on span "Ambulatorio" at bounding box center [132, 233] width 42 height 9
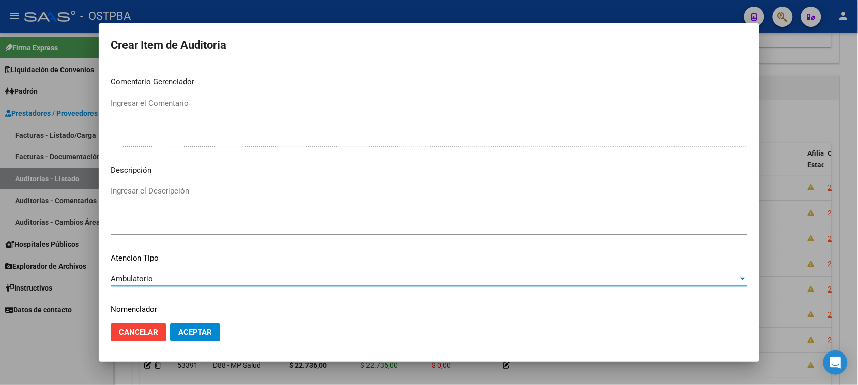
click at [193, 339] on button "Aceptar" at bounding box center [195, 332] width 50 height 18
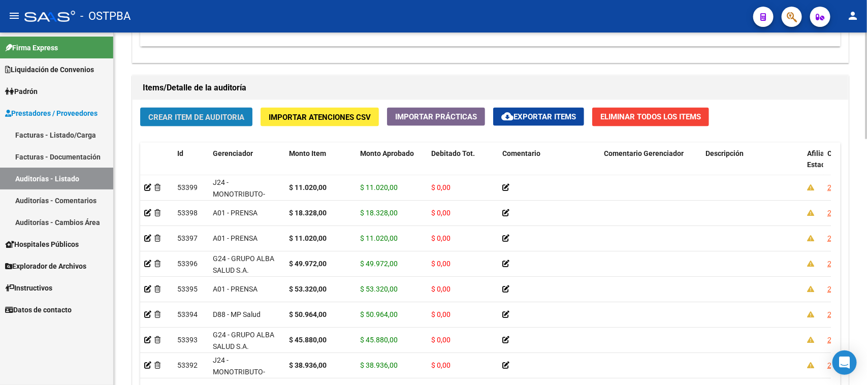
click at [156, 122] on button "Crear Item de Auditoria" at bounding box center [196, 117] width 112 height 19
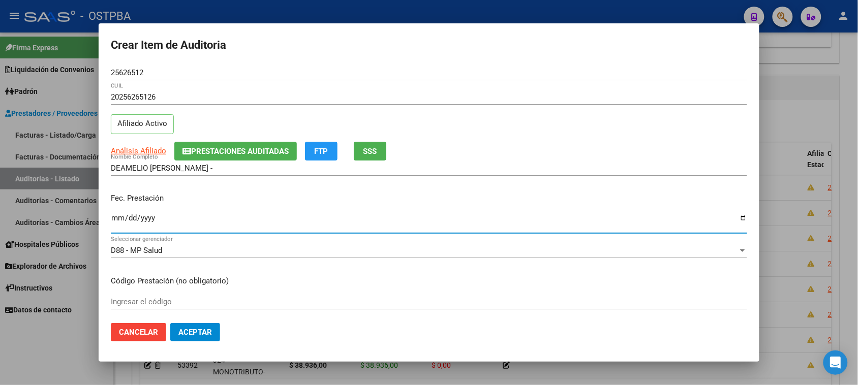
click at [113, 214] on input "Ingresar la fecha" at bounding box center [429, 222] width 636 height 16
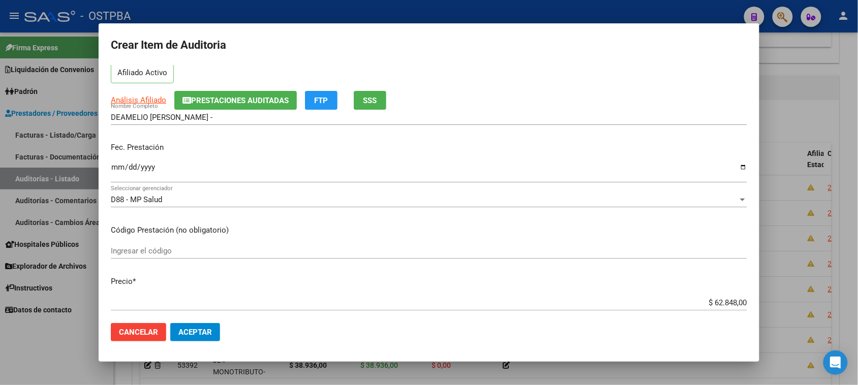
scroll to position [127, 0]
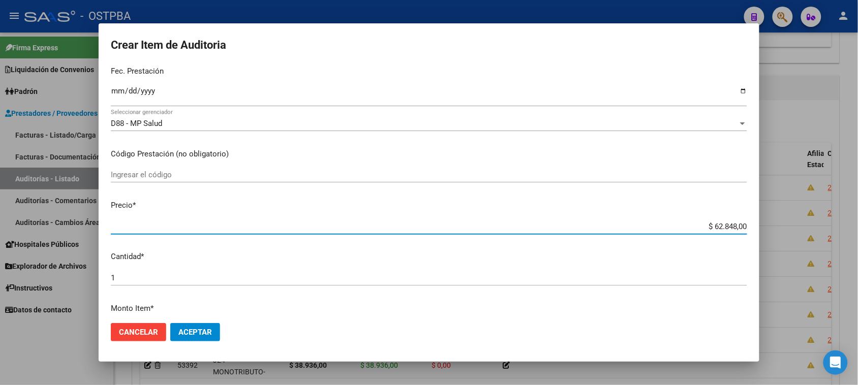
drag, startPoint x: 702, startPoint y: 227, endPoint x: 798, endPoint y: 222, distance: 95.6
click at [798, 222] on div "Crear Item de Auditoria 25626512 Nro Documento 20256265126 CUIL Afiliado Activo…" at bounding box center [429, 192] width 858 height 385
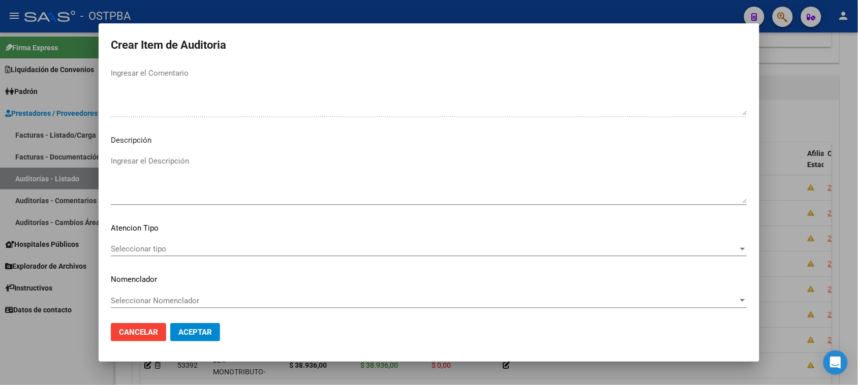
scroll to position [576, 0]
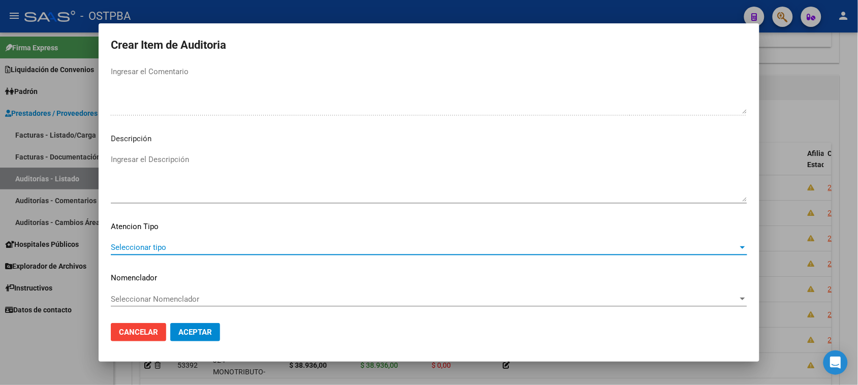
click at [146, 244] on span "Seleccionar tipo" at bounding box center [424, 247] width 627 height 9
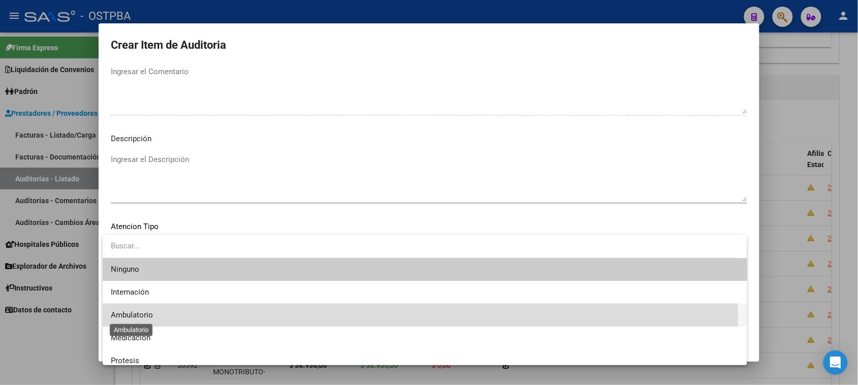
click at [130, 318] on span "Ambulatorio" at bounding box center [132, 314] width 42 height 9
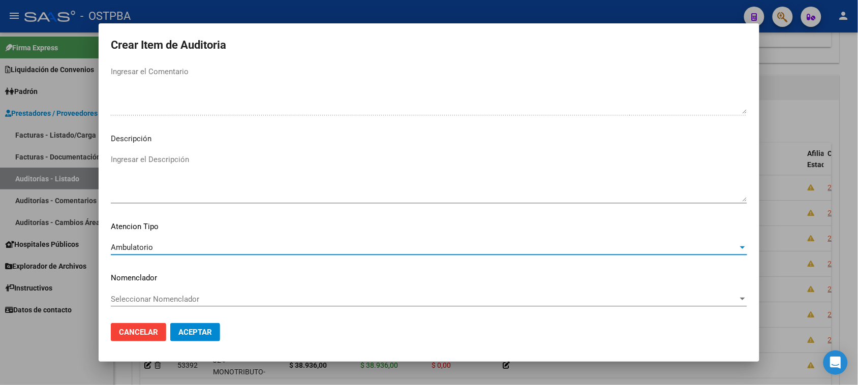
click at [182, 334] on span "Aceptar" at bounding box center [195, 332] width 34 height 9
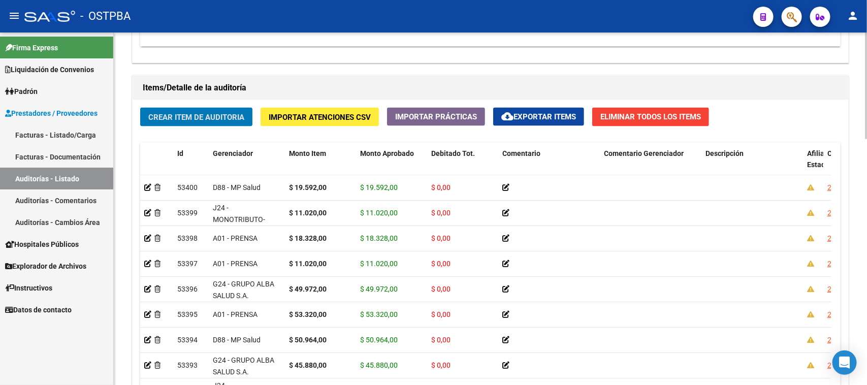
click at [194, 114] on span "Crear Item de Auditoria" at bounding box center [196, 117] width 96 height 9
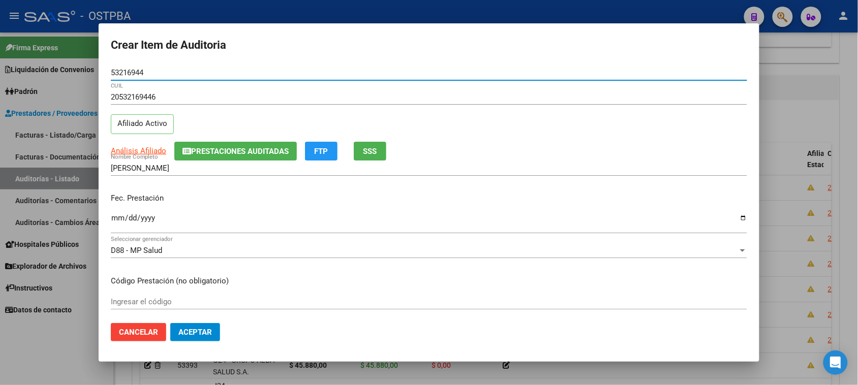
click at [117, 217] on input "Ingresar la fecha" at bounding box center [429, 222] width 636 height 16
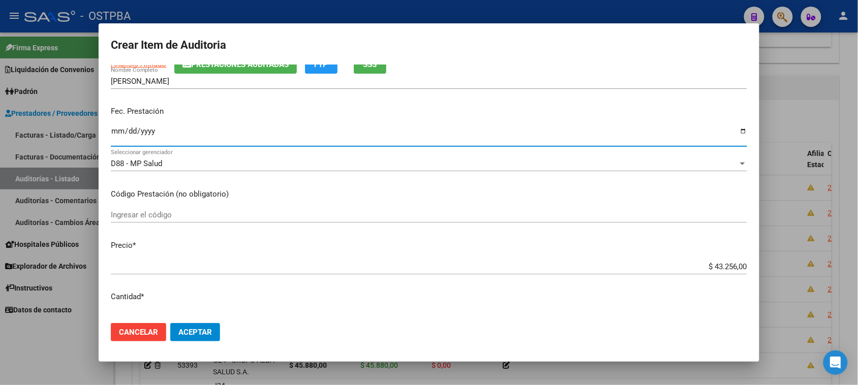
scroll to position [127, 0]
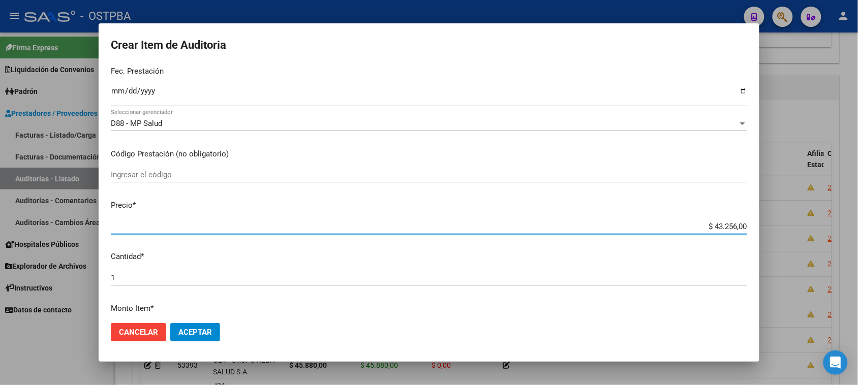
drag, startPoint x: 705, startPoint y: 223, endPoint x: 819, endPoint y: 235, distance: 114.5
click at [819, 235] on div "Crear Item de Auditoria 53216944 Nro Documento 20532169446 CUIL Afiliado Activo…" at bounding box center [429, 192] width 858 height 385
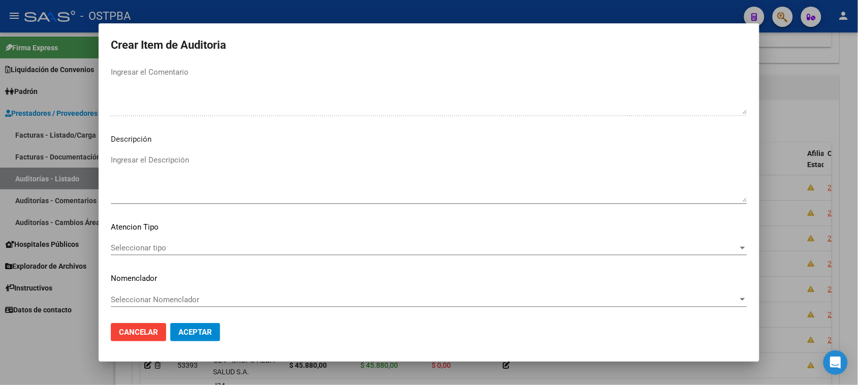
scroll to position [576, 0]
click at [192, 245] on span "Seleccionar tipo" at bounding box center [424, 247] width 627 height 9
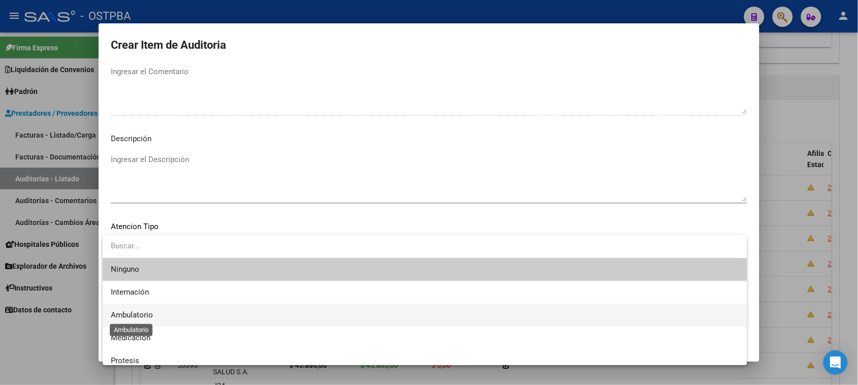
click at [131, 311] on span "Ambulatorio" at bounding box center [132, 314] width 42 height 9
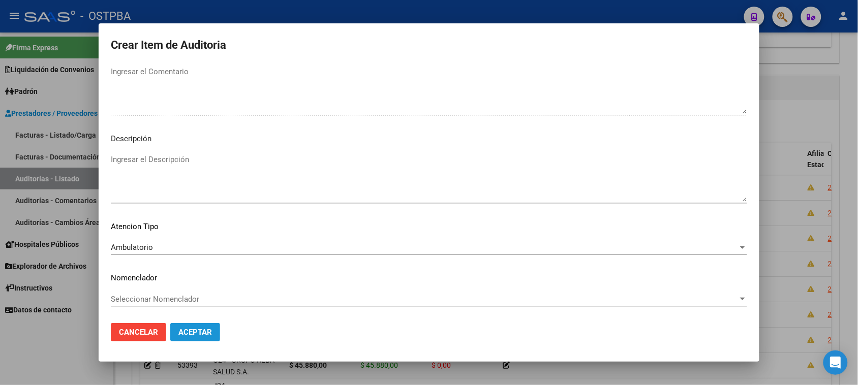
click at [186, 336] on span "Aceptar" at bounding box center [195, 332] width 34 height 9
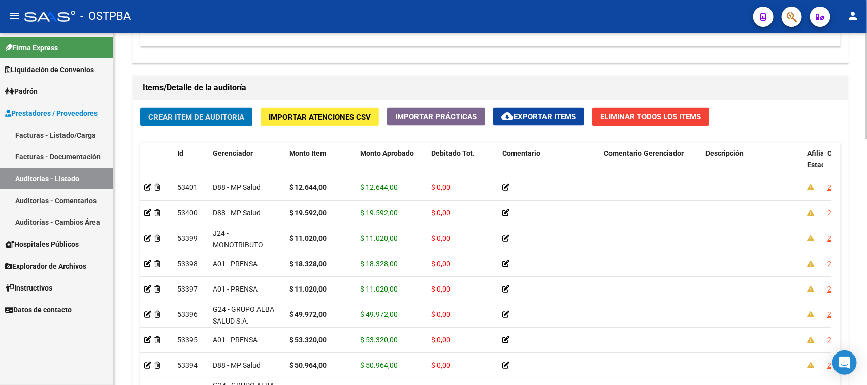
click at [235, 118] on span "Crear Item de Auditoria" at bounding box center [196, 117] width 96 height 9
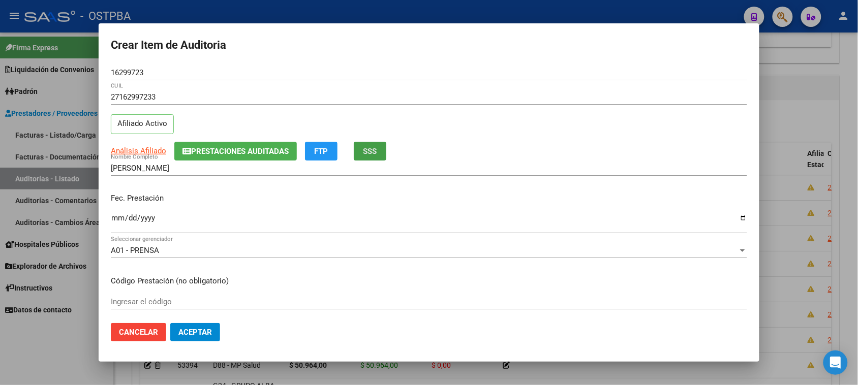
click at [369, 157] on button "SSS" at bounding box center [370, 151] width 33 height 19
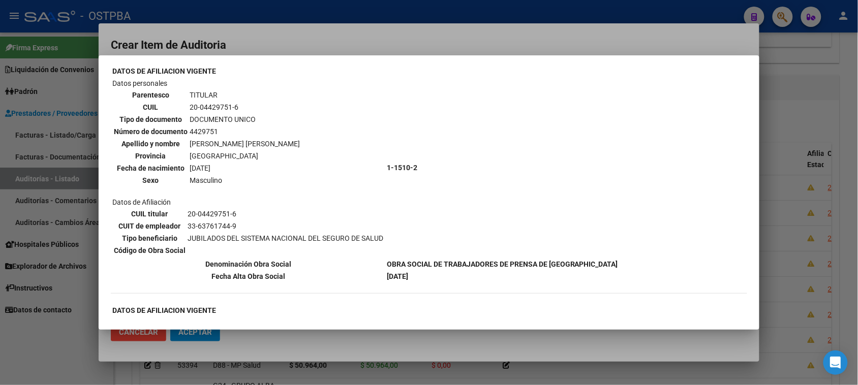
scroll to position [64, 0]
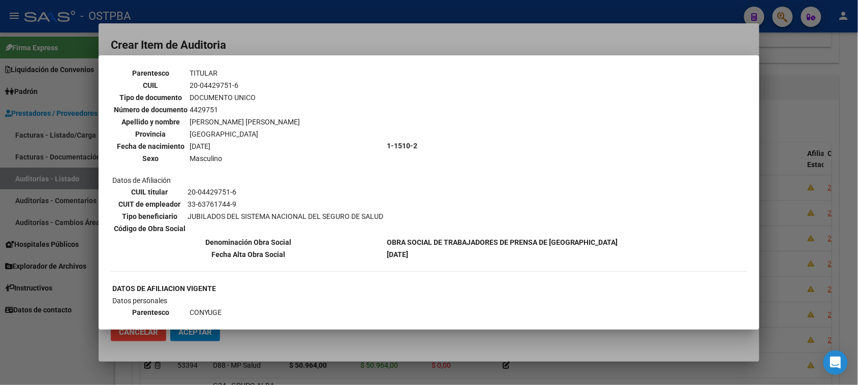
drag, startPoint x: 89, startPoint y: 318, endPoint x: 115, endPoint y: 281, distance: 45.0
click at [89, 316] on div at bounding box center [429, 192] width 858 height 385
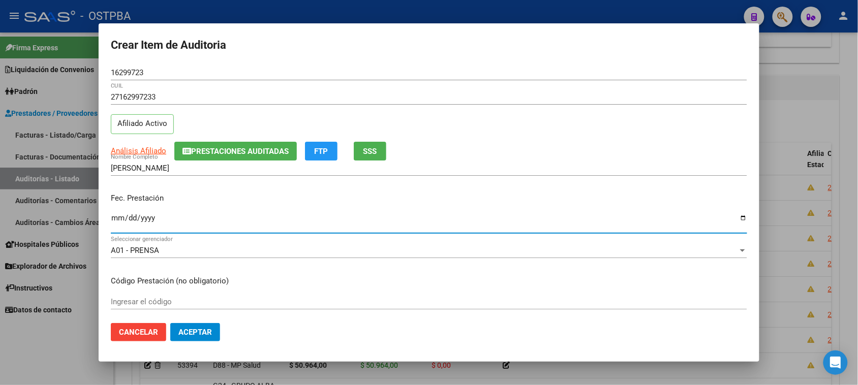
click at [116, 218] on input "Ingresar la fecha" at bounding box center [429, 222] width 636 height 16
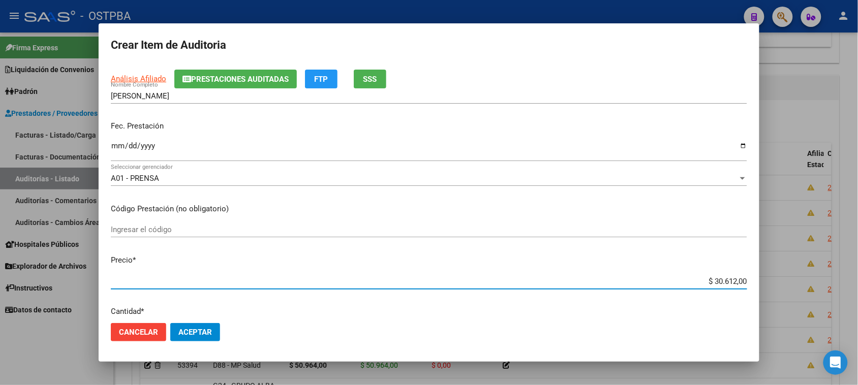
scroll to position [80, 0]
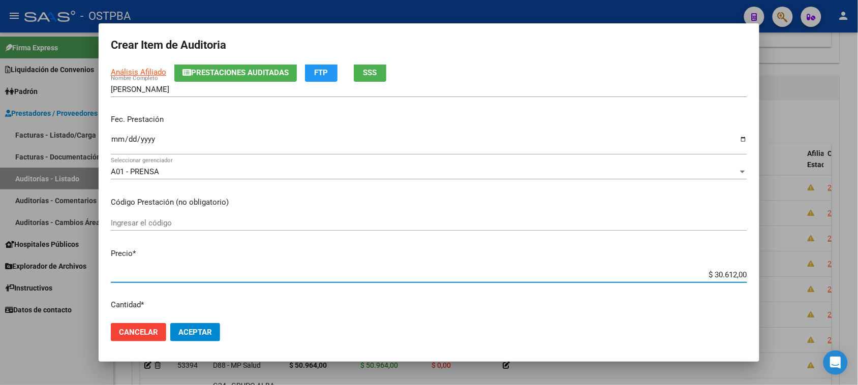
drag, startPoint x: 704, startPoint y: 289, endPoint x: 852, endPoint y: 303, distance: 149.1
click at [852, 303] on div "Crear Item de Auditoria 16299723 Nro Documento 27162997233 CUIL Afiliado Activo…" at bounding box center [429, 192] width 858 height 385
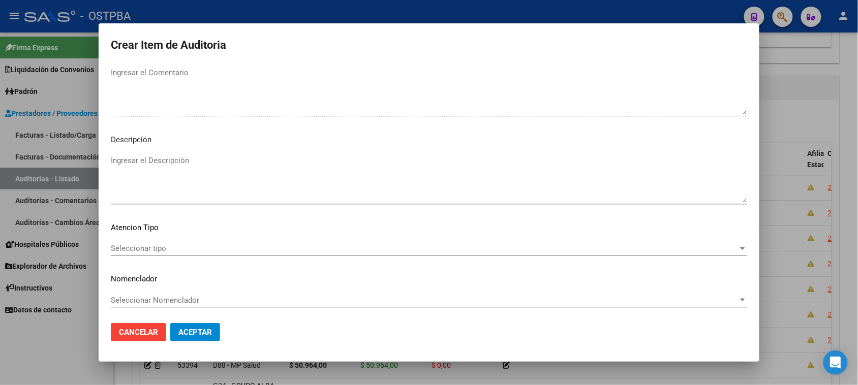
scroll to position [576, 0]
click at [140, 245] on span "Seleccionar tipo" at bounding box center [424, 247] width 627 height 9
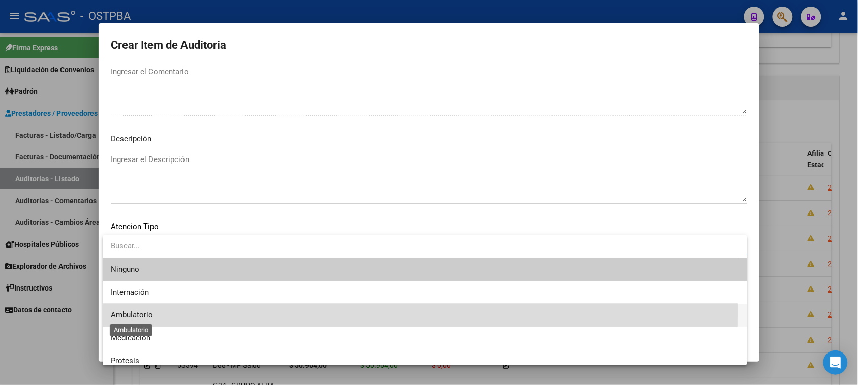
drag, startPoint x: 144, startPoint y: 310, endPoint x: 201, endPoint y: 333, distance: 61.8
click at [143, 310] on span "Ambulatorio" at bounding box center [132, 314] width 42 height 9
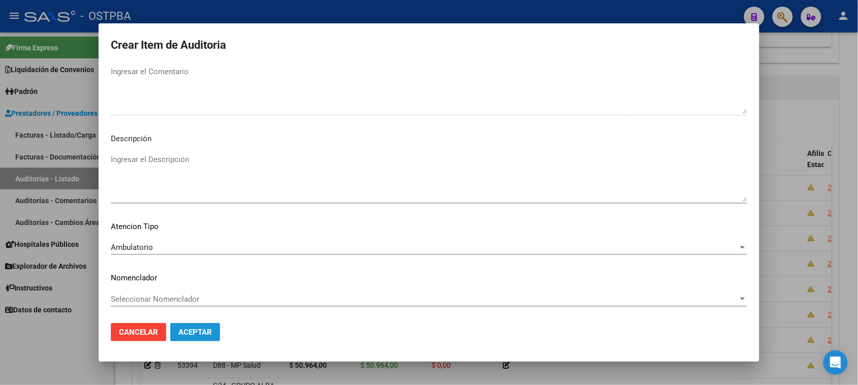
click at [204, 334] on span "Aceptar" at bounding box center [195, 332] width 34 height 9
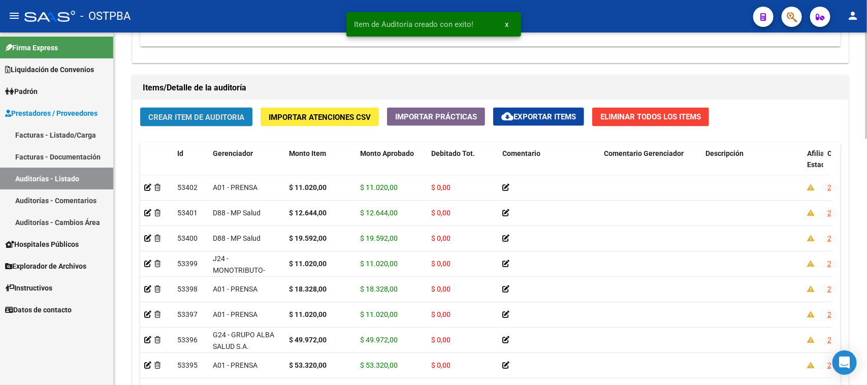
click at [227, 117] on span "Crear Item de Auditoria" at bounding box center [196, 117] width 96 height 9
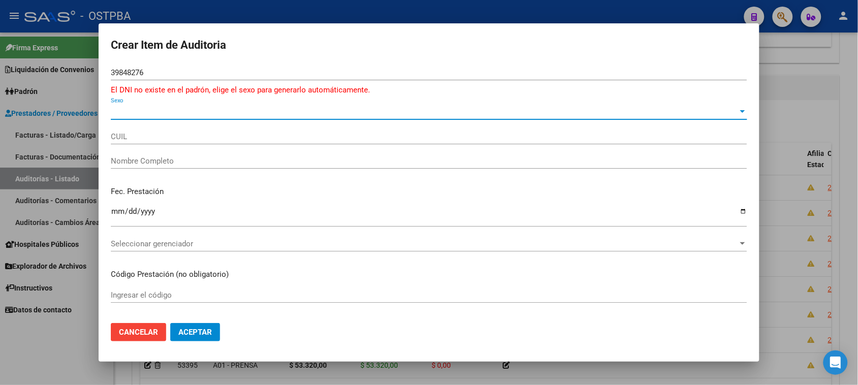
click at [141, 110] on span "Sexo" at bounding box center [424, 111] width 627 height 9
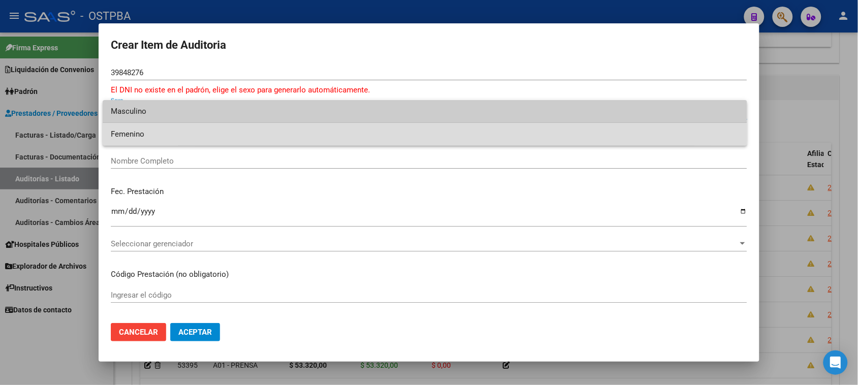
click at [140, 132] on span "Femenino" at bounding box center [425, 134] width 628 height 23
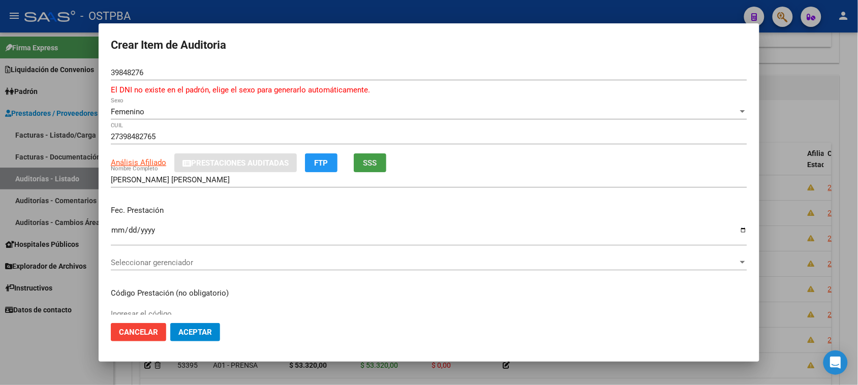
click at [364, 168] on button "SSS" at bounding box center [370, 162] width 33 height 19
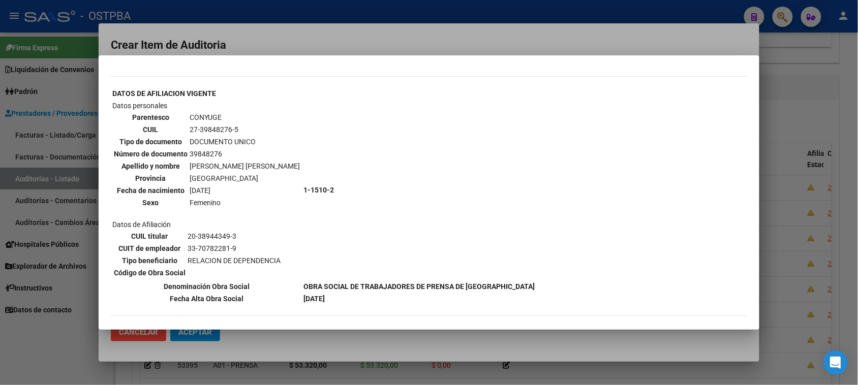
scroll to position [0, 0]
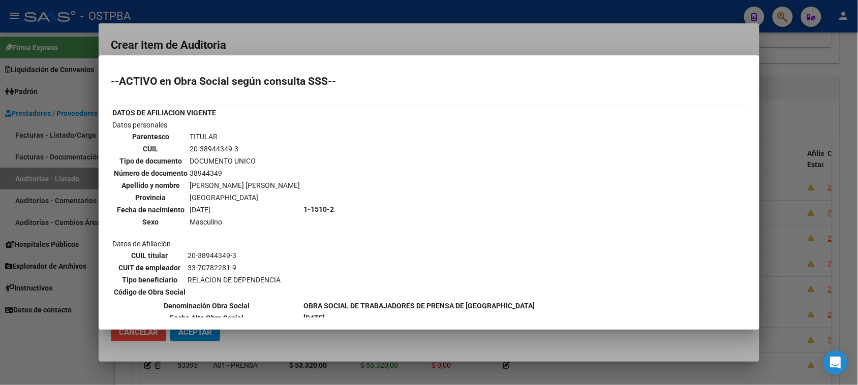
drag, startPoint x: 81, startPoint y: 336, endPoint x: 110, endPoint y: 278, distance: 64.1
click at [80, 335] on div at bounding box center [429, 192] width 858 height 385
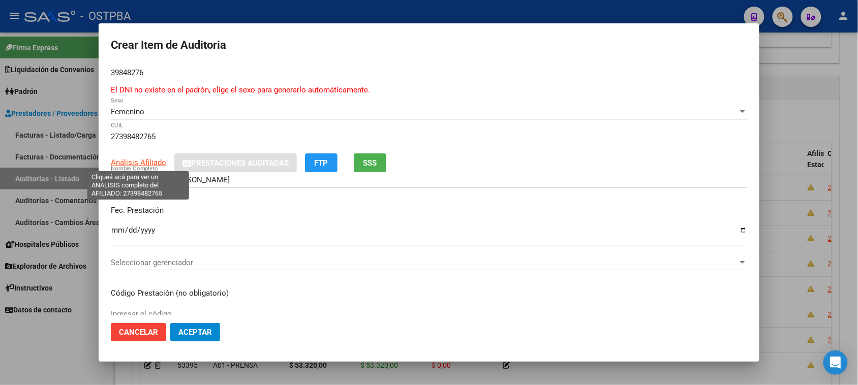
click at [149, 164] on span "Análisis Afiliado" at bounding box center [138, 162] width 55 height 9
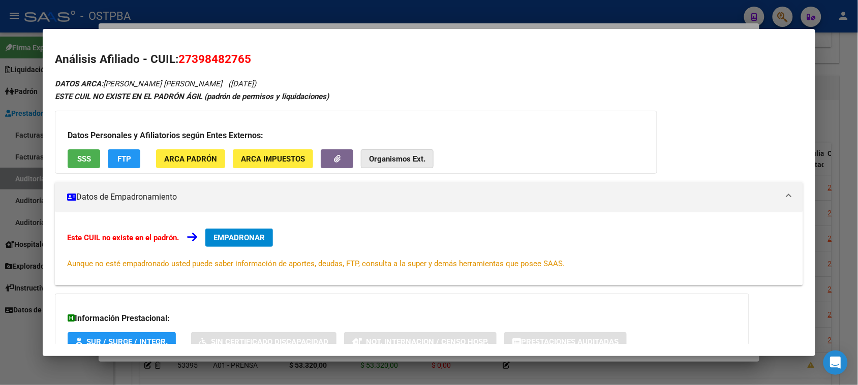
click at [396, 152] on button "Organismos Ext." at bounding box center [397, 158] width 73 height 19
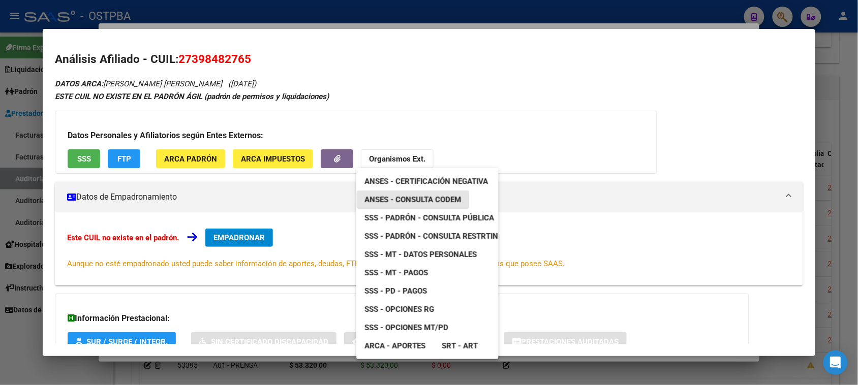
click at [428, 199] on span "ANSES - Consulta CODEM" at bounding box center [412, 199] width 97 height 9
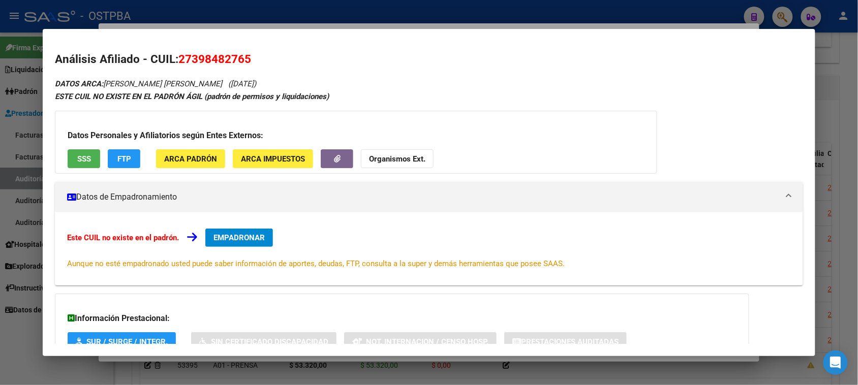
click at [75, 151] on button "SSS" at bounding box center [84, 158] width 33 height 19
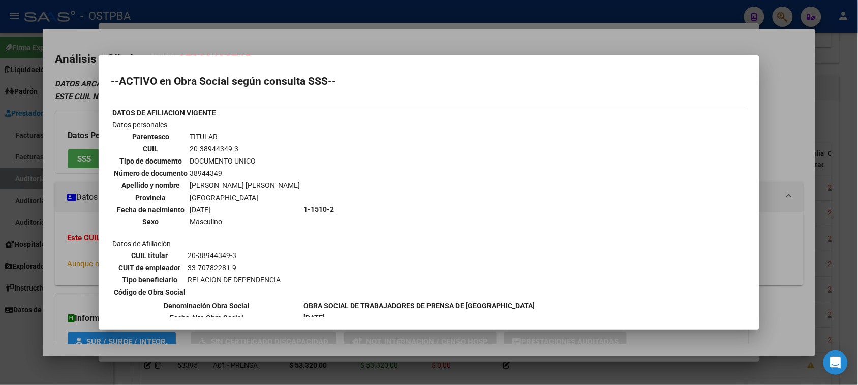
drag, startPoint x: 183, startPoint y: 148, endPoint x: 246, endPoint y: 151, distance: 63.0
click at [246, 151] on tr "CUIL 20-38944349-3" at bounding box center [206, 148] width 187 height 11
copy tr "20-38944349-3"
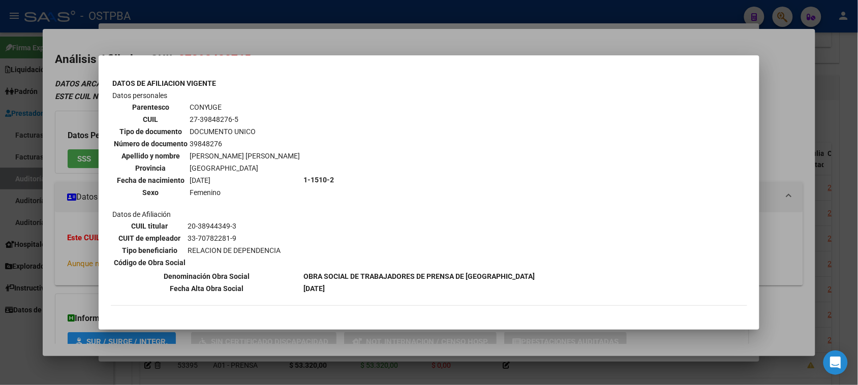
scroll to position [318, 0]
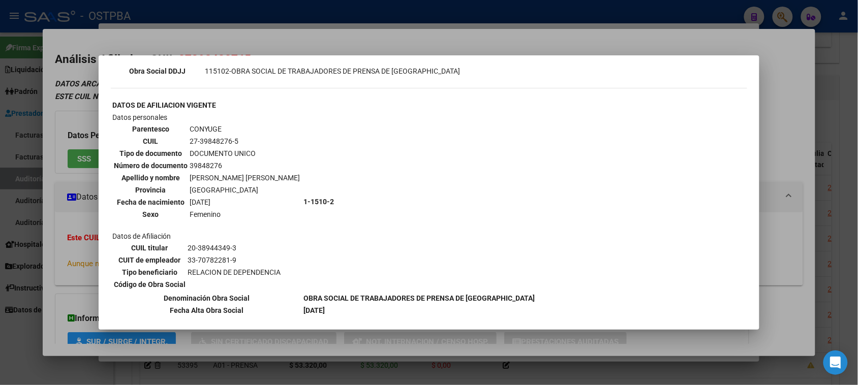
click at [41, 230] on div at bounding box center [429, 192] width 858 height 385
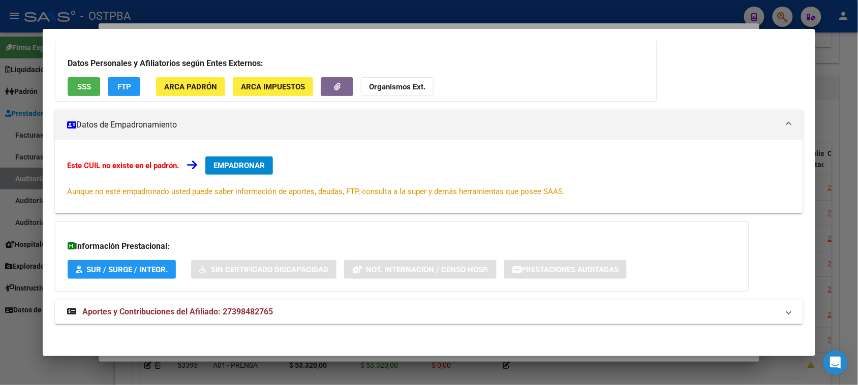
scroll to position [74, 0]
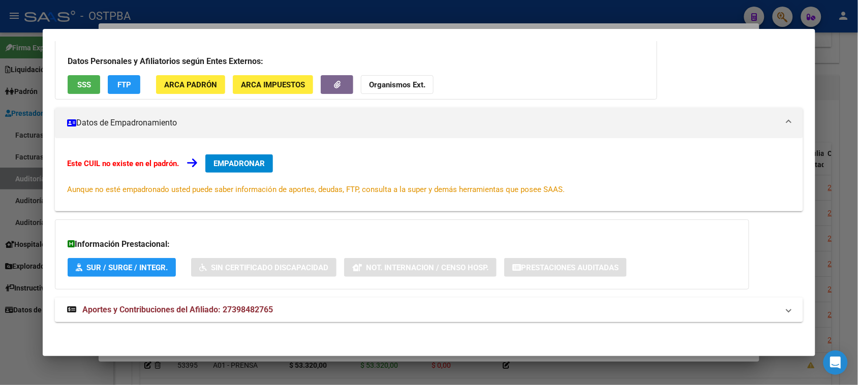
click at [257, 306] on span "Aportes y Contribuciones del Afiliado: 27398482765" at bounding box center [177, 310] width 191 height 10
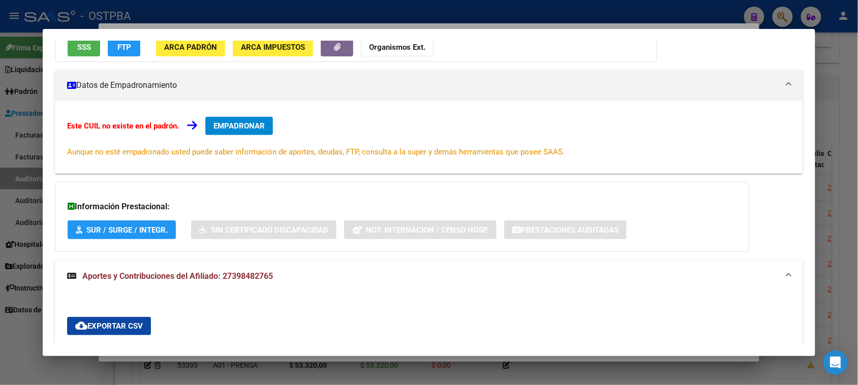
scroll to position [0, 0]
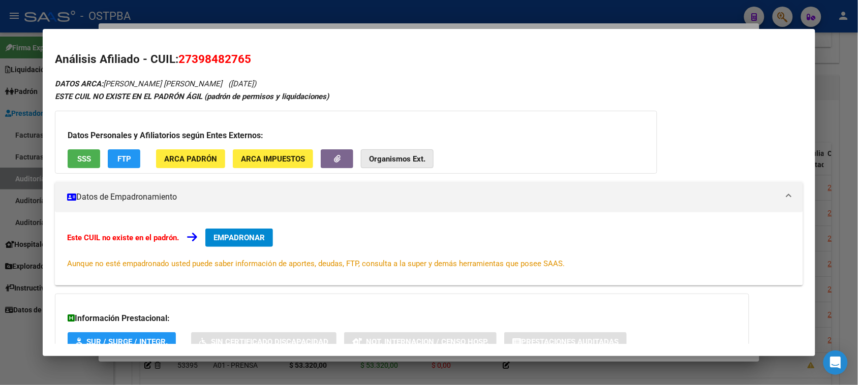
click at [369, 160] on strong "Organismos Ext." at bounding box center [397, 158] width 56 height 9
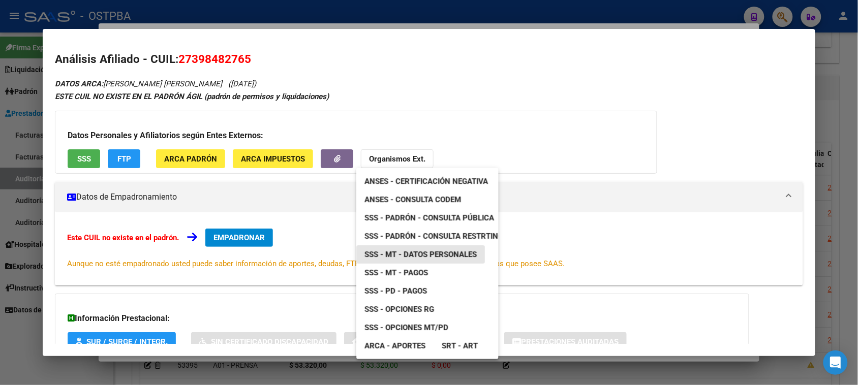
click at [430, 250] on span "SSS - MT - Datos Personales" at bounding box center [420, 254] width 112 height 9
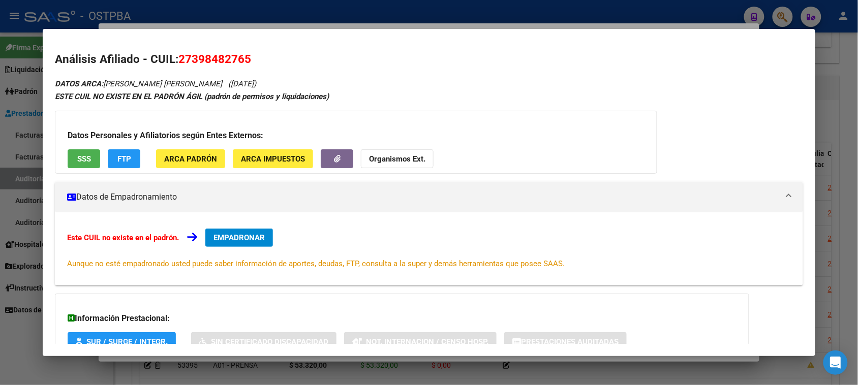
click at [6, 336] on div at bounding box center [429, 192] width 858 height 385
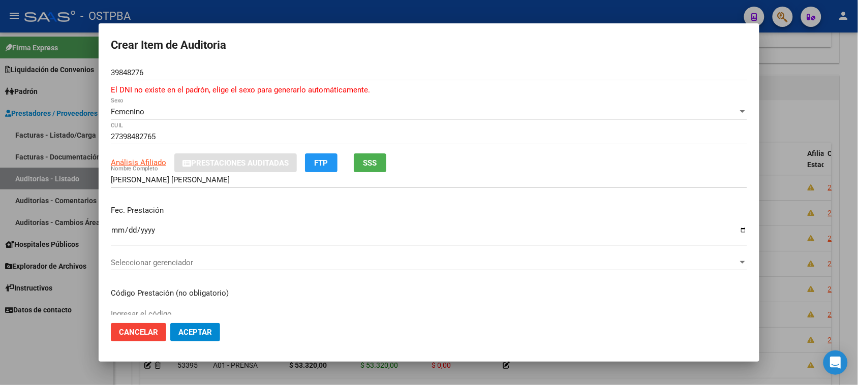
click at [177, 64] on form "Crear Item de Auditoria 39848276 Nro Documento El DNI no existe en el padrón, e…" at bounding box center [429, 193] width 636 height 314
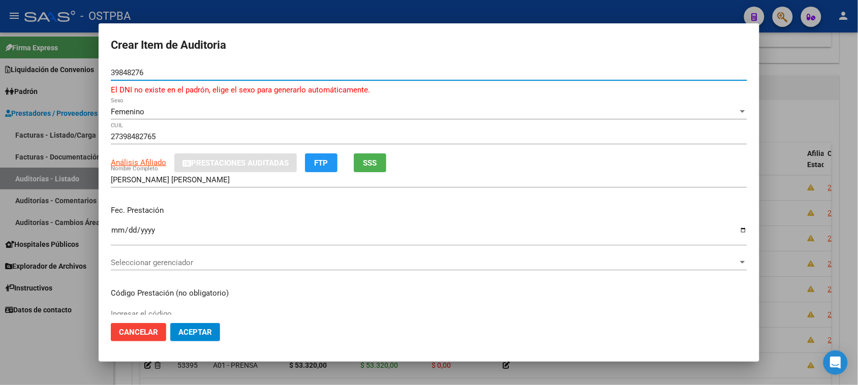
click at [153, 75] on input "39848276" at bounding box center [429, 72] width 636 height 9
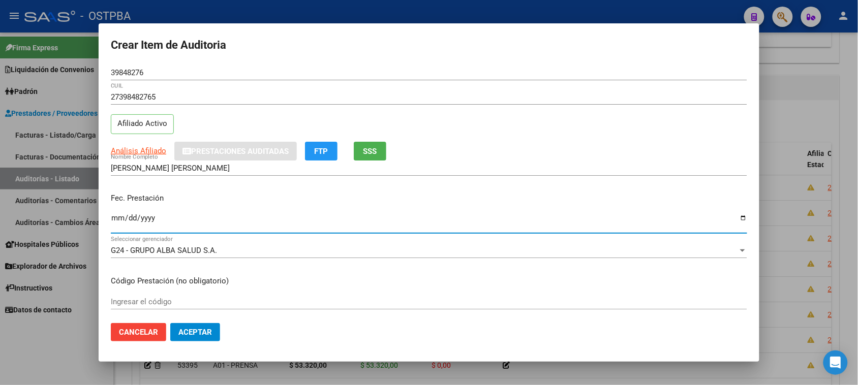
click at [113, 217] on input "Ingresar la fecha" at bounding box center [429, 222] width 636 height 16
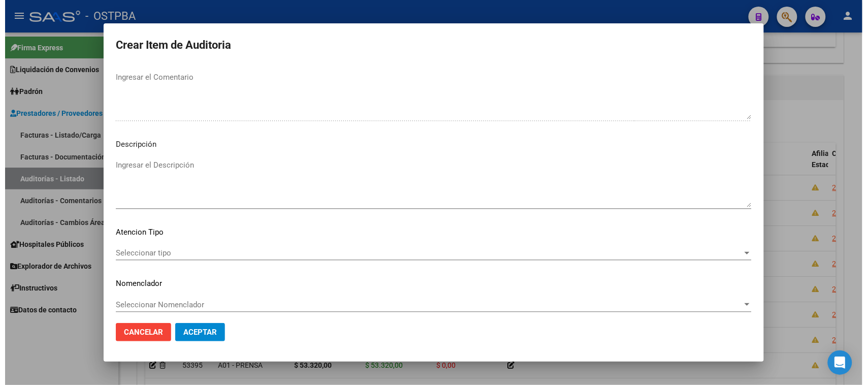
scroll to position [572, 0]
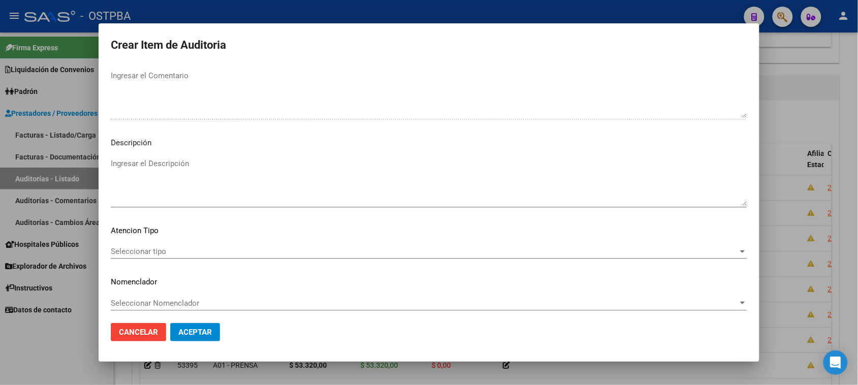
click at [148, 251] on span "Seleccionar tipo" at bounding box center [424, 251] width 627 height 9
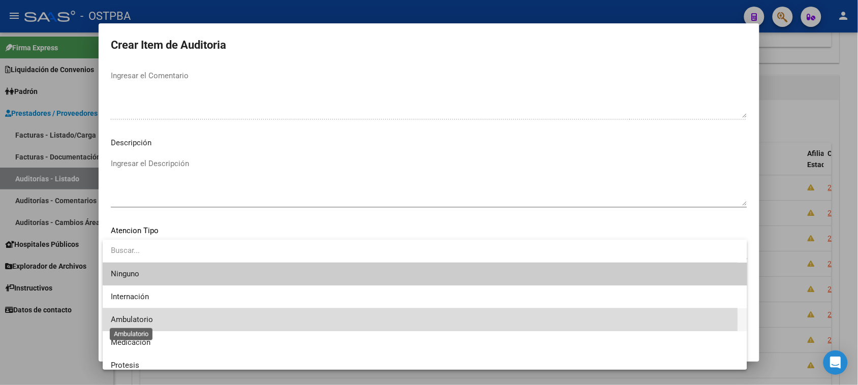
click at [141, 318] on span "Ambulatorio" at bounding box center [132, 319] width 42 height 9
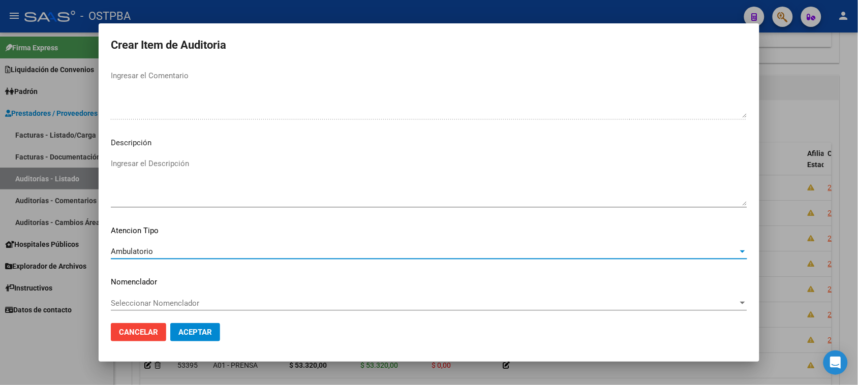
click at [192, 333] on span "Aceptar" at bounding box center [195, 332] width 34 height 9
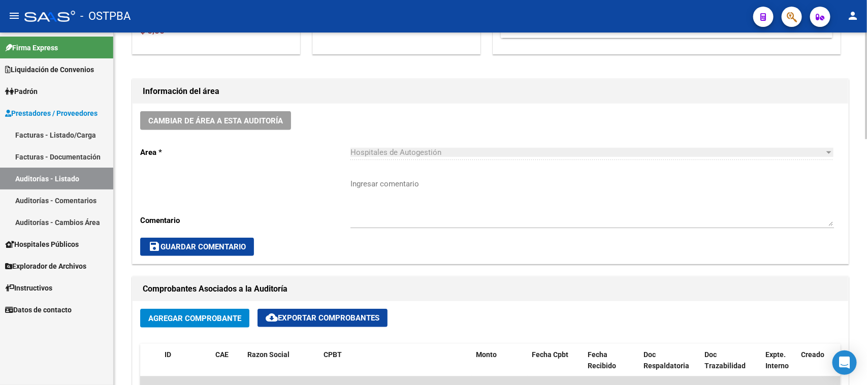
scroll to position [318, 0]
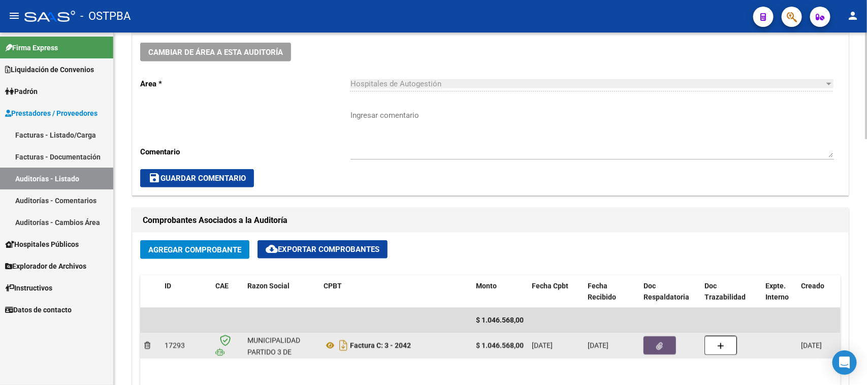
click at [653, 348] on button "button" at bounding box center [660, 345] width 33 height 18
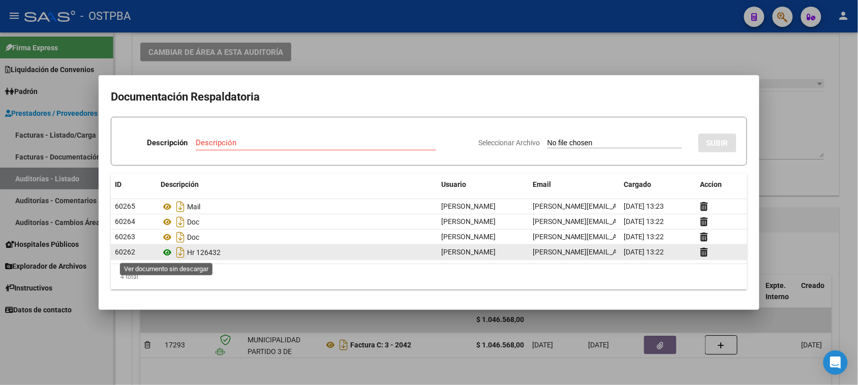
click at [167, 249] on icon at bounding box center [167, 252] width 13 height 12
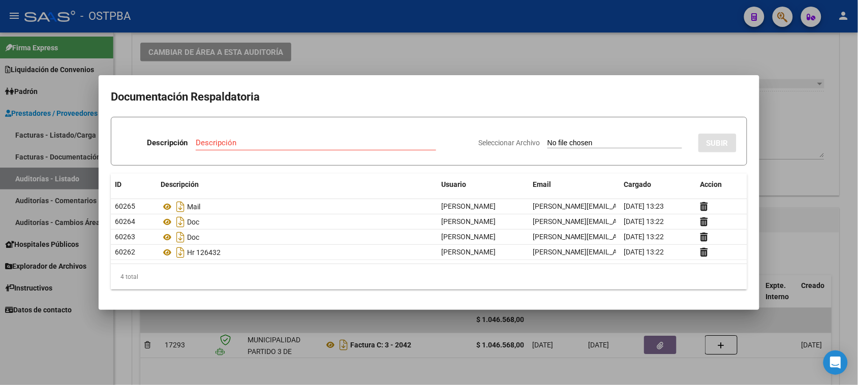
click at [810, 224] on div at bounding box center [429, 192] width 858 height 385
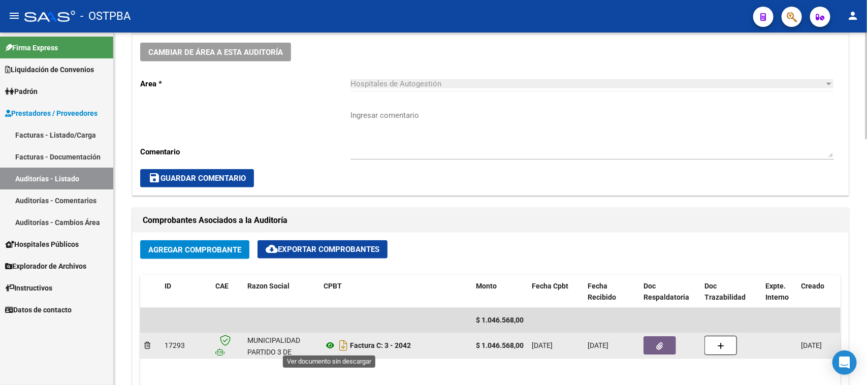
click at [332, 343] on icon at bounding box center [330, 345] width 13 height 12
click at [658, 343] on icon "button" at bounding box center [660, 346] width 7 height 8
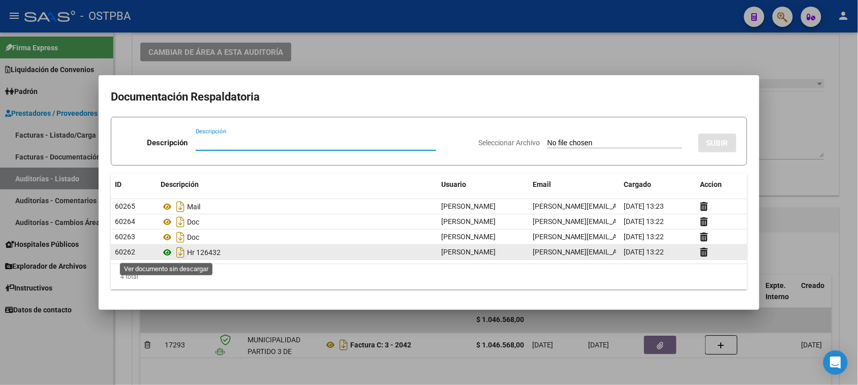
click at [165, 251] on icon at bounding box center [167, 252] width 13 height 12
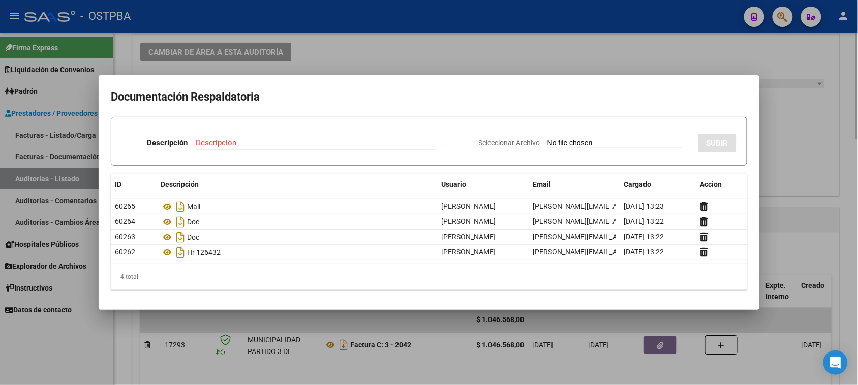
drag, startPoint x: 47, startPoint y: 357, endPoint x: 250, endPoint y: 283, distance: 215.7
click at [47, 356] on div at bounding box center [429, 192] width 858 height 385
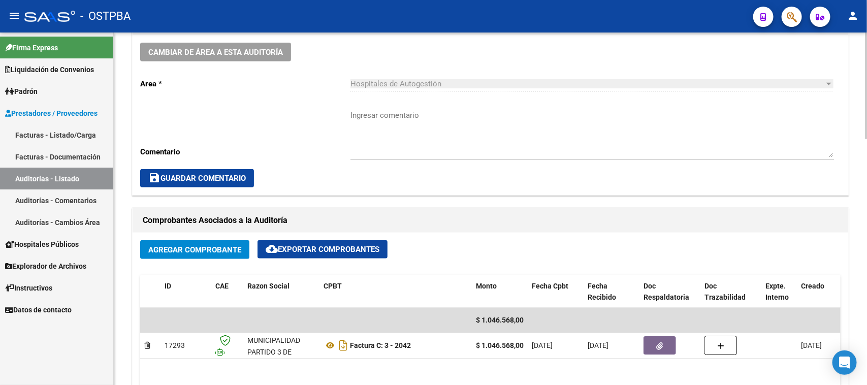
scroll to position [0, 0]
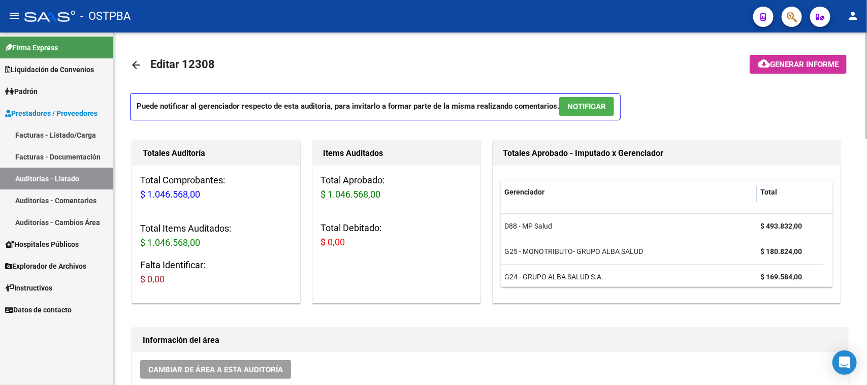
click at [798, 60] on span "Generar informe" at bounding box center [804, 64] width 69 height 9
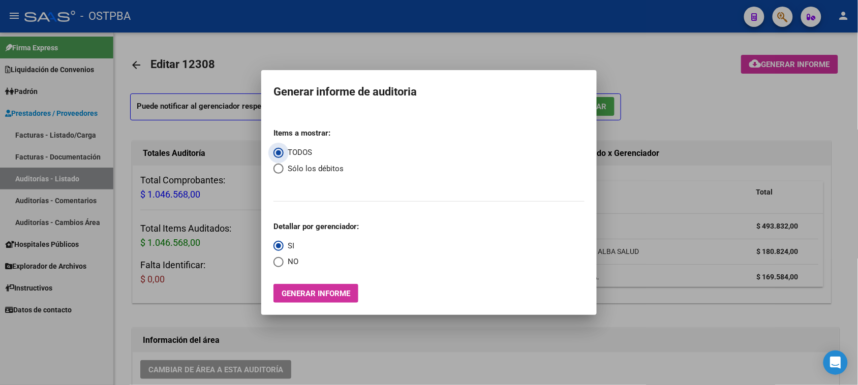
click at [331, 293] on span "Generar informe" at bounding box center [315, 293] width 69 height 9
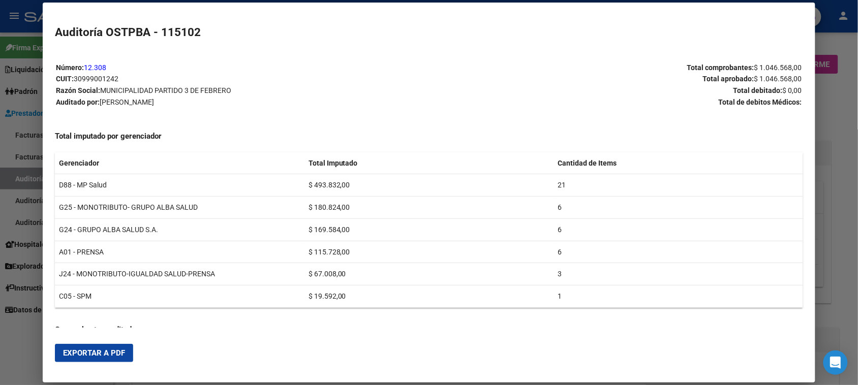
click at [123, 355] on button "Exportar a PDF" at bounding box center [94, 353] width 78 height 18
click at [19, 176] on div at bounding box center [429, 192] width 858 height 385
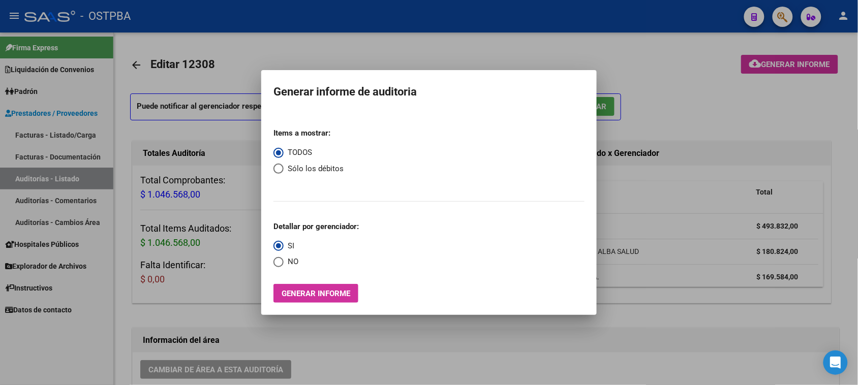
click at [327, 344] on div at bounding box center [429, 192] width 858 height 385
